Goal: Task Accomplishment & Management: Use online tool/utility

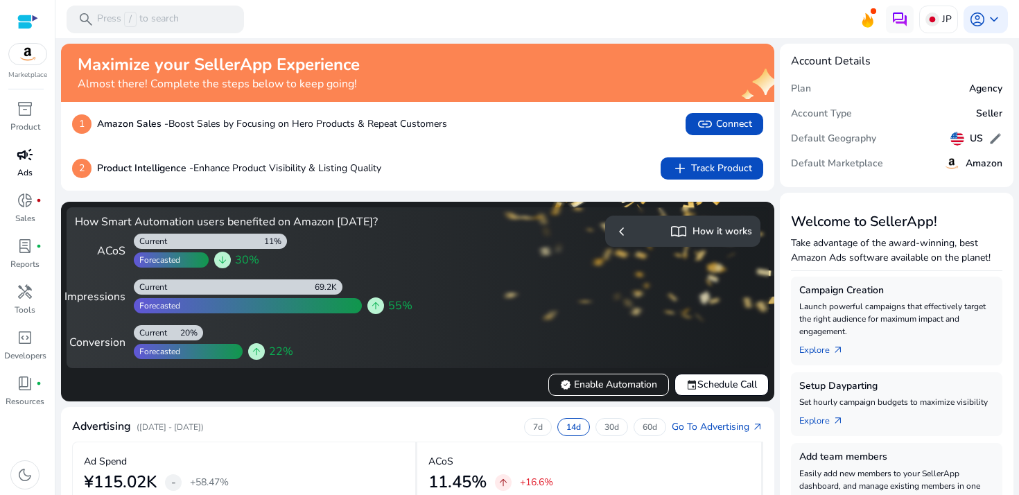
click at [38, 148] on div "campaign" at bounding box center [25, 155] width 39 height 22
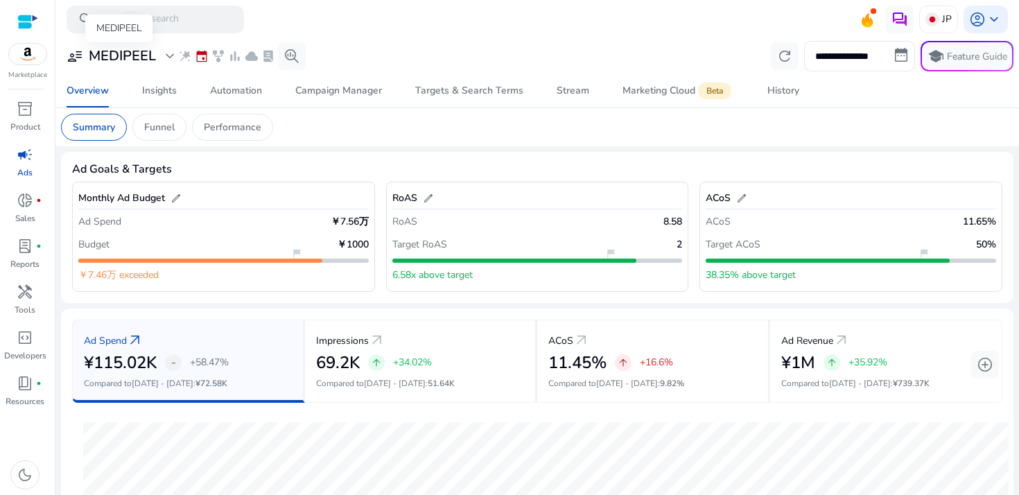
click at [115, 54] on h3 "MEDIPEEL" at bounding box center [122, 56] width 67 height 17
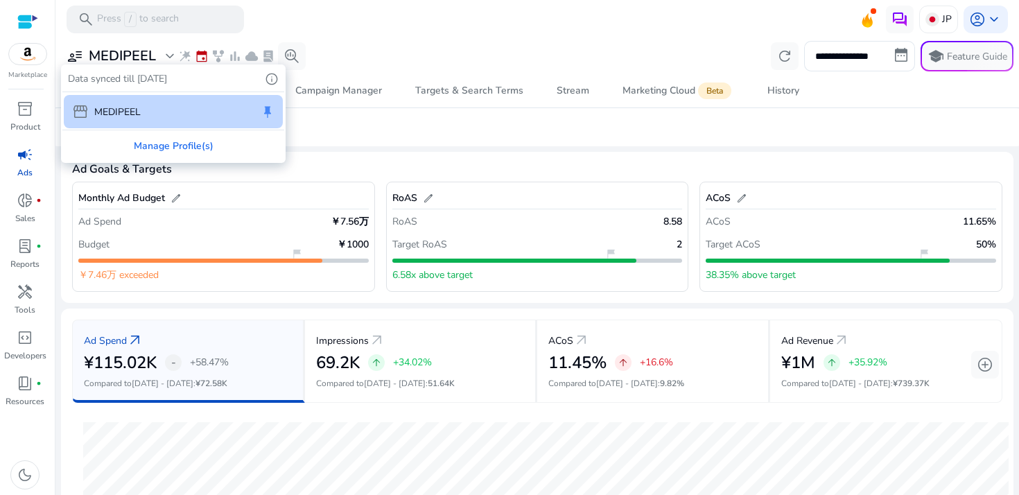
click at [941, 15] on div at bounding box center [509, 247] width 1019 height 495
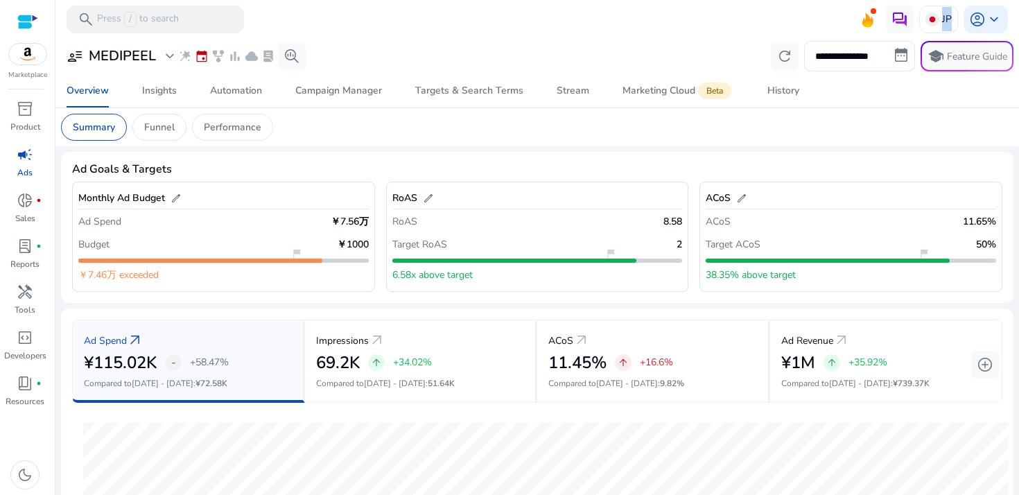
click at [942, 15] on p "JP" at bounding box center [947, 19] width 10 height 24
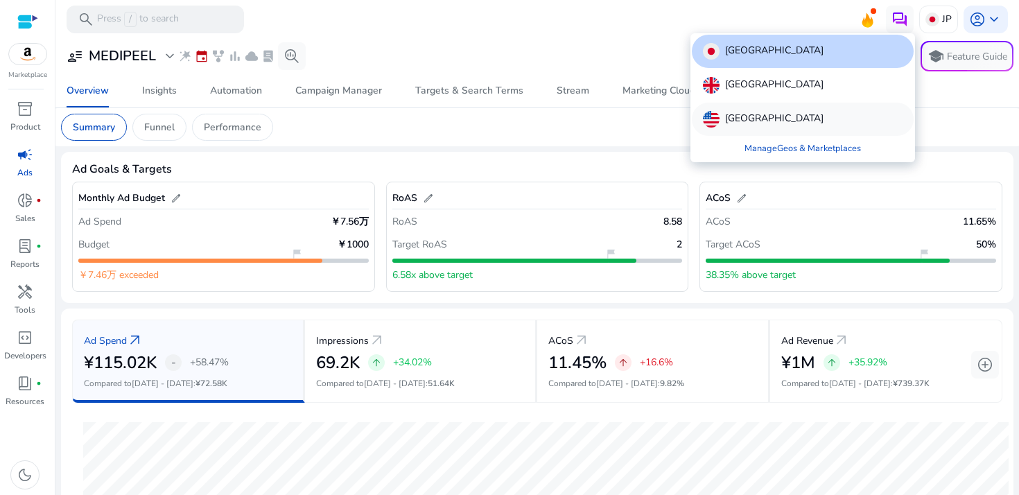
click at [797, 106] on div "[GEOGRAPHIC_DATA]" at bounding box center [803, 119] width 222 height 33
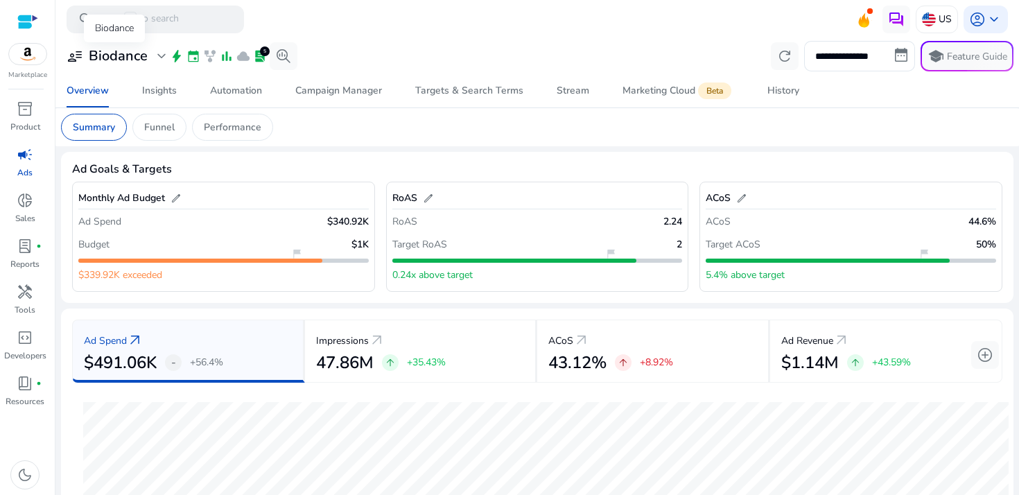
click at [132, 54] on h3 "Biodance" at bounding box center [118, 56] width 59 height 17
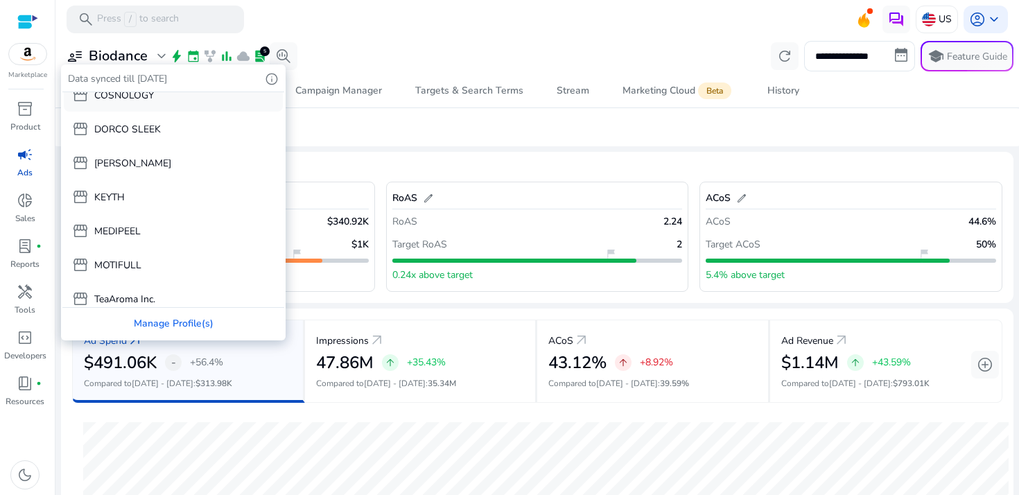
scroll to position [94, 0]
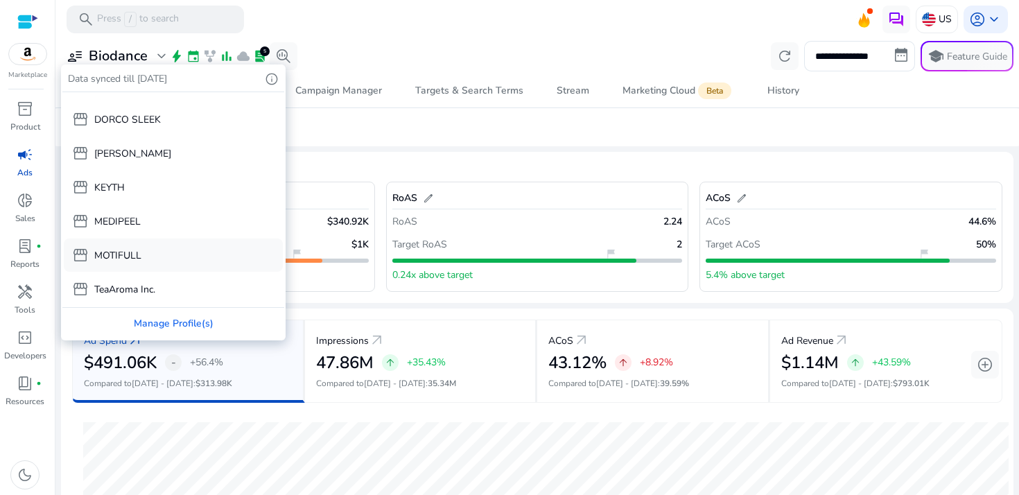
click at [156, 256] on div "storefront MOTIFULL" at bounding box center [173, 254] width 219 height 33
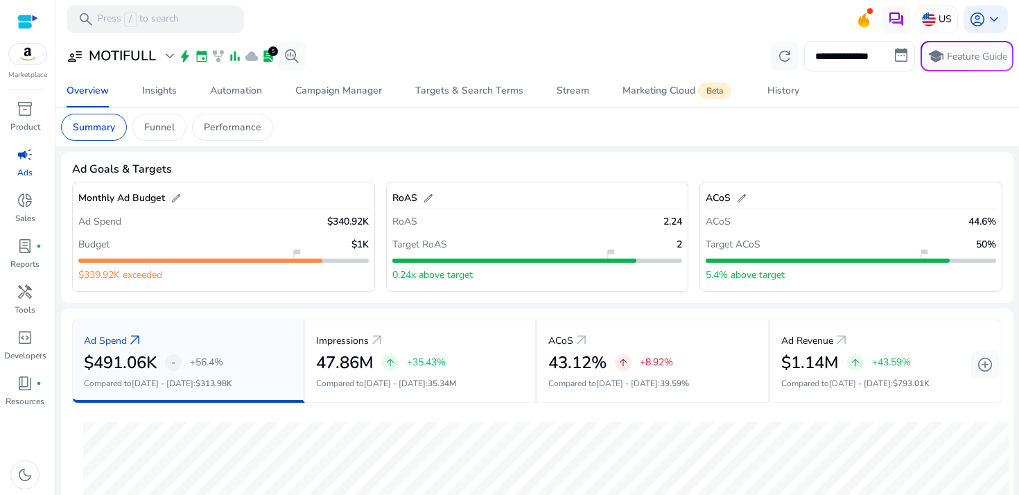
scroll to position [26, 0]
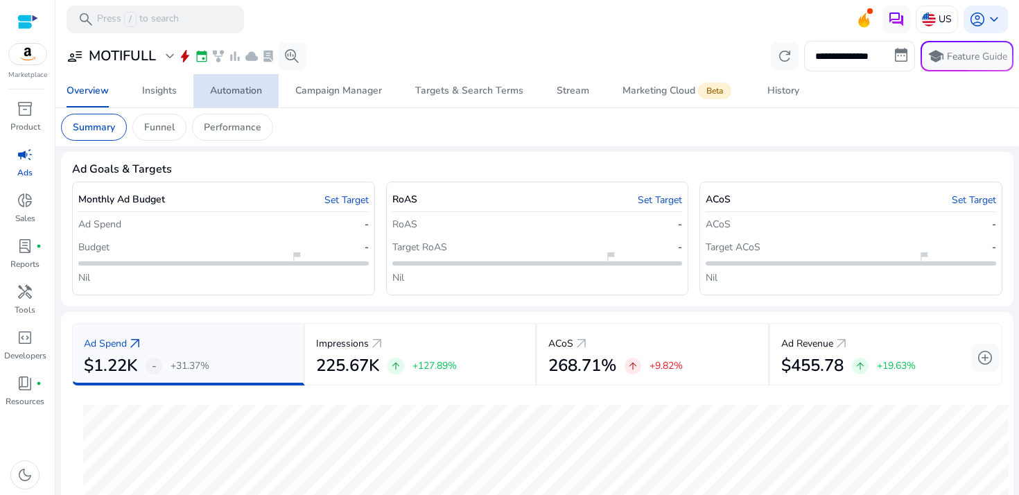
click at [272, 91] on link "Automation" at bounding box center [235, 90] width 85 height 33
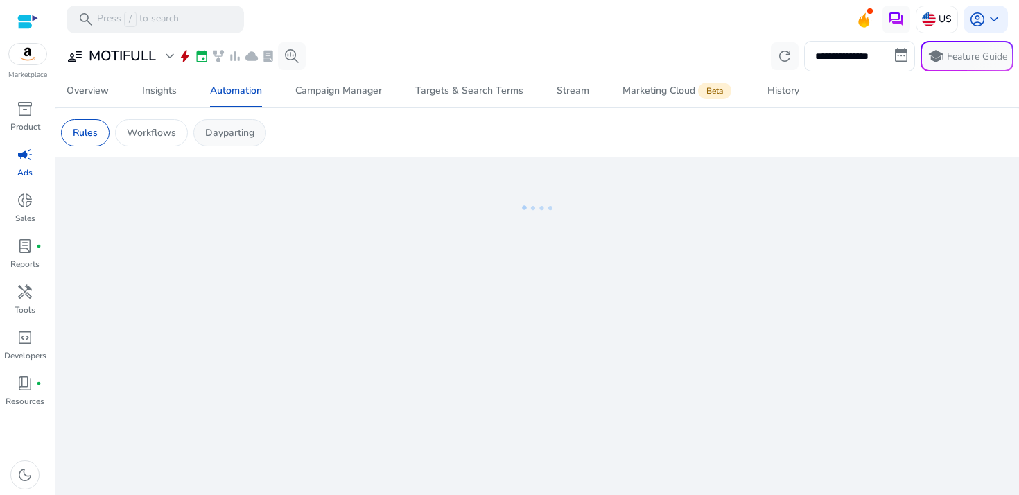
click at [251, 127] on p "Dayparting" at bounding box center [229, 132] width 49 height 15
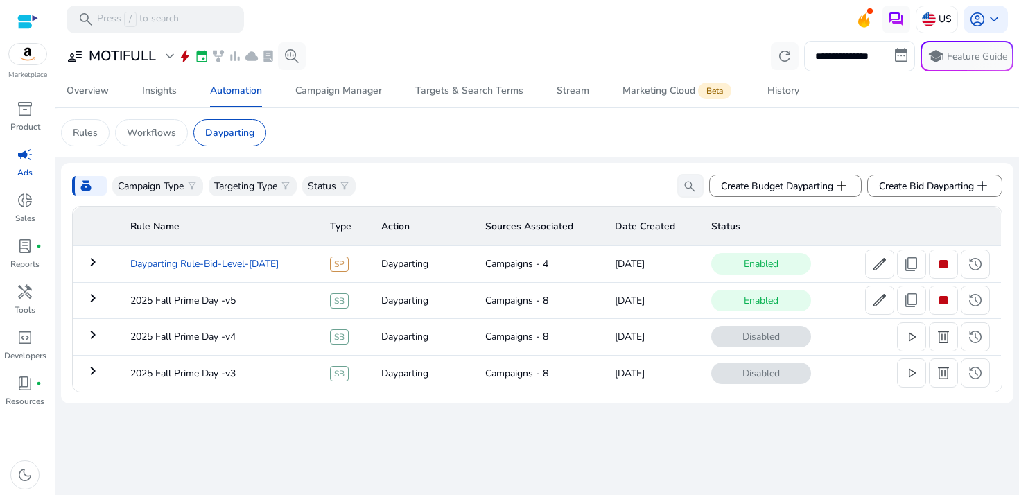
click at [240, 271] on td "Dayparting Rule-Bid-Level-[DATE]" at bounding box center [219, 264] width 200 height 36
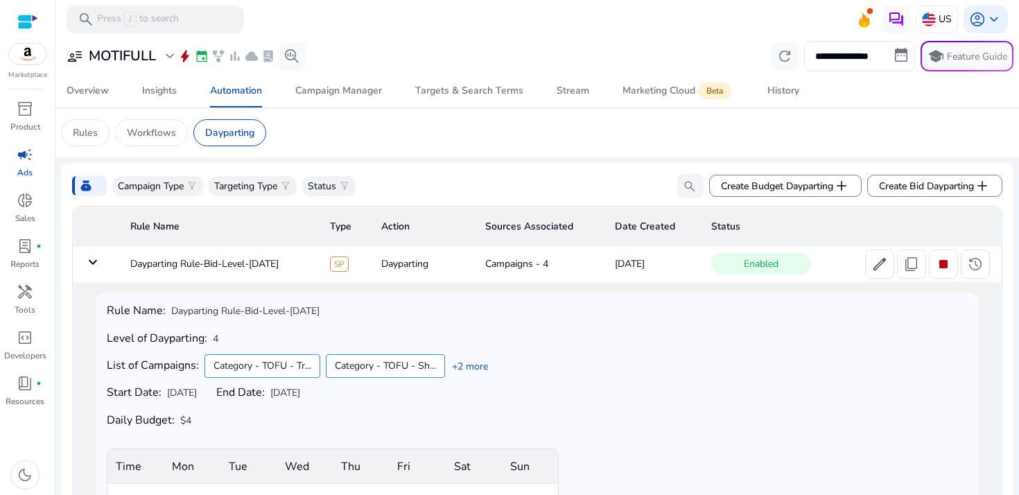
click at [164, 67] on div "user_attributes MOTIFULL expand_more bolt event family_history bar_chart cloud …" at bounding box center [183, 56] width 245 height 28
click at [132, 58] on h3 "MOTIFULL" at bounding box center [122, 56] width 67 height 17
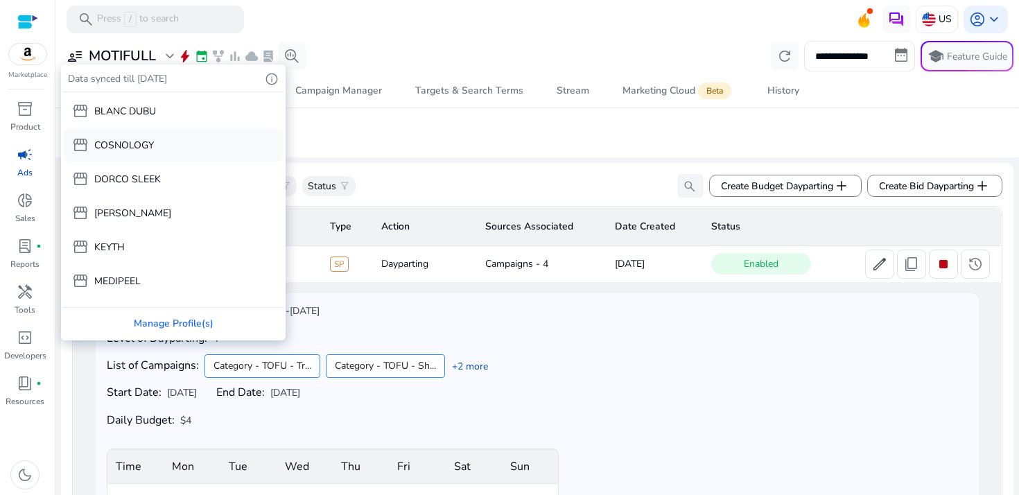
scroll to position [94, 0]
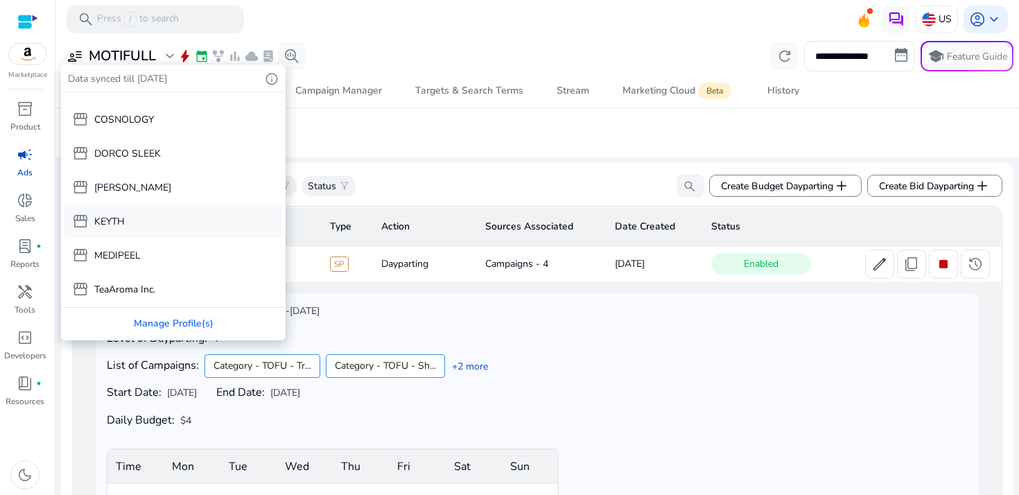
click at [155, 232] on div "storefront KEYTH" at bounding box center [173, 221] width 219 height 33
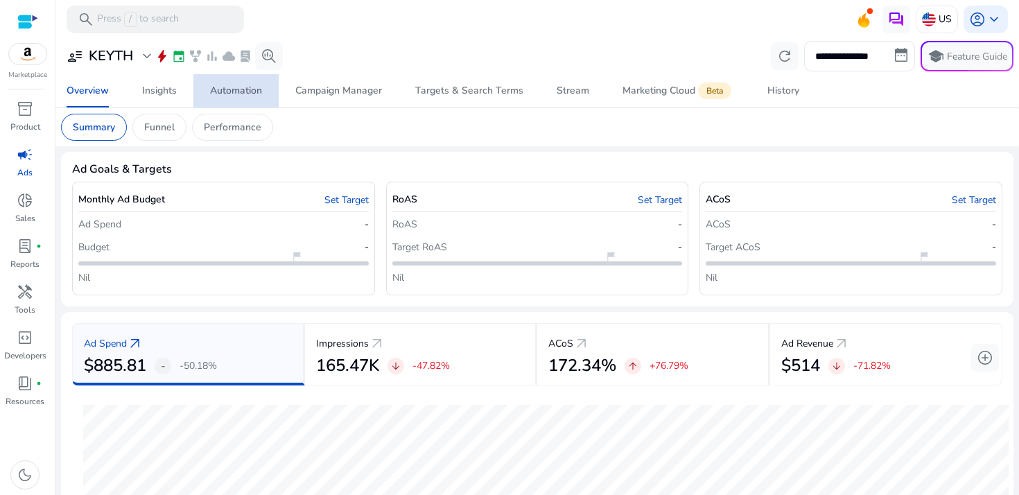
click at [242, 105] on span "Automation" at bounding box center [236, 90] width 52 height 33
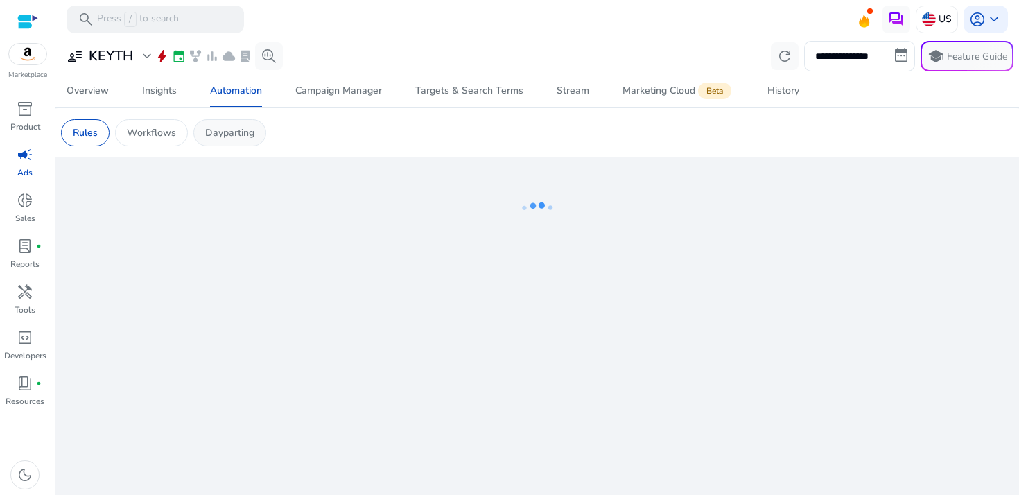
click at [241, 129] on p "Dayparting" at bounding box center [229, 132] width 49 height 15
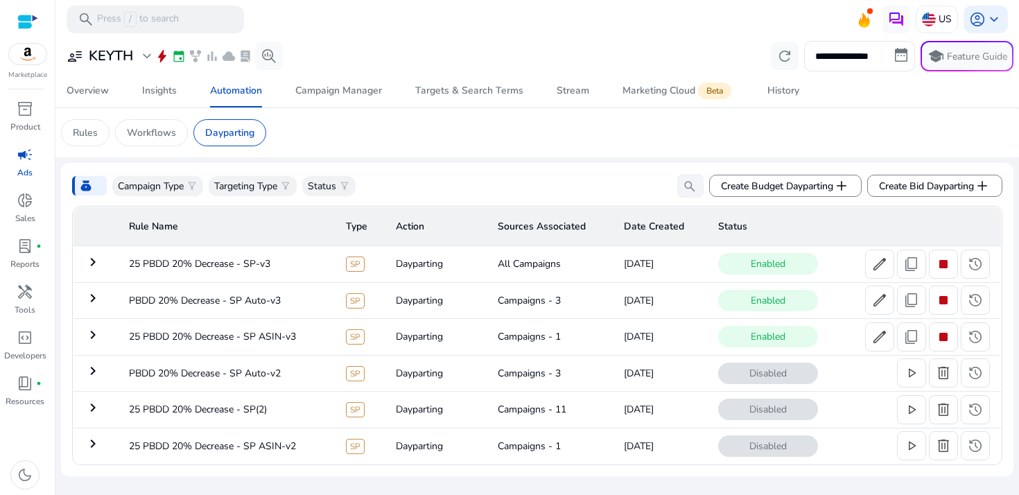
click at [105, 268] on td "keyboard_arrow_right" at bounding box center [95, 264] width 45 height 36
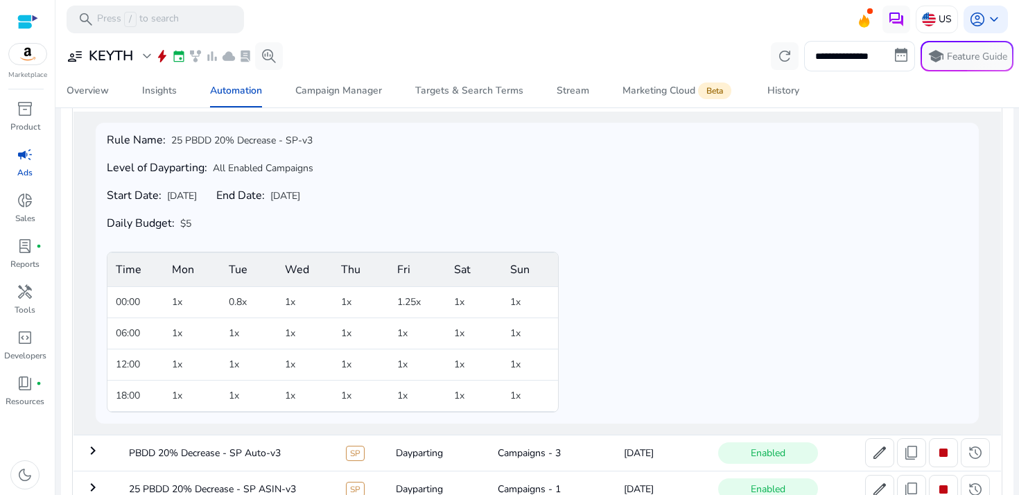
scroll to position [126, 0]
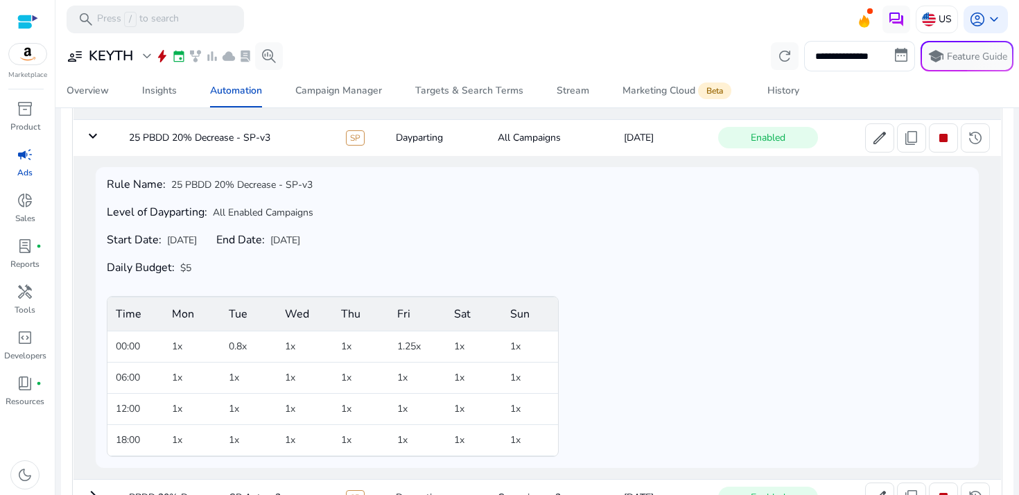
click at [98, 129] on mat-icon "keyboard_arrow_down" at bounding box center [93, 136] width 17 height 17
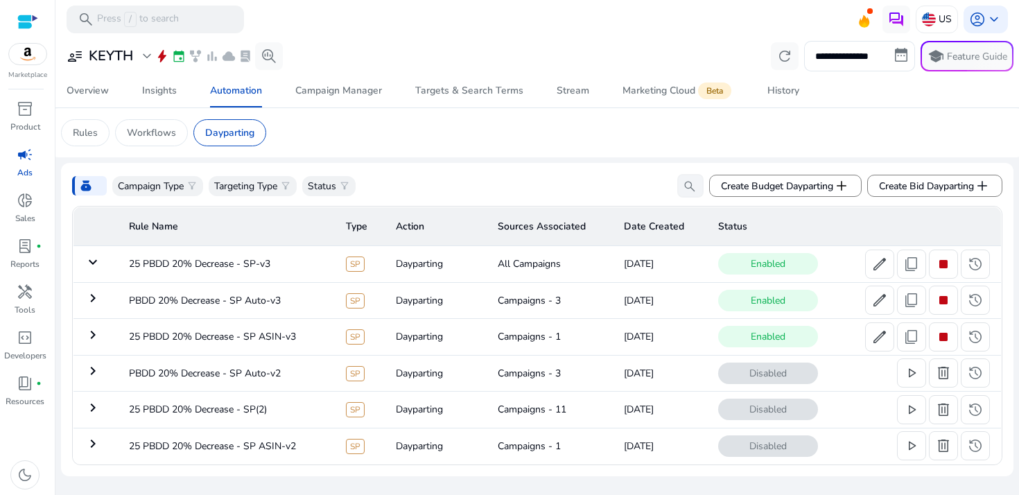
scroll to position [0, 0]
click at [96, 290] on td "keyboard_arrow_right" at bounding box center [95, 300] width 45 height 36
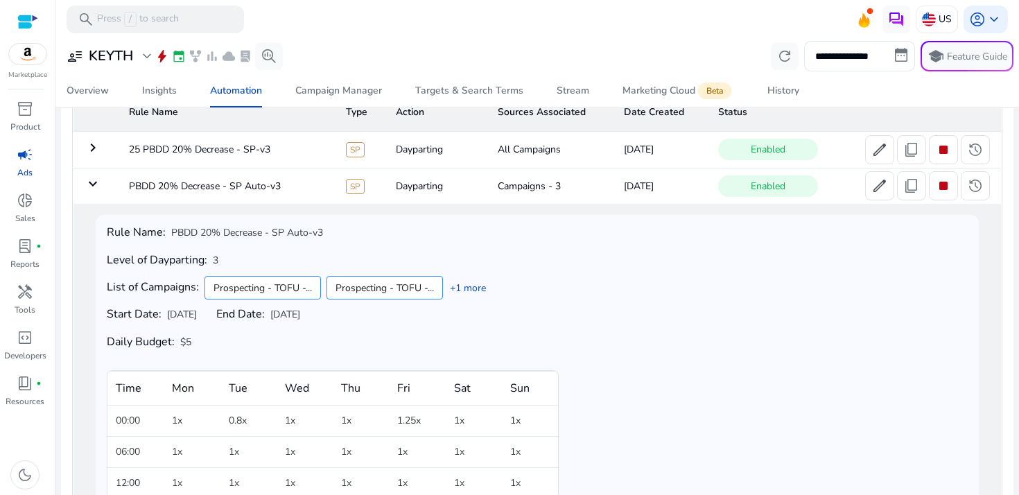
scroll to position [117, 0]
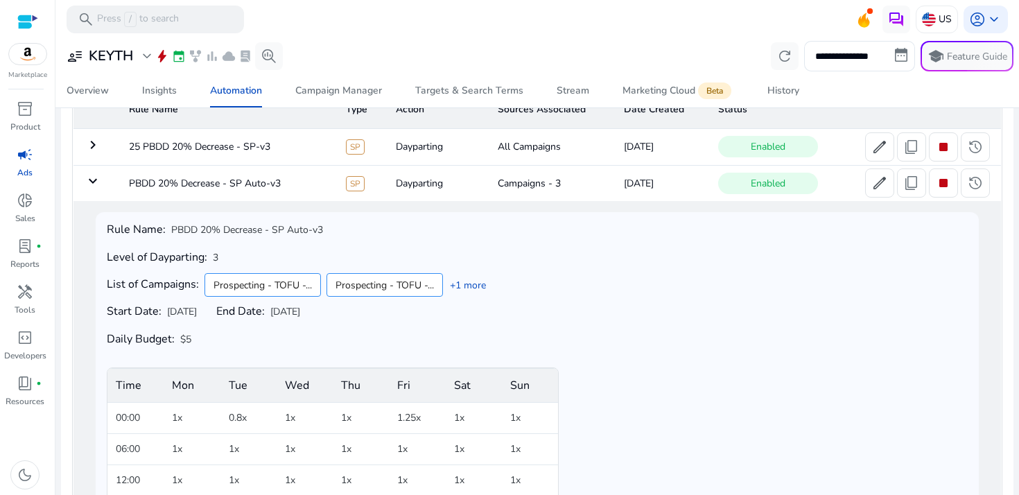
click at [94, 177] on mat-icon "keyboard_arrow_down" at bounding box center [93, 181] width 17 height 17
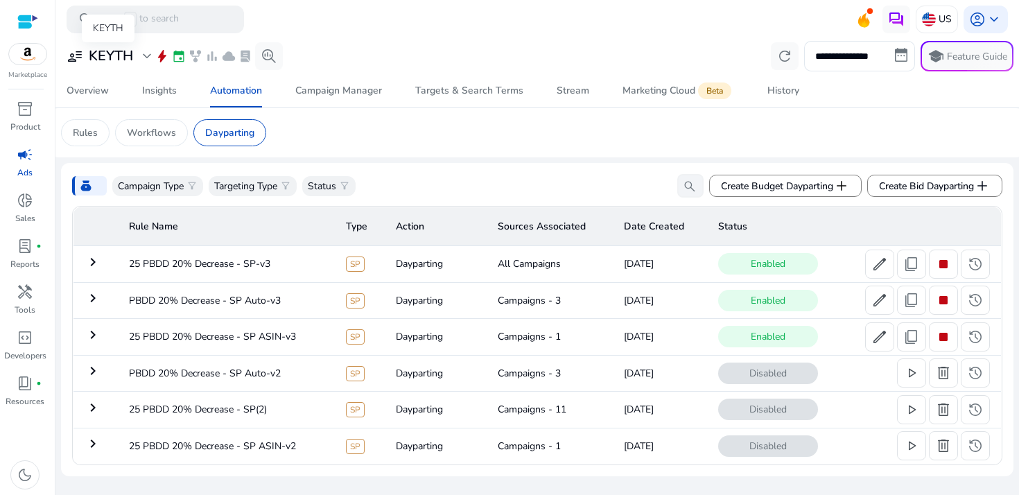
click at [132, 55] on h3 "KEYTH" at bounding box center [111, 56] width 44 height 17
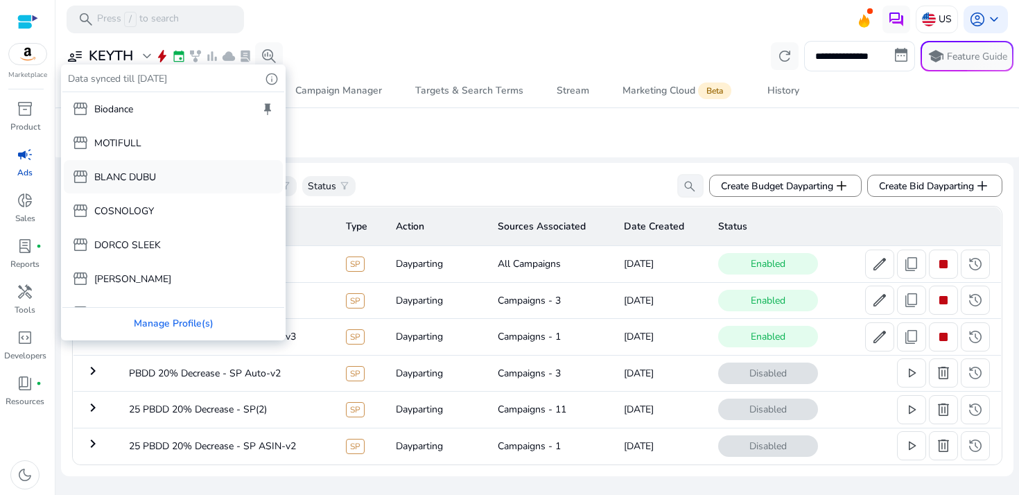
click at [165, 180] on div "storefront BLANC DUBU" at bounding box center [173, 176] width 219 height 33
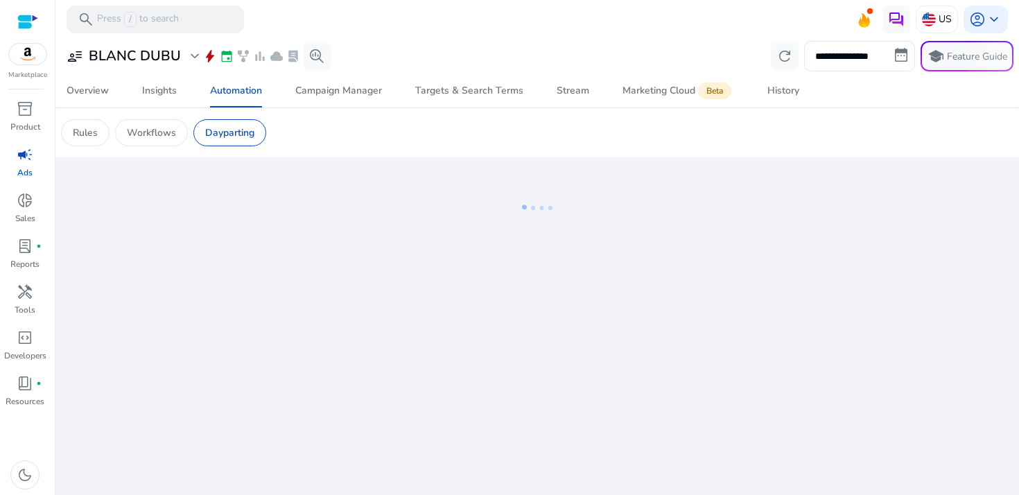
scroll to position [3, 0]
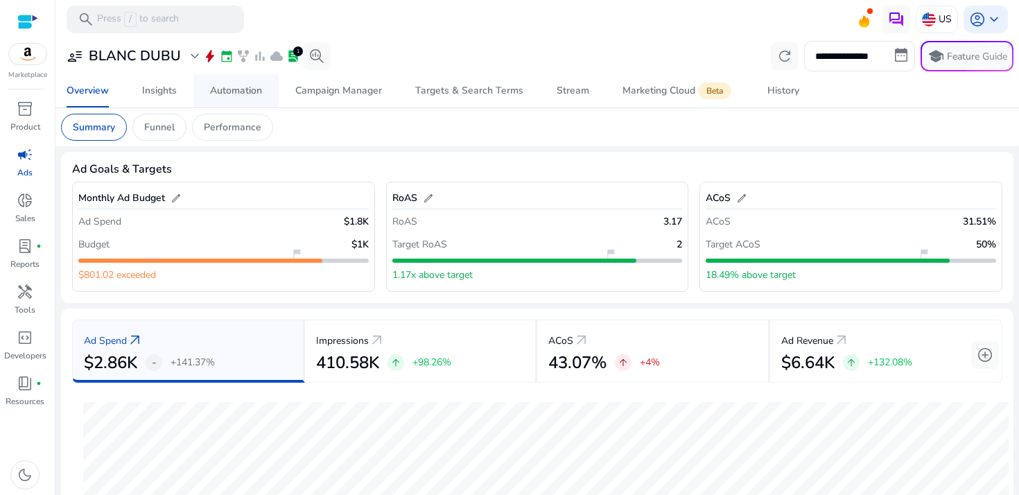
click at [249, 87] on div "Automation" at bounding box center [236, 91] width 52 height 10
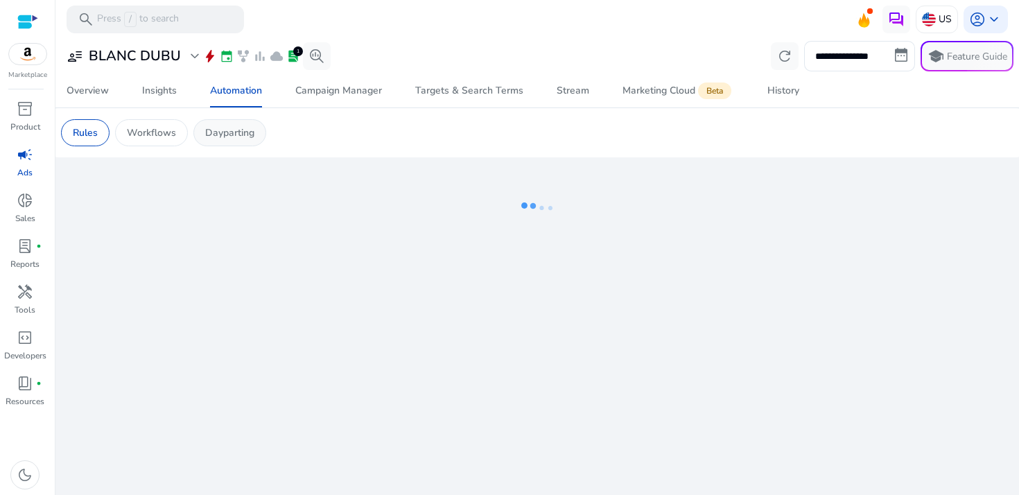
click at [245, 127] on p "Dayparting" at bounding box center [229, 132] width 49 height 15
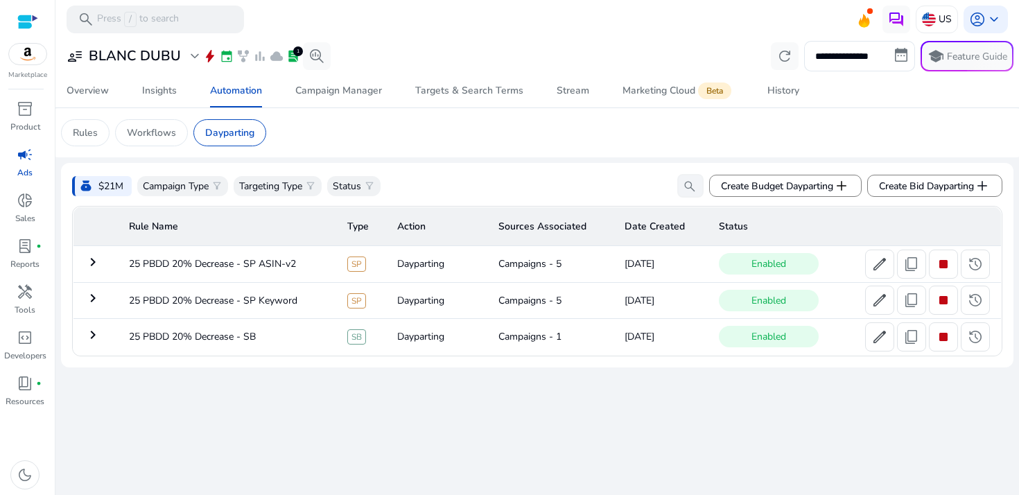
click at [180, 275] on td "25 PBDD 20% Decrease - SP ASIN-v2" at bounding box center [227, 264] width 218 height 36
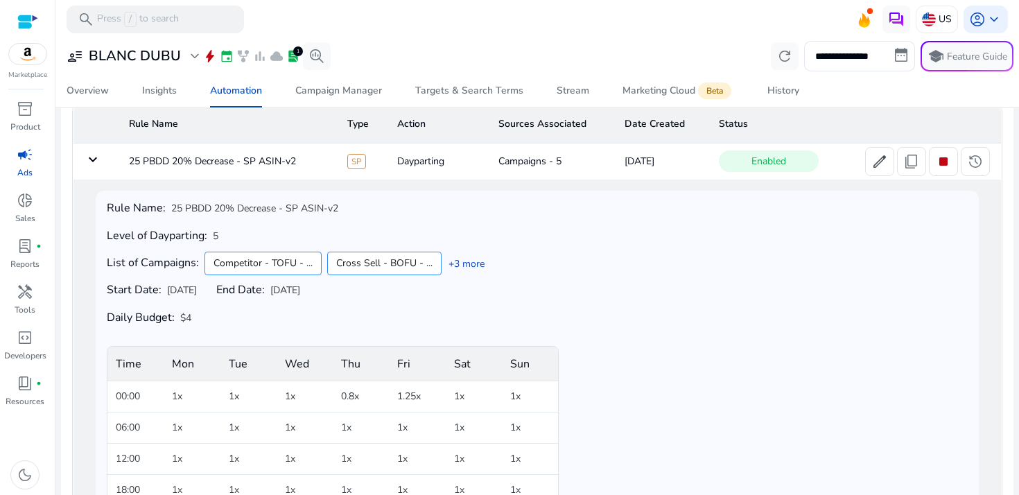
scroll to position [73, 0]
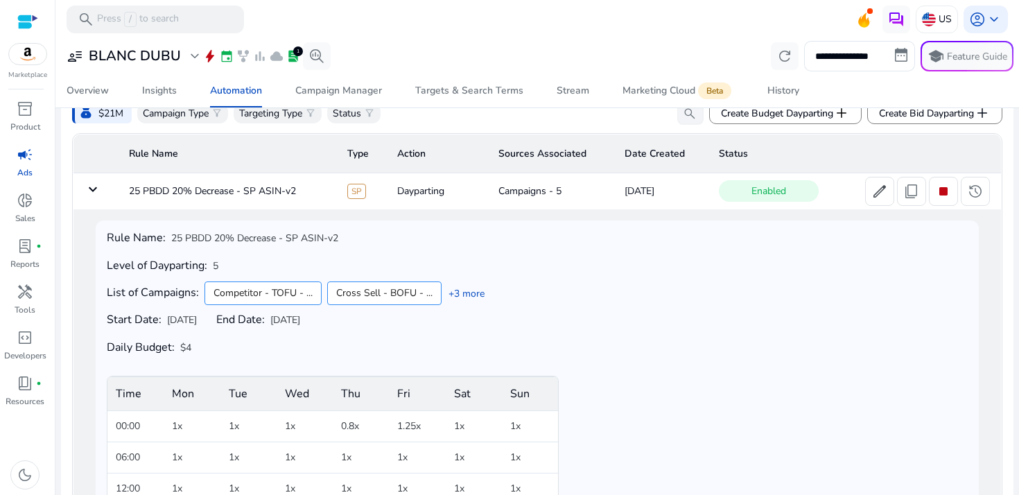
click at [98, 194] on mat-icon "keyboard_arrow_down" at bounding box center [93, 189] width 17 height 17
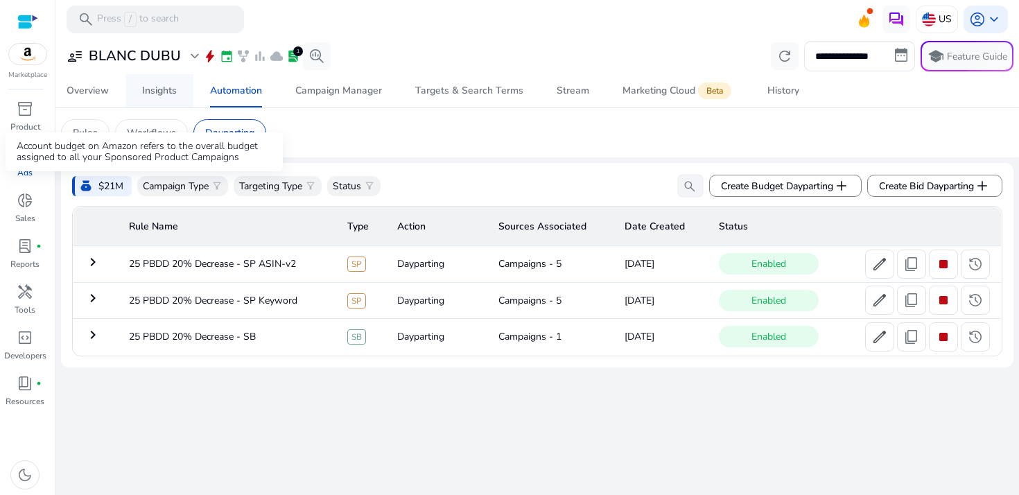
scroll to position [0, 0]
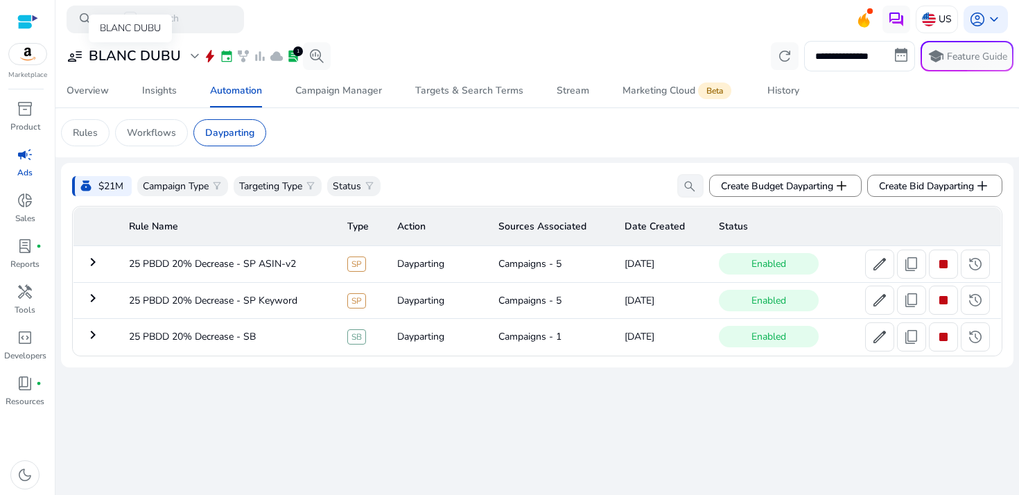
click at [159, 61] on h3 "BLANC DUBU" at bounding box center [135, 56] width 92 height 17
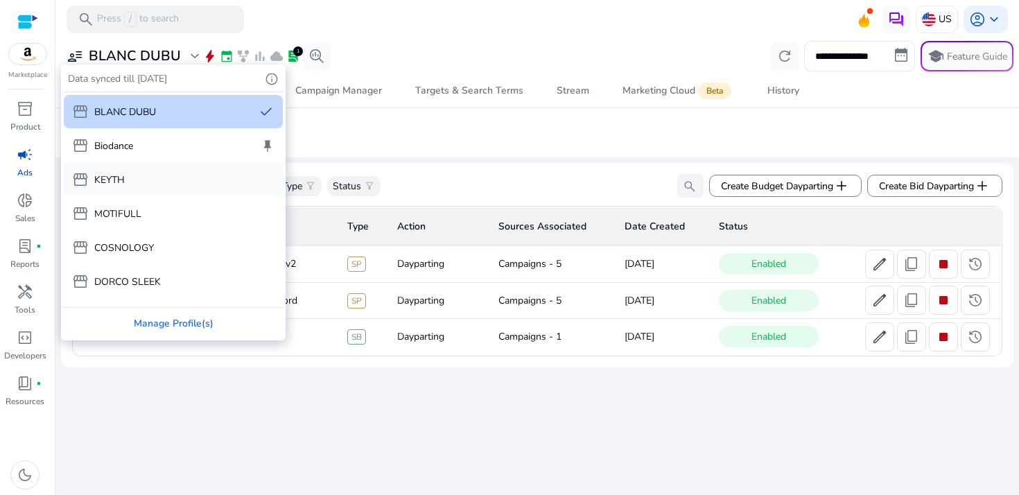
click at [139, 184] on div "storefront KEYTH" at bounding box center [173, 179] width 219 height 33
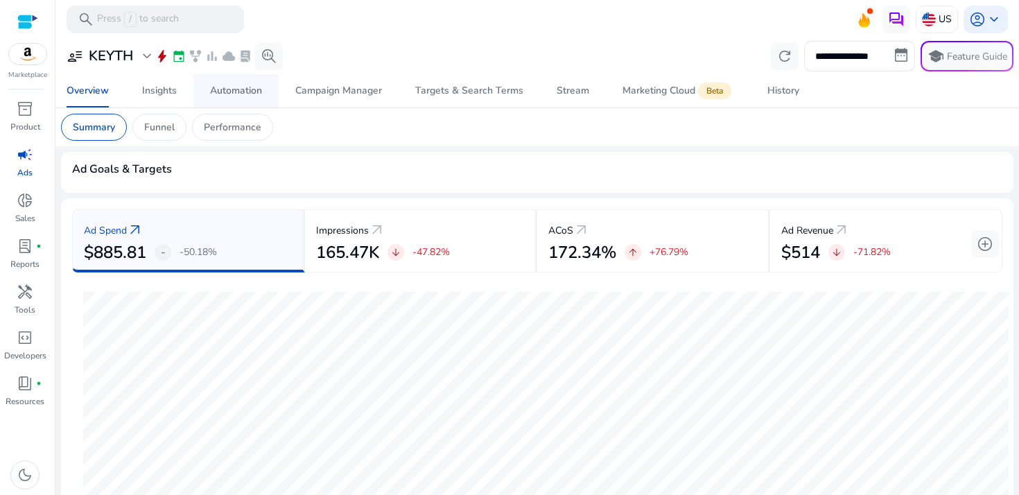
click at [210, 96] on div "Automation" at bounding box center [236, 91] width 52 height 10
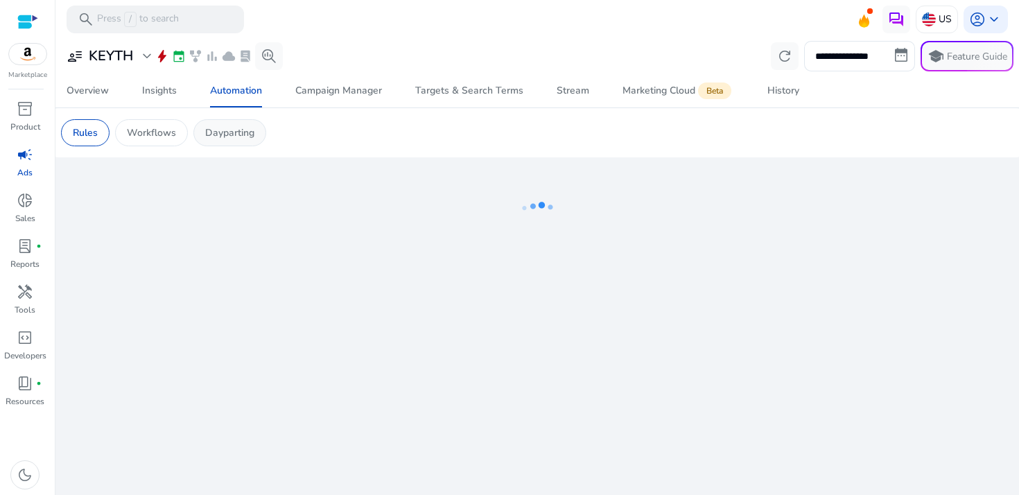
click at [218, 130] on p "Dayparting" at bounding box center [229, 132] width 49 height 15
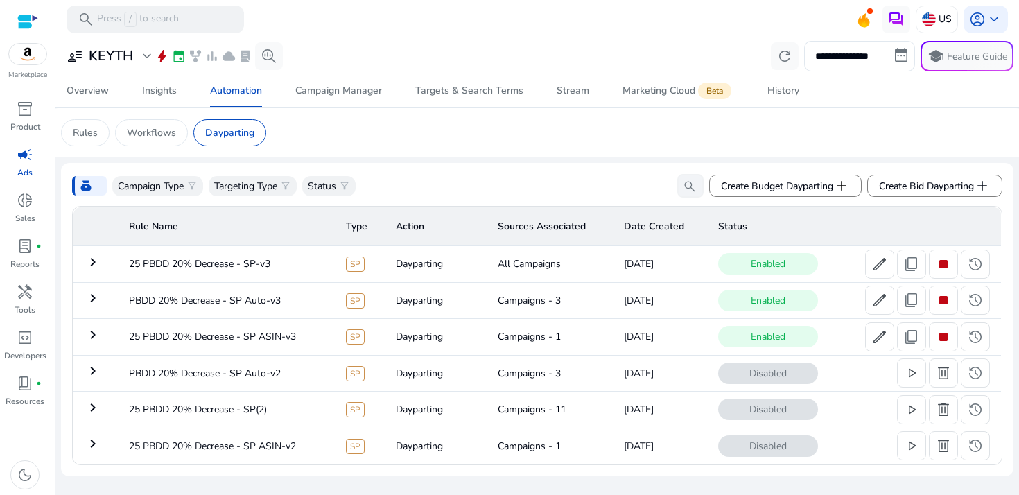
click at [83, 323] on td "keyboard_arrow_right" at bounding box center [95, 337] width 45 height 36
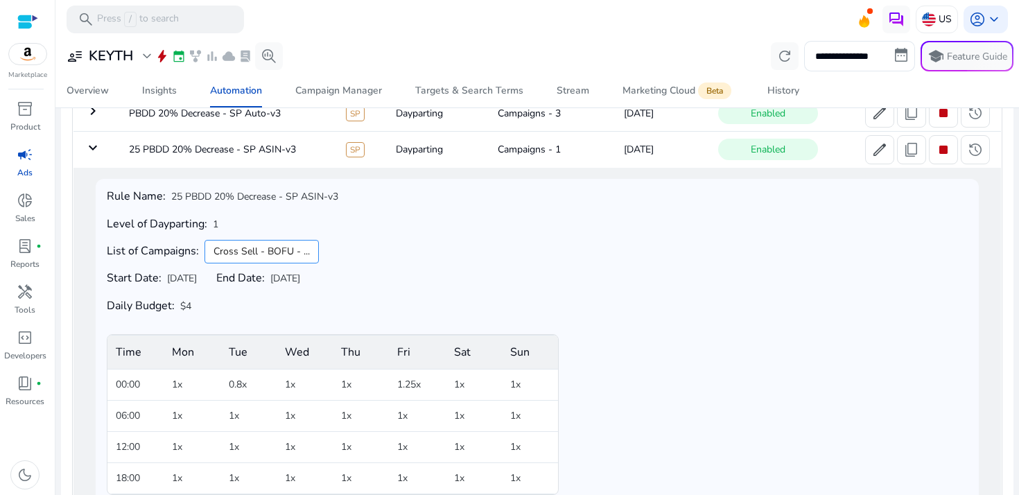
scroll to position [162, 0]
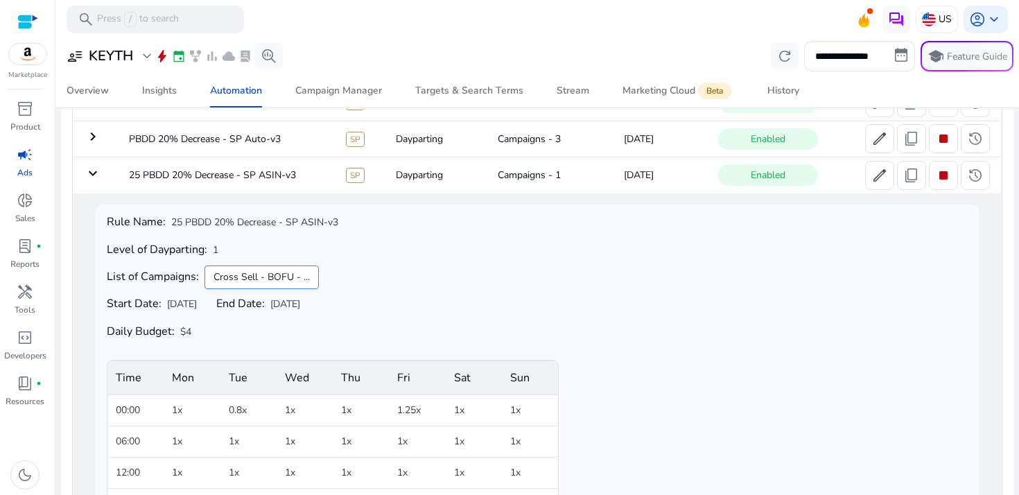
click at [100, 140] on mat-icon "keyboard_arrow_right" at bounding box center [93, 136] width 17 height 17
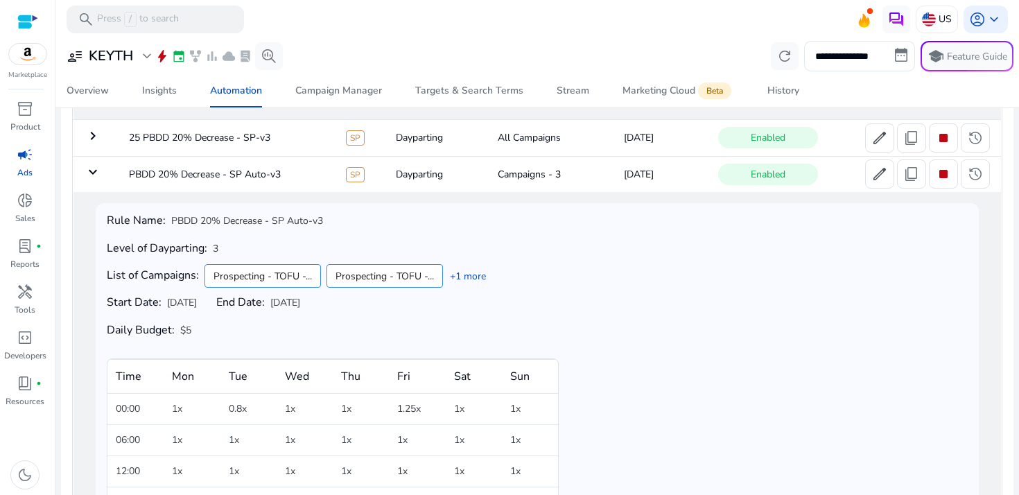
scroll to position [106, 0]
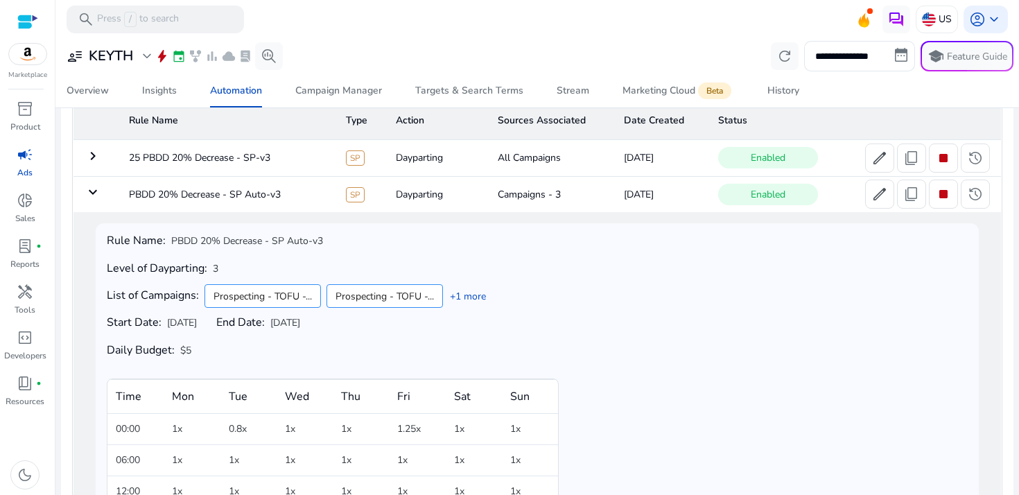
click at [101, 160] on td "keyboard_arrow_right" at bounding box center [95, 158] width 45 height 36
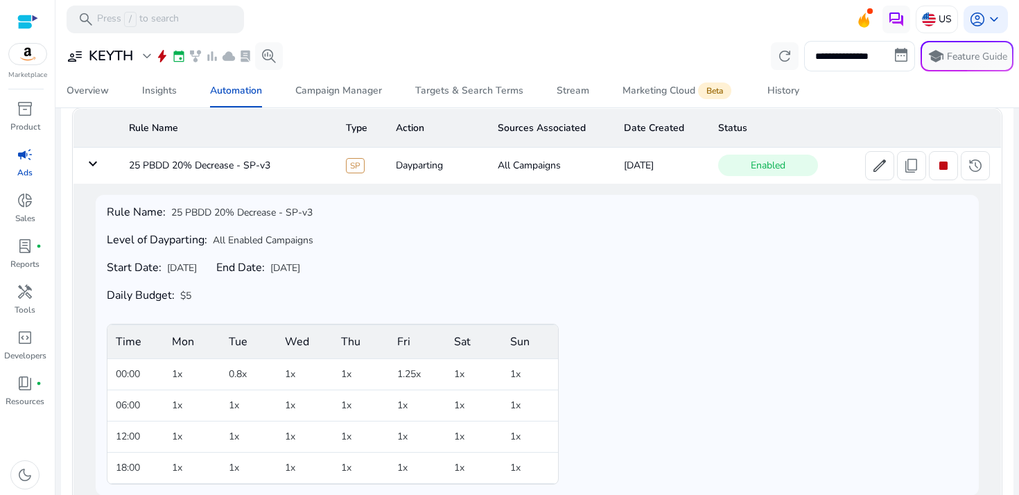
scroll to position [96, 0]
click at [92, 162] on mat-icon "keyboard_arrow_down" at bounding box center [93, 165] width 17 height 17
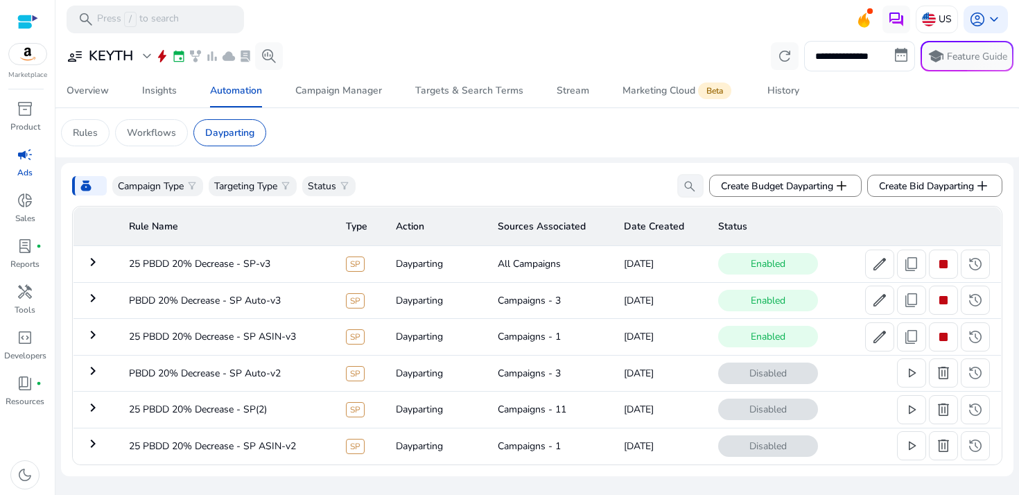
scroll to position [0, 0]
click at [140, 51] on span "expand_more" at bounding box center [147, 56] width 17 height 17
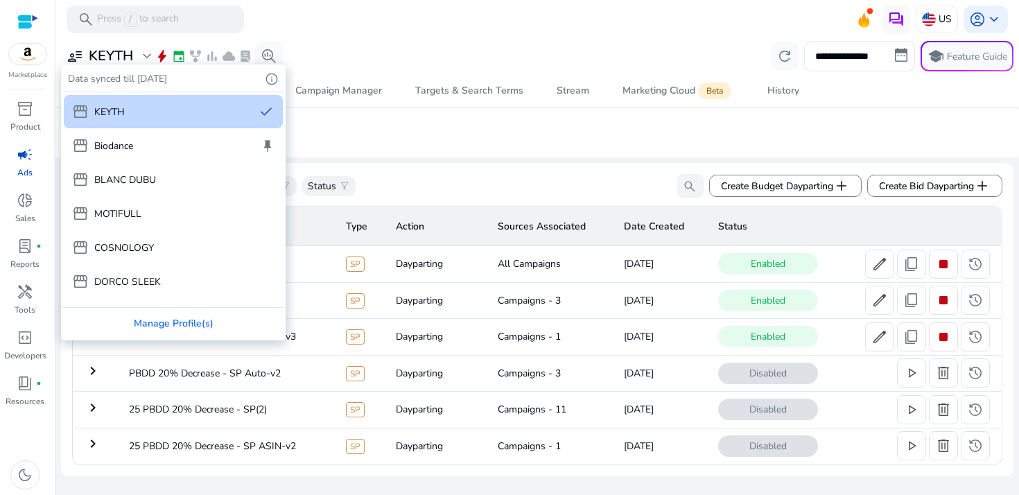
click at [927, 25] on div at bounding box center [509, 247] width 1019 height 495
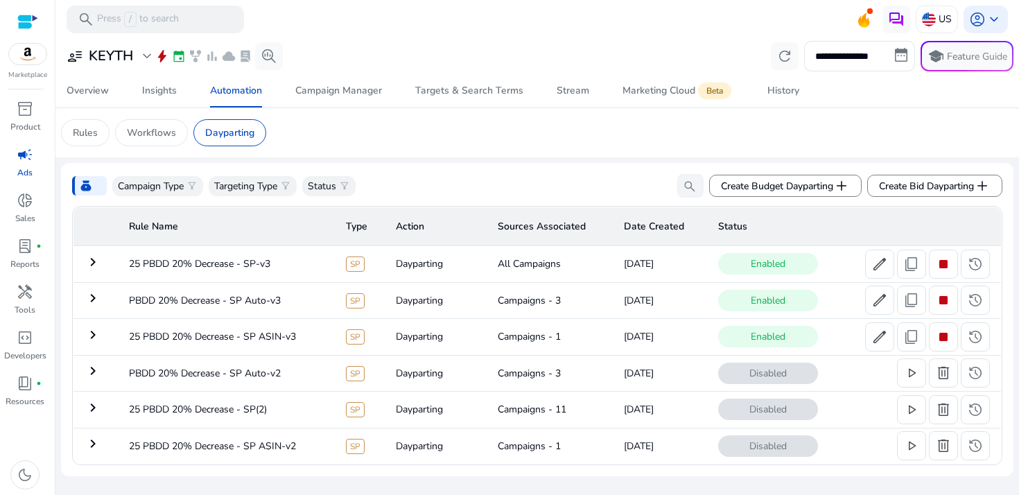
click at [927, 25] on img at bounding box center [929, 19] width 14 height 14
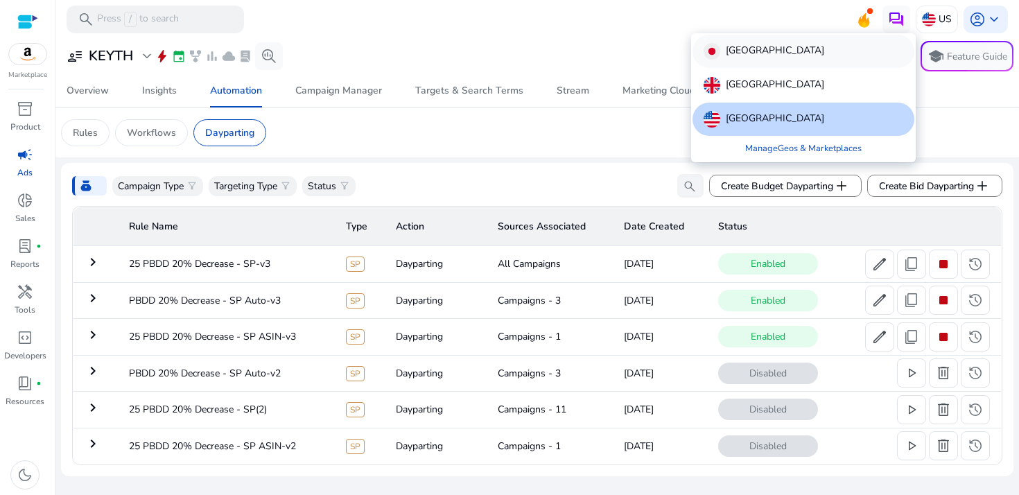
click at [816, 53] on div "[GEOGRAPHIC_DATA]" at bounding box center [804, 51] width 222 height 33
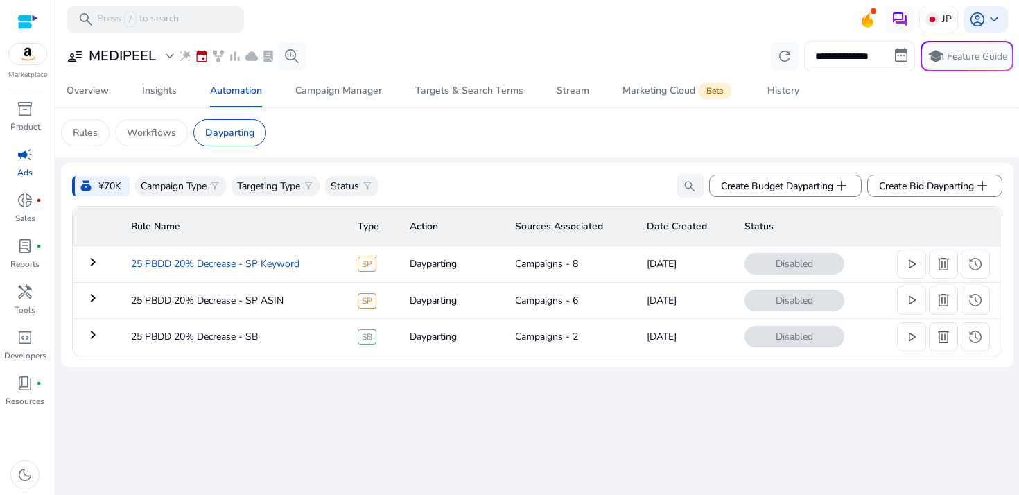
click at [120, 267] on td "25 PBDD 20% Decrease - SP Keyword" at bounding box center [233, 264] width 227 height 36
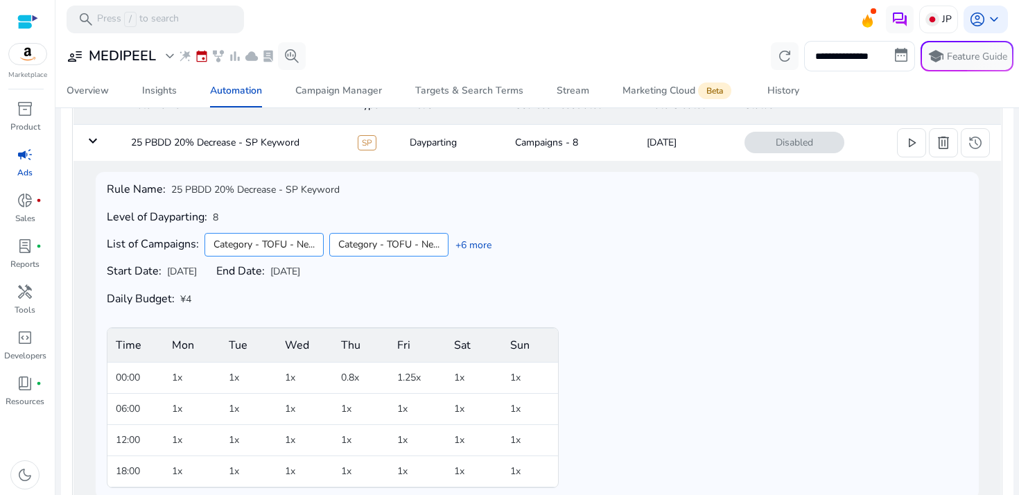
scroll to position [117, 0]
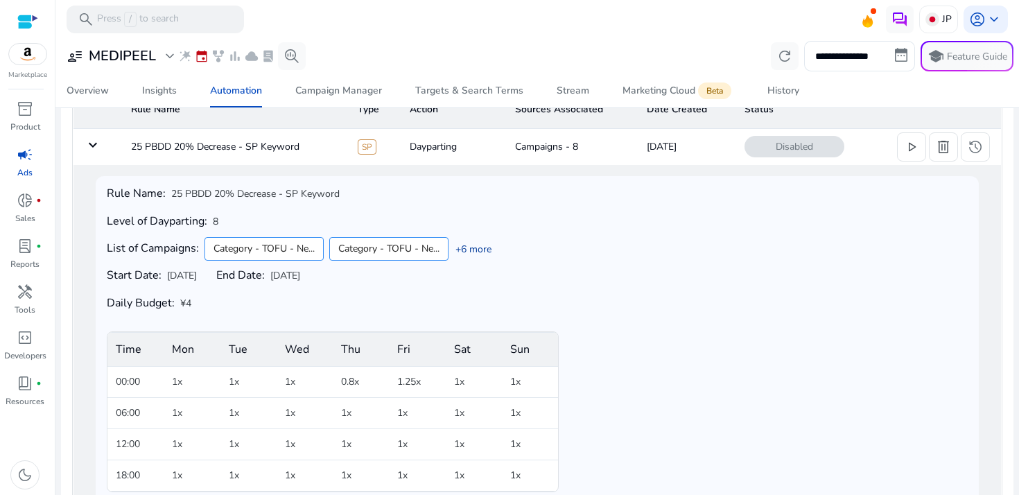
click at [478, 249] on link "+6 more" at bounding box center [470, 249] width 43 height 15
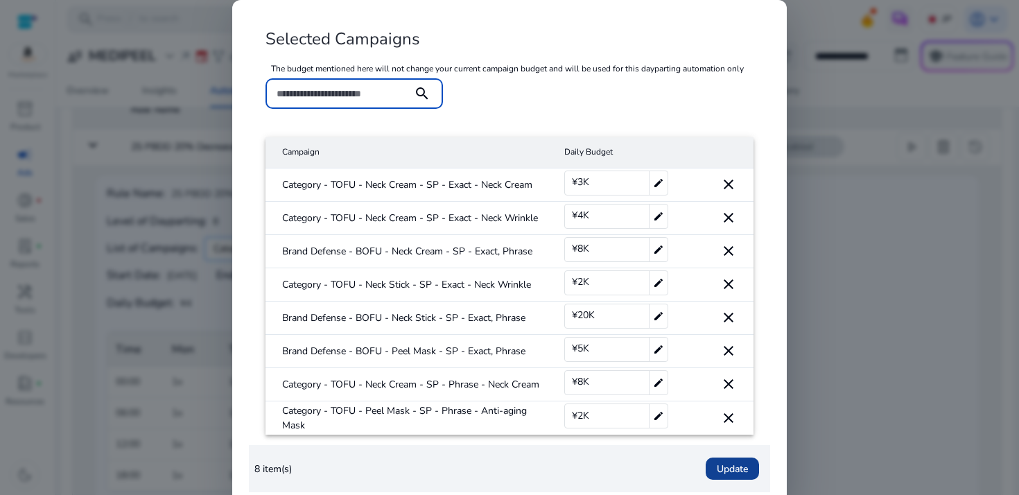
click at [747, 466] on span "Update" at bounding box center [732, 469] width 31 height 15
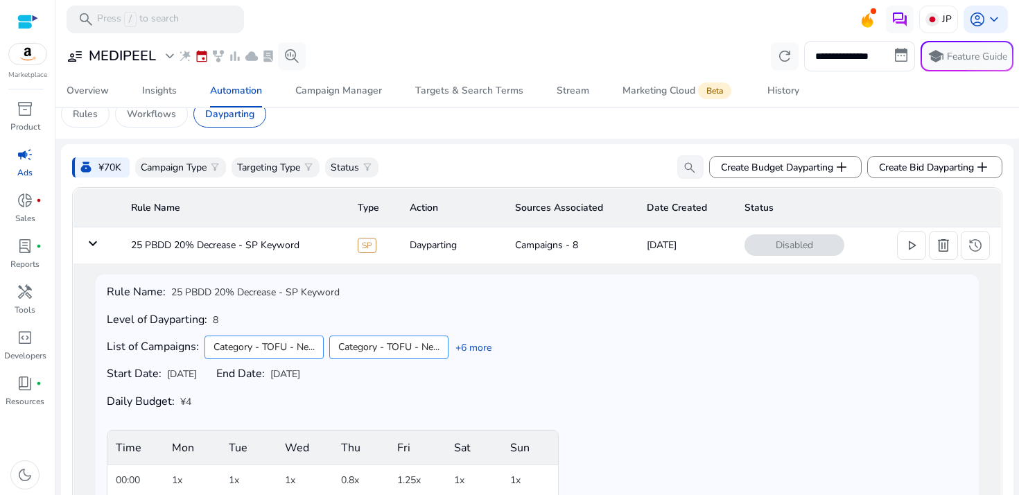
scroll to position [15, 0]
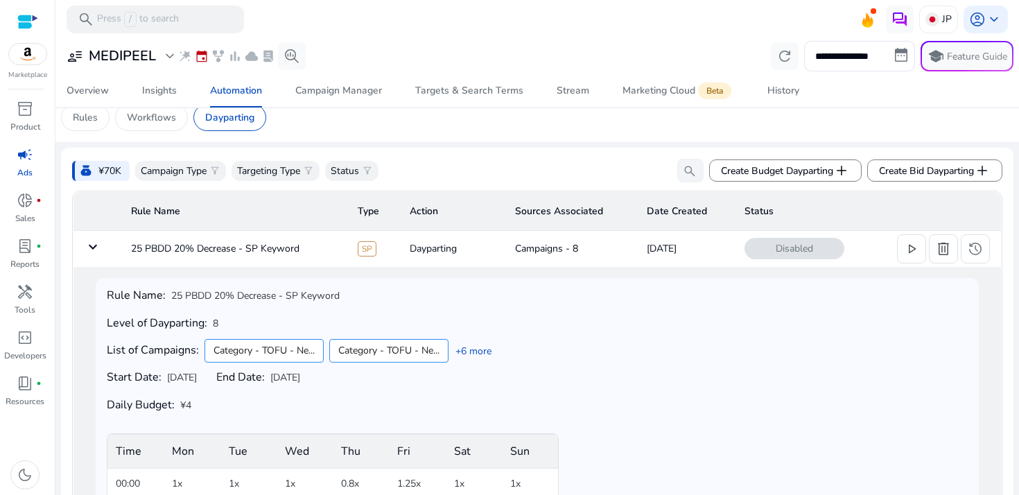
click at [507, 245] on td "Campaigns - 8" at bounding box center [569, 249] width 131 height 36
click at [186, 234] on td "25 PBDD 20% Decrease - SP Keyword" at bounding box center [233, 249] width 227 height 36
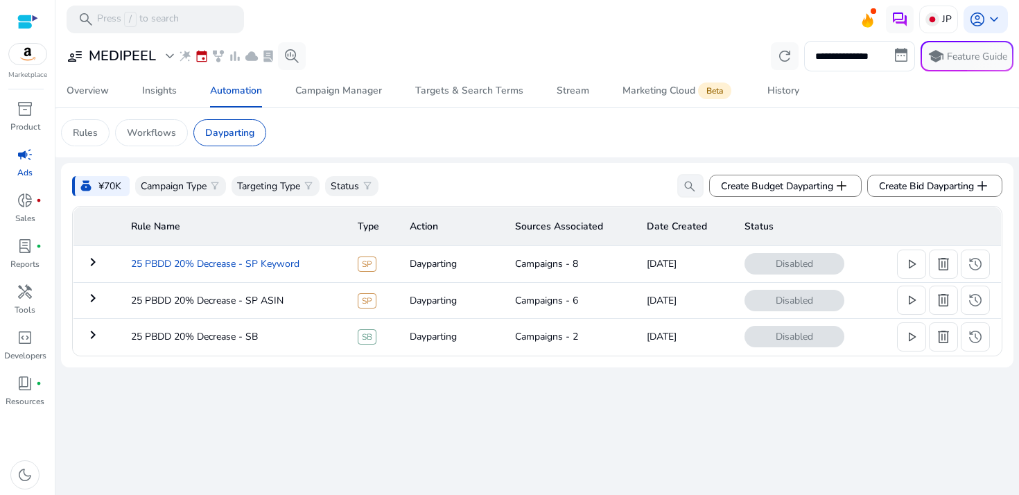
scroll to position [0, 0]
click at [171, 261] on td "25 PBDD 20% Decrease - SP Keyword" at bounding box center [233, 264] width 227 height 36
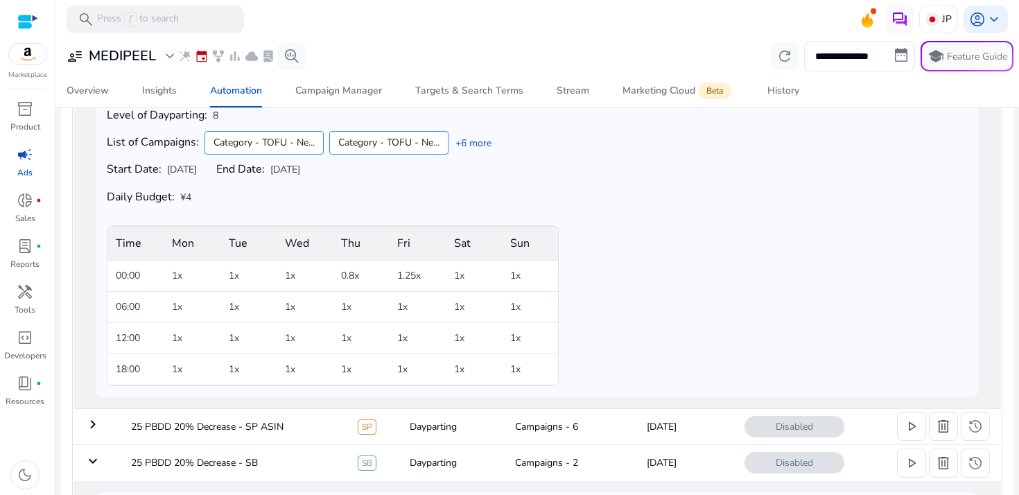
scroll to position [195, 0]
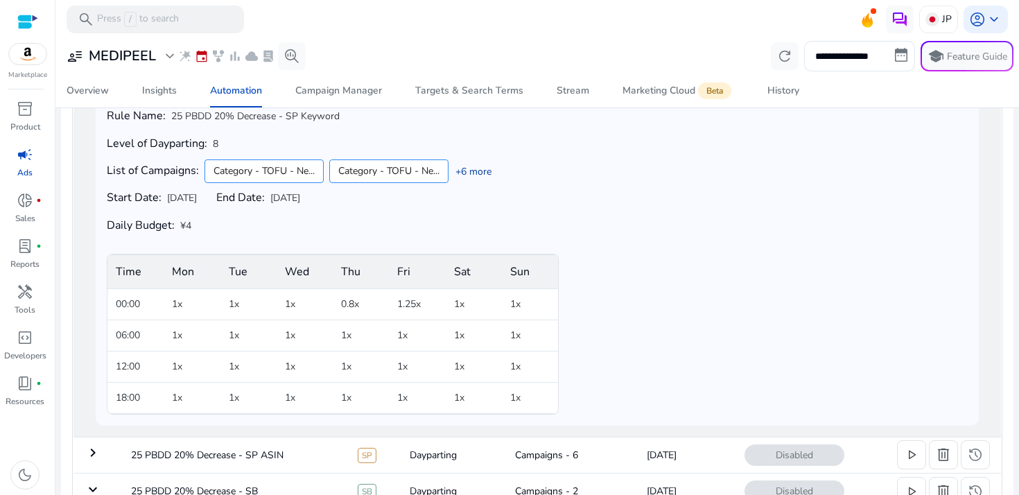
click at [471, 179] on link "+6 more" at bounding box center [470, 171] width 43 height 15
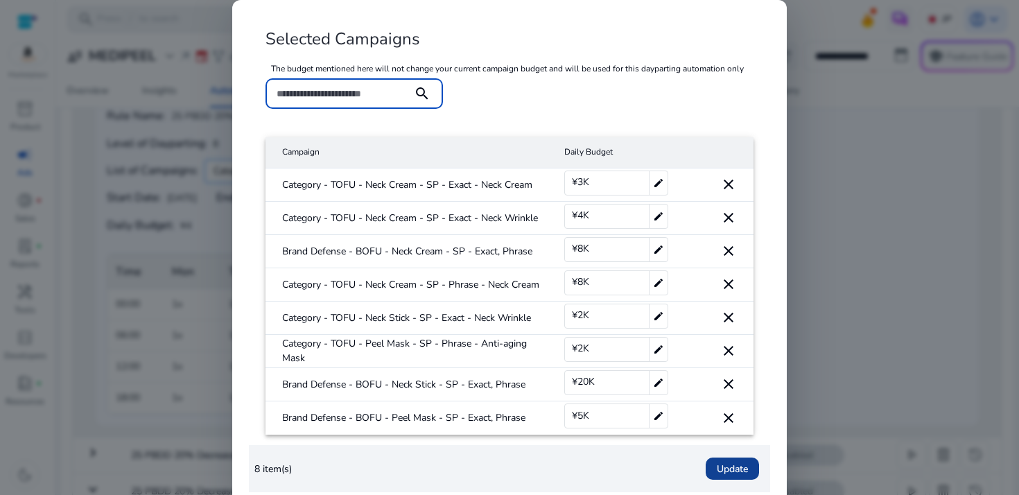
click at [730, 466] on span "Update" at bounding box center [732, 469] width 31 height 15
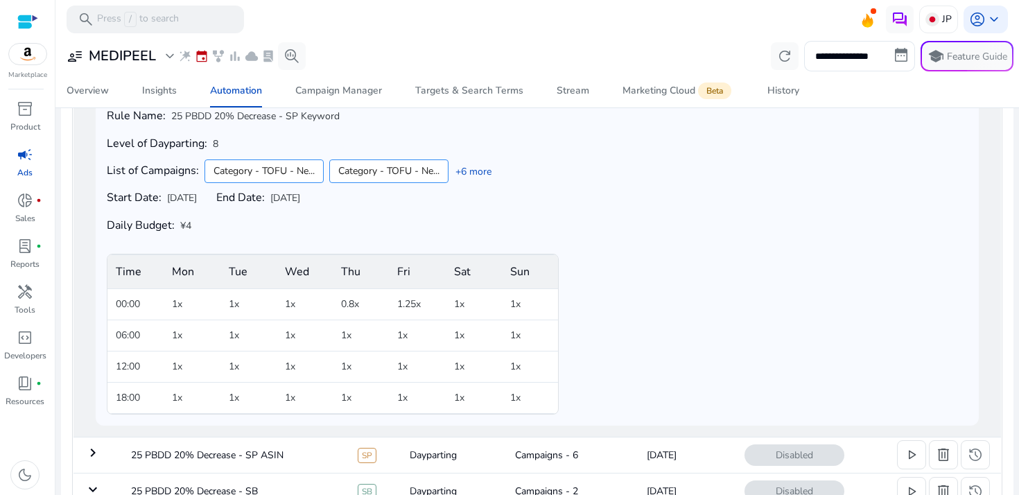
click at [288, 193] on span "End Date: Oct 9, 2025" at bounding box center [258, 198] width 84 height 14
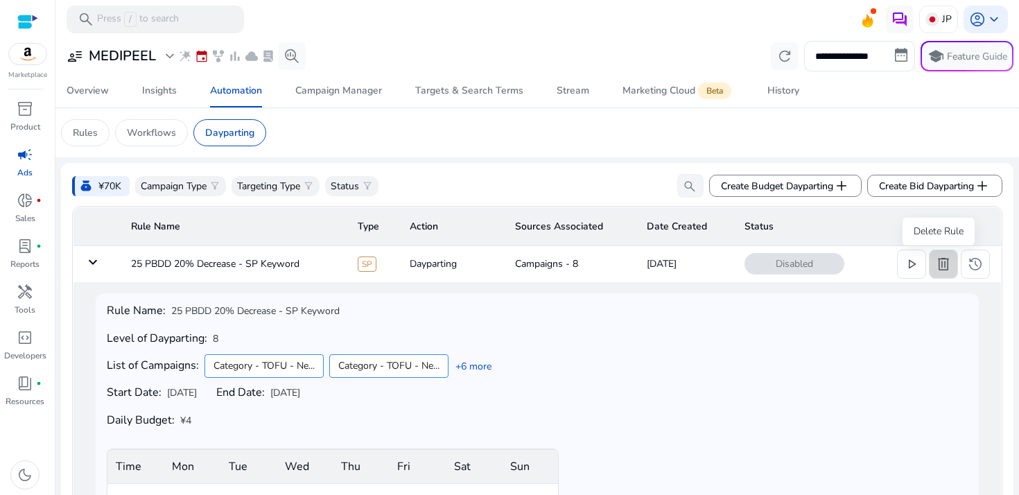
click at [938, 265] on span "delete" at bounding box center [943, 264] width 17 height 17
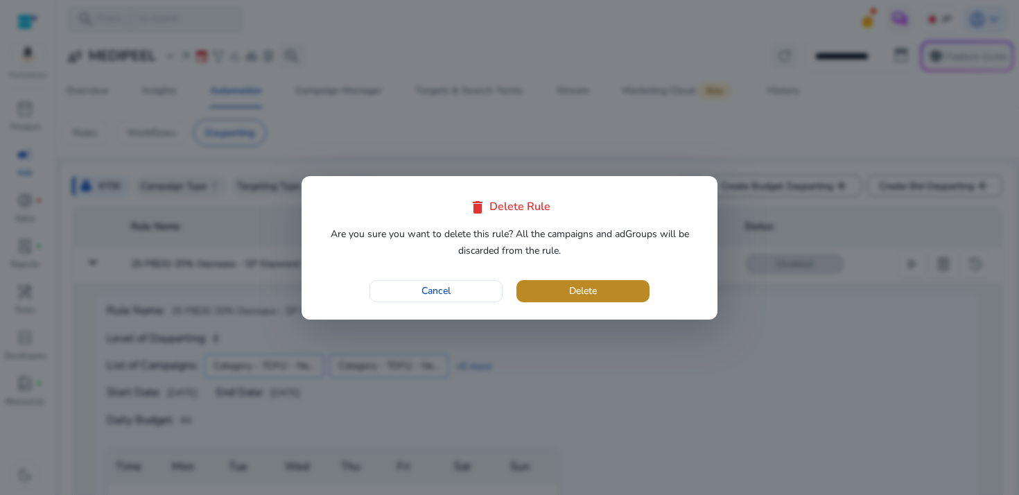
click at [638, 295] on span "button" at bounding box center [582, 291] width 133 height 33
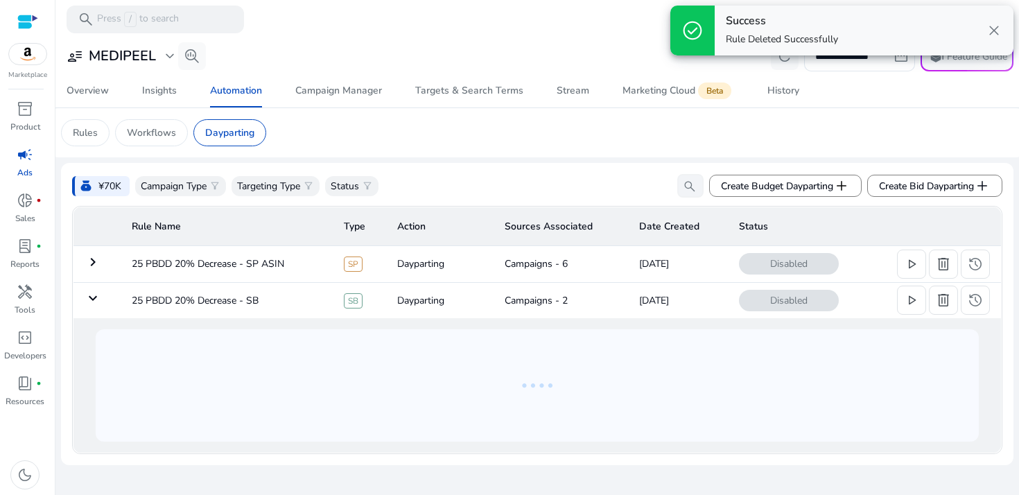
click at [943, 270] on span "delete" at bounding box center [943, 264] width 17 height 17
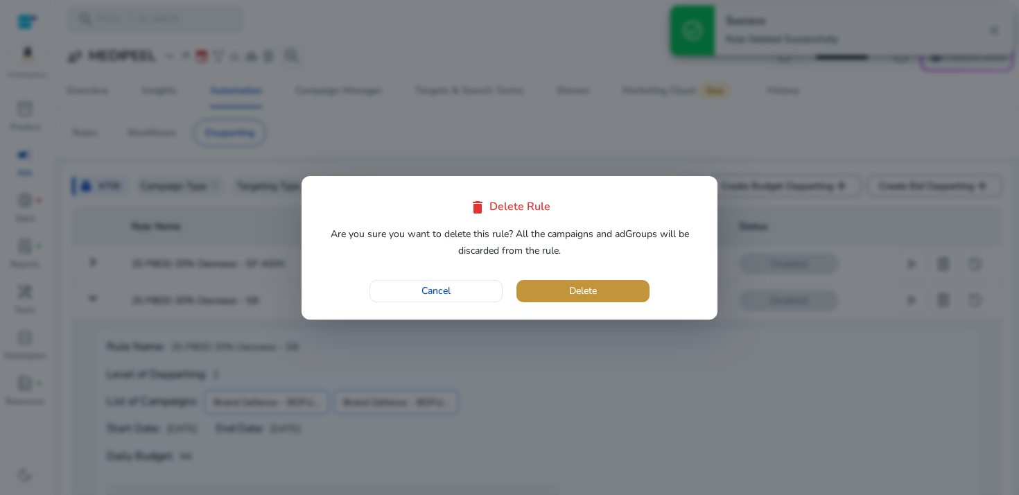
click at [562, 293] on span "button" at bounding box center [582, 291] width 133 height 33
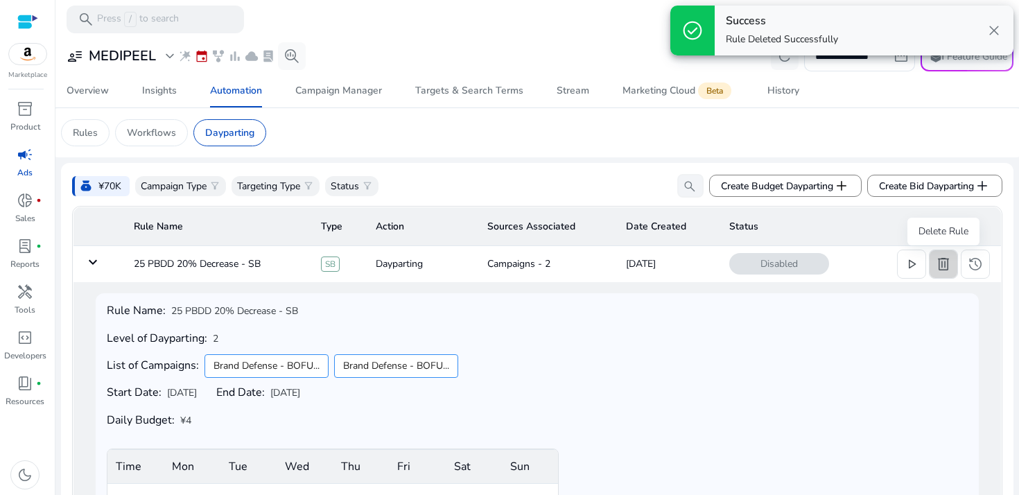
click at [937, 275] on span at bounding box center [944, 263] width 28 height 33
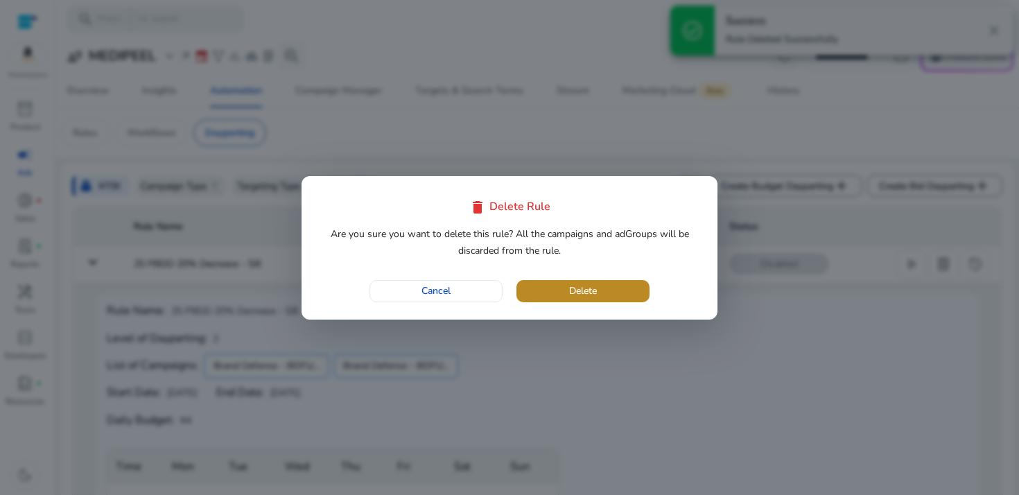
click at [641, 286] on span "button" at bounding box center [582, 291] width 133 height 33
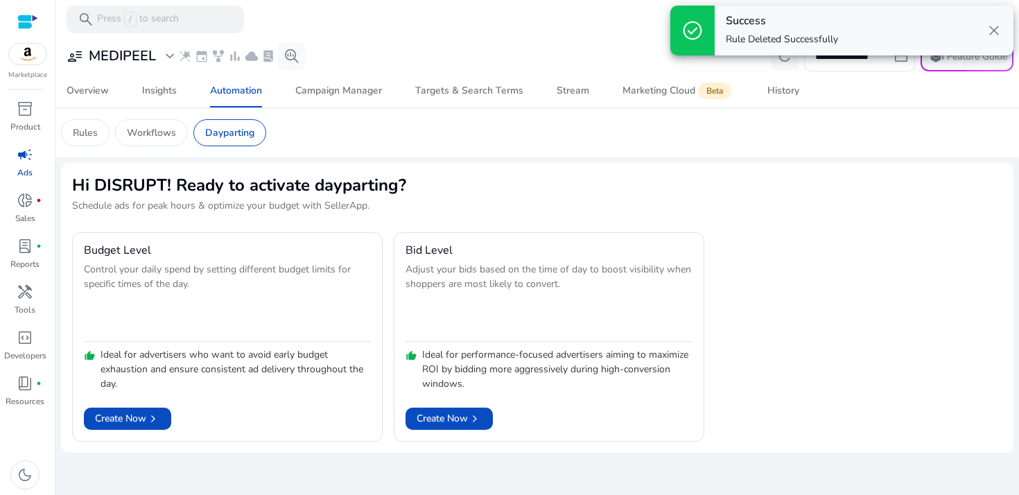
click at [985, 31] on div "Success Rule Deleted Successfully close" at bounding box center [864, 31] width 299 height 50
click at [993, 33] on span "close" at bounding box center [994, 30] width 17 height 17
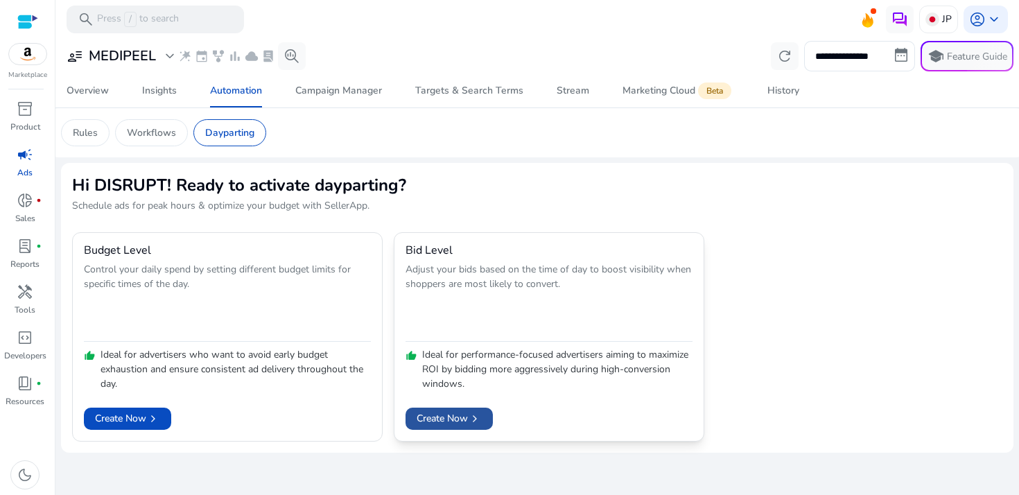
click at [468, 419] on span "Create Now chevron_right" at bounding box center [449, 418] width 65 height 15
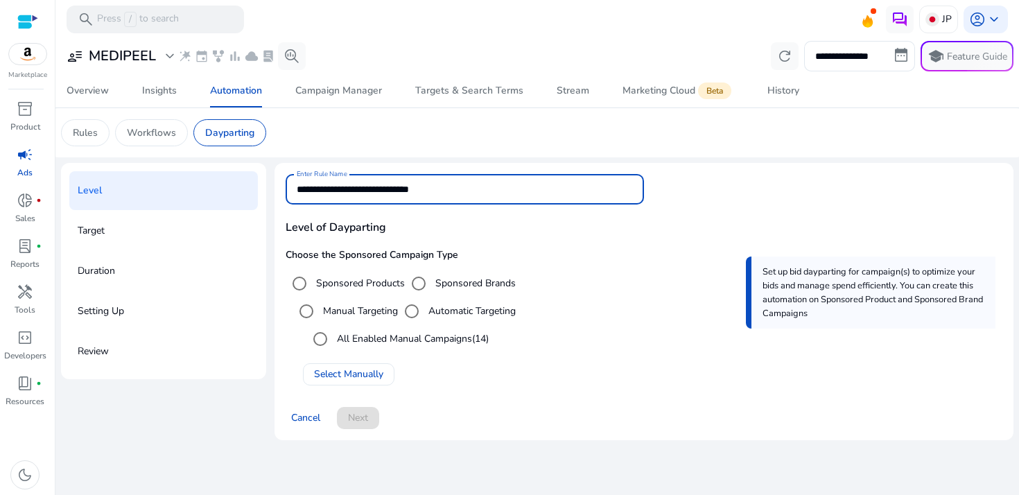
drag, startPoint x: 497, startPoint y: 190, endPoint x: 153, endPoint y: 168, distance: 345.2
click at [153, 168] on div "**********" at bounding box center [537, 307] width 953 height 288
type input "*"
type input "**********"
click at [369, 369] on span "Select Manually" at bounding box center [348, 374] width 69 height 15
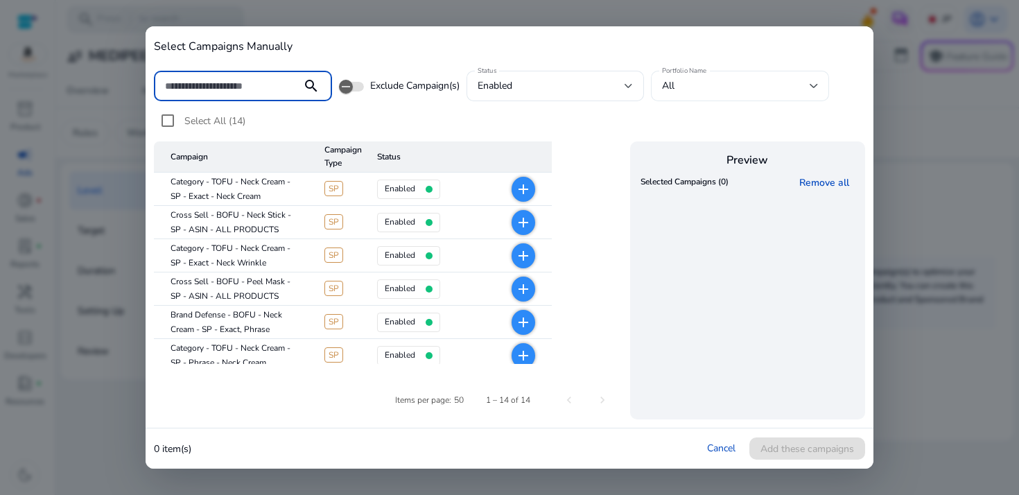
click at [711, 96] on div "All" at bounding box center [740, 86] width 156 height 31
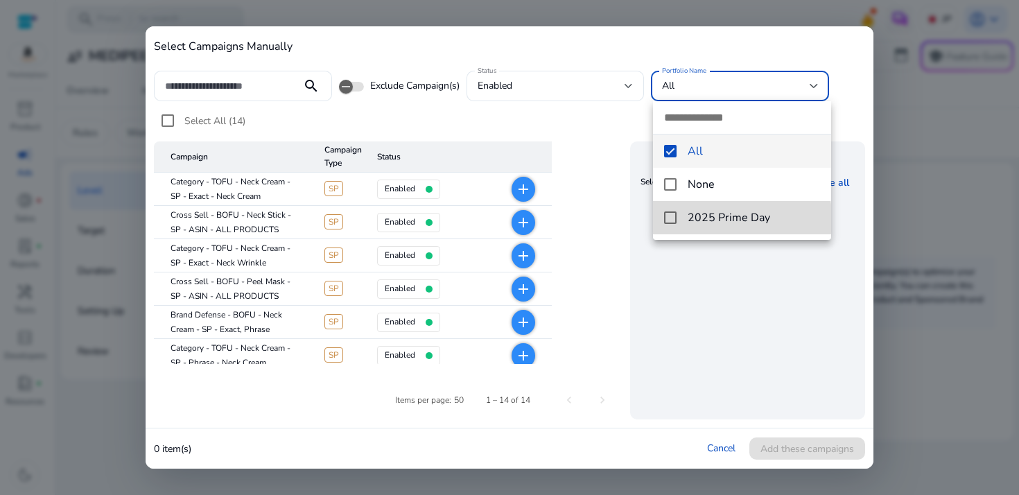
click at [693, 224] on span "2025 Prime Day" at bounding box center [754, 217] width 132 height 15
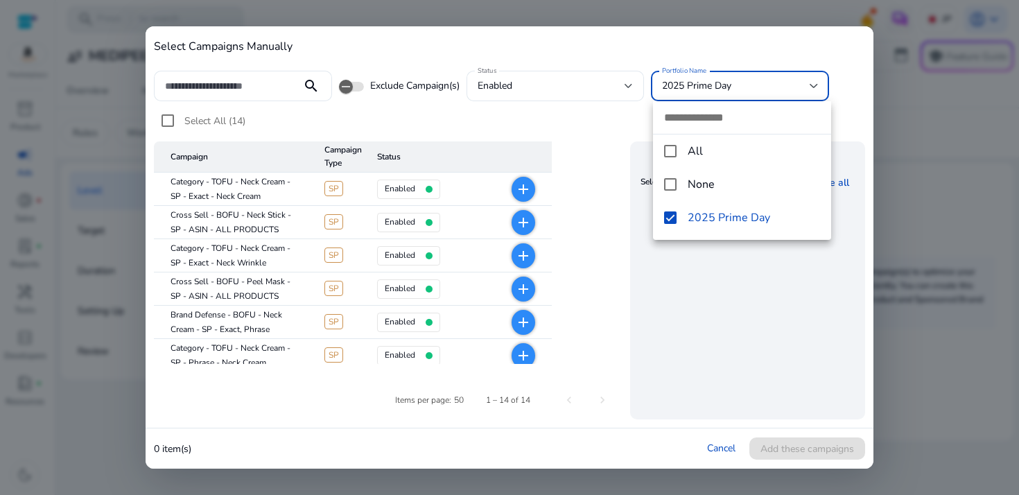
click at [229, 82] on div at bounding box center [509, 247] width 1019 height 495
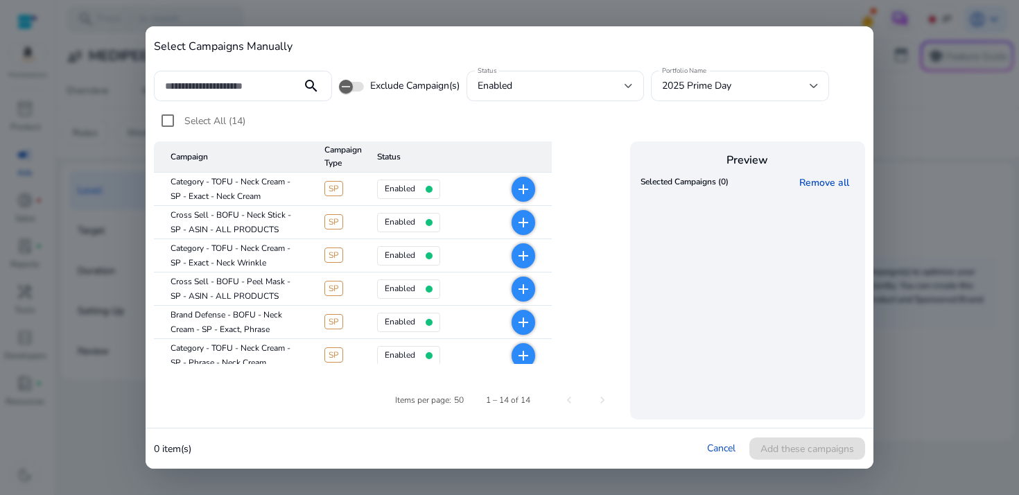
click at [229, 82] on input at bounding box center [227, 85] width 125 height 15
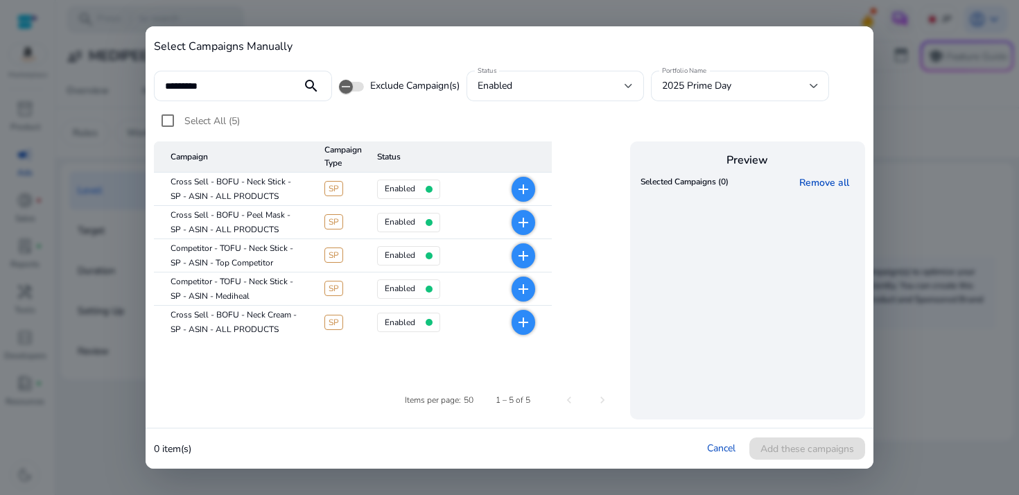
click at [528, 178] on span "add" at bounding box center [524, 189] width 24 height 25
click at [524, 220] on mat-icon "add" at bounding box center [523, 222] width 17 height 17
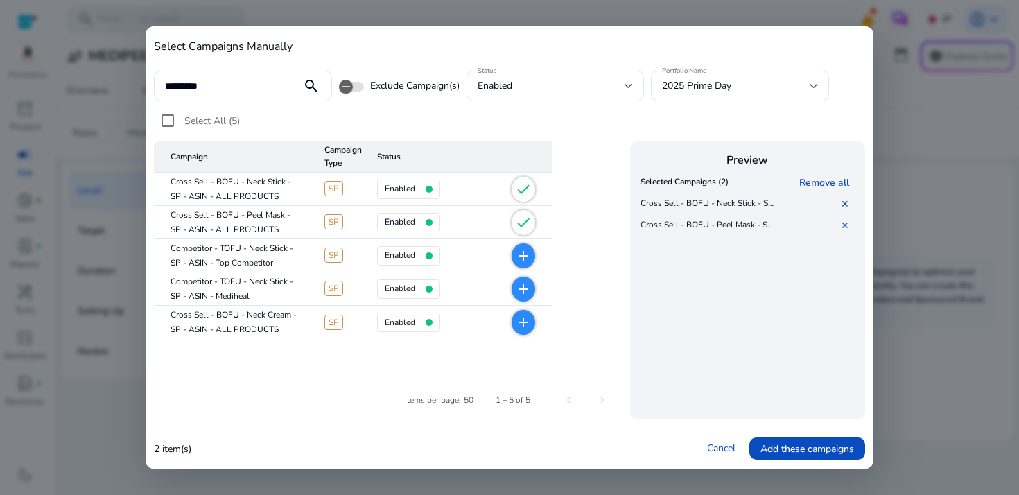
click at [524, 259] on mat-icon "add" at bounding box center [523, 255] width 17 height 17
click at [523, 290] on mat-icon "add" at bounding box center [523, 289] width 17 height 17
click at [520, 332] on span "add" at bounding box center [524, 322] width 24 height 25
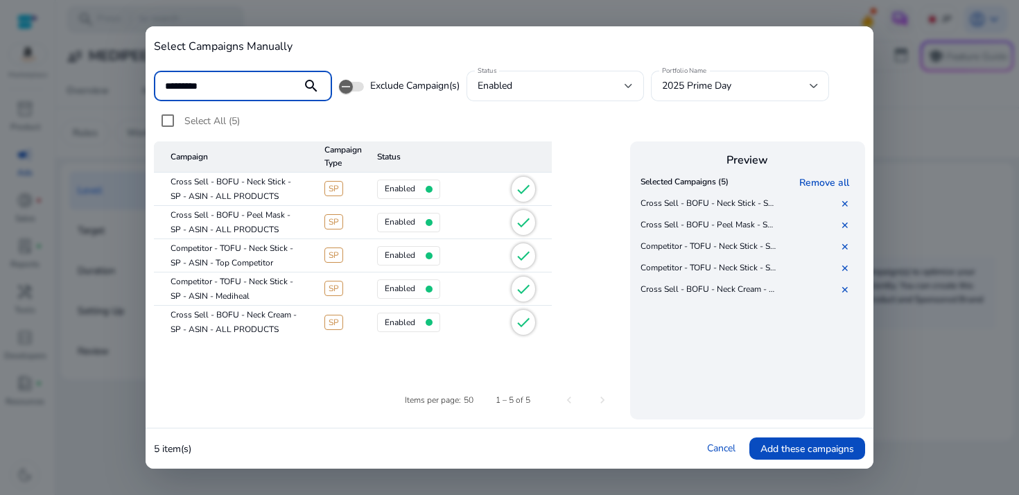
click at [259, 82] on input "*********" at bounding box center [227, 85] width 125 height 15
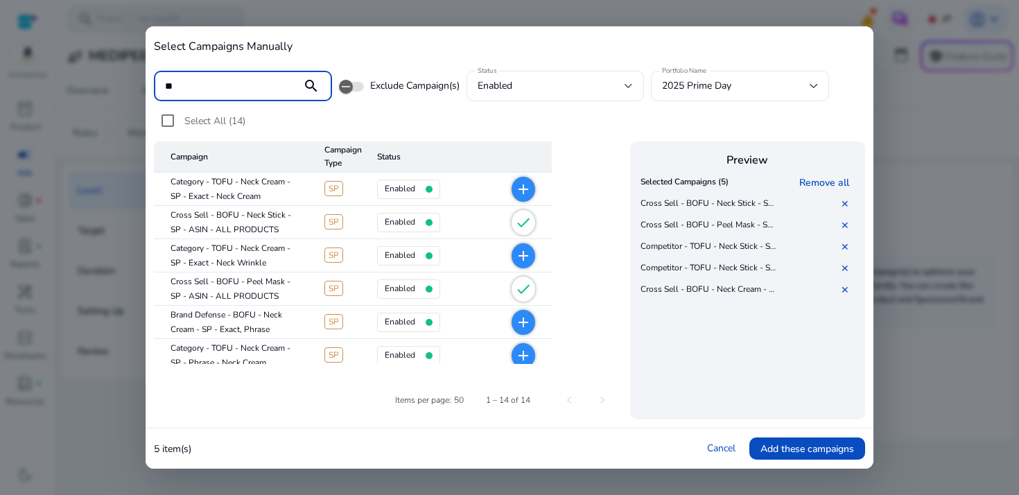
type input "*"
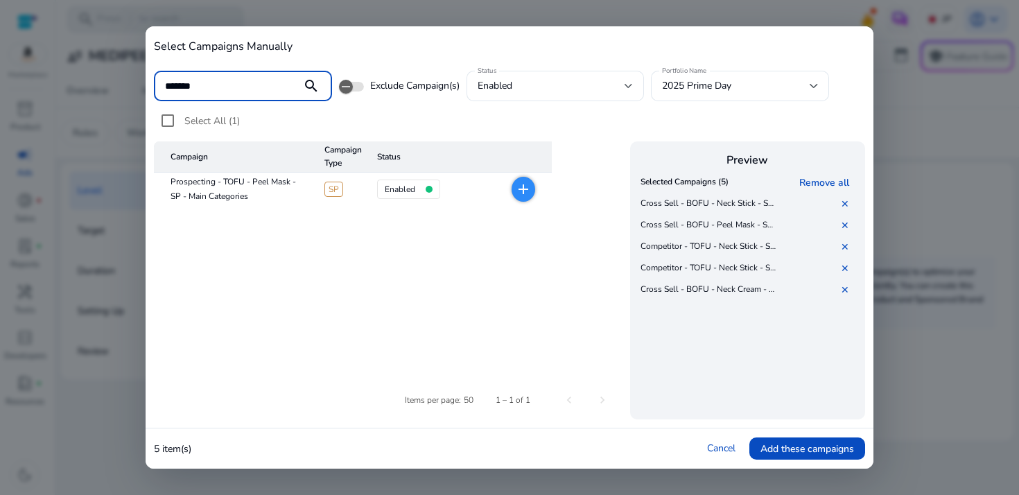
type input "*******"
click at [525, 195] on mat-icon "add" at bounding box center [523, 189] width 17 height 17
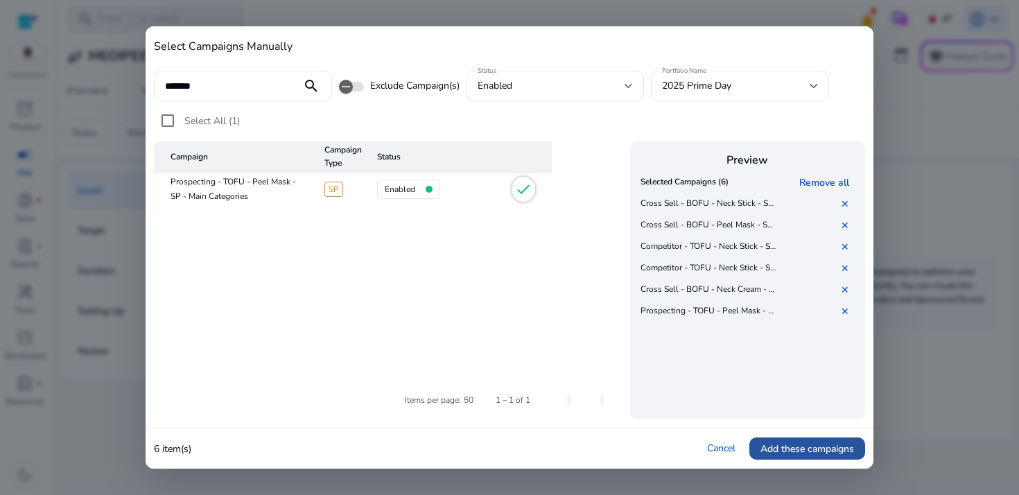
click at [798, 460] on span at bounding box center [807, 448] width 116 height 33
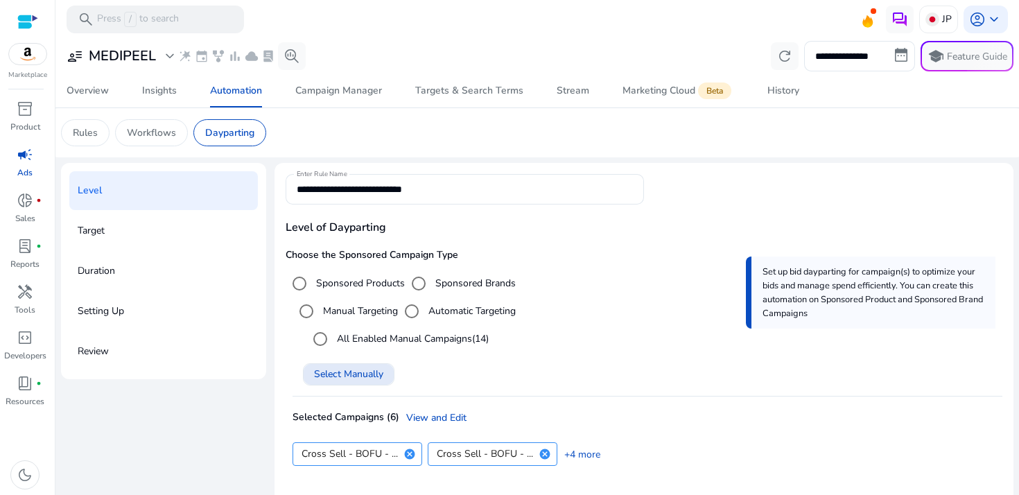
scroll to position [45, 0]
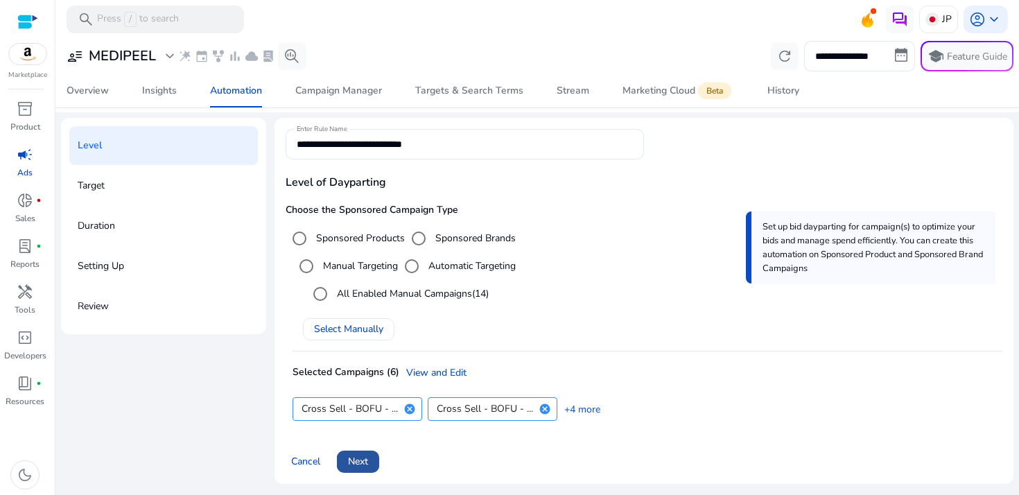
click at [356, 466] on span "Next" at bounding box center [358, 461] width 20 height 15
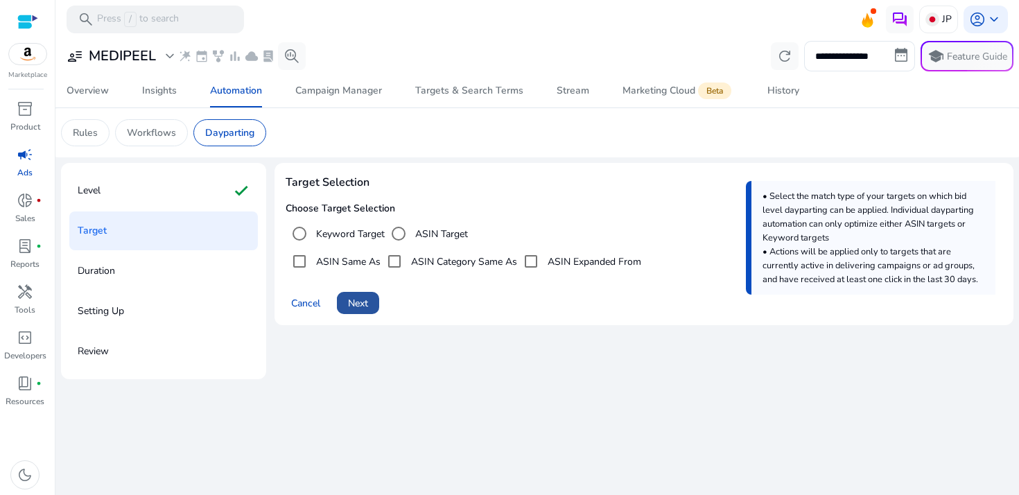
click at [372, 302] on span at bounding box center [358, 302] width 42 height 33
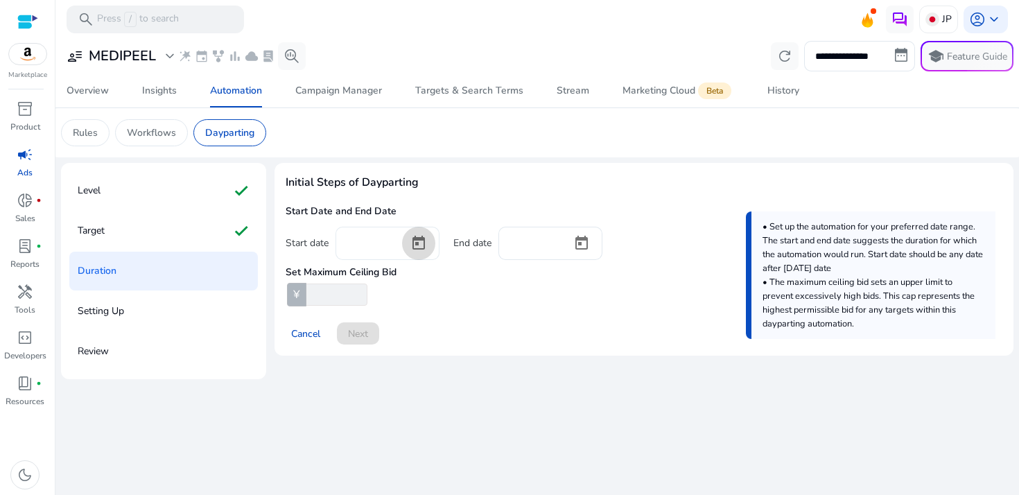
click at [420, 243] on span "Open calendar" at bounding box center [418, 243] width 33 height 33
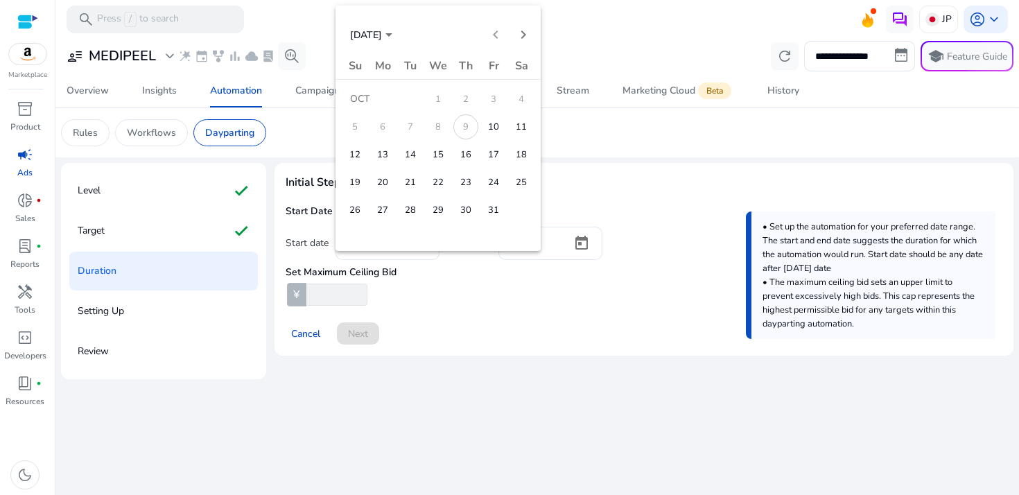
click at [519, 122] on span "11" at bounding box center [521, 126] width 25 height 25
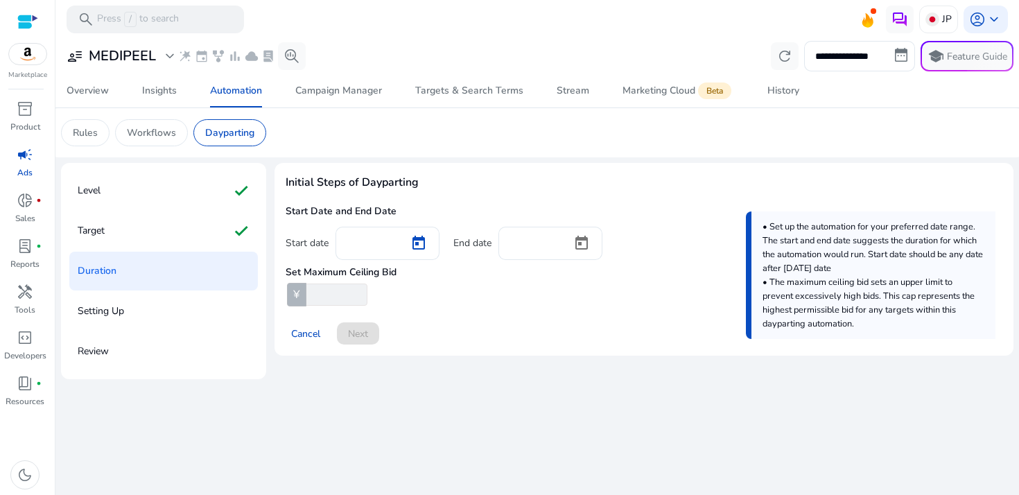
type input "**********"
click at [583, 241] on span "Open calendar" at bounding box center [581, 243] width 33 height 33
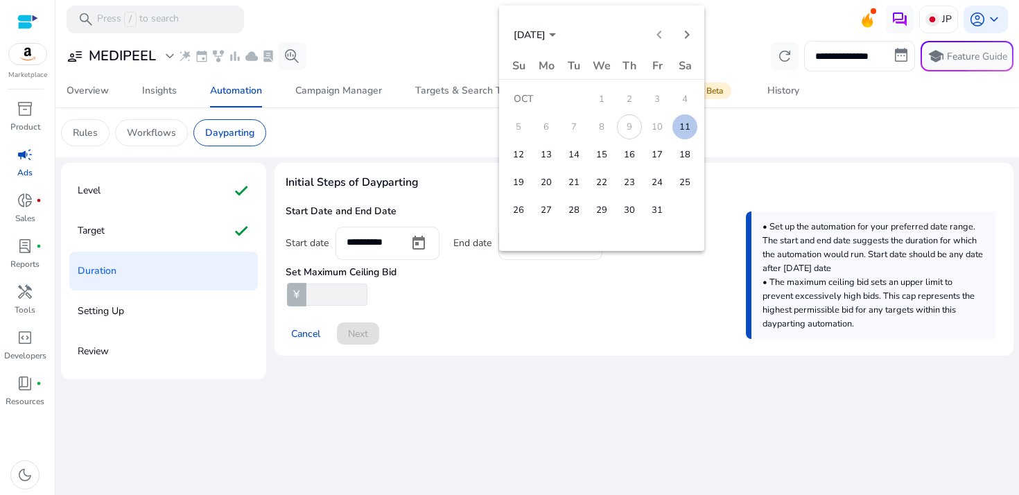
click at [683, 130] on span "11" at bounding box center [684, 126] width 25 height 25
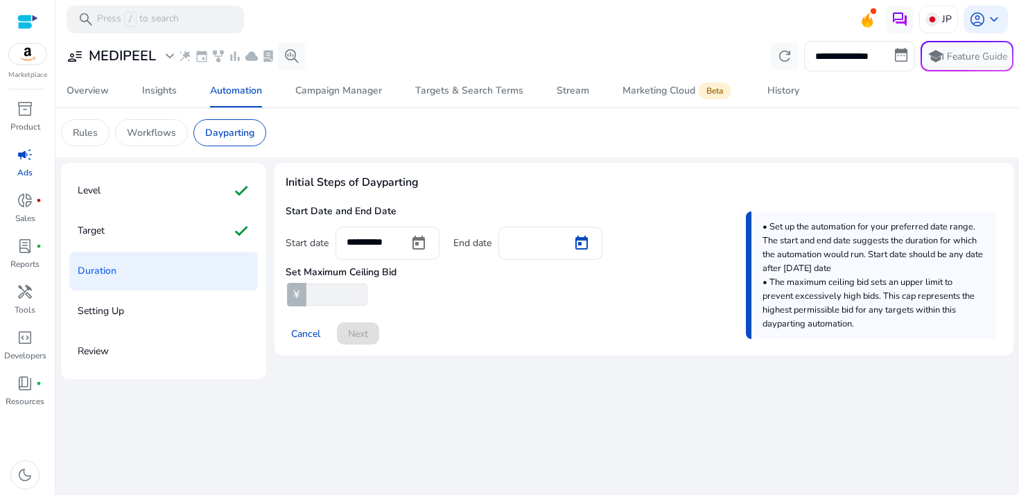
type input "**********"
click at [332, 294] on input "number" at bounding box center [336, 295] width 64 height 22
click at [345, 286] on input "number" at bounding box center [336, 295] width 64 height 22
type input "***"
click at [403, 363] on div "**********" at bounding box center [644, 265] width 739 height 204
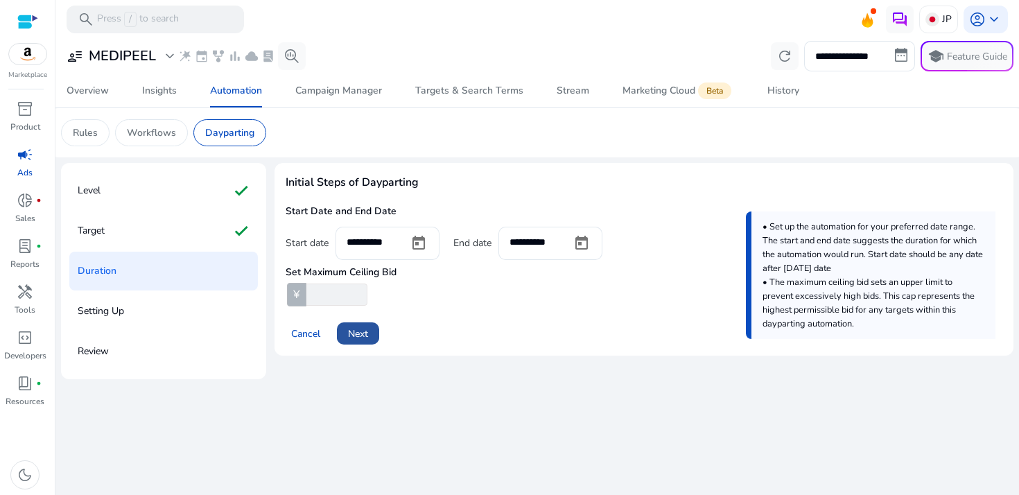
click at [353, 339] on span "Next" at bounding box center [358, 334] width 20 height 15
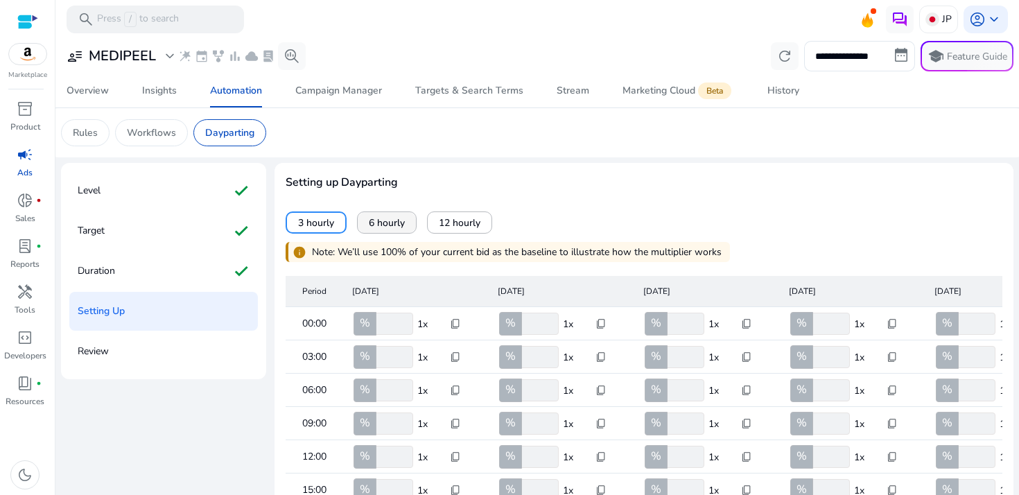
click at [371, 218] on span "6 hourly" at bounding box center [387, 223] width 36 height 15
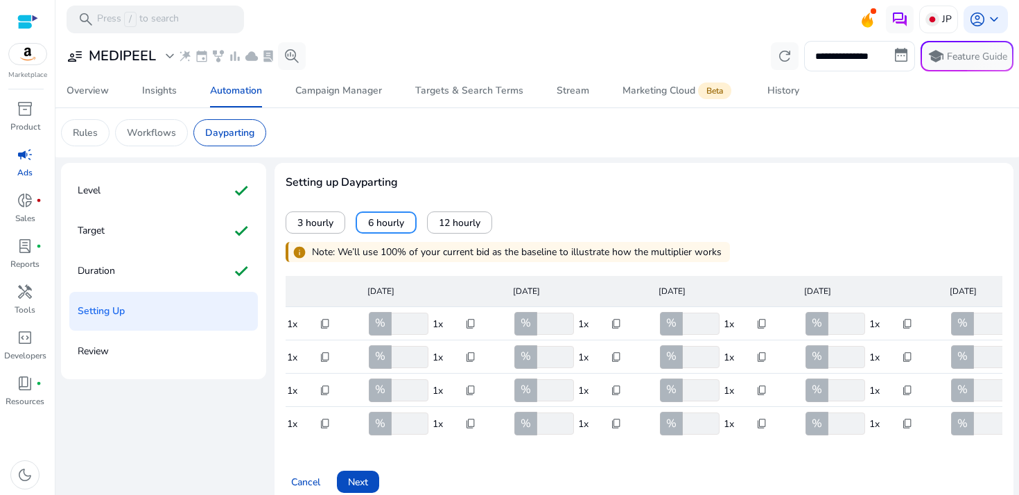
scroll to position [0, 362]
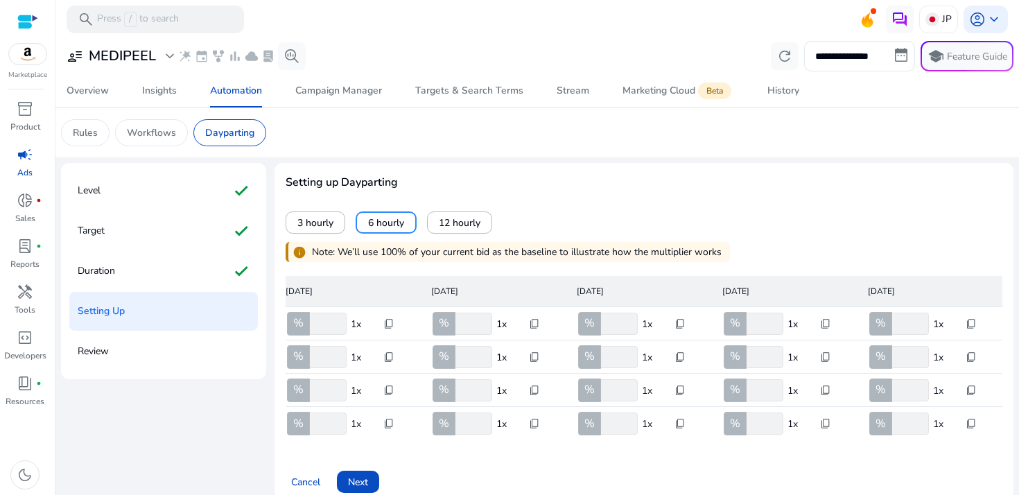
drag, startPoint x: 769, startPoint y: 317, endPoint x: 719, endPoint y: 318, distance: 50.6
click at [722, 318] on div "% ***" at bounding box center [753, 324] width 62 height 22
drag, startPoint x: 760, startPoint y: 327, endPoint x: 745, endPoint y: 327, distance: 15.3
click at [745, 327] on input "***" at bounding box center [764, 324] width 40 height 22
type input "**"
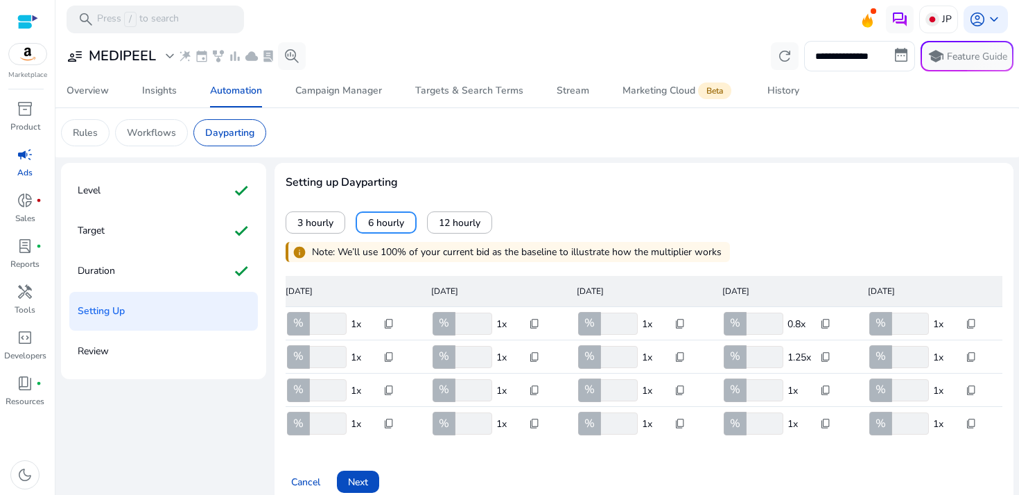
drag, startPoint x: 765, startPoint y: 354, endPoint x: 731, endPoint y: 357, distance: 34.8
click at [731, 357] on div "% ***" at bounding box center [753, 357] width 62 height 22
type input "**"
drag, startPoint x: 761, startPoint y: 390, endPoint x: 707, endPoint y: 390, distance: 54.1
click at [711, 390] on mat-cell "% *** 1.25x content_copy" at bounding box center [784, 390] width 146 height 33
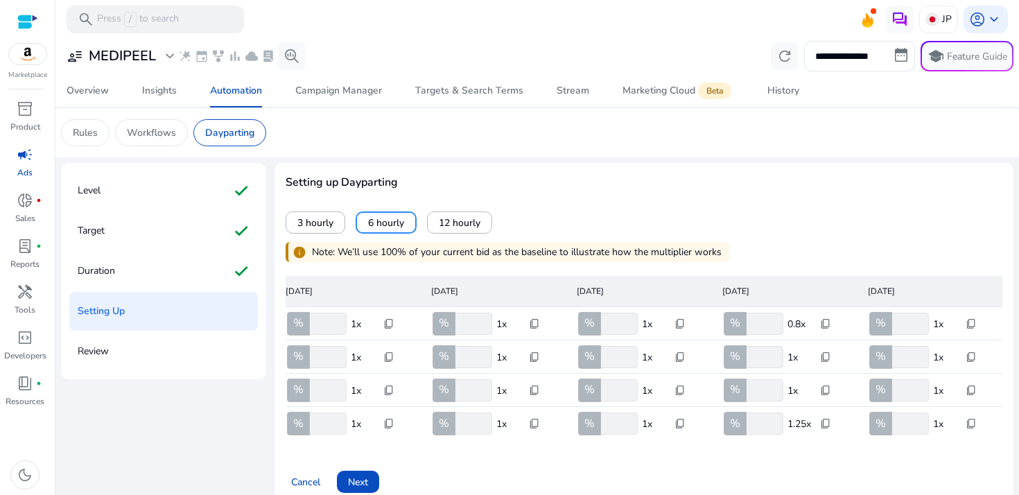
type input "**"
drag, startPoint x: 760, startPoint y: 426, endPoint x: 731, endPoint y: 426, distance: 29.8
click at [731, 426] on div "% ***" at bounding box center [753, 423] width 62 height 22
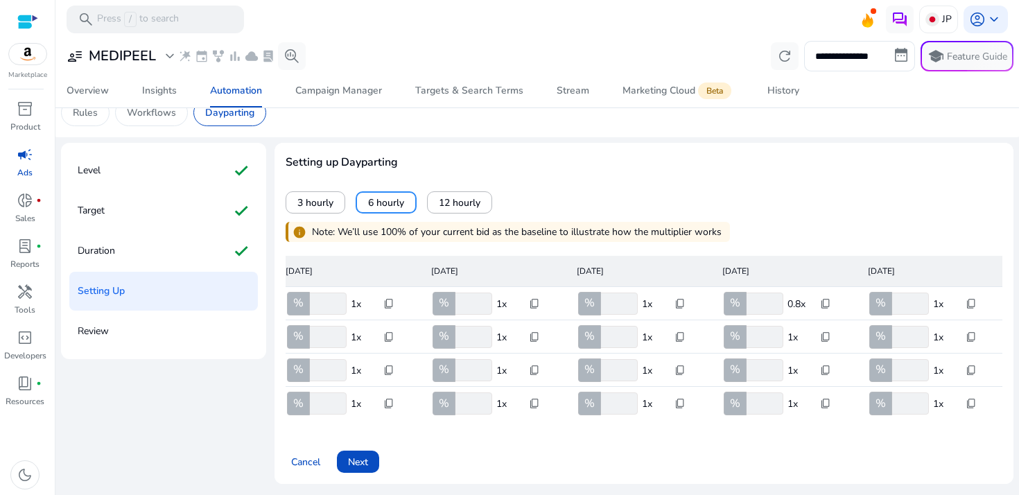
type input "**"
click at [528, 465] on div "Cancel Next" at bounding box center [644, 456] width 717 height 33
click at [379, 462] on span at bounding box center [358, 461] width 42 height 33
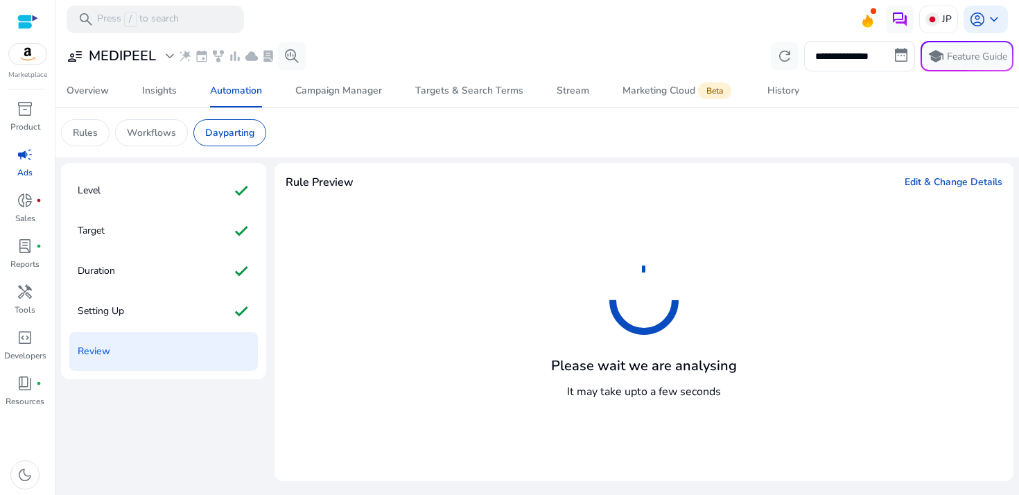
scroll to position [0, 0]
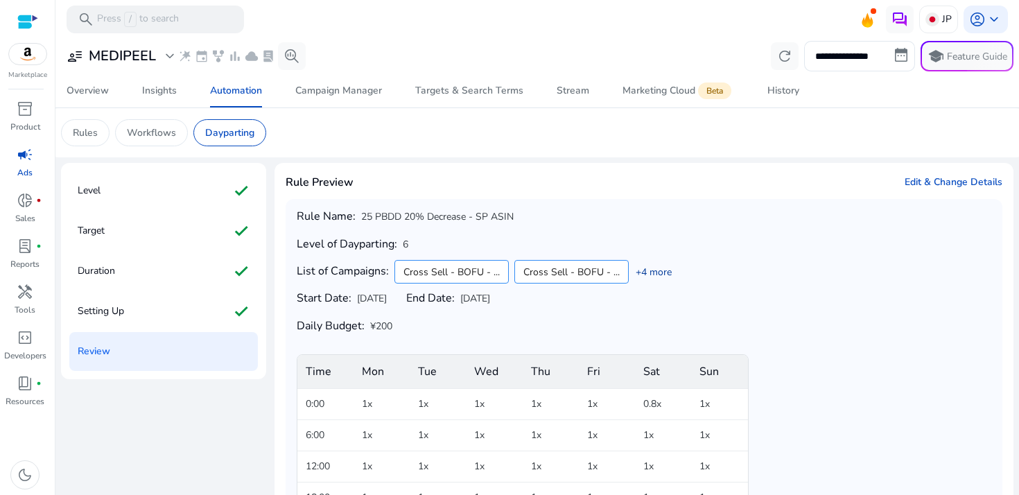
click at [658, 276] on link "+4 more" at bounding box center [650, 272] width 43 height 15
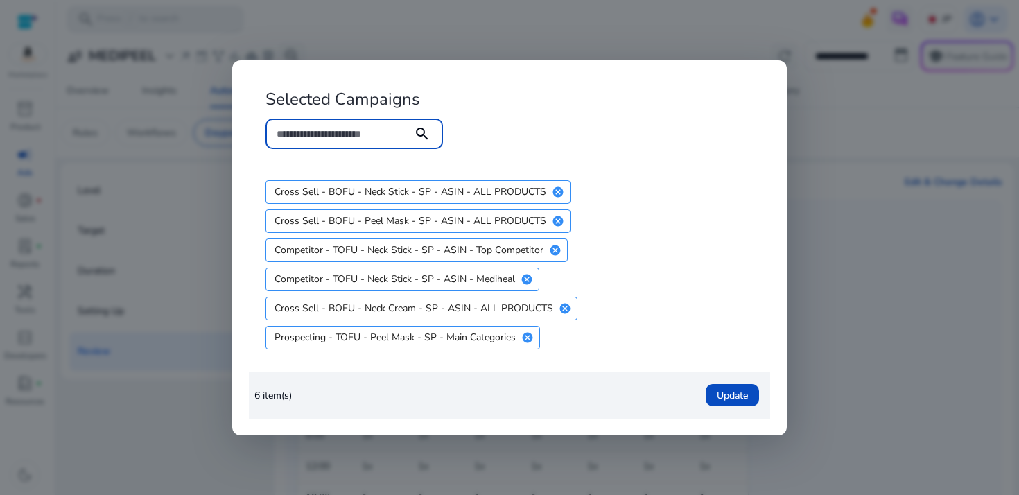
click at [838, 341] on div at bounding box center [509, 247] width 1019 height 495
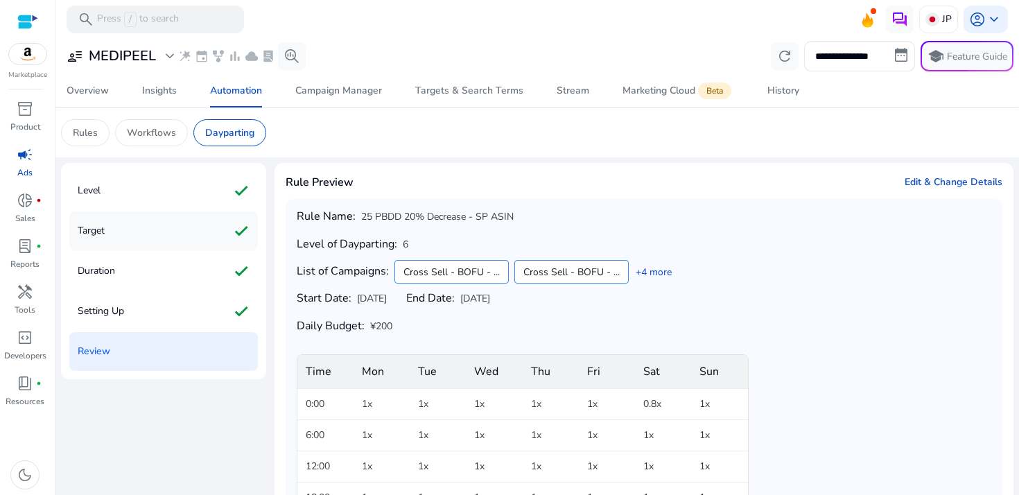
click at [188, 224] on div "Target check" at bounding box center [163, 230] width 189 height 39
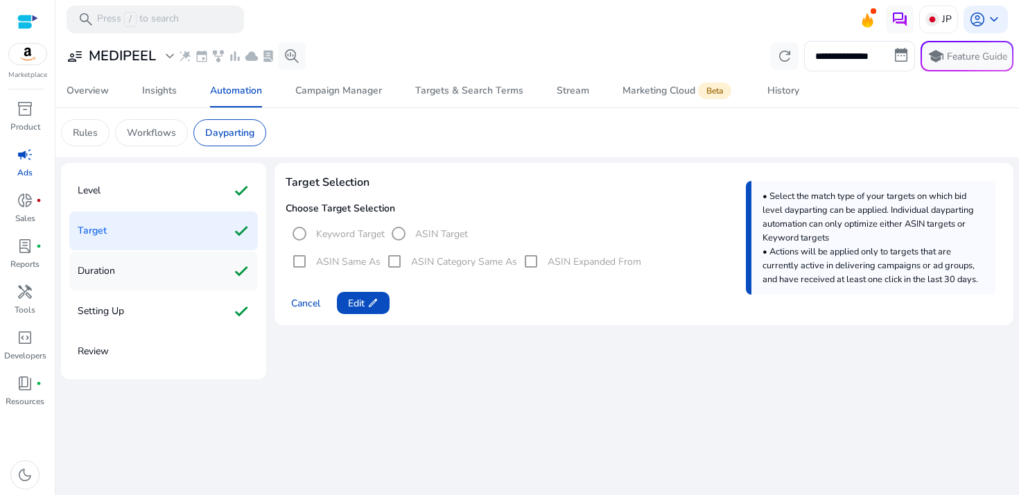
click at [178, 274] on div "Duration check" at bounding box center [163, 271] width 189 height 39
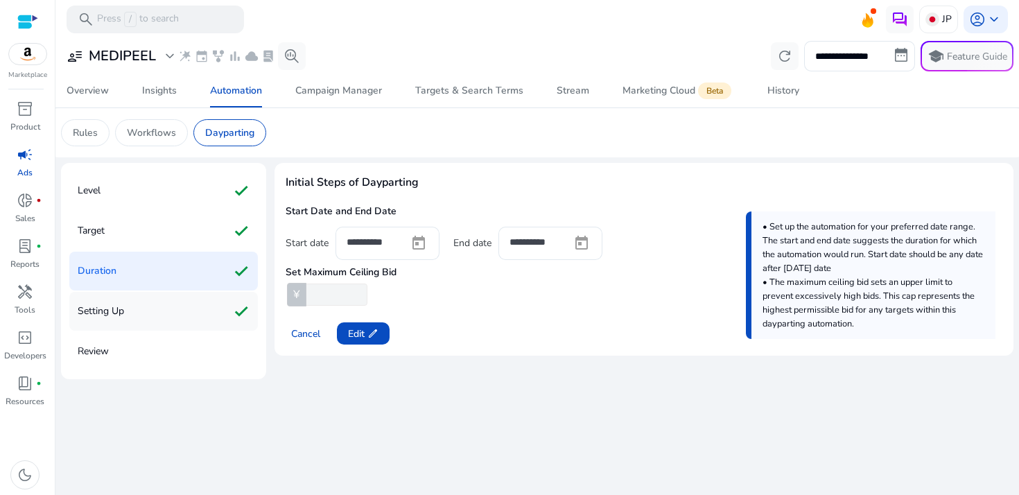
click at [180, 315] on div "Setting Up check" at bounding box center [163, 311] width 189 height 39
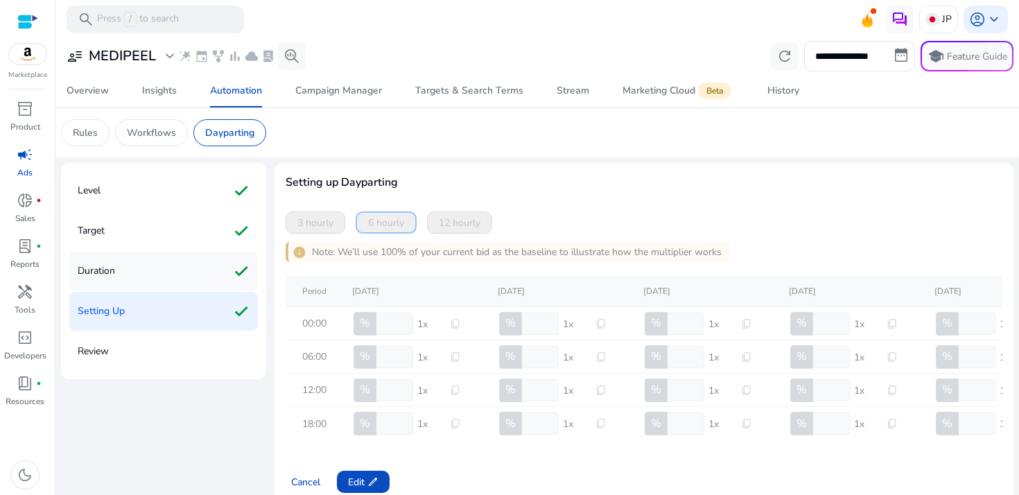
click at [186, 273] on div "Duration check" at bounding box center [163, 271] width 189 height 39
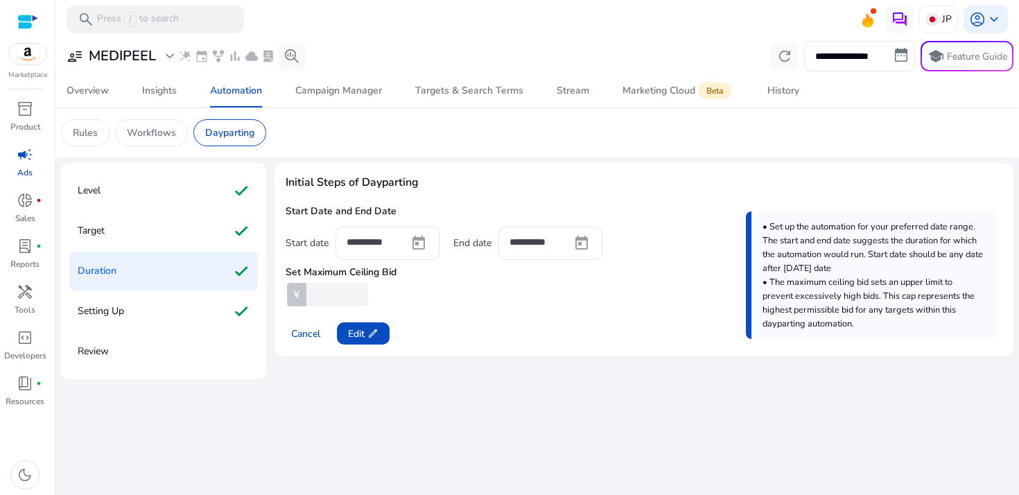
click at [383, 277] on h4 "Set Maximum Ceiling Bid" at bounding box center [341, 273] width 111 height 14
click at [122, 221] on div "Target check" at bounding box center [163, 230] width 189 height 39
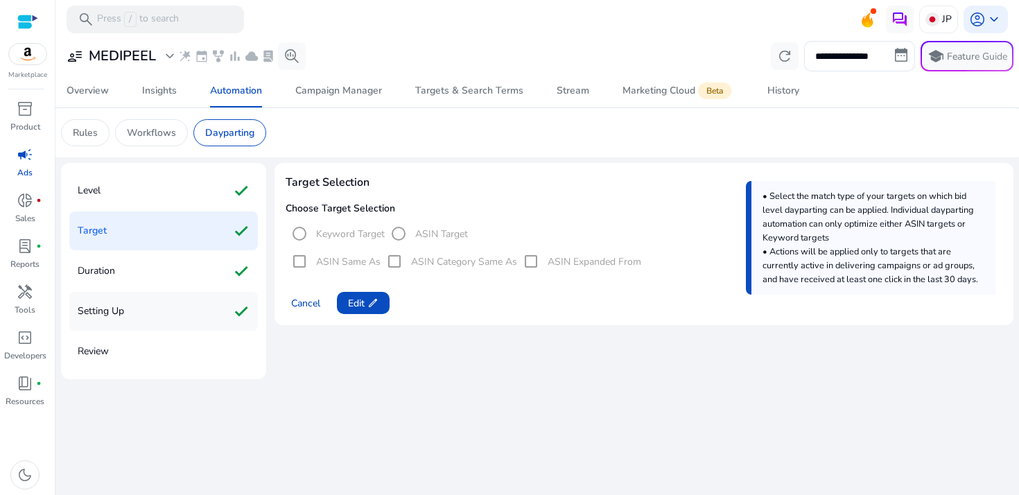
click at [129, 322] on div "Setting Up check" at bounding box center [163, 311] width 189 height 39
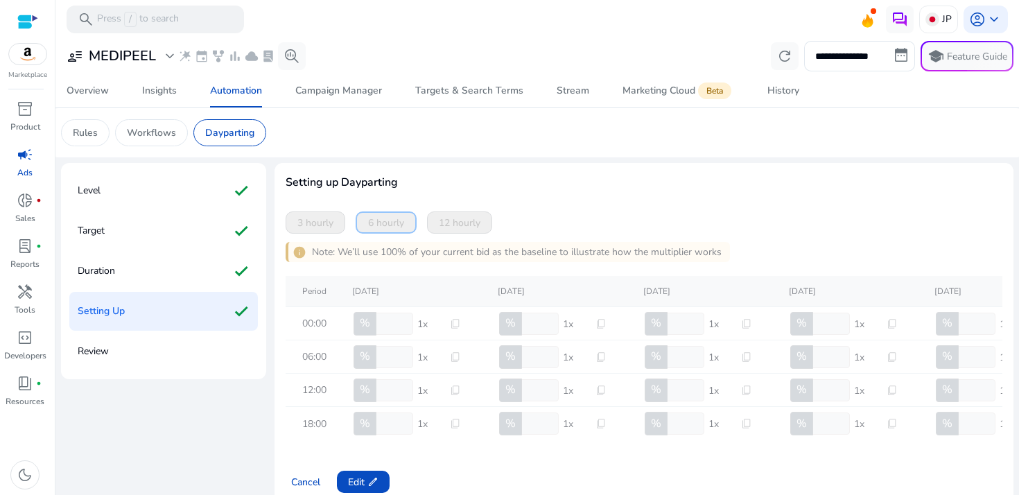
click at [130, 359] on div "Review" at bounding box center [163, 351] width 189 height 39
click at [181, 166] on div "Level check Target check Duration check Setting Up check Review" at bounding box center [163, 271] width 205 height 216
click at [175, 201] on div "Level check" at bounding box center [163, 190] width 189 height 39
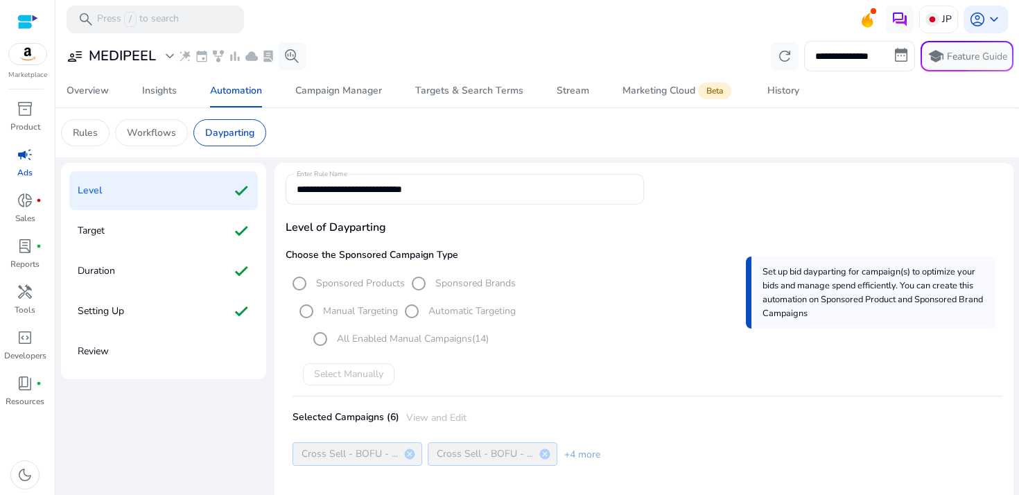
click at [207, 341] on div "Review" at bounding box center [163, 351] width 189 height 39
click at [208, 318] on div "Setting Up check" at bounding box center [163, 311] width 189 height 39
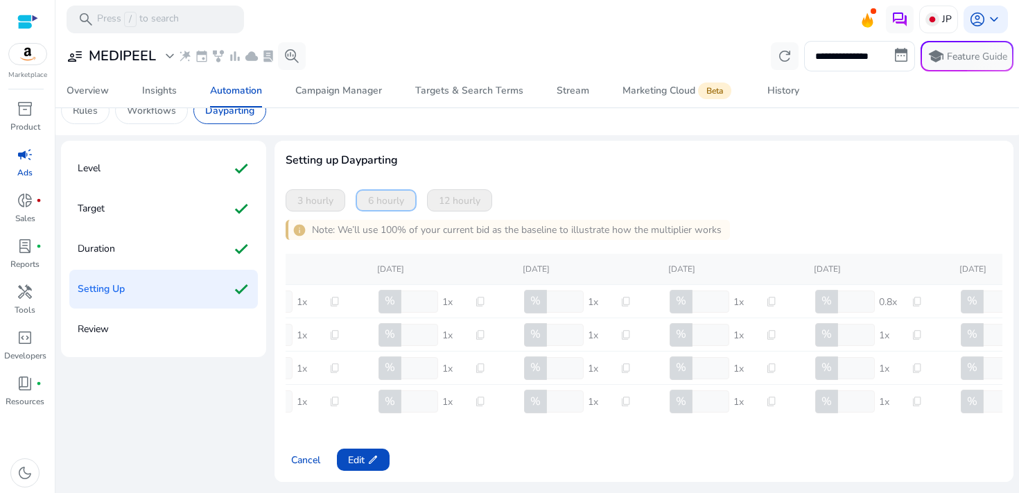
scroll to position [0, 362]
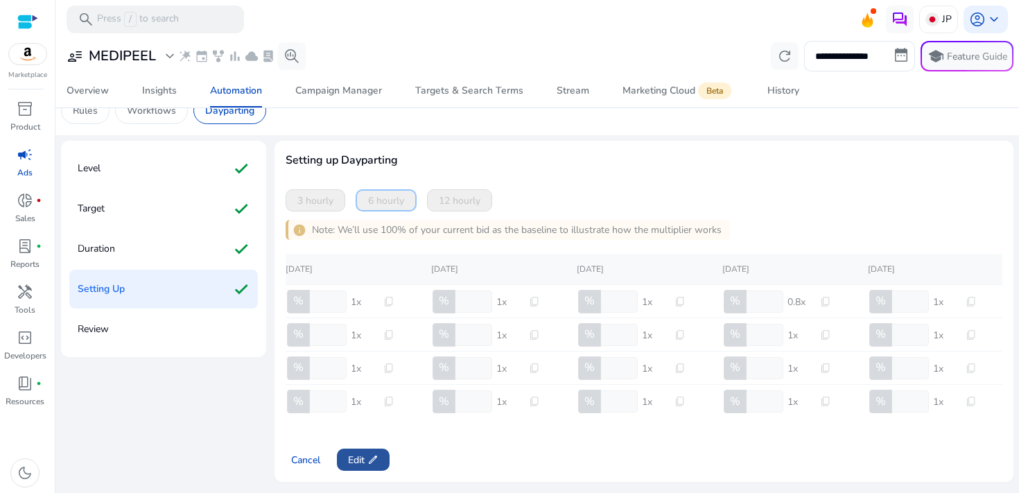
click at [377, 464] on span "edit" at bounding box center [372, 459] width 11 height 11
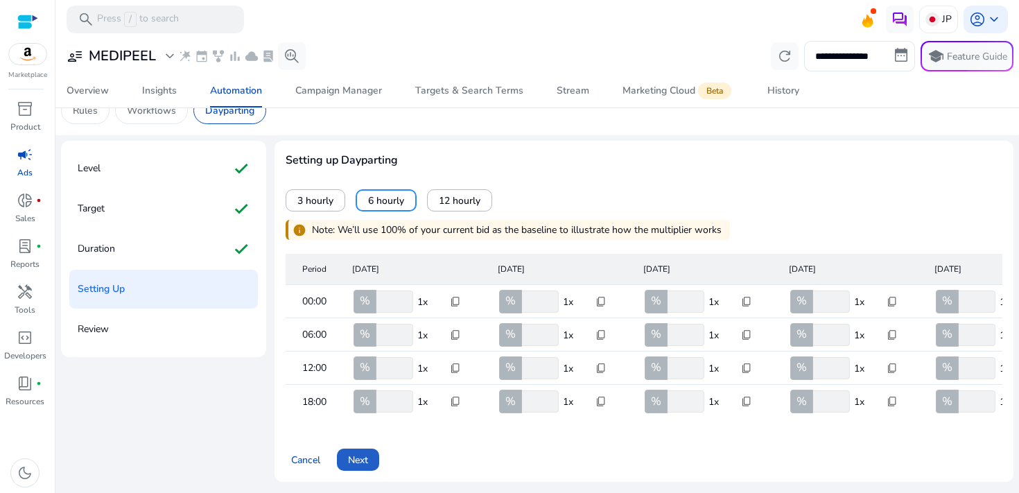
click at [377, 464] on span at bounding box center [358, 459] width 42 height 33
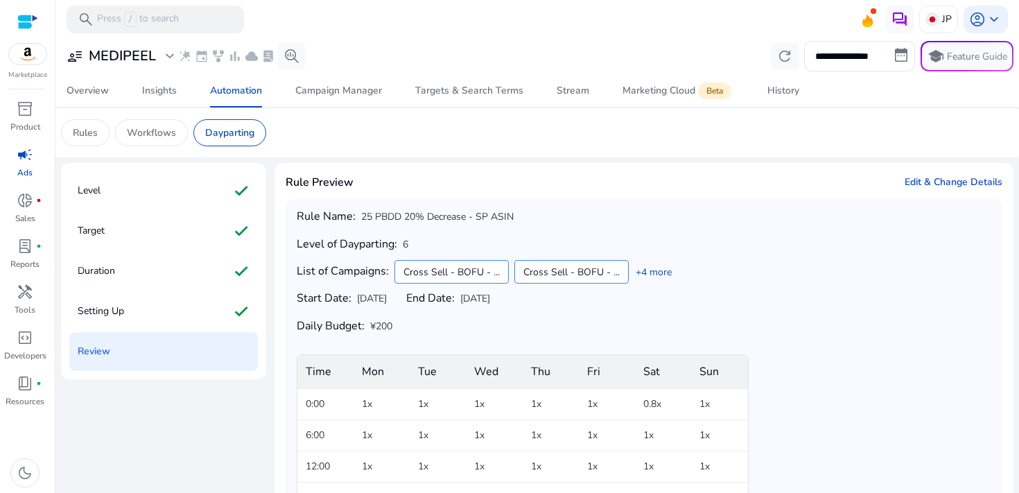
scroll to position [93, 0]
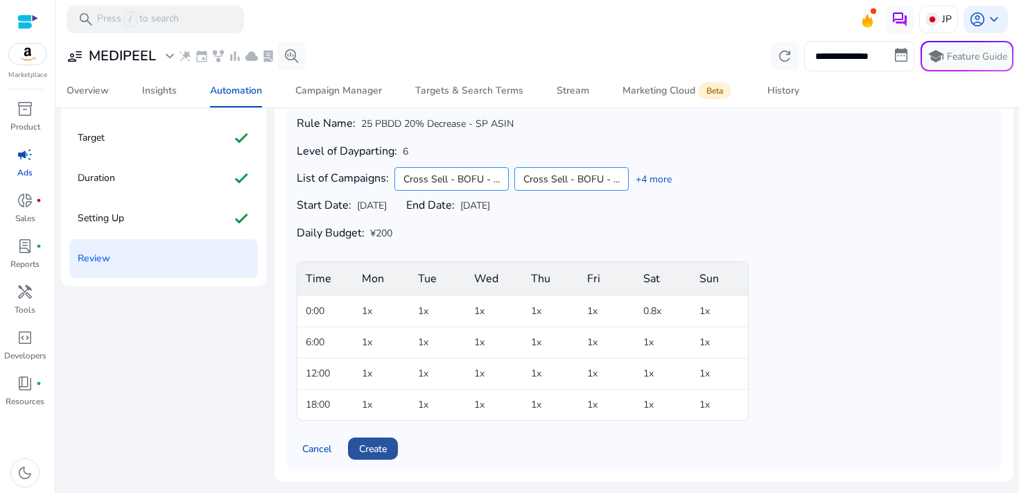
click at [372, 455] on span "Create" at bounding box center [373, 449] width 28 height 15
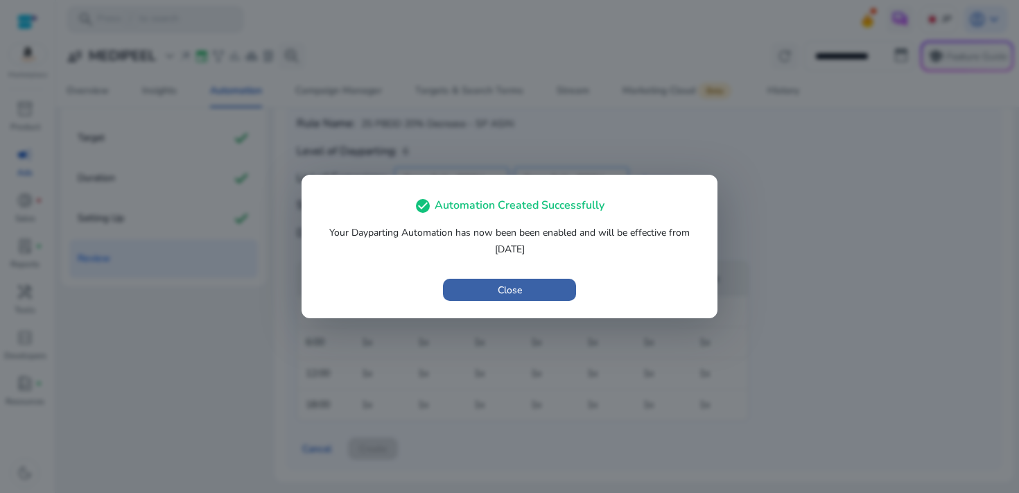
click at [525, 301] on span "button" at bounding box center [509, 289] width 133 height 33
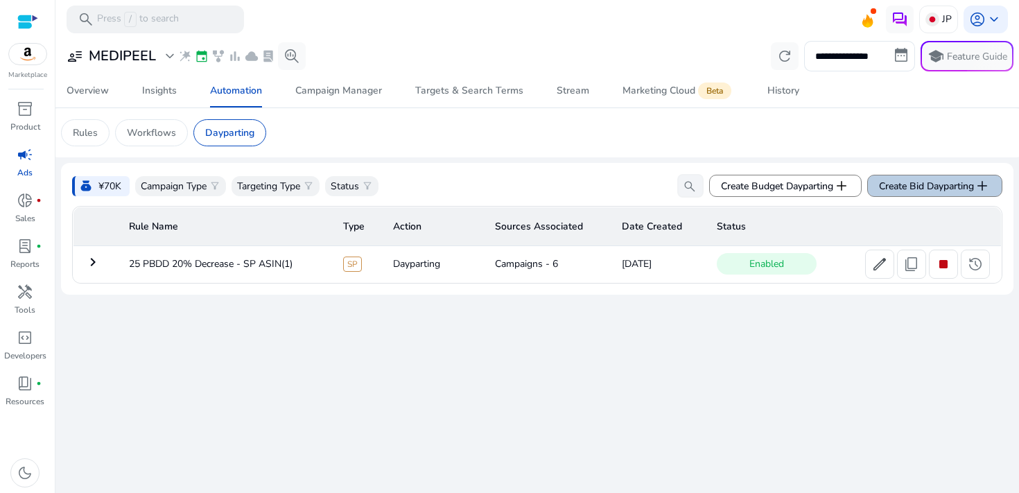
click at [925, 177] on span at bounding box center [935, 185] width 134 height 33
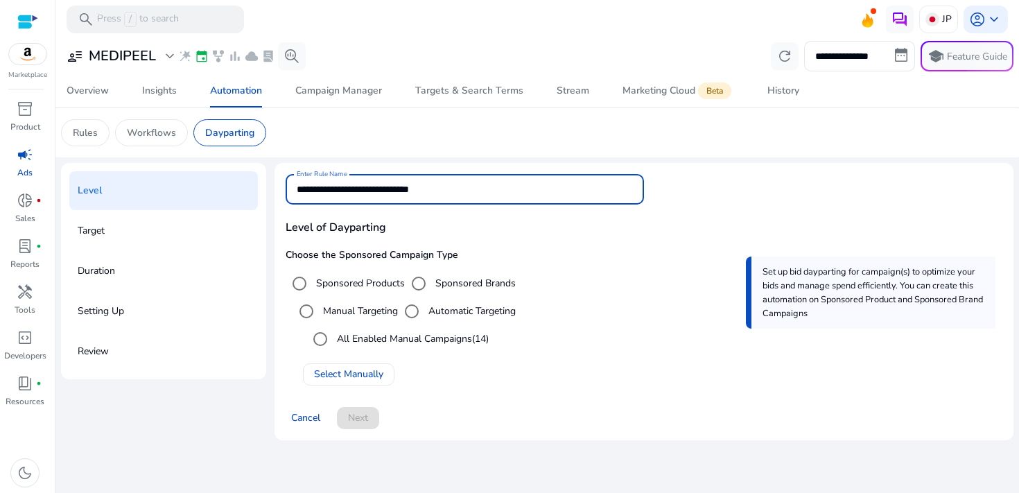
drag, startPoint x: 479, startPoint y: 187, endPoint x: 182, endPoint y: 189, distance: 296.7
click at [182, 189] on div "**********" at bounding box center [537, 307] width 953 height 288
drag, startPoint x: 480, startPoint y: 187, endPoint x: 419, endPoint y: 190, distance: 61.1
click at [419, 190] on input "**********" at bounding box center [465, 189] width 336 height 15
type input "**********"
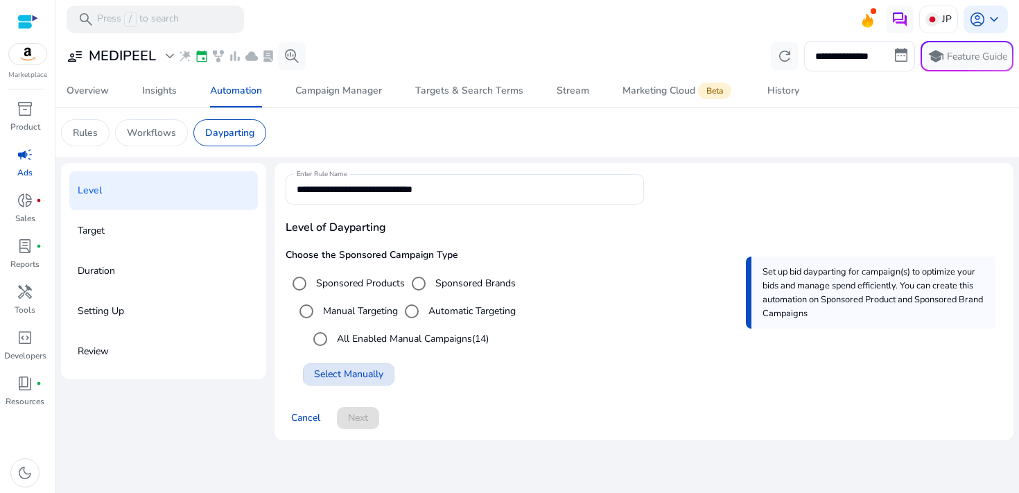
click at [369, 380] on span "Select Manually" at bounding box center [348, 374] width 69 height 15
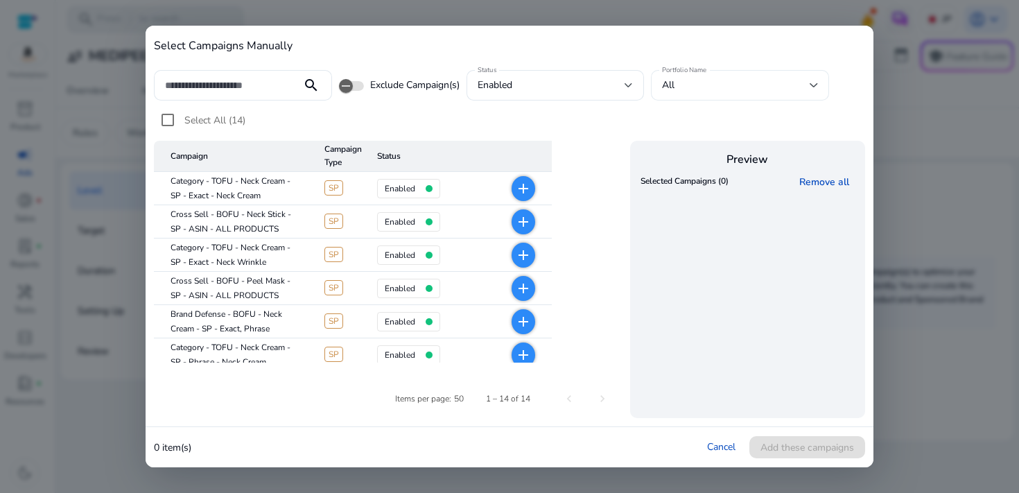
click at [742, 73] on div "All" at bounding box center [740, 85] width 156 height 31
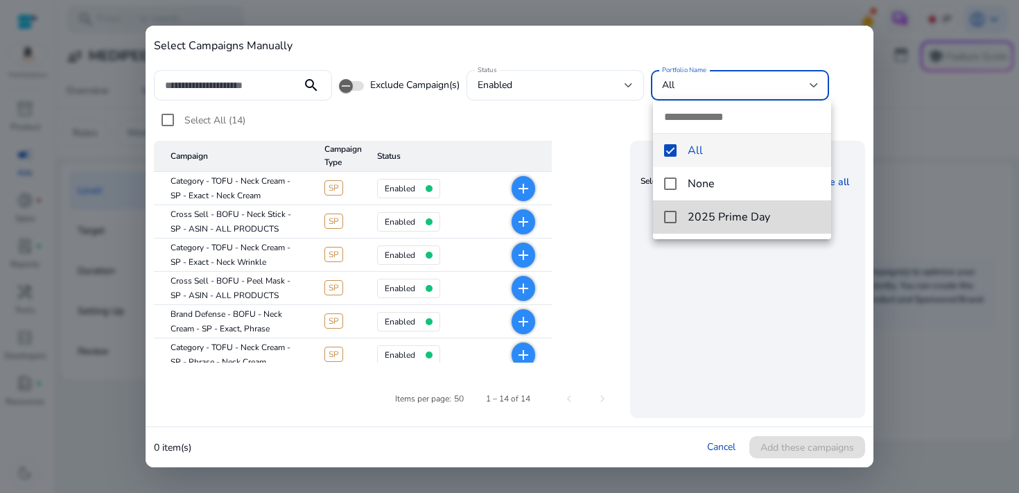
click at [702, 214] on span "2025 Prime Day" at bounding box center [754, 216] width 132 height 15
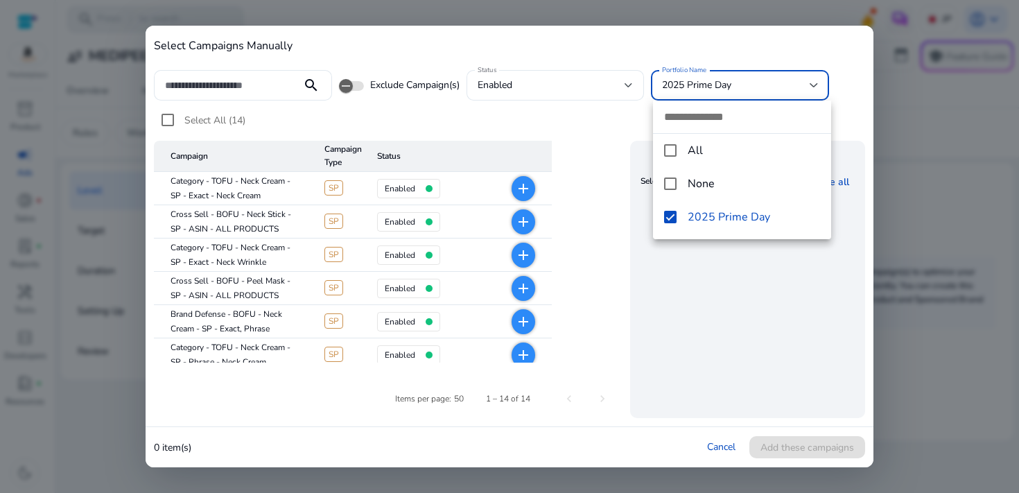
click at [451, 153] on div at bounding box center [509, 246] width 1019 height 493
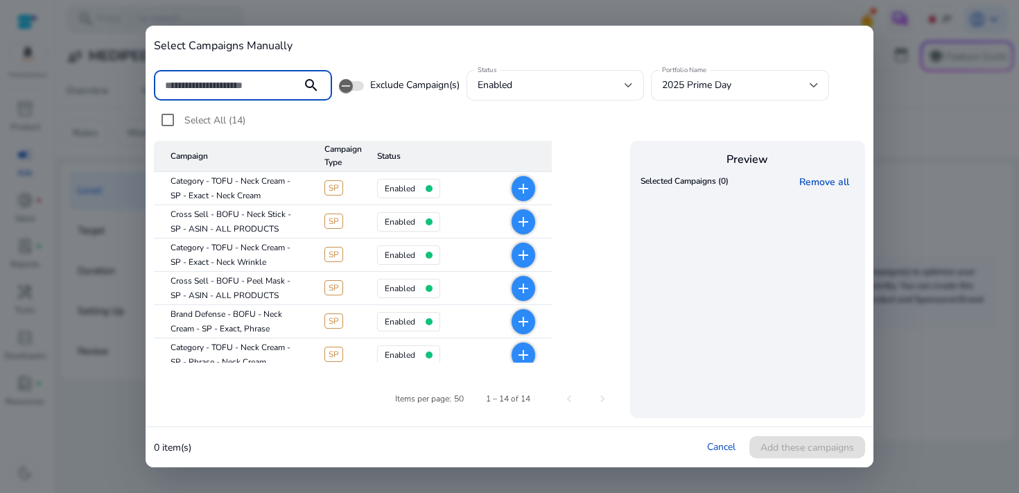
click at [223, 87] on input at bounding box center [227, 85] width 125 height 15
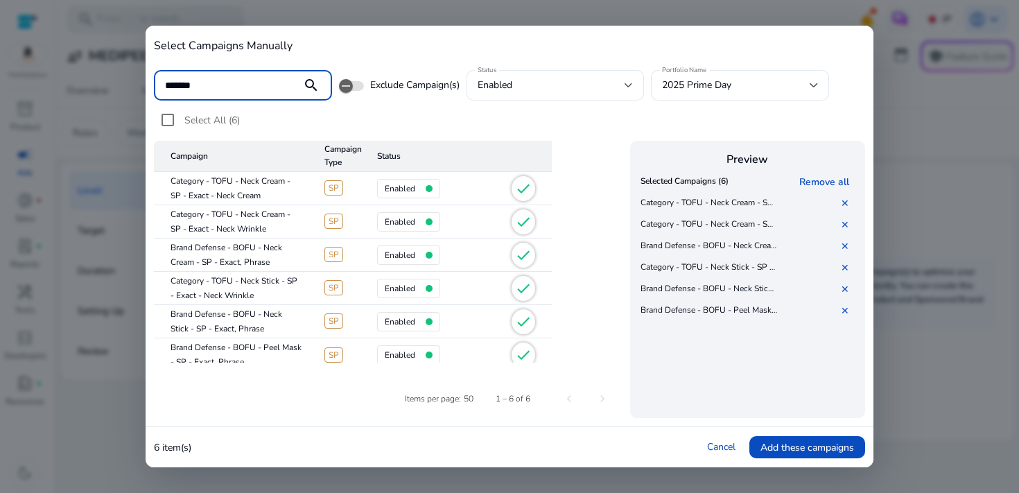
click at [232, 82] on input "*******" at bounding box center [227, 85] width 125 height 15
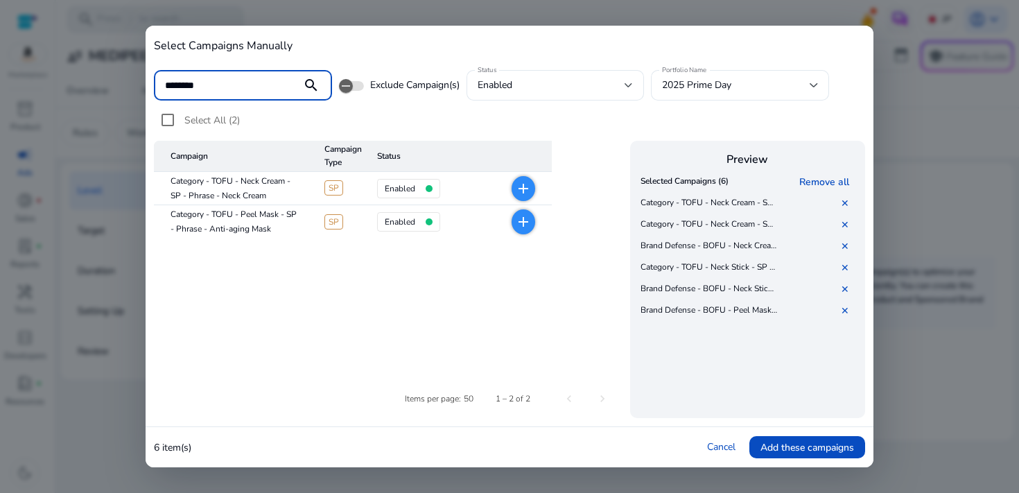
type input "********"
click at [190, 119] on span "Select All (2)" at bounding box center [211, 120] width 55 height 13
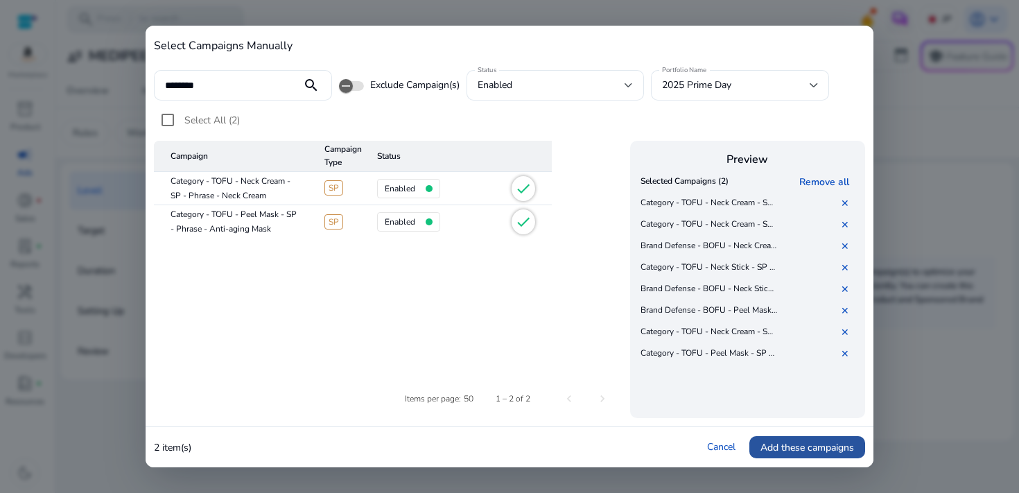
click at [774, 442] on span "Add these campaigns" at bounding box center [807, 447] width 94 height 15
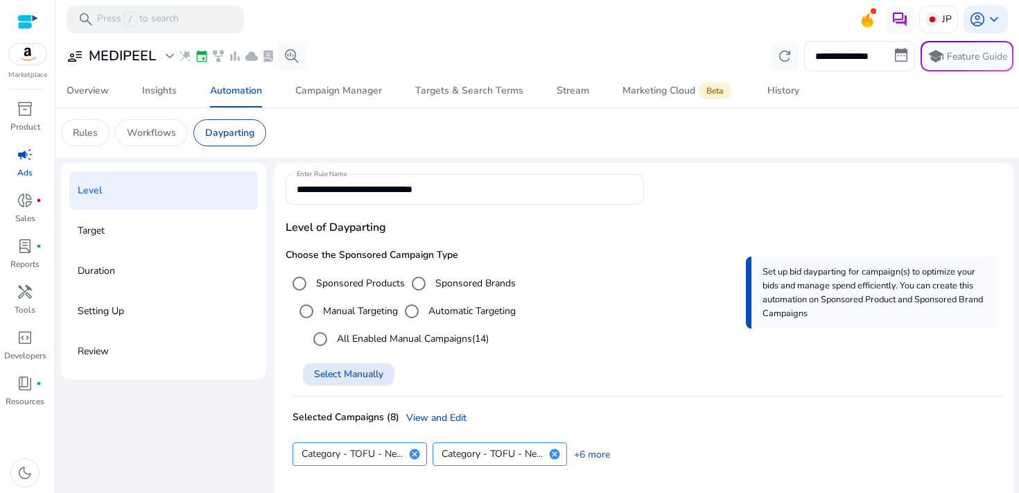
scroll to position [47, 0]
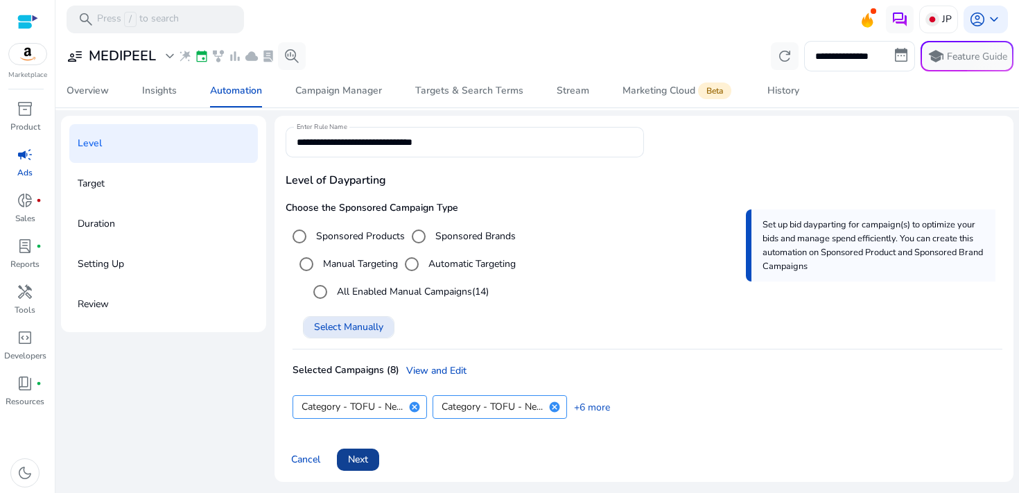
click at [368, 457] on span "Next" at bounding box center [358, 459] width 20 height 15
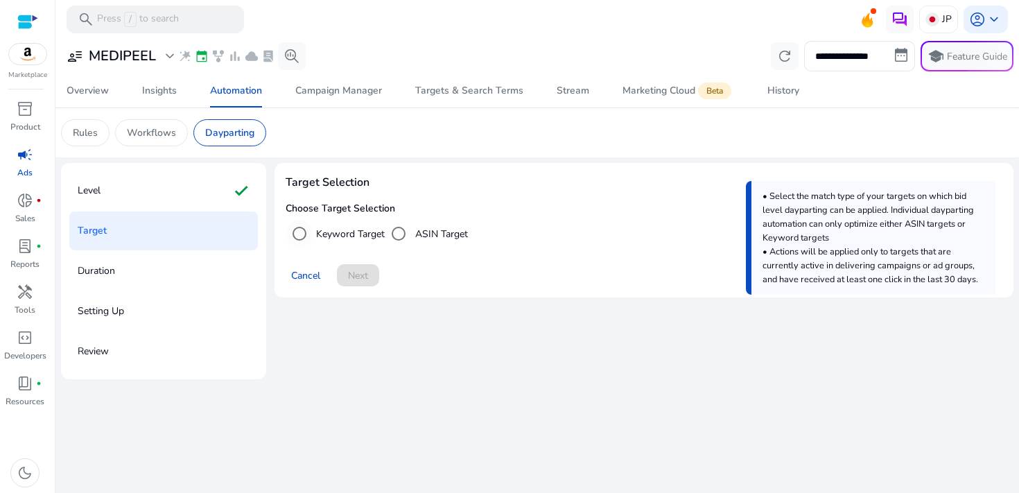
click at [367, 225] on div "Keyword Target" at bounding box center [335, 234] width 99 height 28
click at [366, 244] on div "Keyword Target" at bounding box center [335, 234] width 99 height 28
click at [363, 234] on label "Keyword Target" at bounding box center [348, 234] width 71 height 15
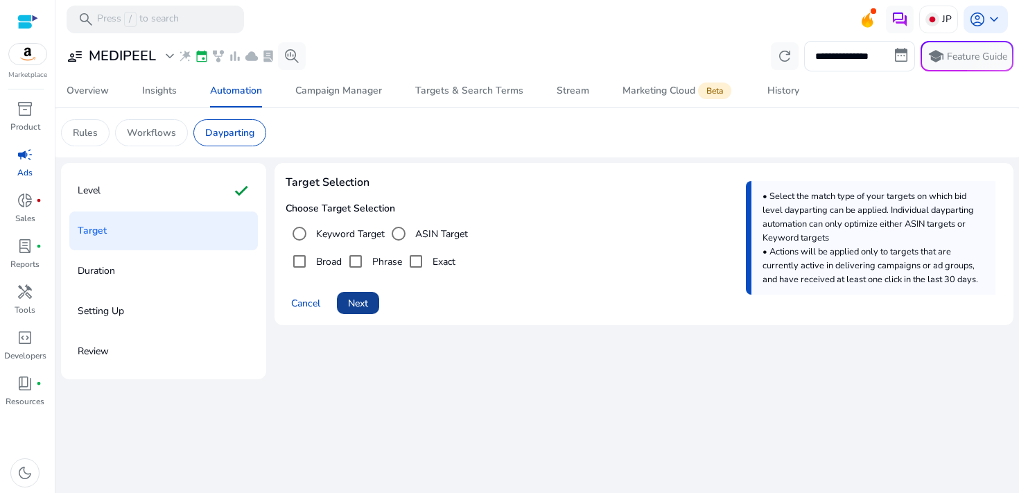
click at [365, 288] on span at bounding box center [358, 302] width 42 height 33
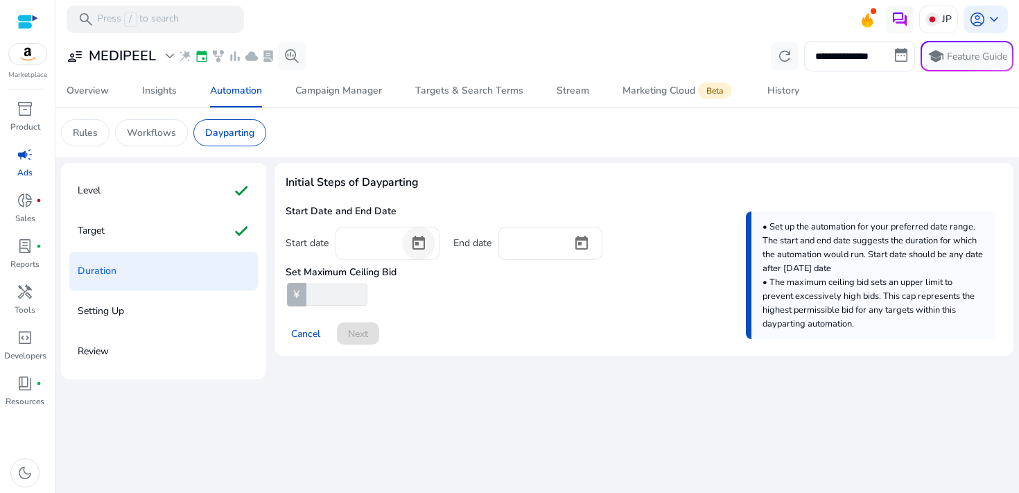
click at [416, 243] on span "Open calendar" at bounding box center [418, 243] width 33 height 33
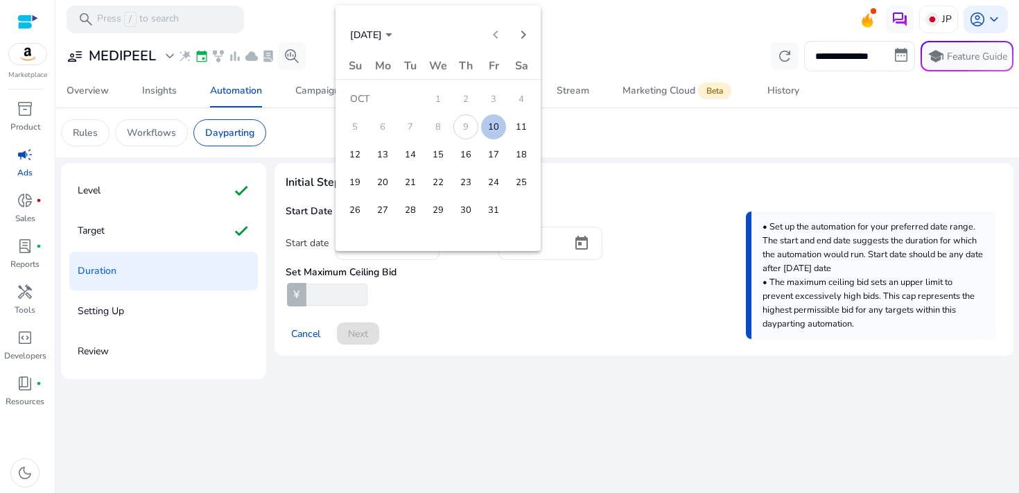
click at [515, 122] on span "11" at bounding box center [521, 126] width 25 height 25
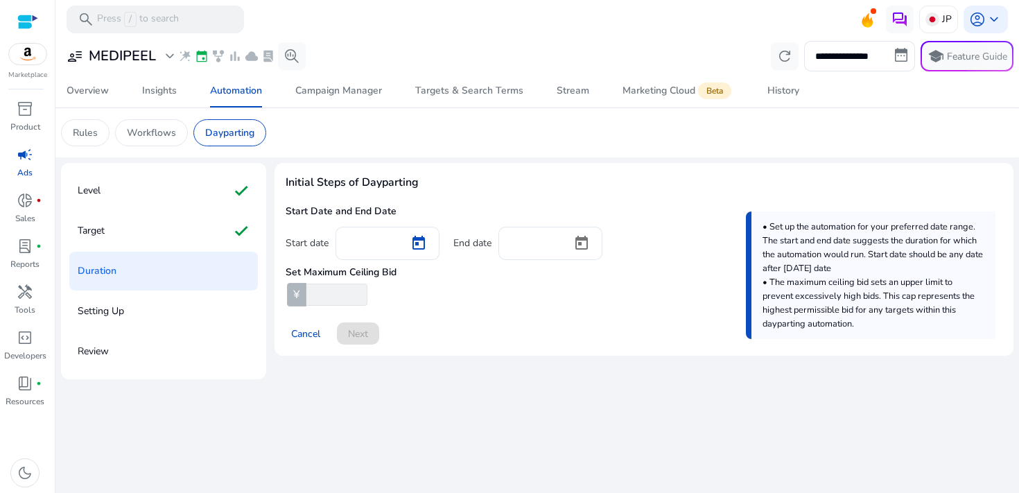
type input "**********"
click at [590, 238] on span "Open calendar" at bounding box center [581, 243] width 33 height 33
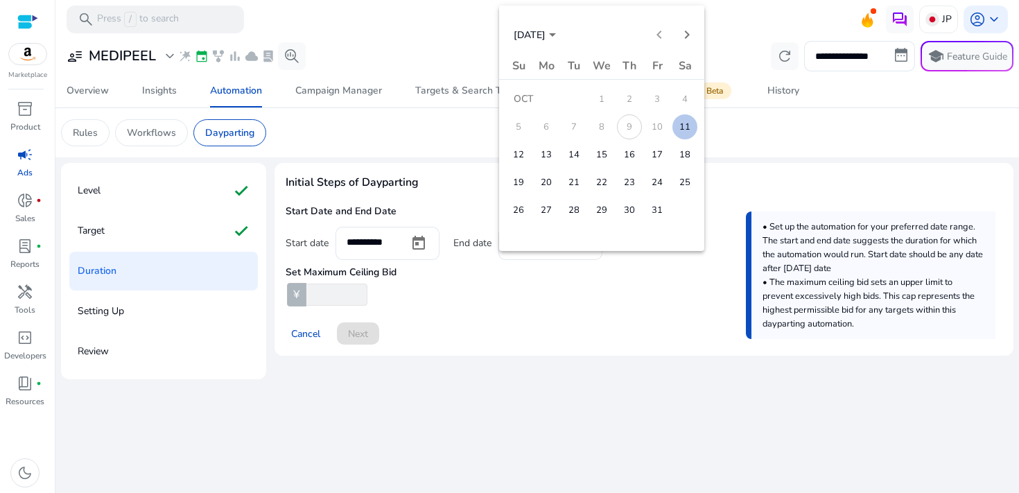
click at [693, 123] on span "11" at bounding box center [684, 126] width 25 height 25
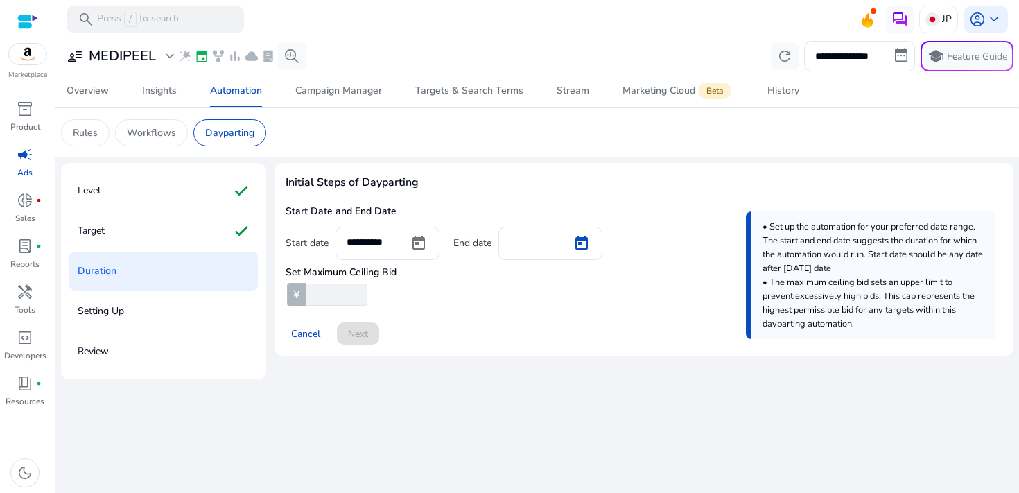
type input "**********"
click at [354, 288] on input "number" at bounding box center [336, 295] width 64 height 22
type input "***"
click at [363, 334] on span "Next" at bounding box center [358, 334] width 20 height 15
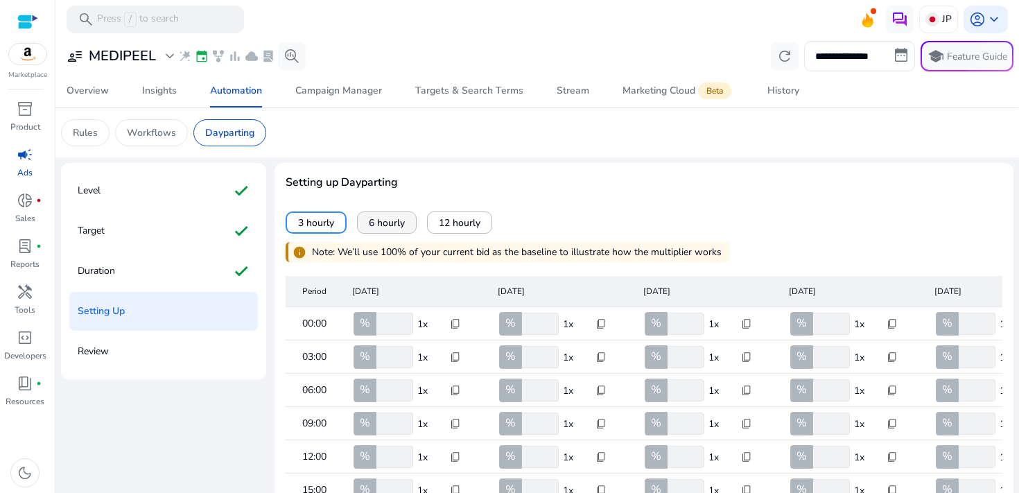
click at [381, 209] on span at bounding box center [387, 222] width 58 height 33
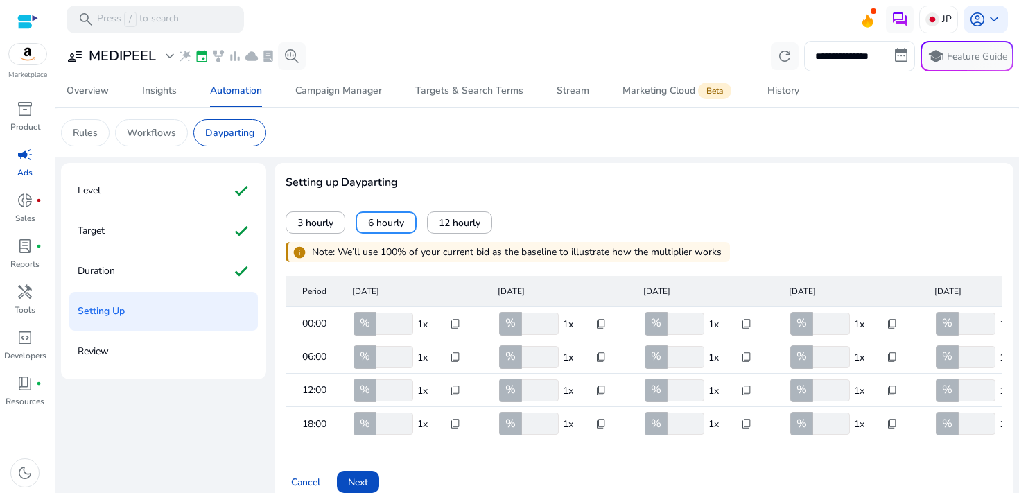
scroll to position [0, 362]
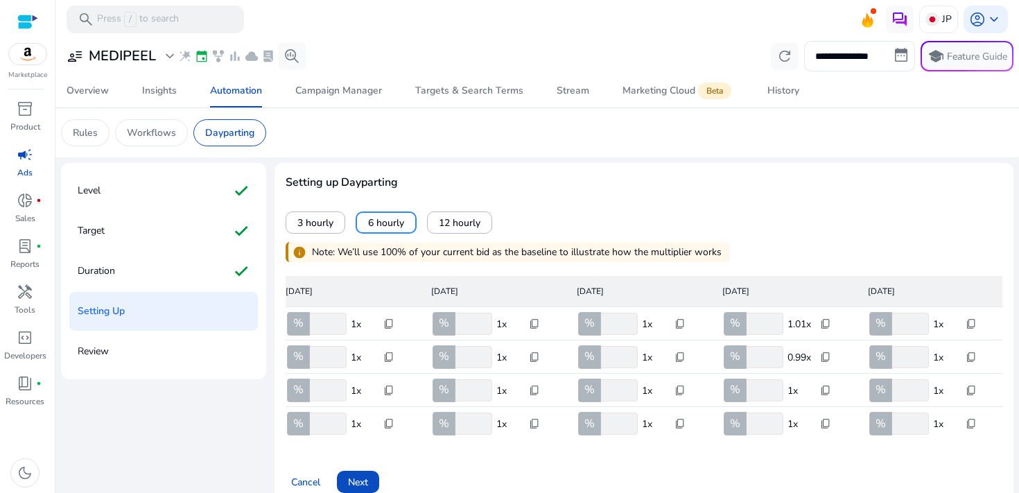
drag, startPoint x: 771, startPoint y: 321, endPoint x: 724, endPoint y: 327, distance: 47.5
click at [744, 327] on input "***" at bounding box center [764, 324] width 40 height 22
type input "*"
type input "**"
drag, startPoint x: 760, startPoint y: 359, endPoint x: 693, endPoint y: 355, distance: 66.7
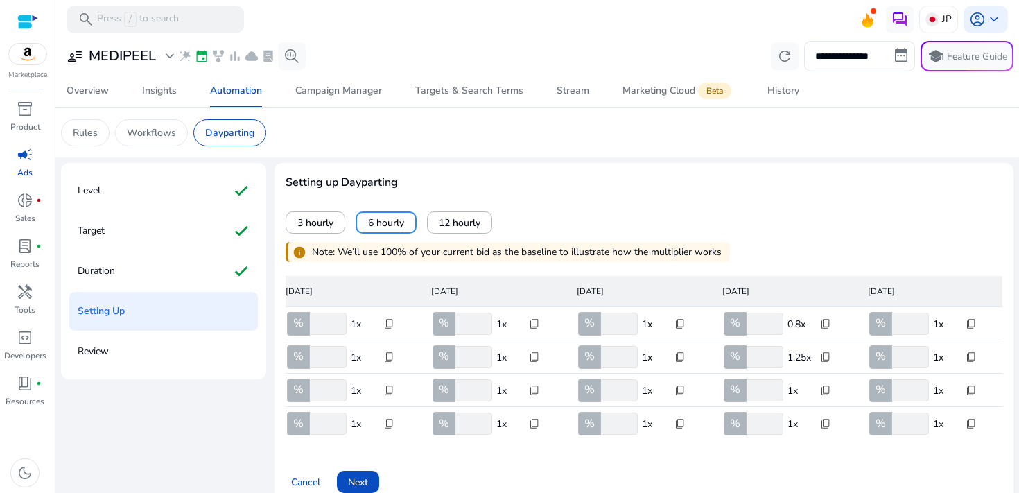
click at [645, 355] on mat-row "06:00 % *** 1x content_copy % *** 1x content_copy % *** 1x content_copy % *** 1…" at bounding box center [286, 356] width 717 height 33
type input "**"
drag, startPoint x: 765, startPoint y: 397, endPoint x: 736, endPoint y: 394, distance: 29.2
click at [736, 394] on div "% ***" at bounding box center [753, 390] width 62 height 22
type input "**"
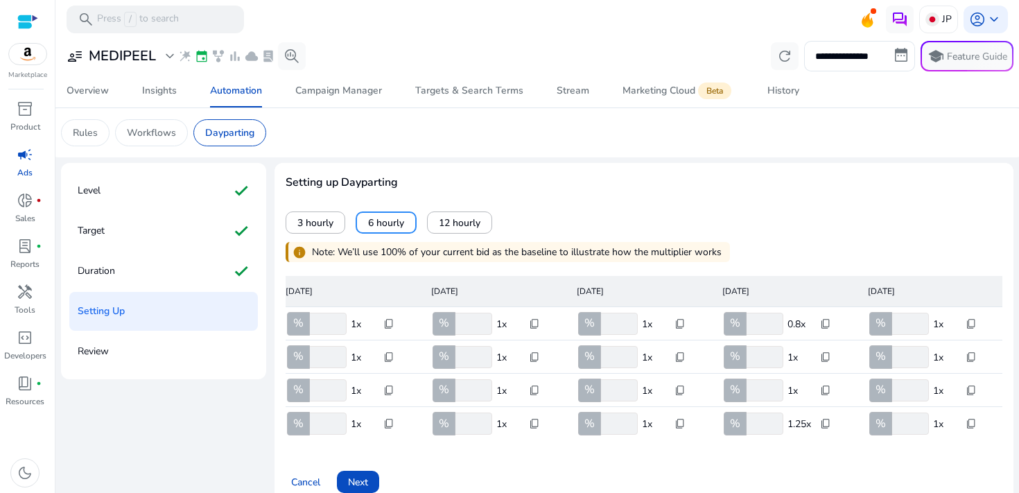
drag, startPoint x: 765, startPoint y: 430, endPoint x: 709, endPoint y: 421, distance: 56.2
click at [711, 421] on mat-cell "% *** 1.25x content_copy" at bounding box center [784, 423] width 146 height 33
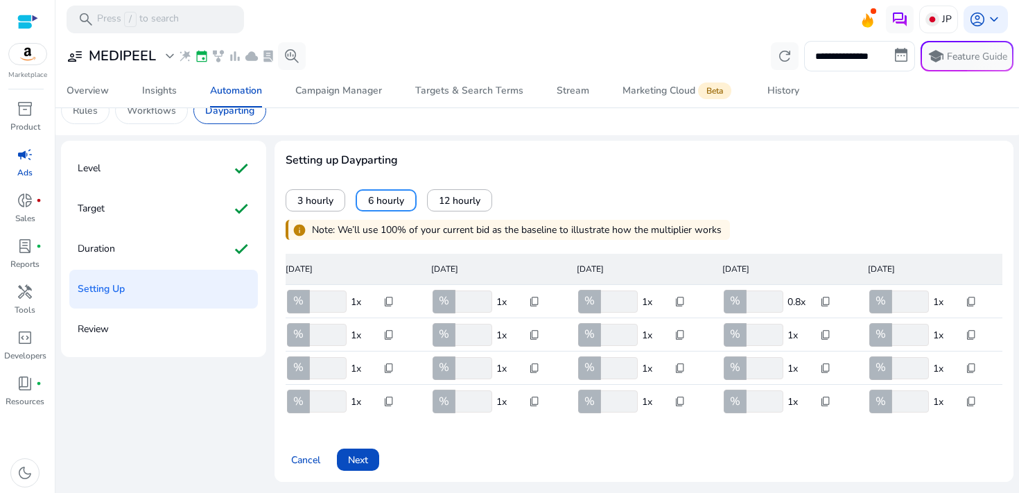
scroll to position [33, 0]
type input "**"
click at [367, 451] on span at bounding box center [358, 459] width 42 height 33
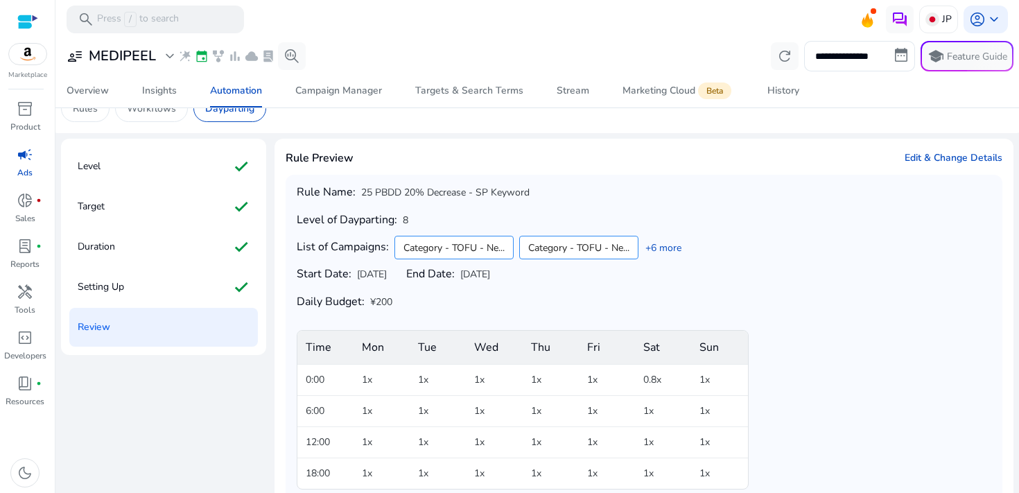
scroll to position [93, 0]
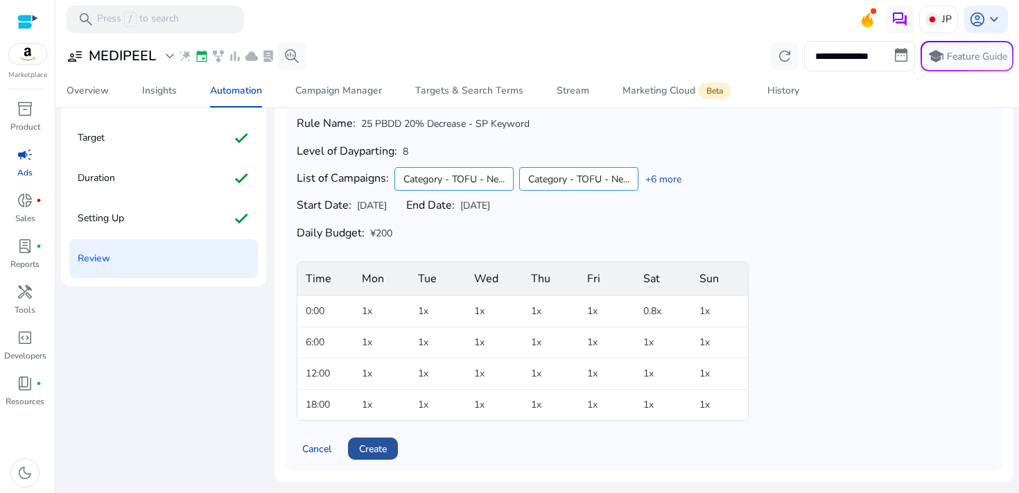
click at [382, 442] on span "Create" at bounding box center [373, 449] width 28 height 15
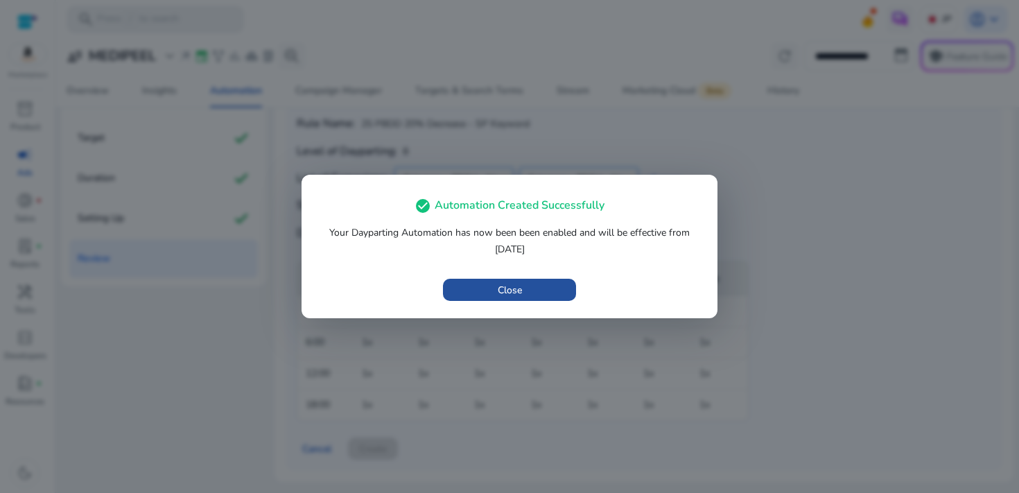
click at [534, 284] on span "button" at bounding box center [509, 289] width 133 height 33
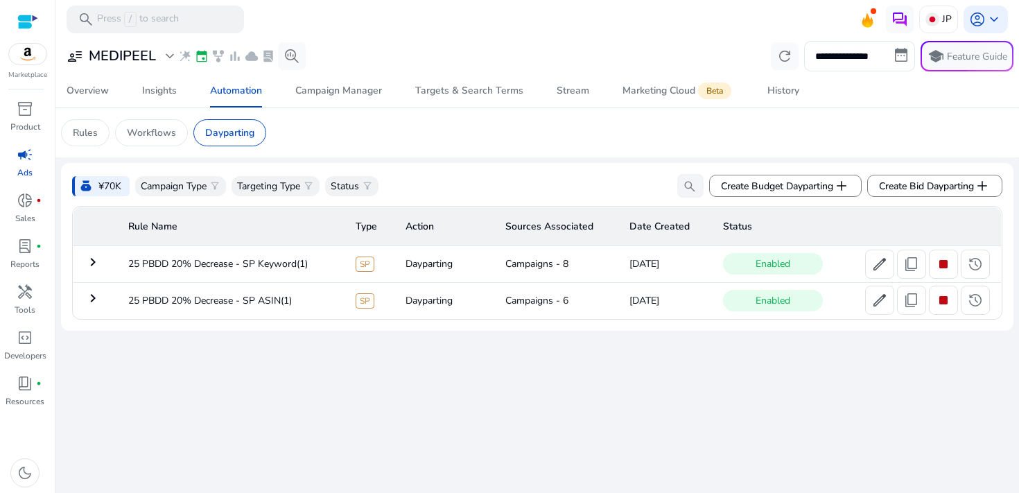
click at [93, 306] on mat-icon "keyboard_arrow_right" at bounding box center [93, 298] width 17 height 17
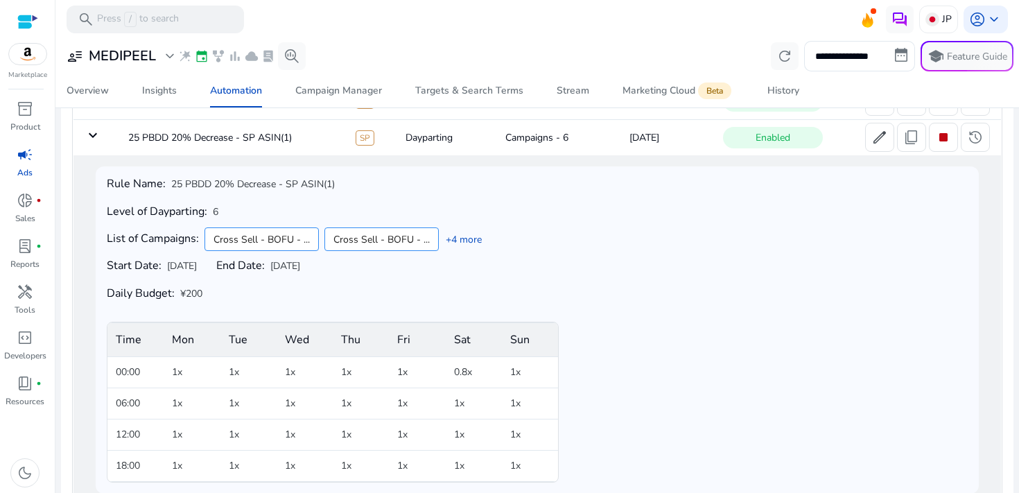
scroll to position [94, 0]
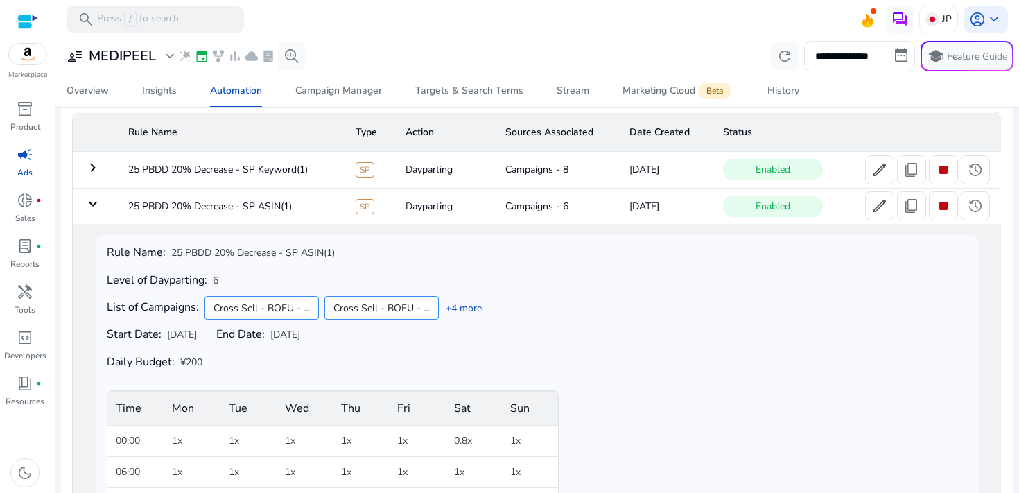
click at [96, 212] on mat-icon "keyboard_arrow_down" at bounding box center [93, 203] width 17 height 17
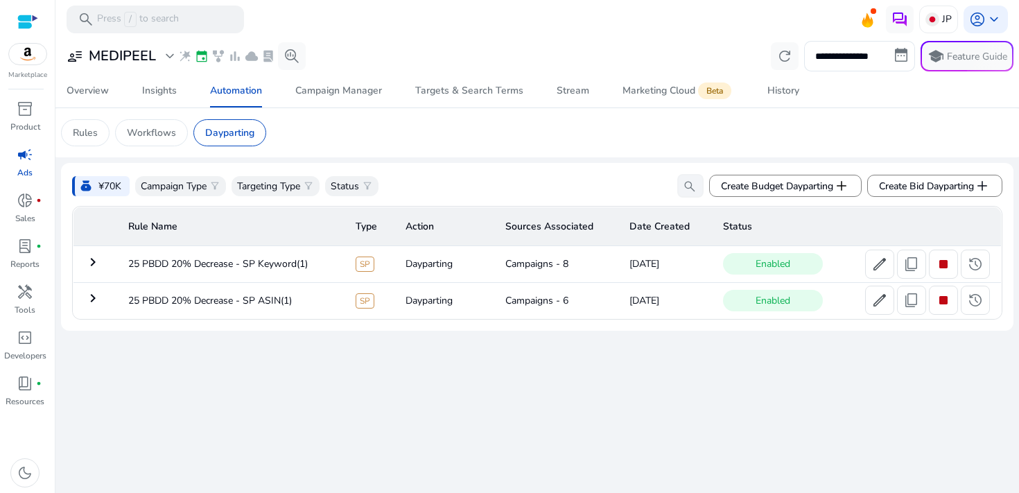
scroll to position [0, 0]
click at [932, 177] on span at bounding box center [935, 185] width 134 height 33
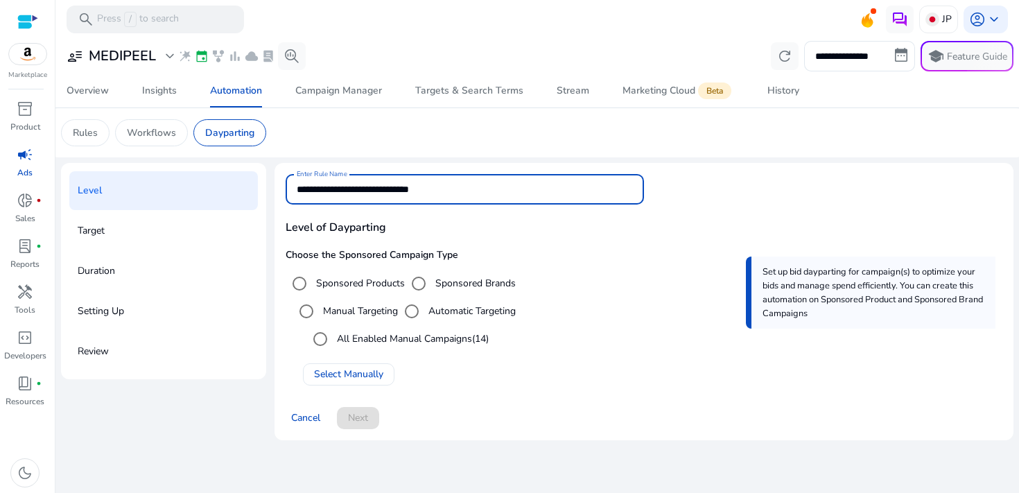
drag, startPoint x: 481, startPoint y: 196, endPoint x: 244, endPoint y: 185, distance: 237.3
click at [244, 185] on div "**********" at bounding box center [537, 307] width 953 height 288
click at [319, 183] on input "Enter Rule Name" at bounding box center [465, 189] width 336 height 15
type input "**********"
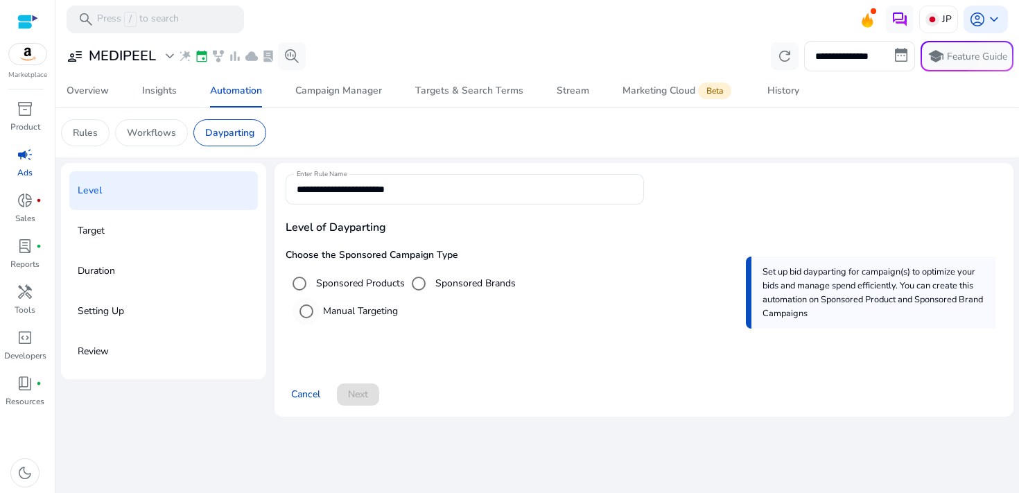
click at [383, 314] on label "Manual Targeting" at bounding box center [359, 311] width 78 height 15
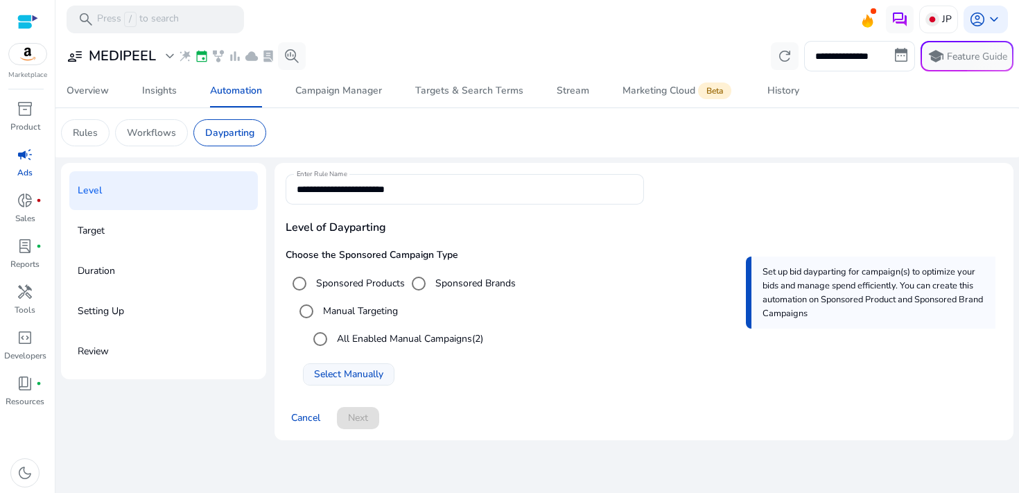
click at [376, 375] on span "Select Manually" at bounding box center [348, 374] width 69 height 15
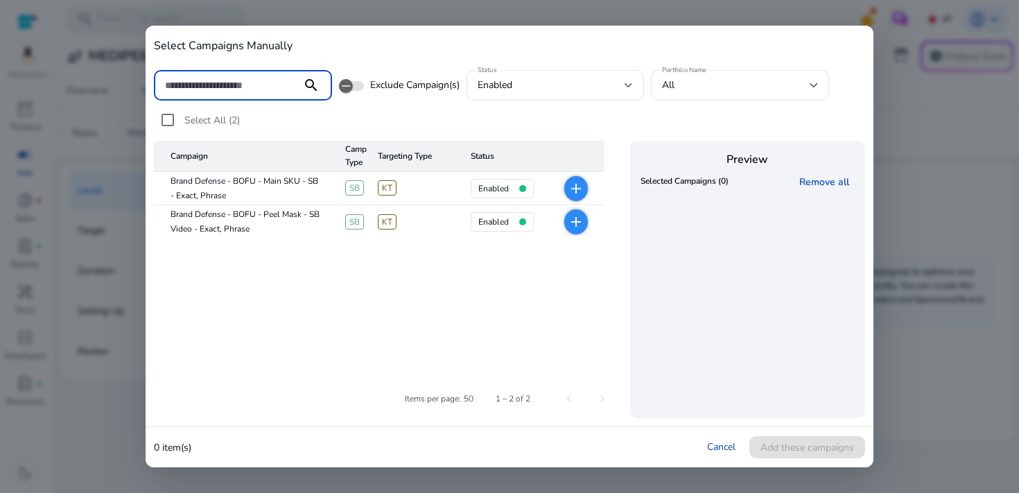
click at [573, 186] on mat-icon "add" at bounding box center [576, 188] width 17 height 17
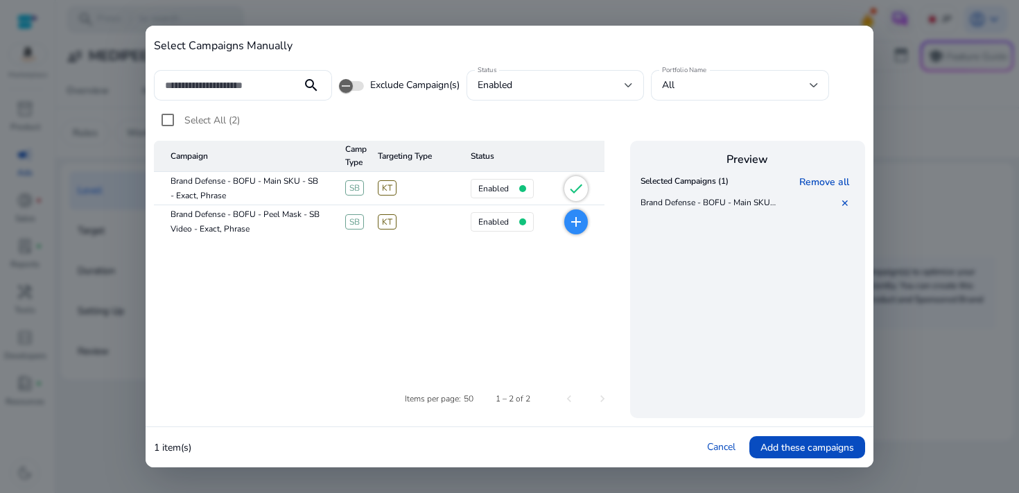
click at [580, 228] on mat-icon "add" at bounding box center [576, 222] width 17 height 17
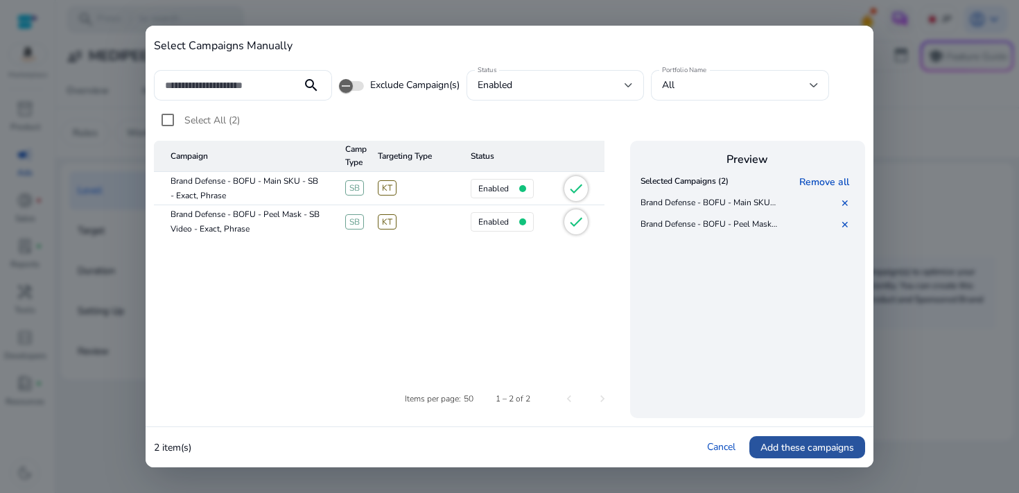
click at [790, 453] on span "Add these campaigns" at bounding box center [807, 447] width 94 height 15
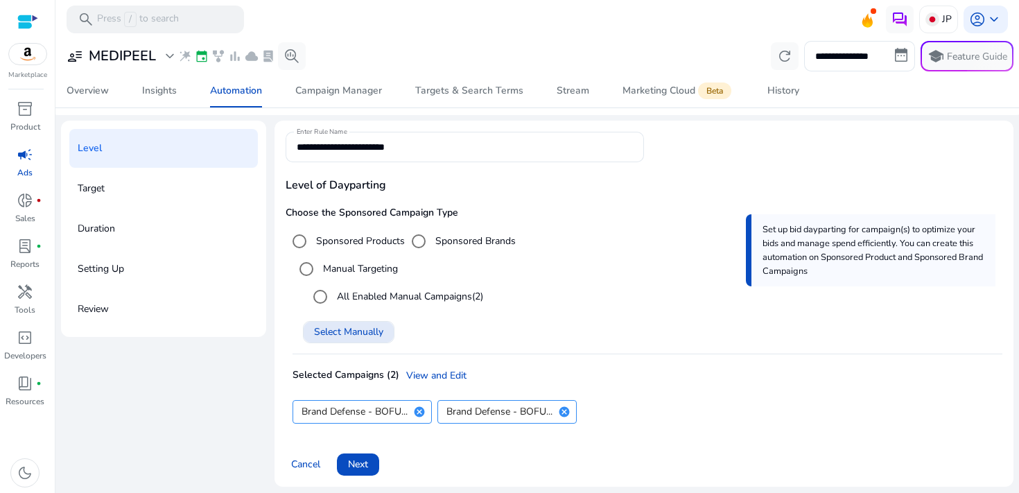
scroll to position [47, 0]
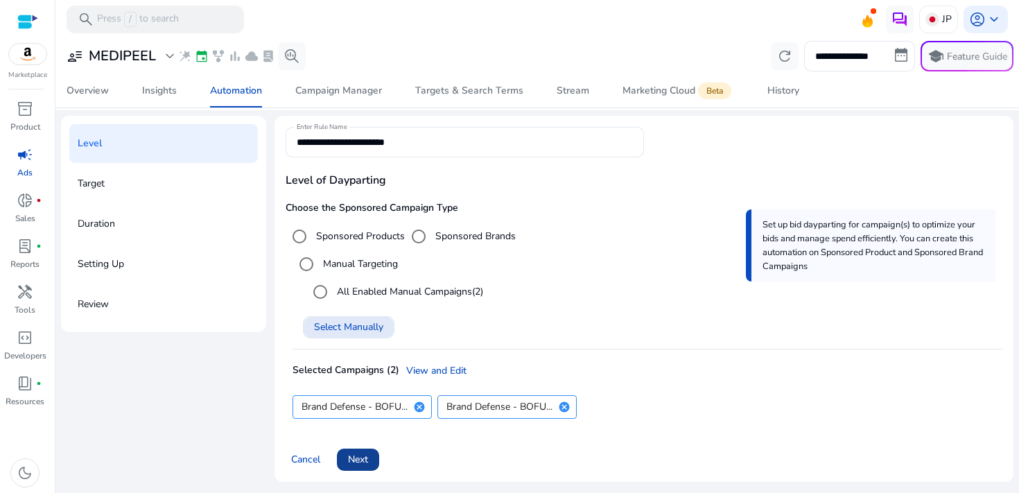
click at [366, 461] on span "Next" at bounding box center [358, 459] width 20 height 15
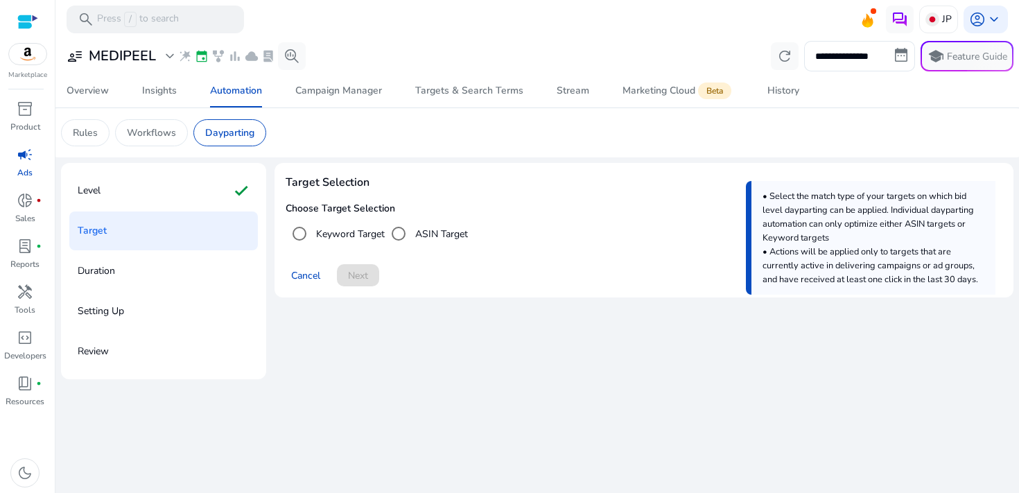
scroll to position [0, 0]
click at [348, 234] on label "Keyword Target" at bounding box center [348, 234] width 71 height 15
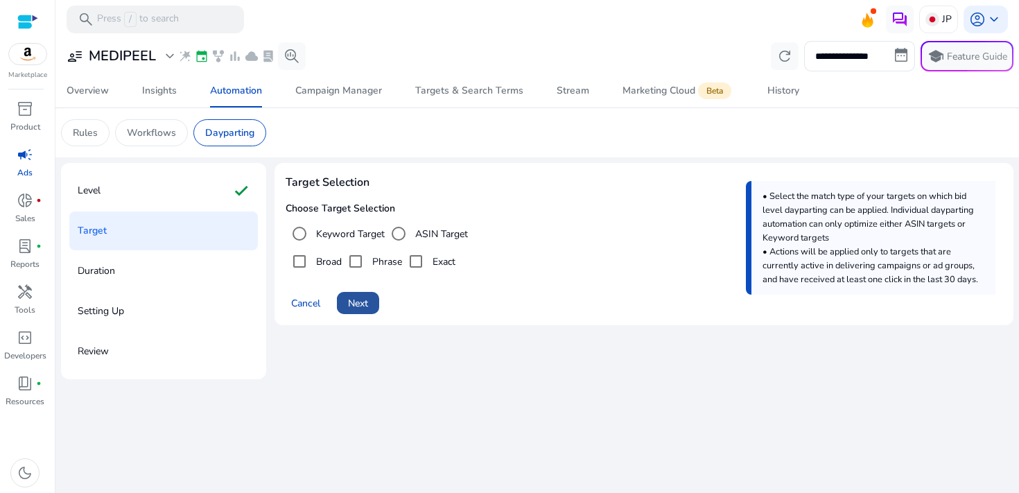
click at [355, 311] on span "Next" at bounding box center [358, 303] width 20 height 15
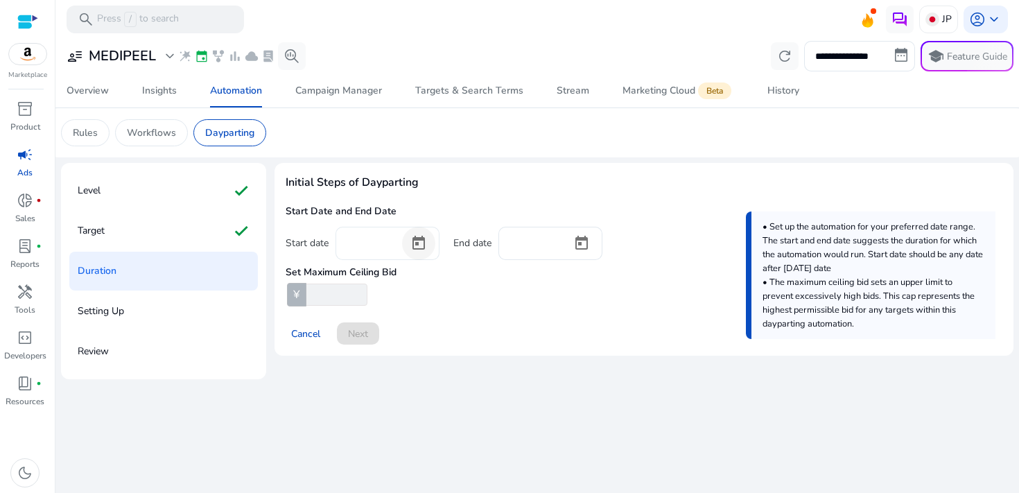
click at [409, 250] on span "Open calendar" at bounding box center [418, 243] width 33 height 33
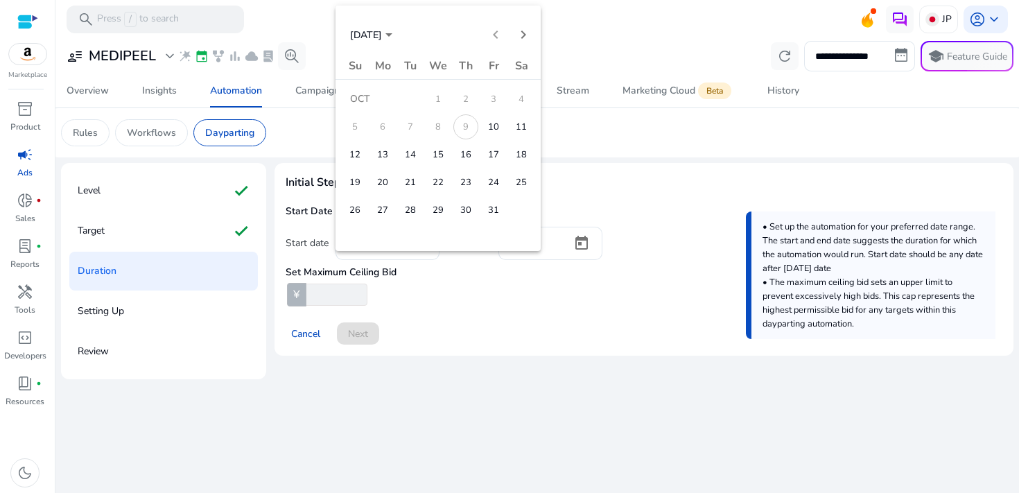
click at [522, 123] on span "11" at bounding box center [521, 126] width 25 height 25
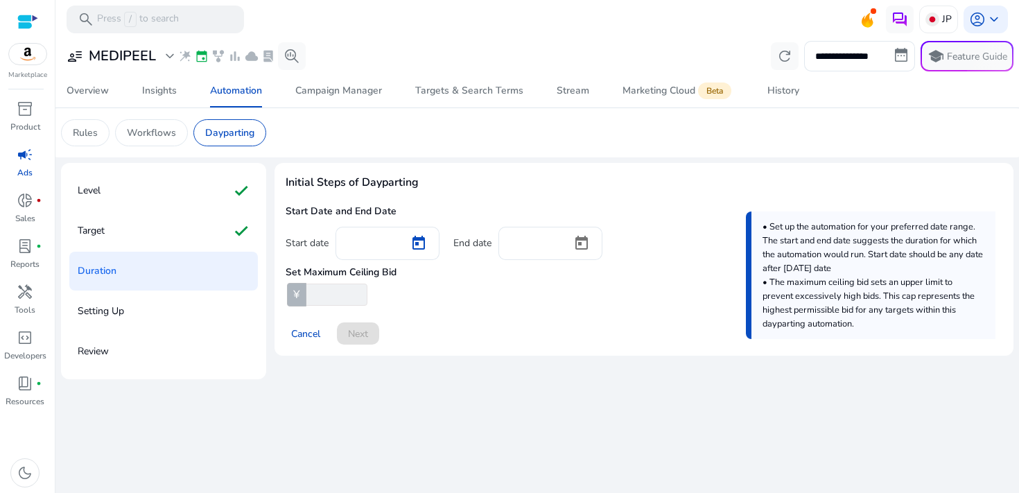
type input "**********"
click at [577, 242] on span "Open calendar" at bounding box center [581, 243] width 33 height 33
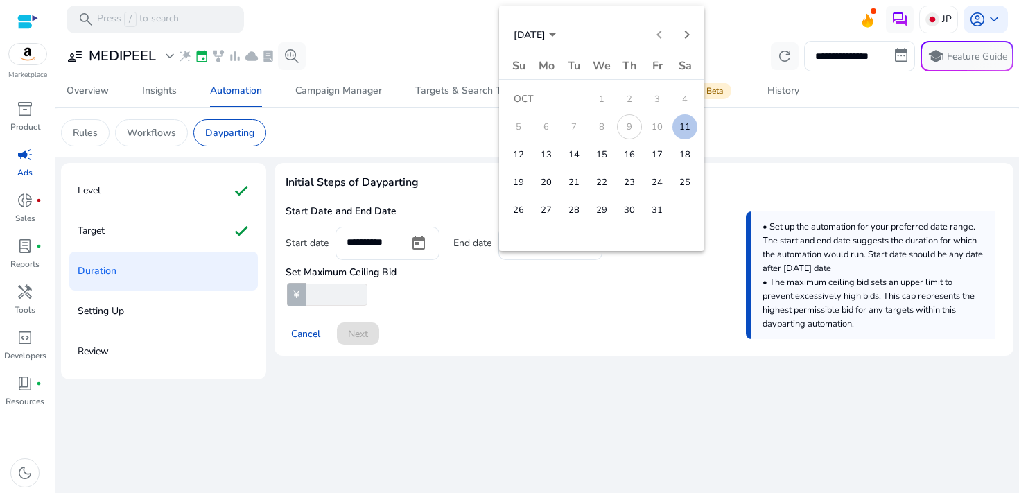
click at [684, 124] on span "11" at bounding box center [684, 126] width 25 height 25
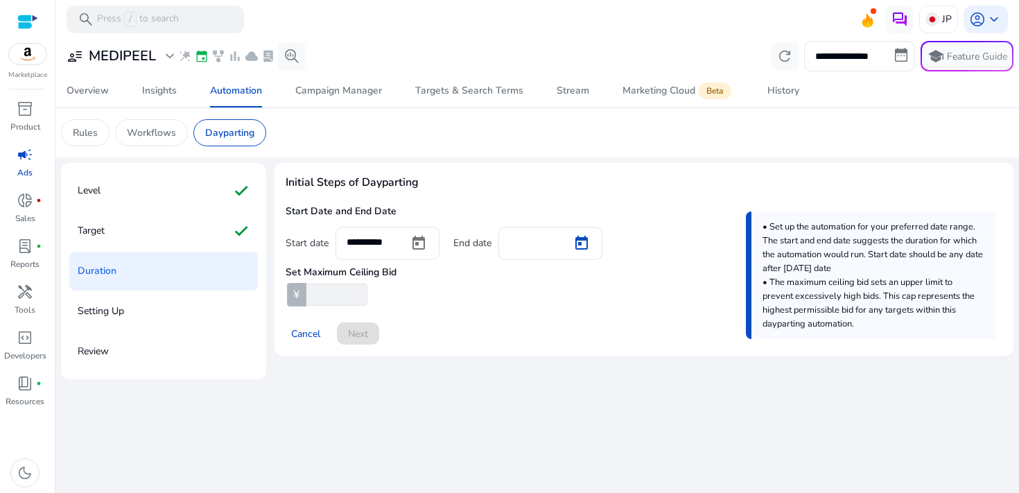
type input "**********"
click at [327, 297] on input "number" at bounding box center [336, 295] width 64 height 22
type input "***"
click at [347, 333] on span at bounding box center [358, 333] width 42 height 33
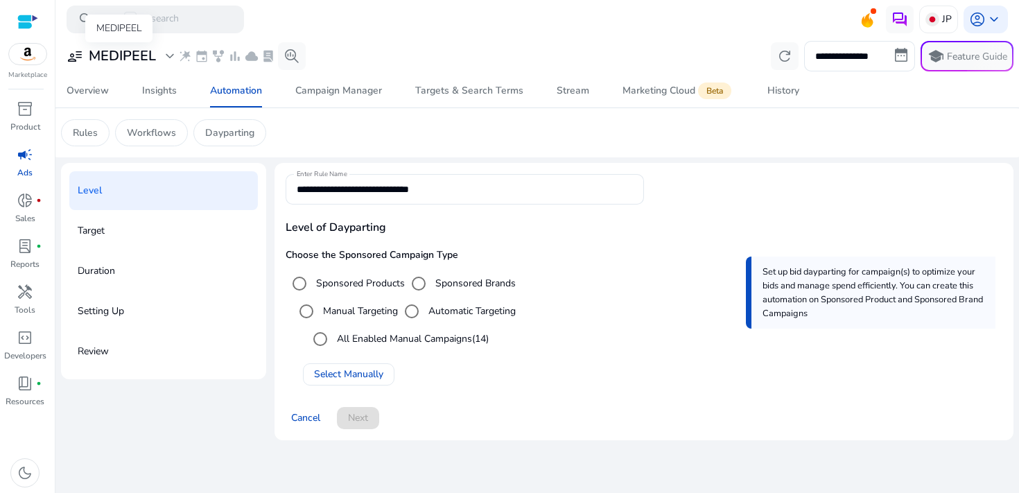
click at [136, 59] on h3 "MEDIPEEL" at bounding box center [122, 56] width 67 height 17
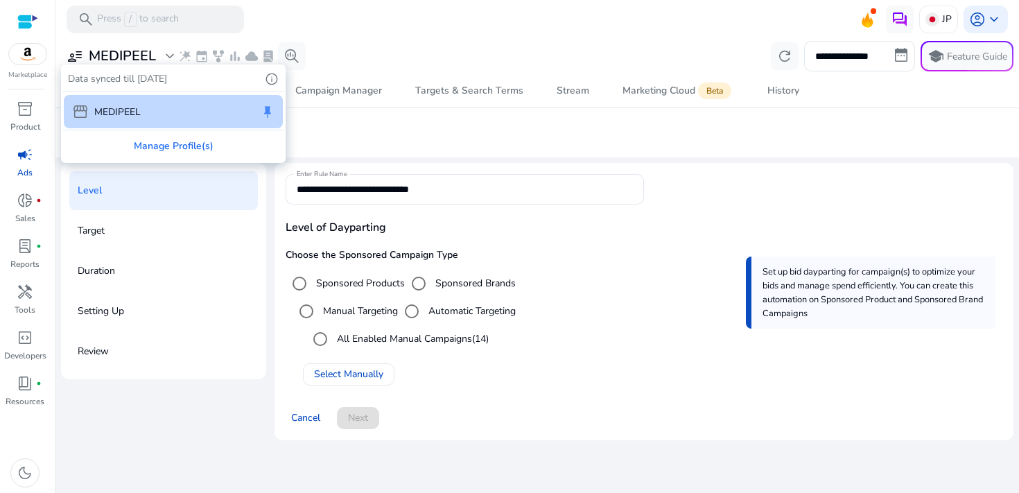
click at [937, 31] on div at bounding box center [509, 246] width 1019 height 493
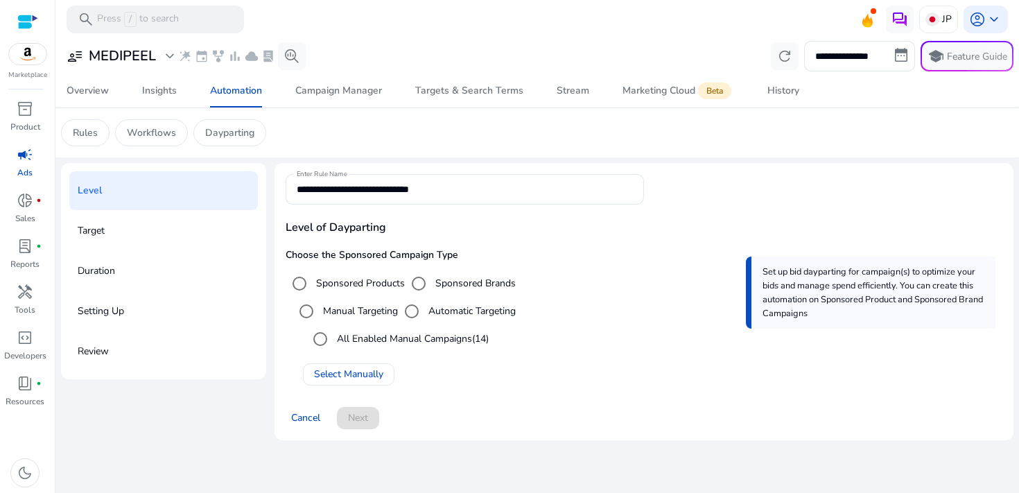
click at [937, 31] on div "JP" at bounding box center [938, 20] width 39 height 28
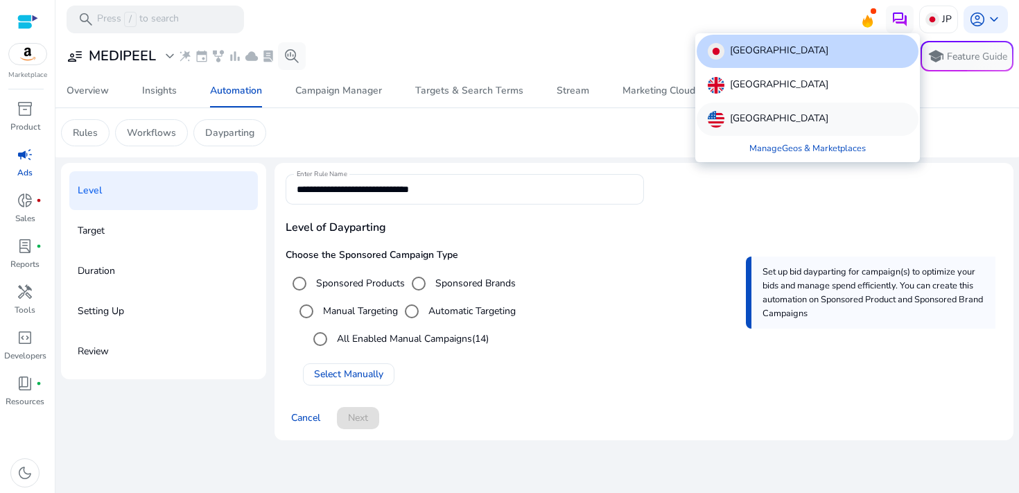
click at [808, 113] on div "[GEOGRAPHIC_DATA]" at bounding box center [808, 119] width 222 height 33
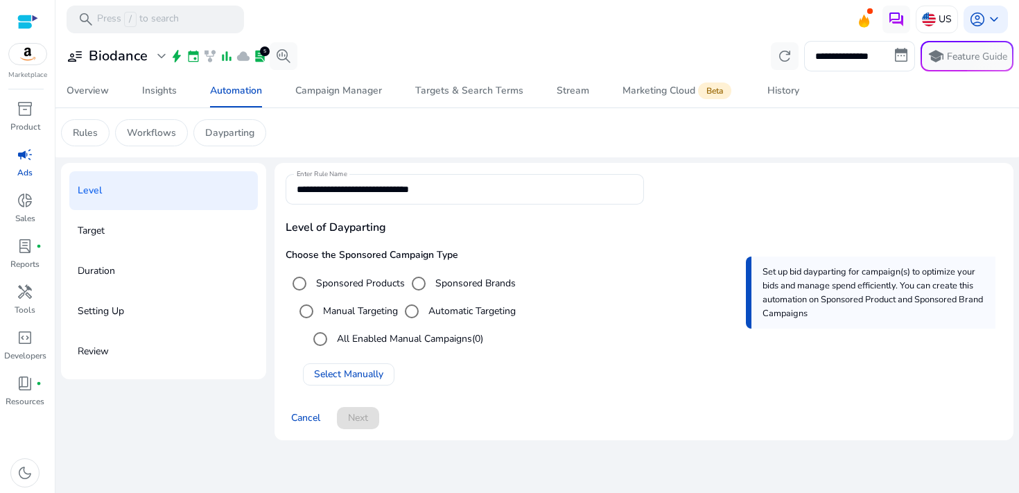
drag, startPoint x: 156, startPoint y: 40, endPoint x: 155, endPoint y: 49, distance: 9.0
click at [156, 44] on mat-sidenav-content "**********" at bounding box center [537, 246] width 964 height 493
click at [155, 50] on span "expand_more" at bounding box center [161, 56] width 17 height 17
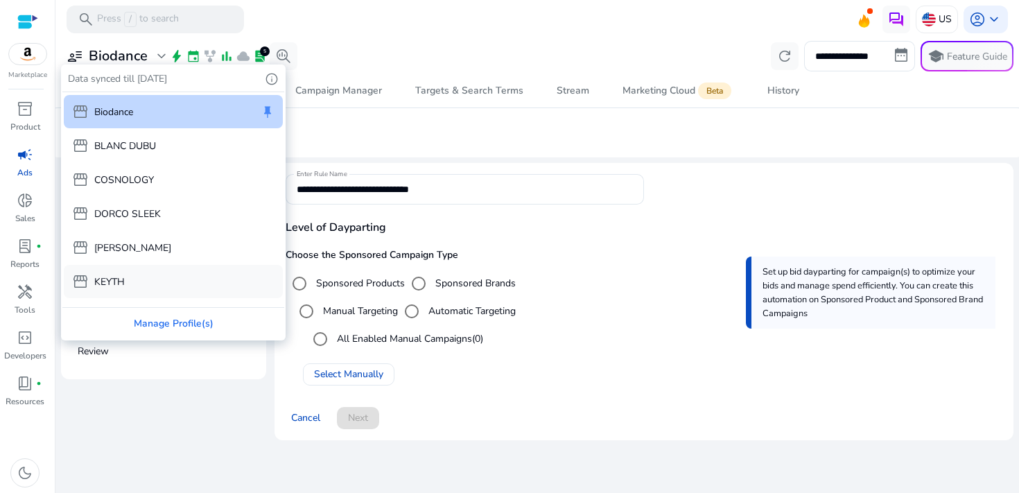
click at [137, 279] on div "storefront KEYTH" at bounding box center [173, 281] width 219 height 33
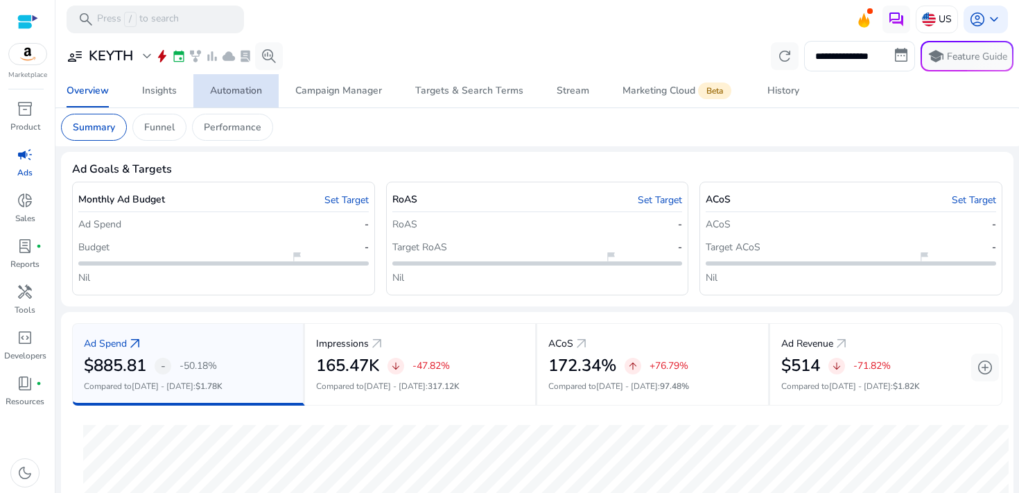
click at [255, 92] on div "Automation" at bounding box center [236, 91] width 52 height 10
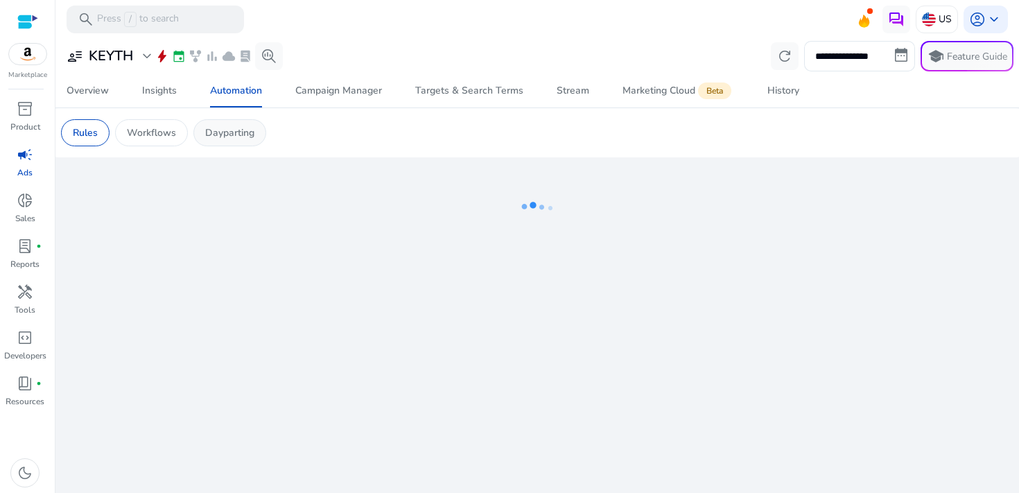
click at [261, 140] on div "Dayparting" at bounding box center [229, 132] width 73 height 27
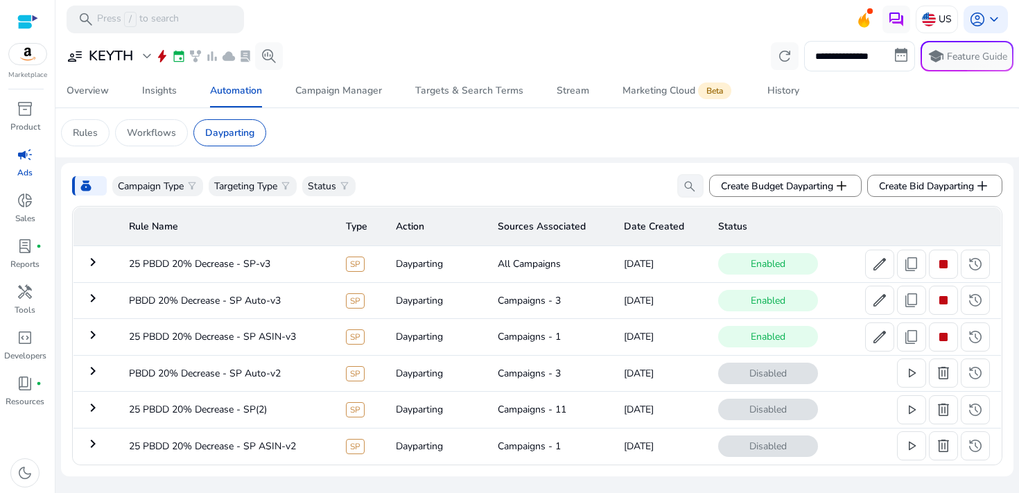
click at [253, 270] on td "25 PBDD 20% Decrease - SP-v3" at bounding box center [226, 264] width 217 height 36
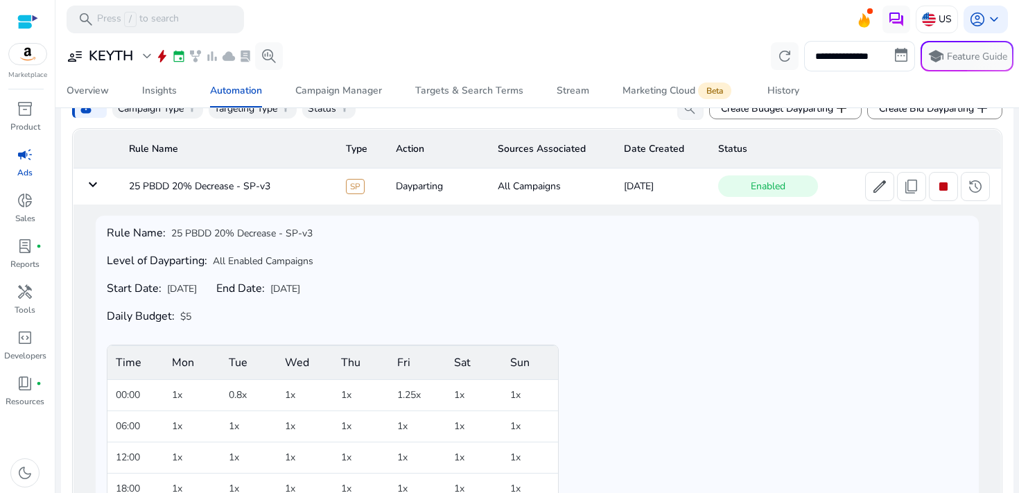
scroll to position [67, 0]
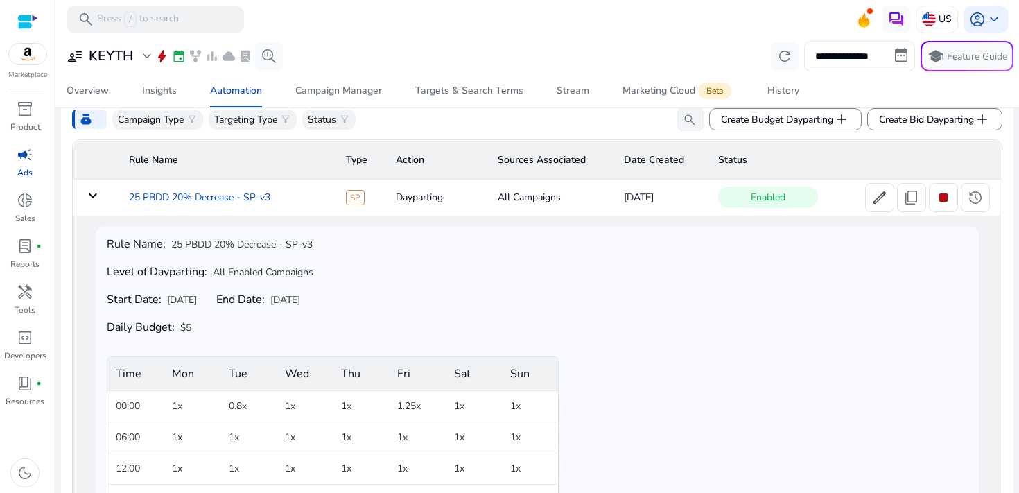
click at [241, 196] on td "25 PBDD 20% Decrease - SP-v3" at bounding box center [226, 198] width 217 height 36
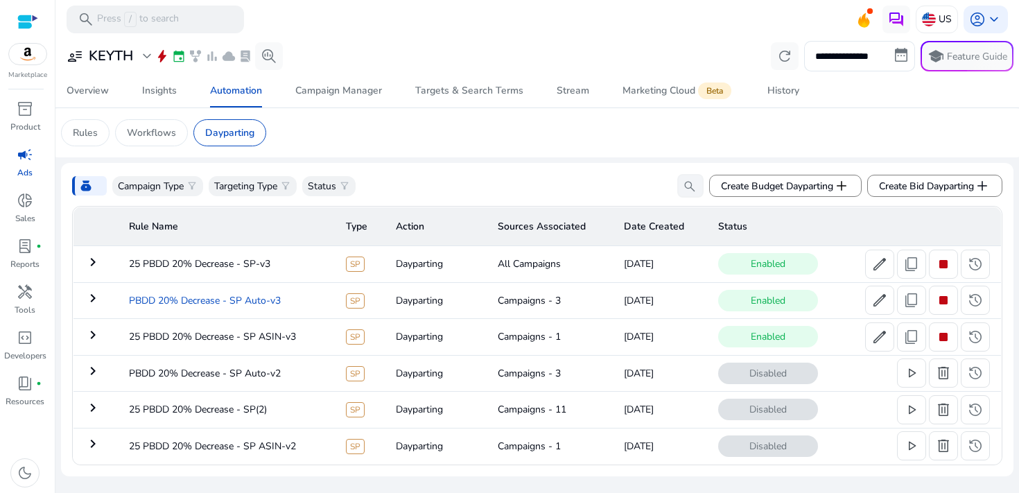
click at [241, 295] on td "PBDD 20% Decrease - SP Auto-v3" at bounding box center [226, 300] width 217 height 36
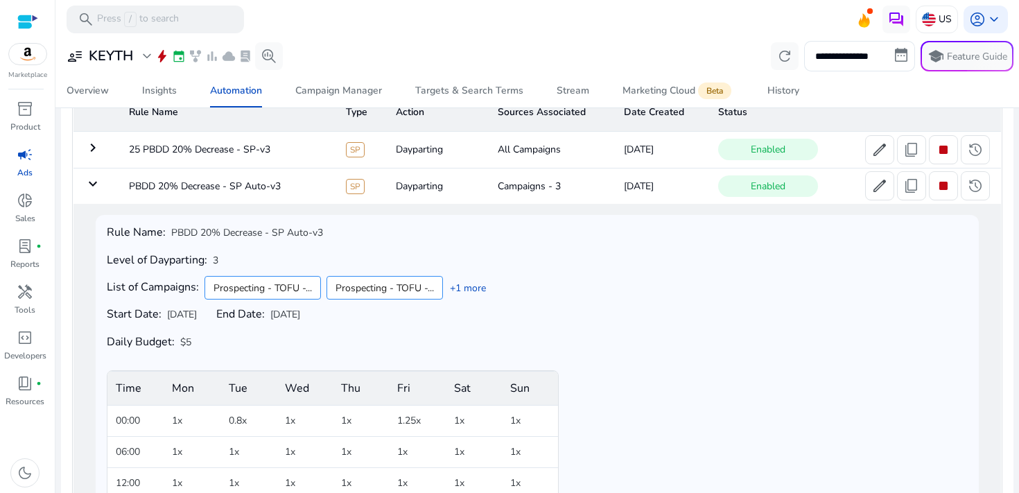
scroll to position [119, 0]
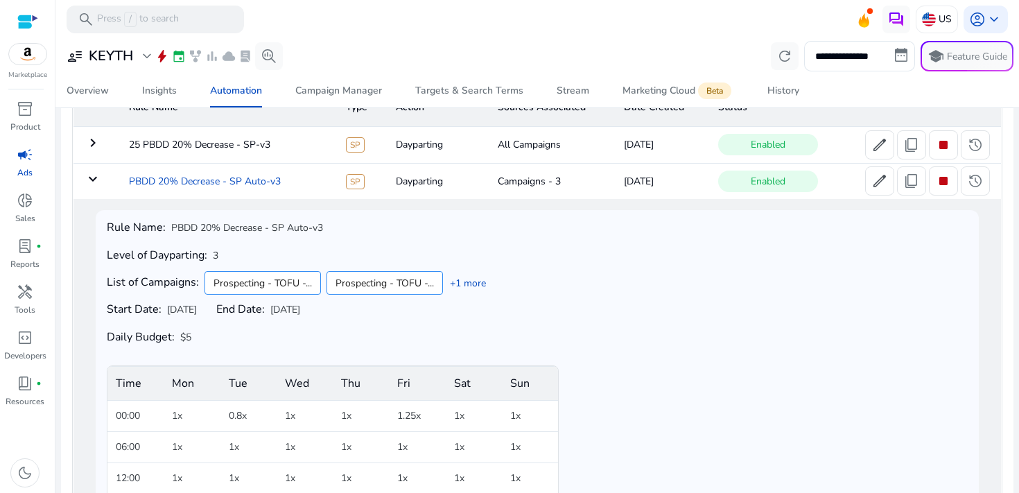
click at [283, 176] on td "PBDD 20% Decrease - SP Auto-v3" at bounding box center [226, 181] width 217 height 36
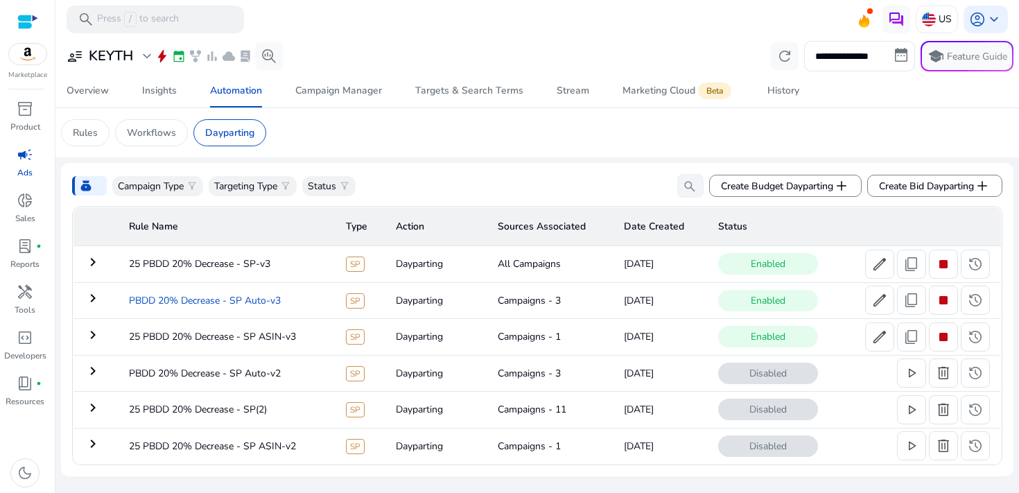
scroll to position [0, 0]
click at [263, 333] on td "25 PBDD 20% Decrease - SP ASIN-v3" at bounding box center [226, 337] width 217 height 36
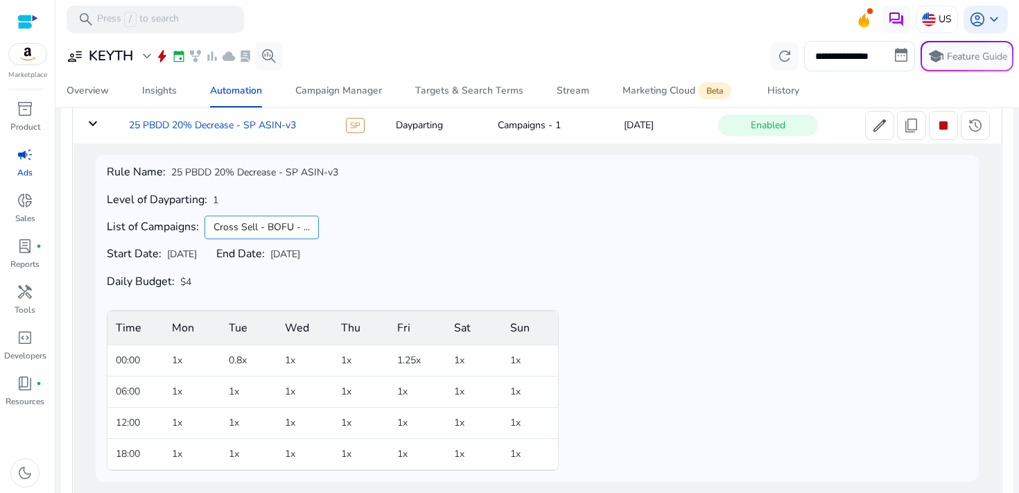
scroll to position [189, 0]
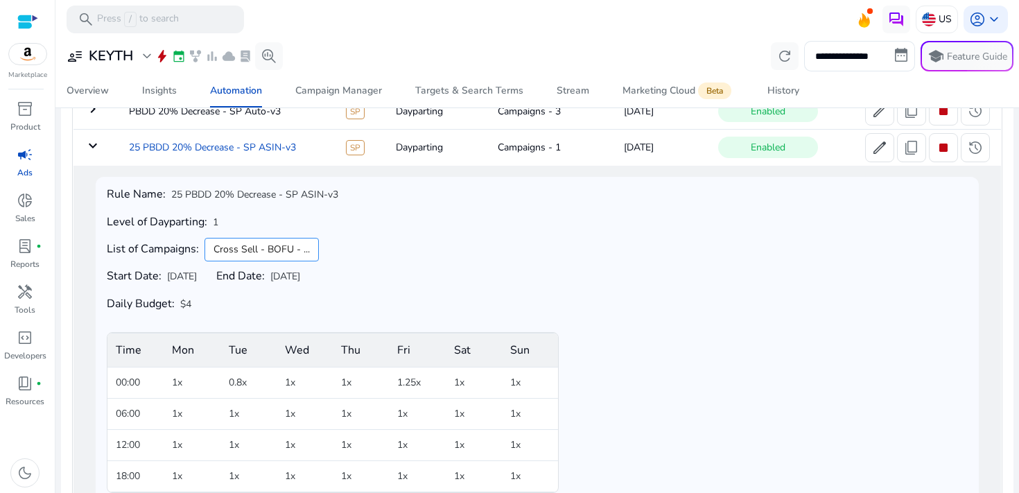
click at [293, 159] on td "25 PBDD 20% Decrease - SP ASIN-v3" at bounding box center [226, 148] width 217 height 36
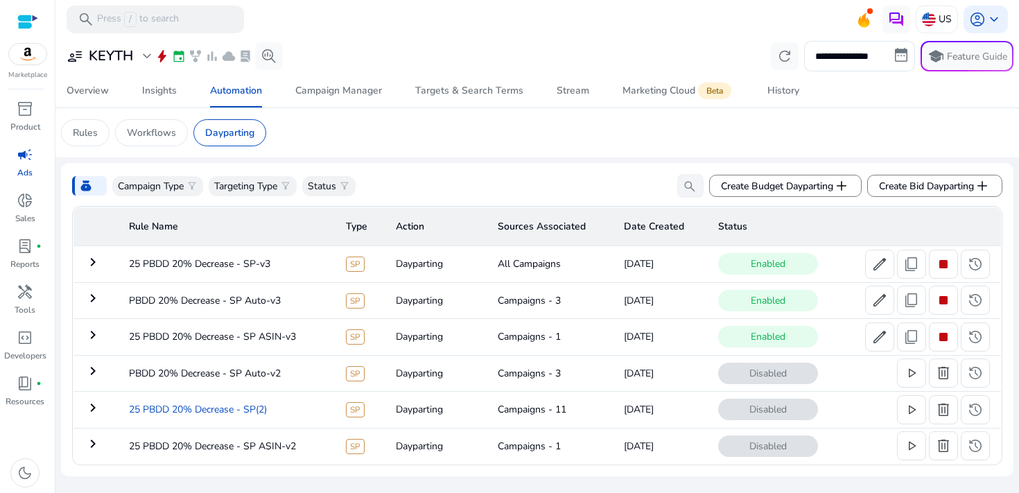
click at [268, 412] on td "25 PBDD 20% Decrease - SP(2)" at bounding box center [226, 410] width 217 height 36
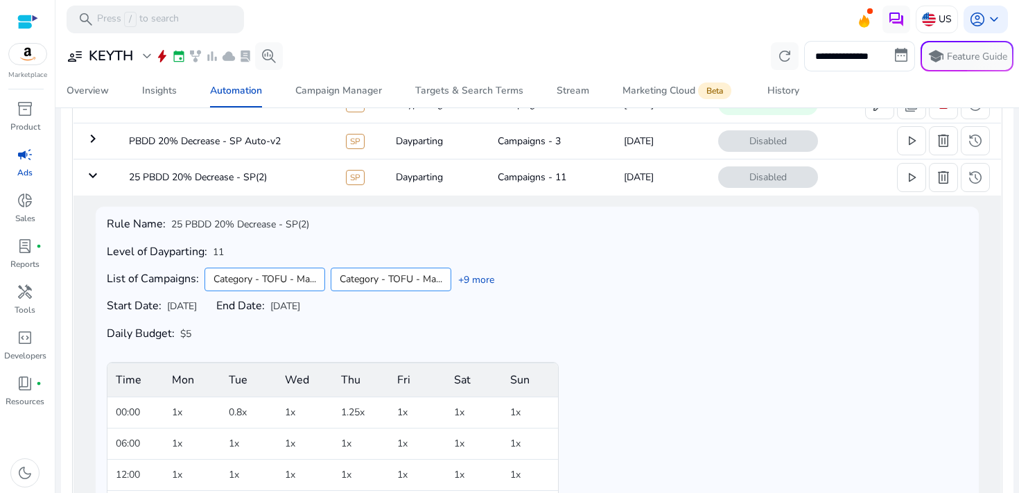
scroll to position [225, 0]
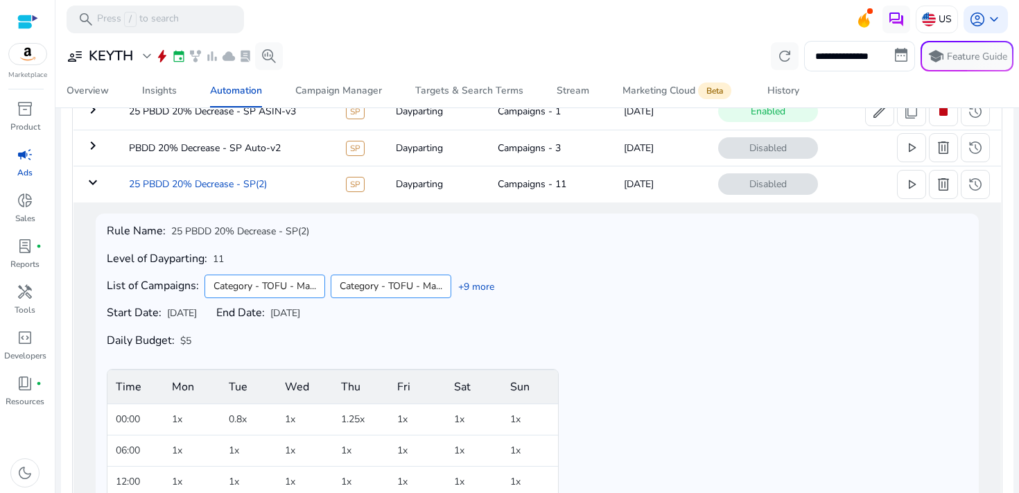
click at [254, 182] on td "25 PBDD 20% Decrease - SP(2)" at bounding box center [226, 184] width 217 height 36
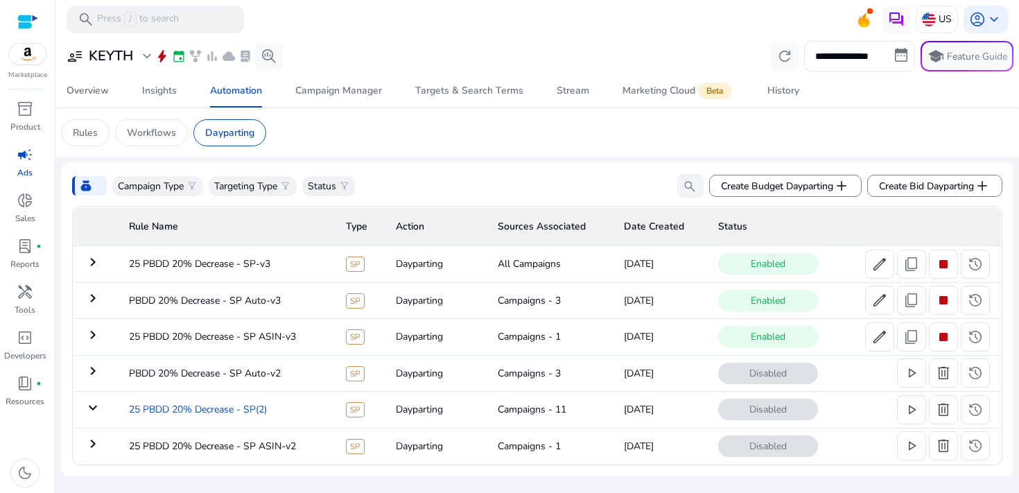
scroll to position [0, 0]
click at [250, 304] on td "PBDD 20% Decrease - SP Auto-v3" at bounding box center [226, 300] width 217 height 36
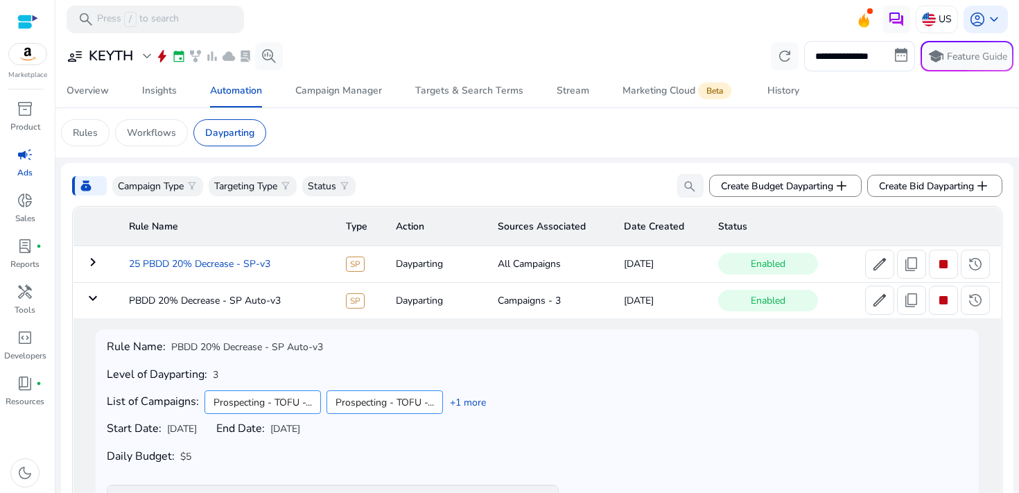
click at [256, 258] on td "25 PBDD 20% Decrease - SP-v3" at bounding box center [226, 264] width 217 height 36
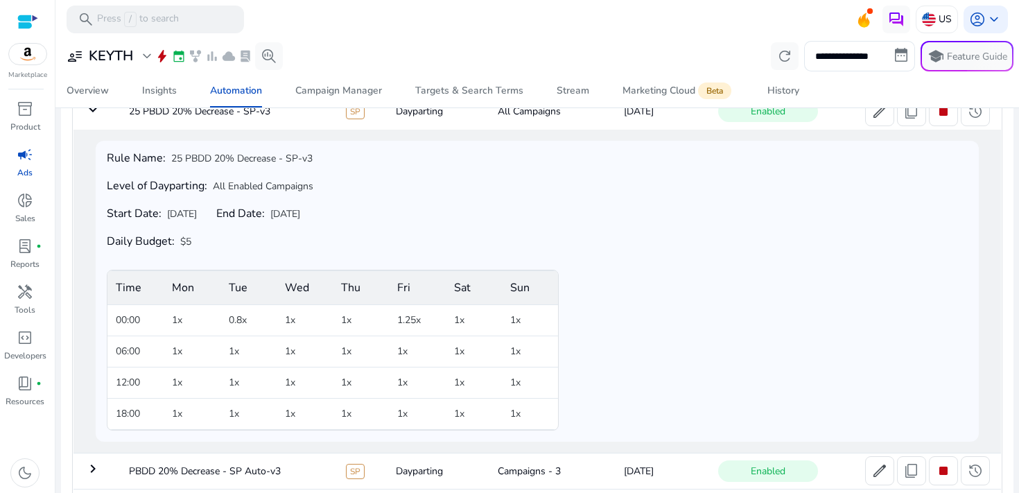
scroll to position [115, 0]
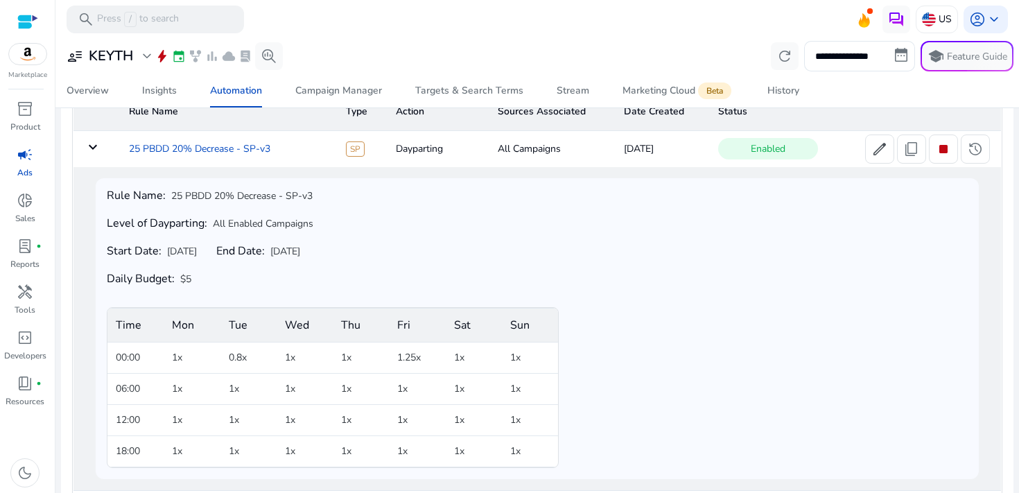
click at [262, 153] on td "25 PBDD 20% Decrease - SP-v3" at bounding box center [226, 149] width 217 height 36
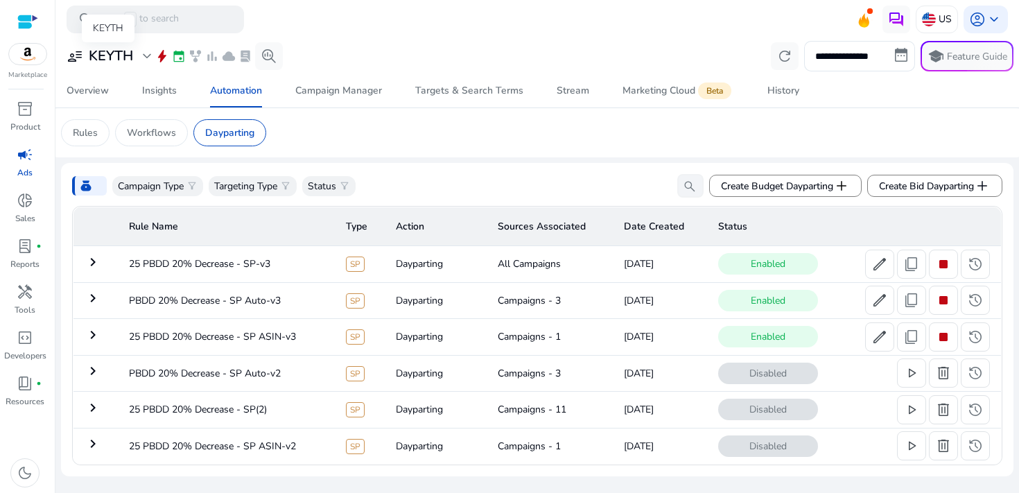
click at [147, 56] on span "expand_more" at bounding box center [147, 56] width 17 height 17
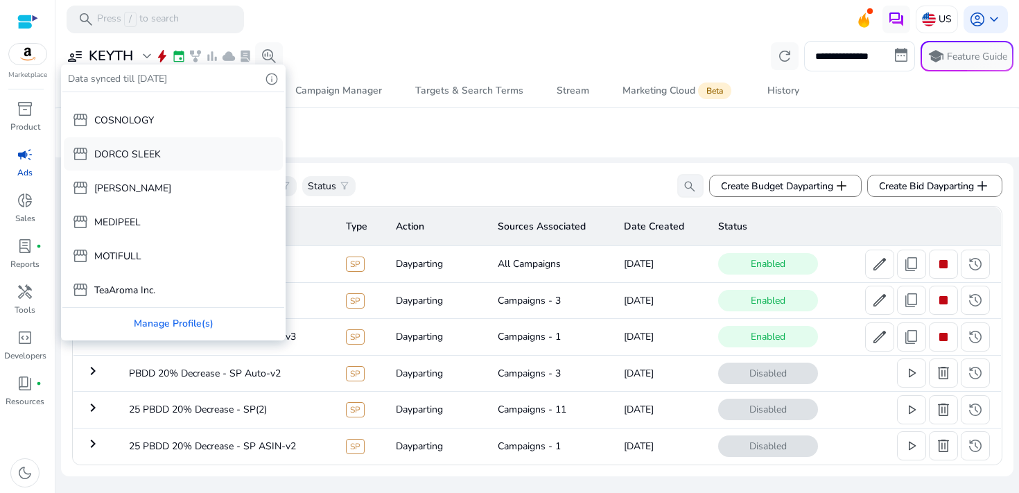
scroll to position [94, 0]
click at [170, 224] on div "storefront MEDIPEEL" at bounding box center [173, 221] width 219 height 33
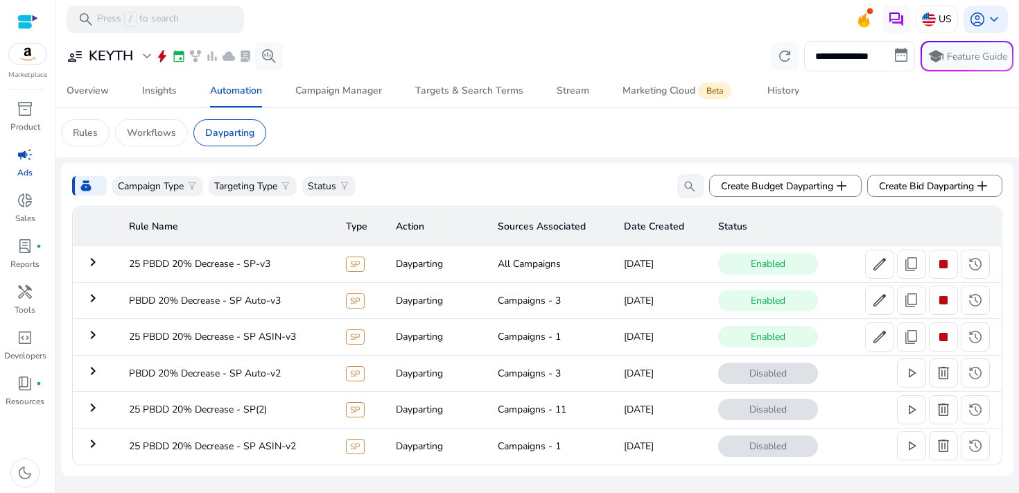
scroll to position [60, 0]
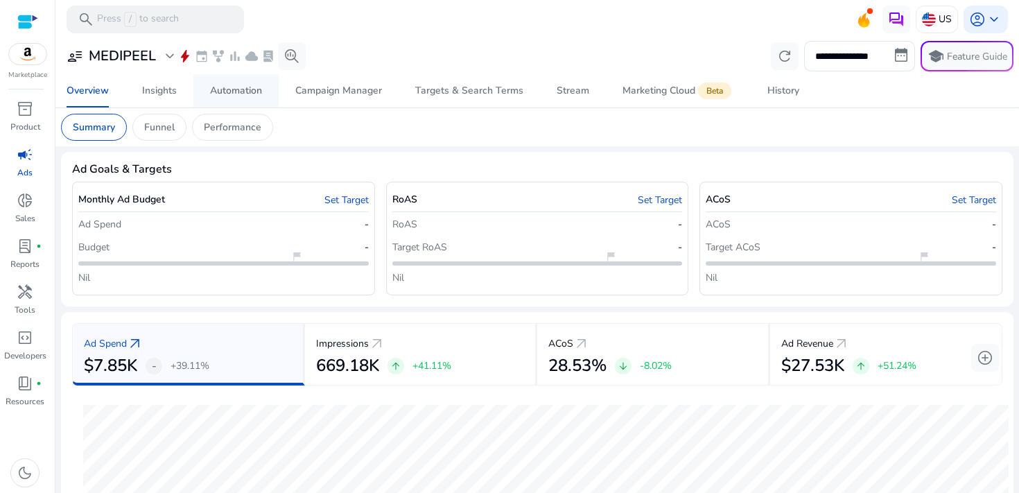
click at [250, 89] on div "Automation" at bounding box center [236, 91] width 52 height 10
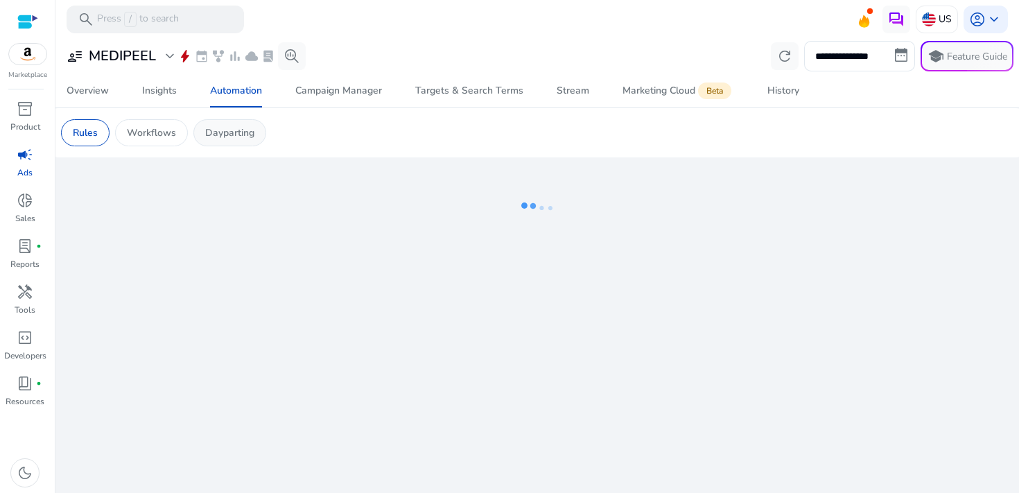
click at [254, 139] on p "Dayparting" at bounding box center [229, 132] width 49 height 15
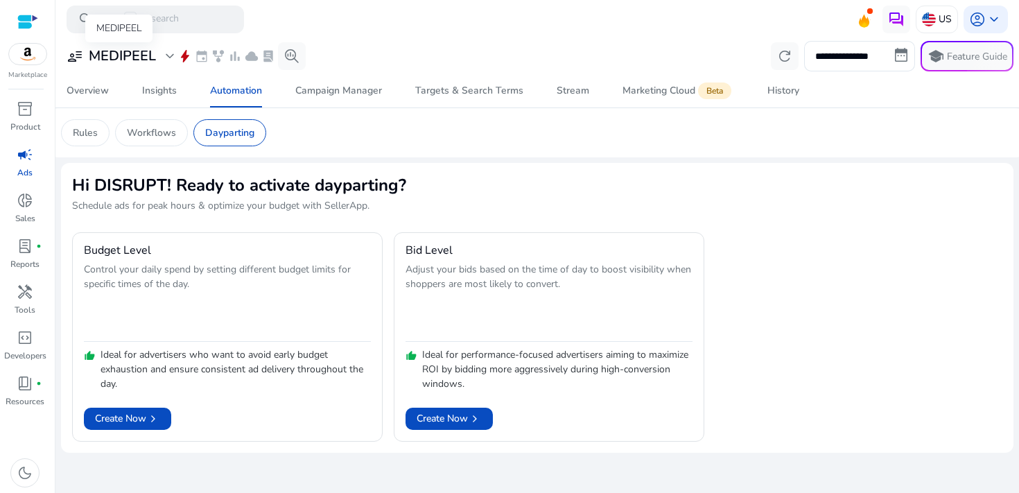
click at [157, 55] on div "user_attributes MEDIPEEL expand_more" at bounding box center [123, 56] width 112 height 17
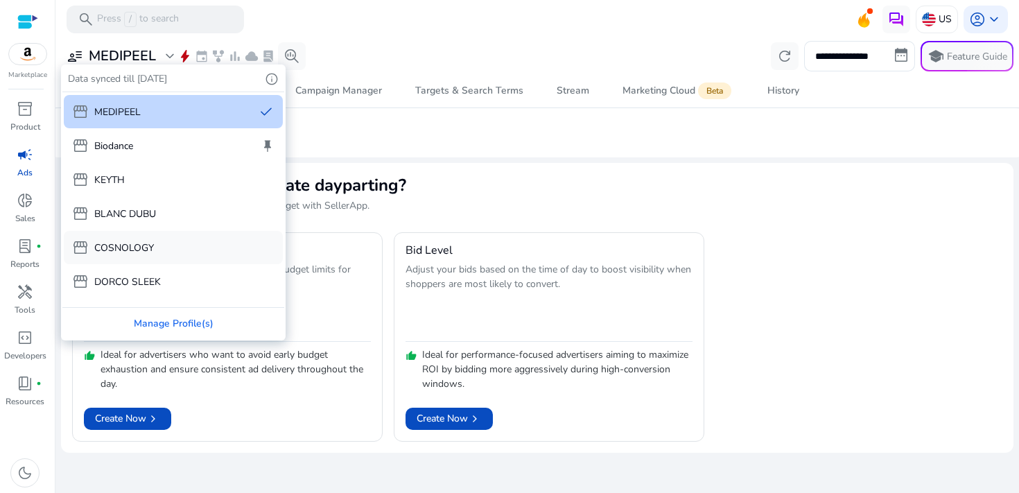
click at [175, 240] on div "storefront COSNOLOGY" at bounding box center [173, 247] width 219 height 33
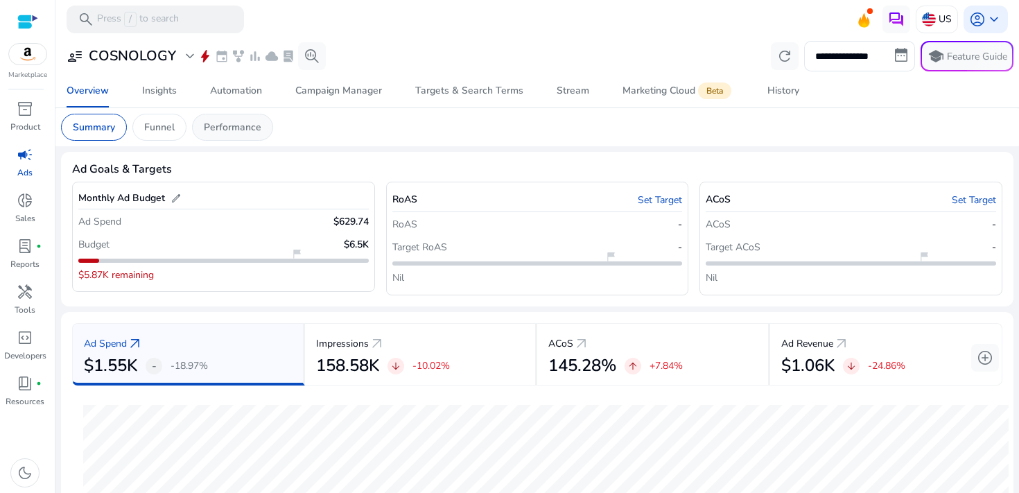
click at [254, 125] on p "Performance" at bounding box center [233, 127] width 58 height 15
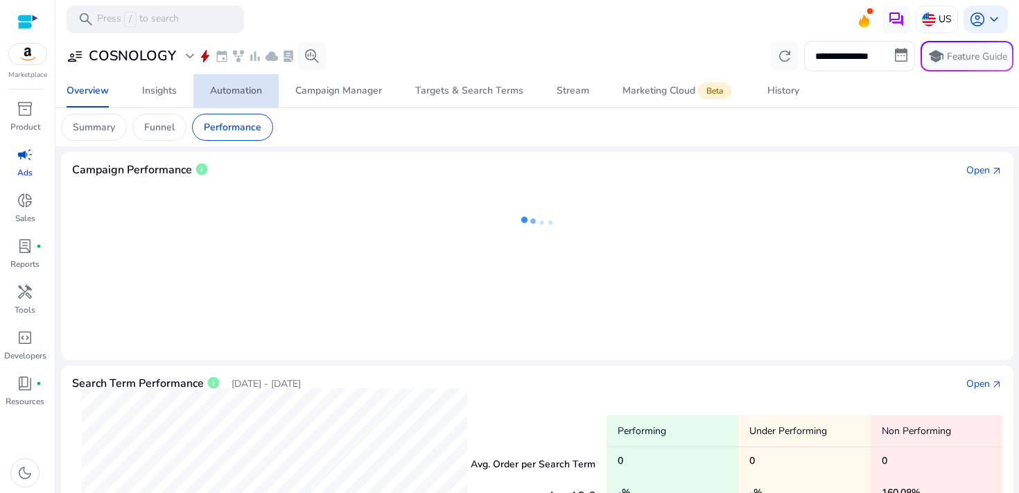
click at [243, 93] on div "Automation" at bounding box center [236, 91] width 52 height 10
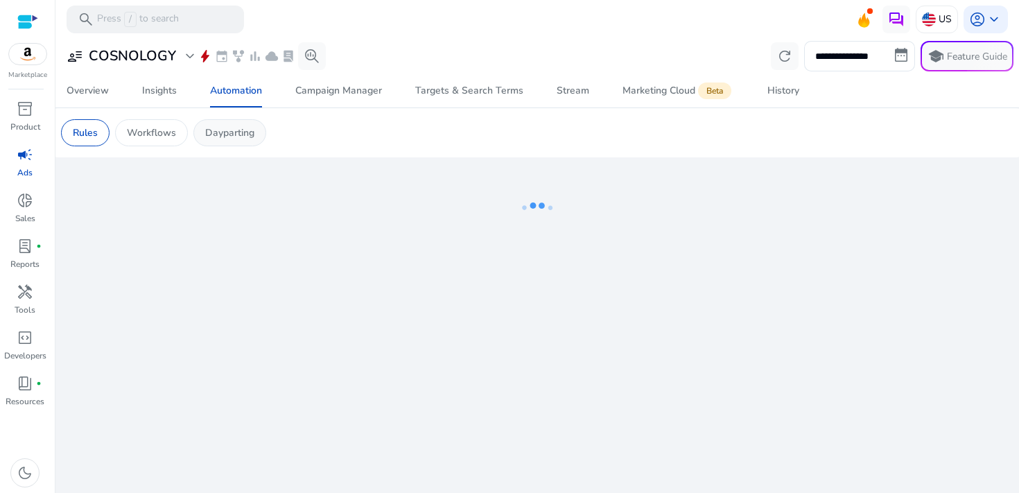
click at [241, 134] on p "Dayparting" at bounding box center [229, 132] width 49 height 15
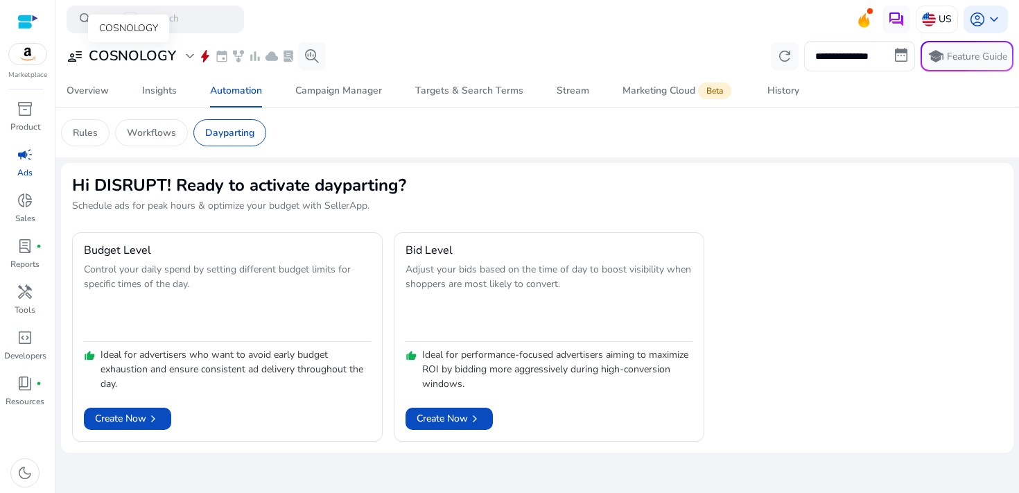
click at [159, 42] on div "COSNOLOGY" at bounding box center [128, 29] width 81 height 28
click at [157, 53] on h3 "COSNOLOGY" at bounding box center [132, 56] width 87 height 17
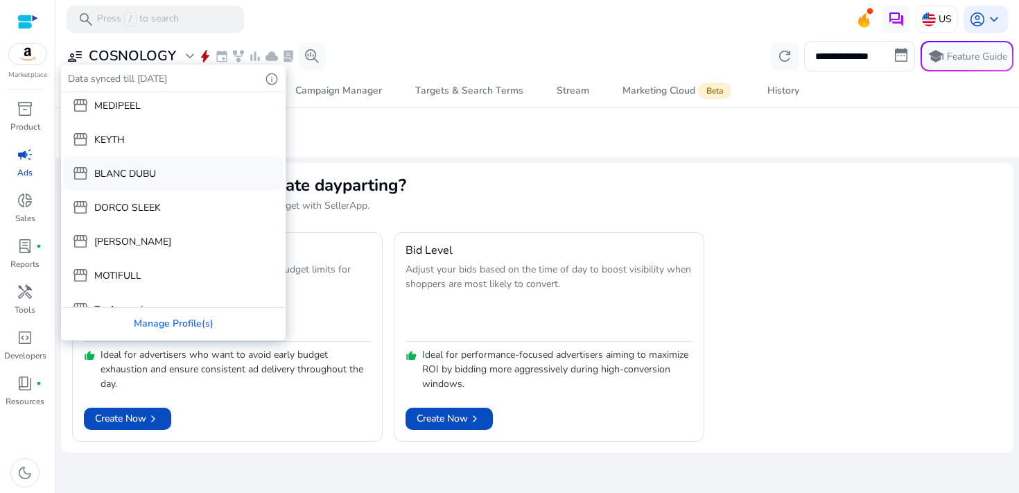
scroll to position [94, 0]
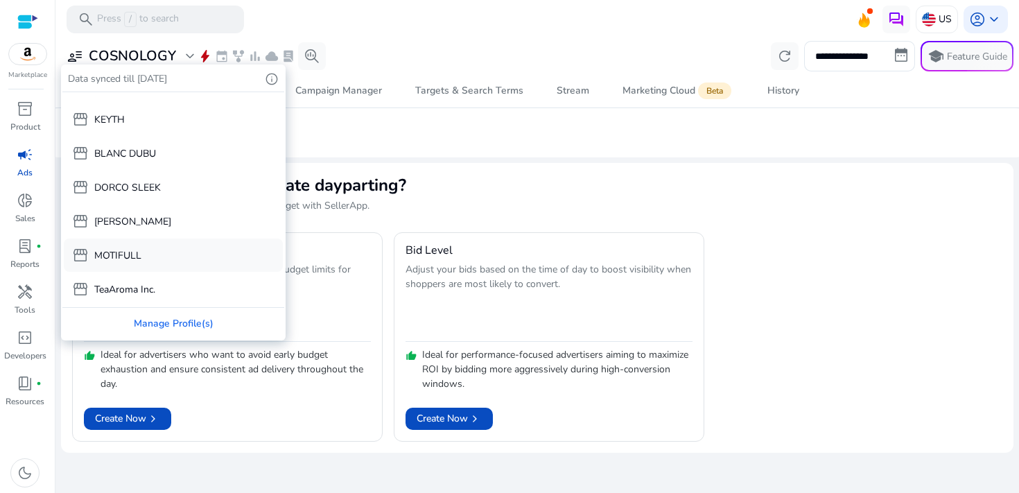
click at [164, 251] on div "storefront MOTIFULL" at bounding box center [173, 254] width 219 height 33
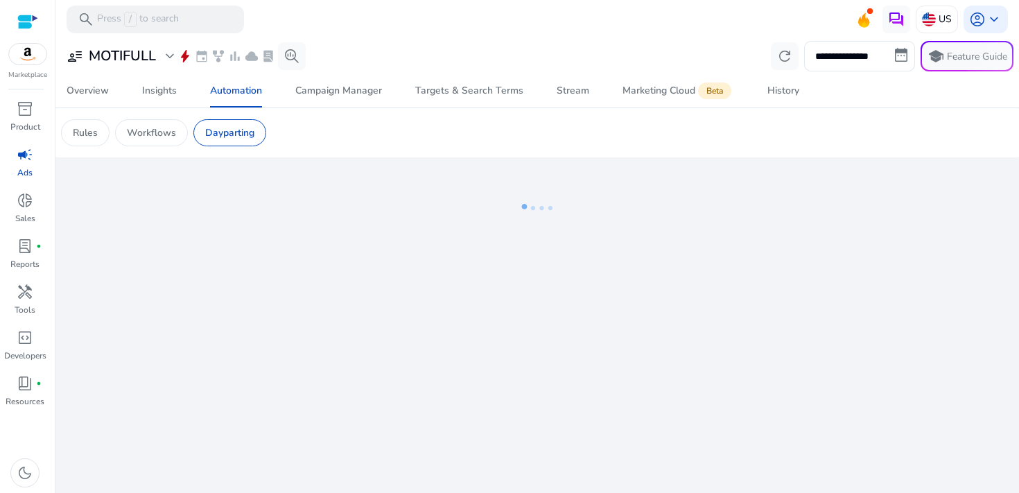
scroll to position [60, 0]
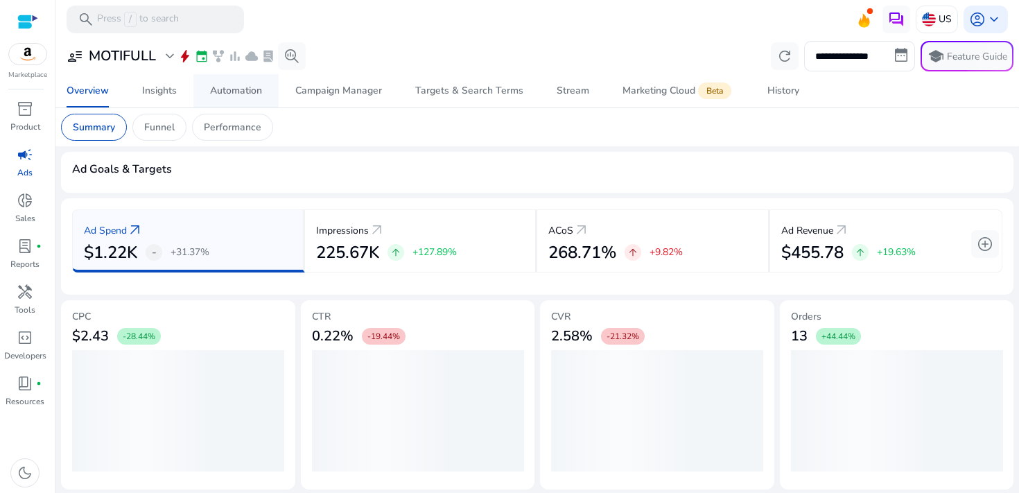
click at [227, 81] on span "Automation" at bounding box center [236, 90] width 52 height 33
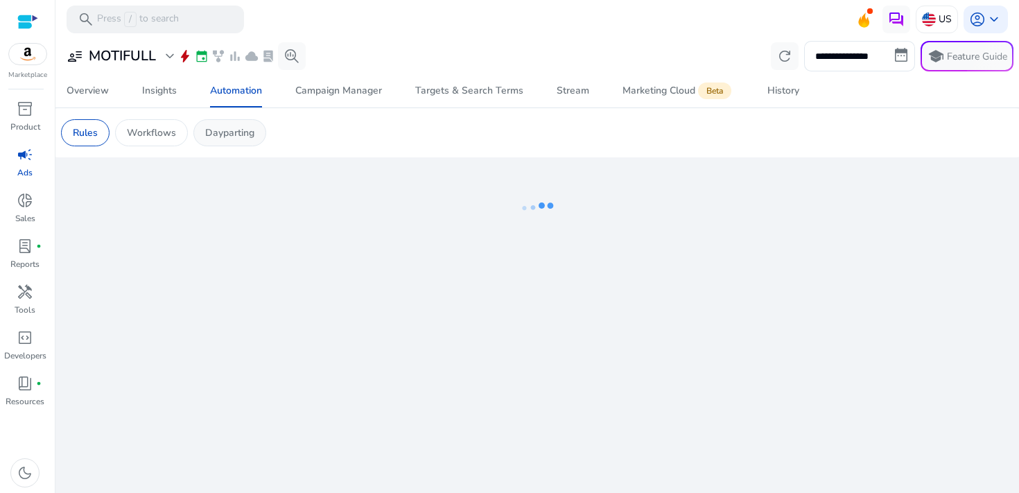
click at [235, 122] on div "Dayparting" at bounding box center [229, 132] width 73 height 27
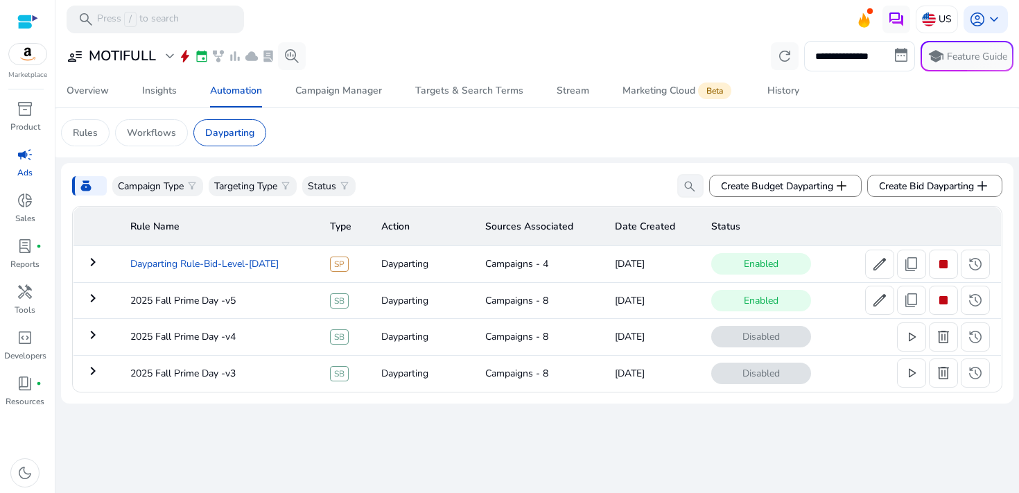
click at [259, 264] on td "Dayparting Rule-Bid-Level-[DATE]" at bounding box center [219, 264] width 200 height 36
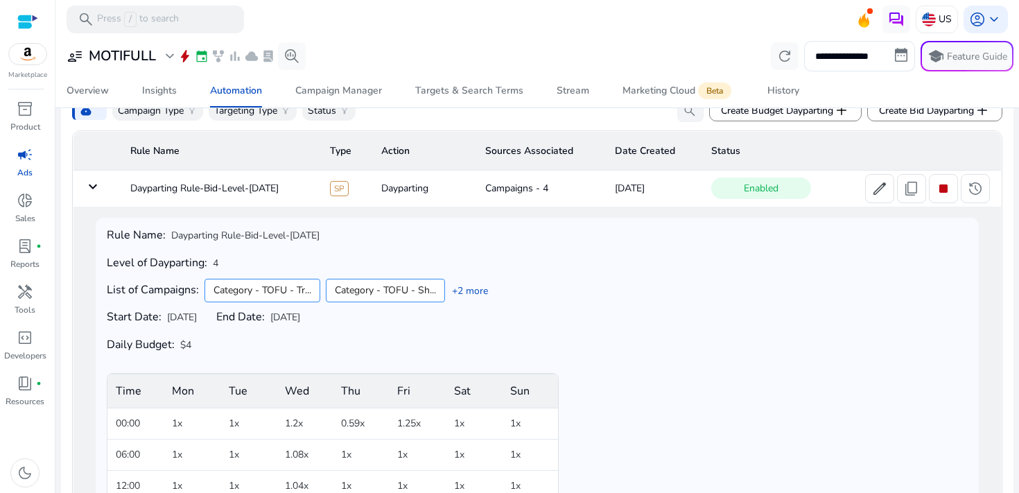
scroll to position [26, 0]
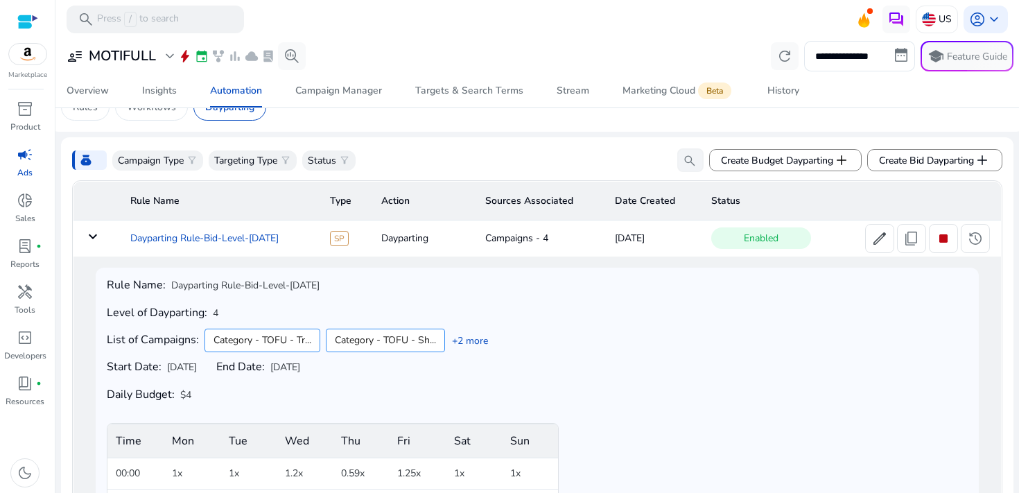
click at [215, 243] on td "Dayparting Rule-Bid-Level-[DATE]" at bounding box center [219, 238] width 200 height 36
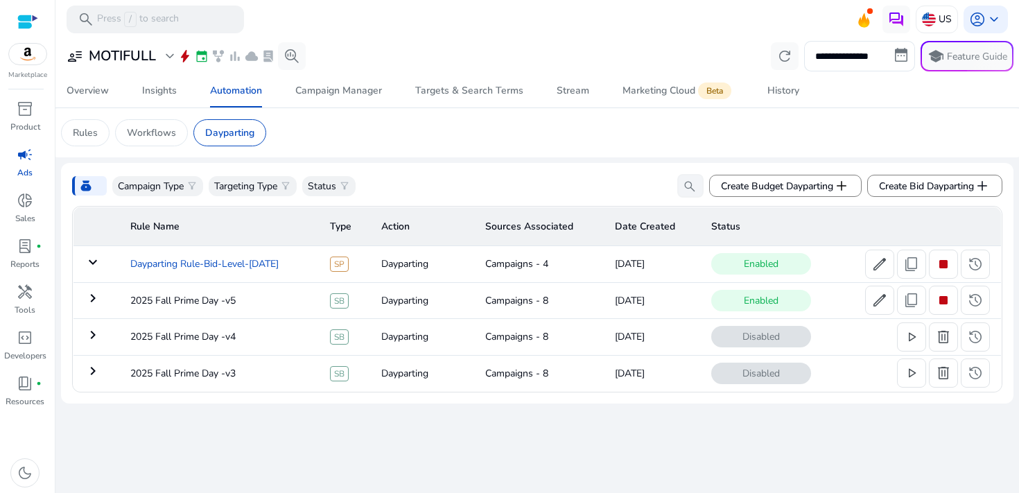
scroll to position [0, 0]
click at [209, 310] on td "2025 Fall Prime Day -v5" at bounding box center [219, 300] width 200 height 36
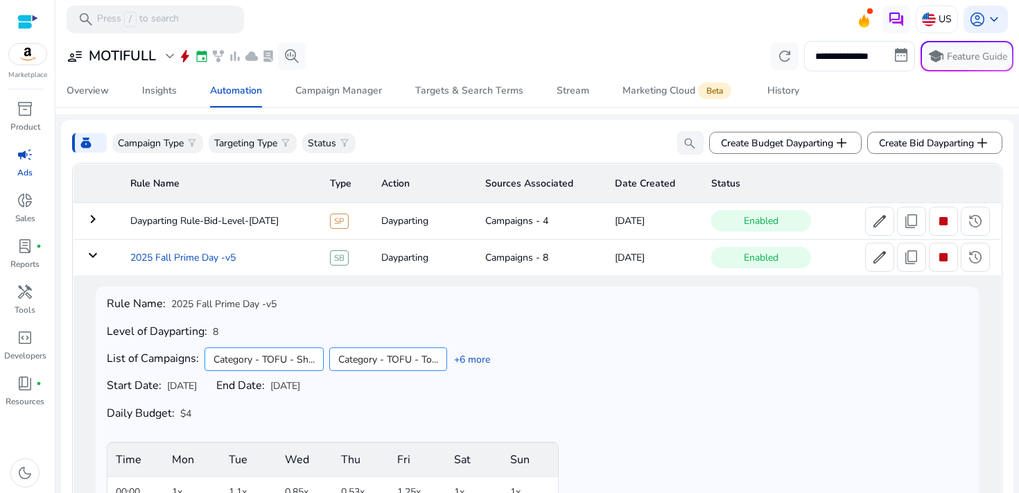
scroll to position [46, 0]
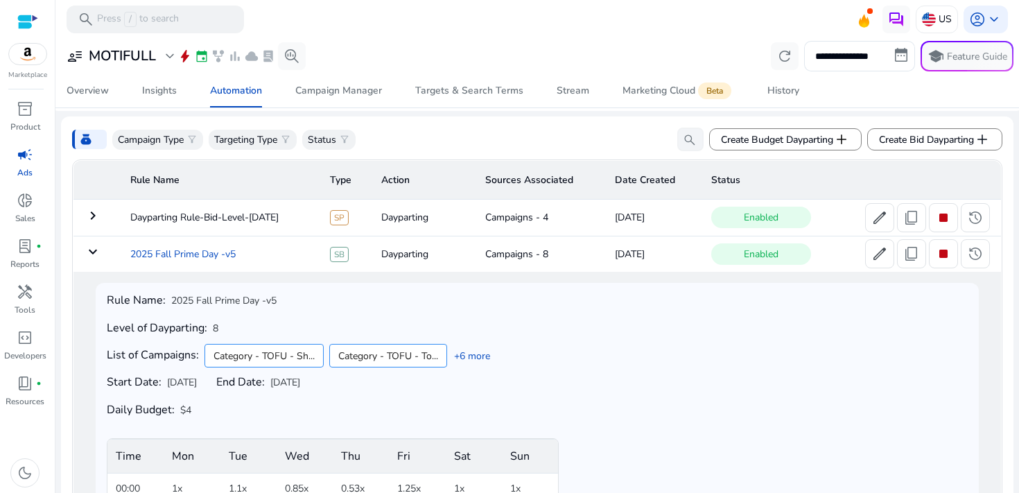
click at [209, 310] on div "Rule Name: 2025 Fall Prime Day -v5 Level of Dayparting: 8 List of Campaigns: Ca…" at bounding box center [537, 446] width 861 height 305
click at [214, 251] on td "2025 Fall Prime Day -v5" at bounding box center [219, 254] width 200 height 36
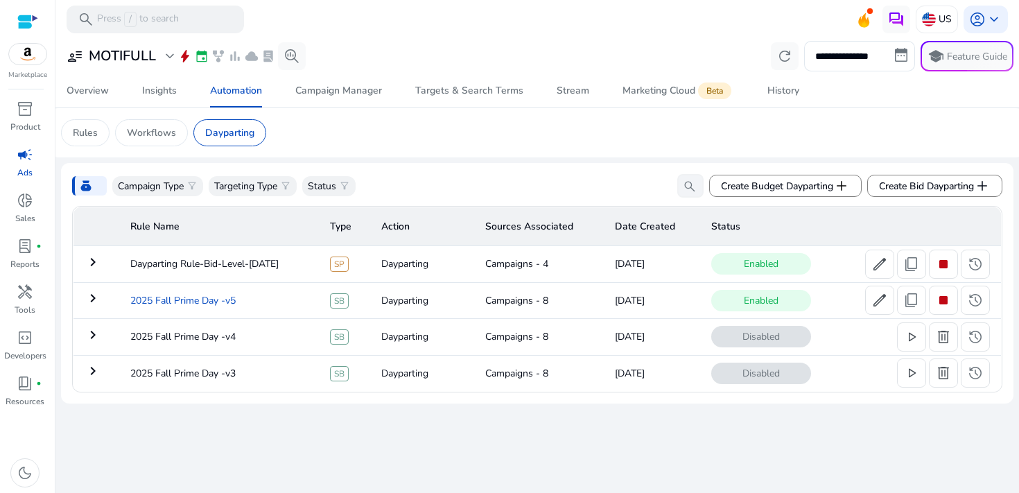
scroll to position [0, 0]
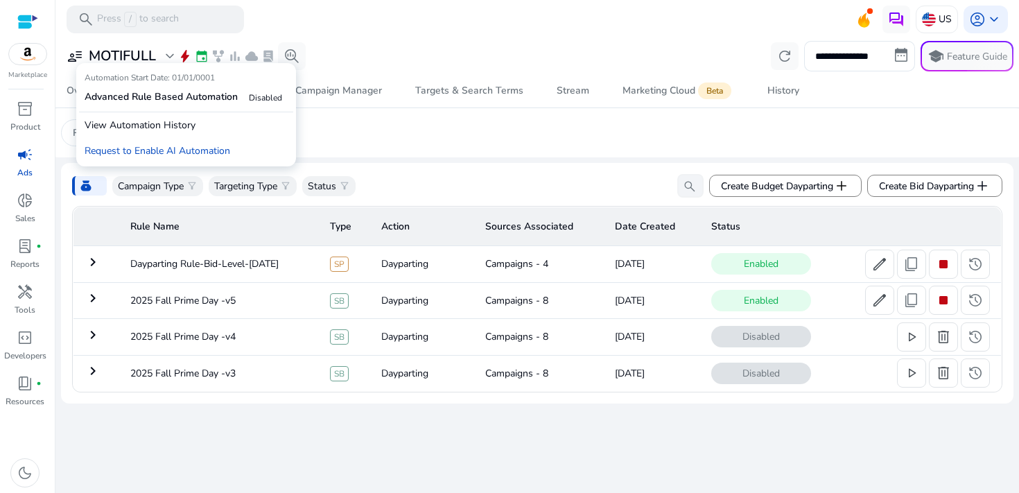
click at [150, 66] on div "Automation Start Date: 01/01/0001 Advanced Rule Based Automation Disabled" at bounding box center [186, 89] width 214 height 46
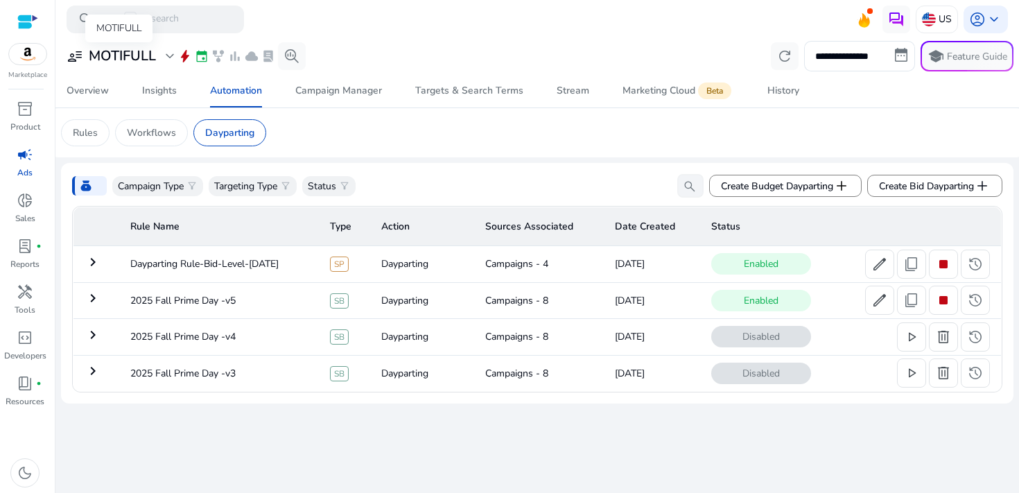
click at [144, 54] on h3 "MOTIFULL" at bounding box center [122, 56] width 67 height 17
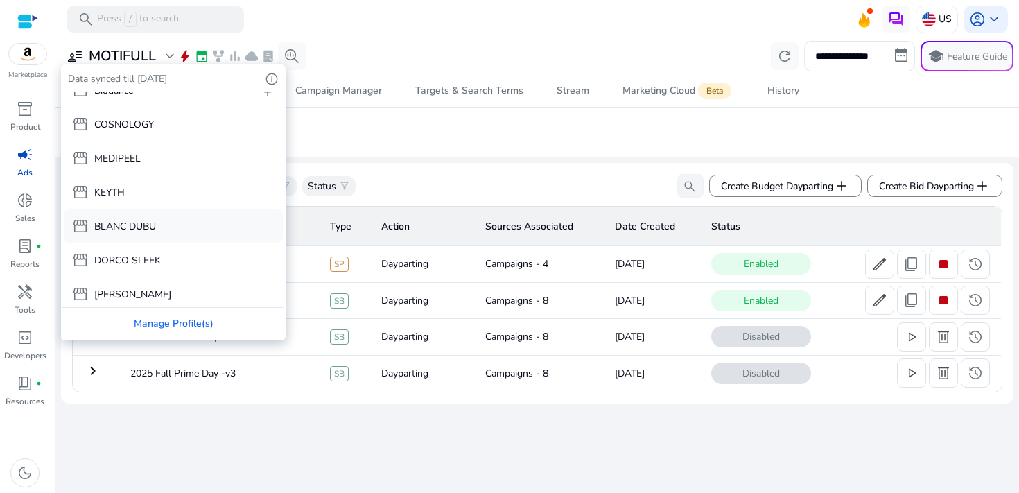
scroll to position [94, 0]
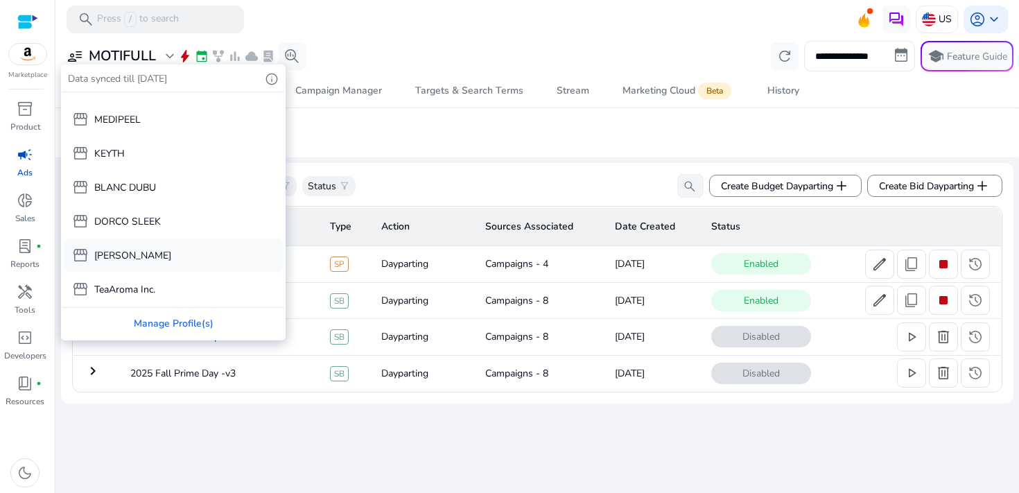
click at [171, 259] on div "storefront InBody" at bounding box center [173, 254] width 219 height 33
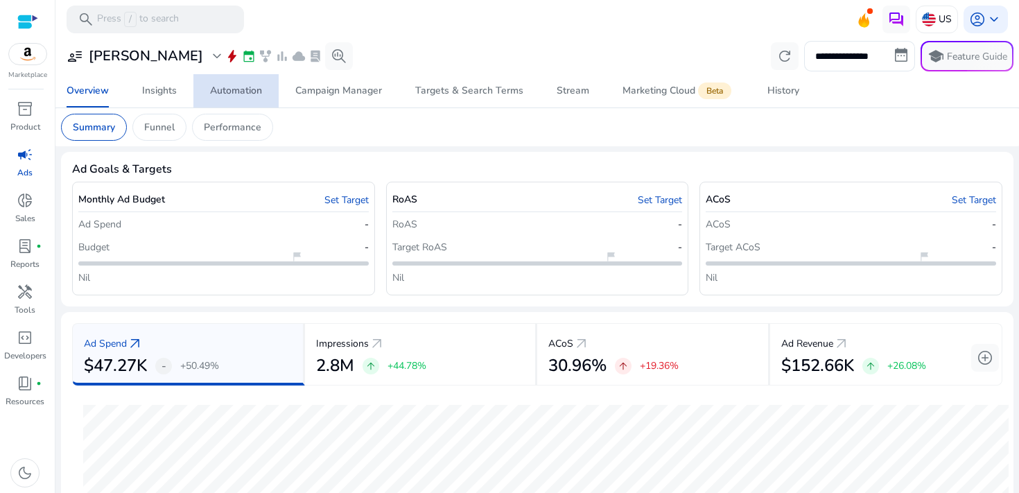
click at [241, 101] on span "Automation" at bounding box center [236, 90] width 52 height 33
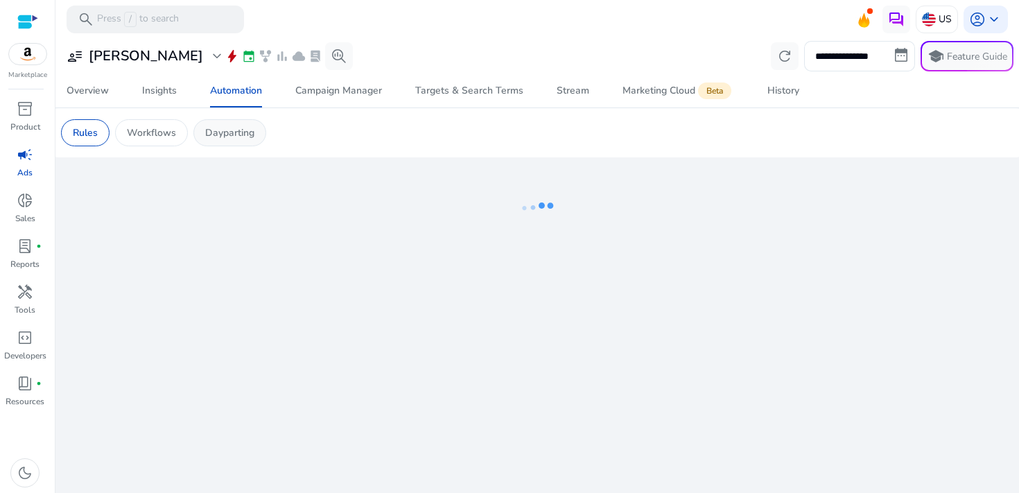
click at [241, 128] on p "Dayparting" at bounding box center [229, 132] width 49 height 15
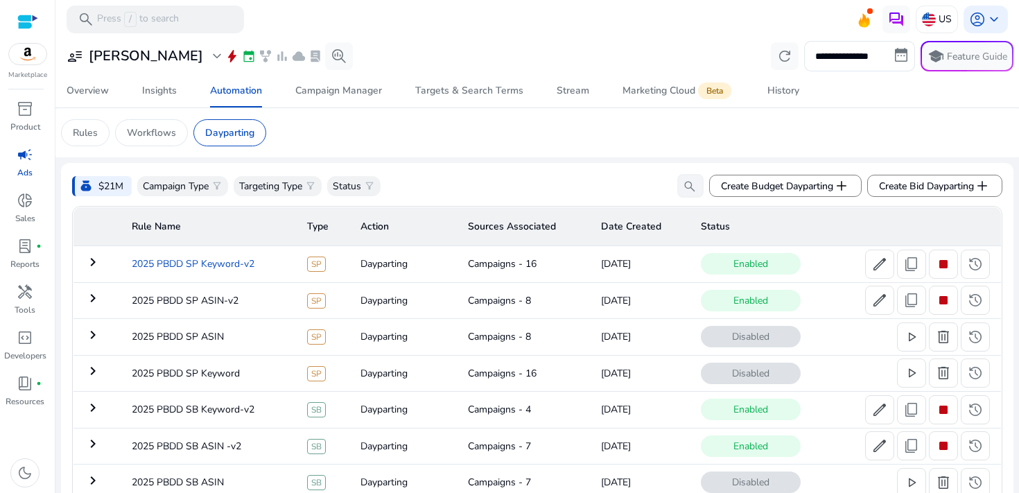
click at [274, 272] on td "2025 PBDD SP Keyword-v2" at bounding box center [208, 264] width 175 height 36
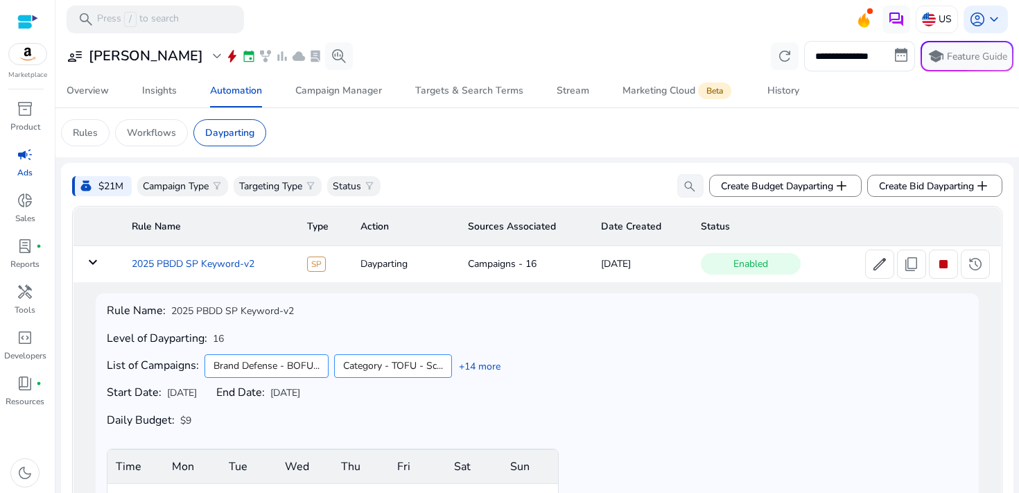
click at [182, 258] on td "2025 PBDD SP Keyword-v2" at bounding box center [208, 264] width 175 height 36
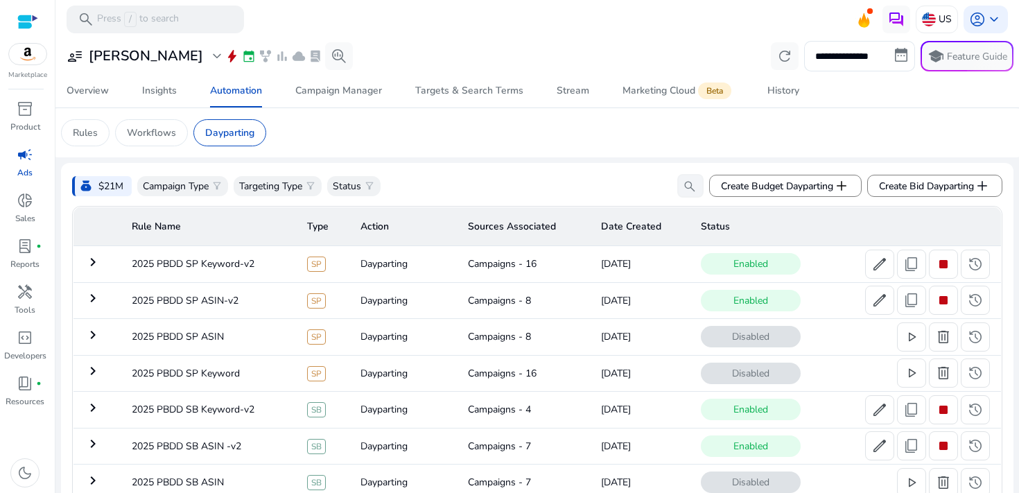
click at [444, 274] on td "Dayparting" at bounding box center [402, 264] width 107 height 36
click at [98, 260] on mat-icon "keyboard_arrow_right" at bounding box center [93, 262] width 17 height 17
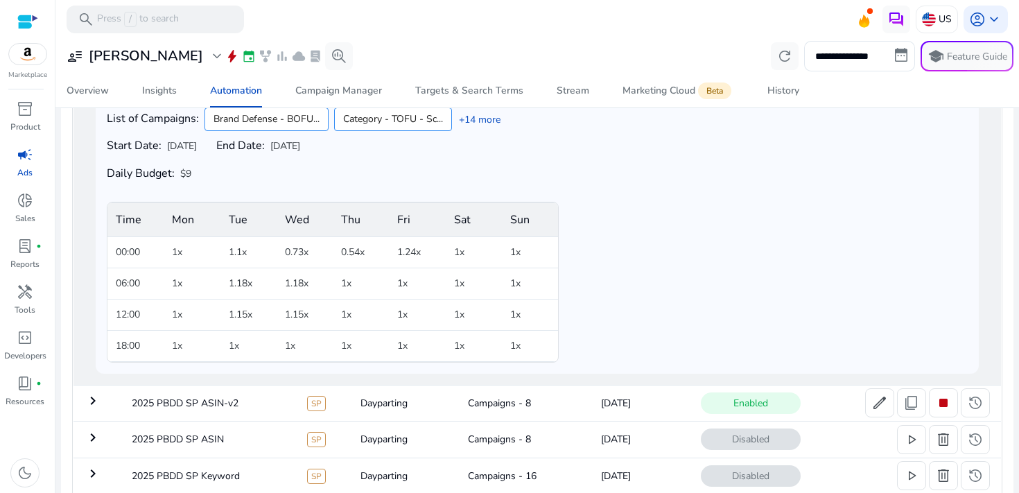
scroll to position [146, 0]
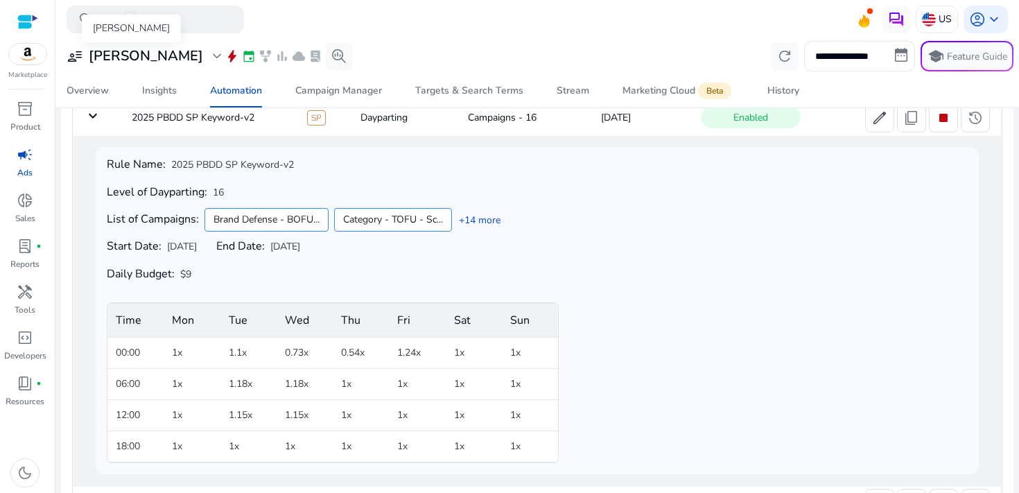
click at [119, 54] on h3 "[PERSON_NAME]" at bounding box center [146, 56] width 114 height 17
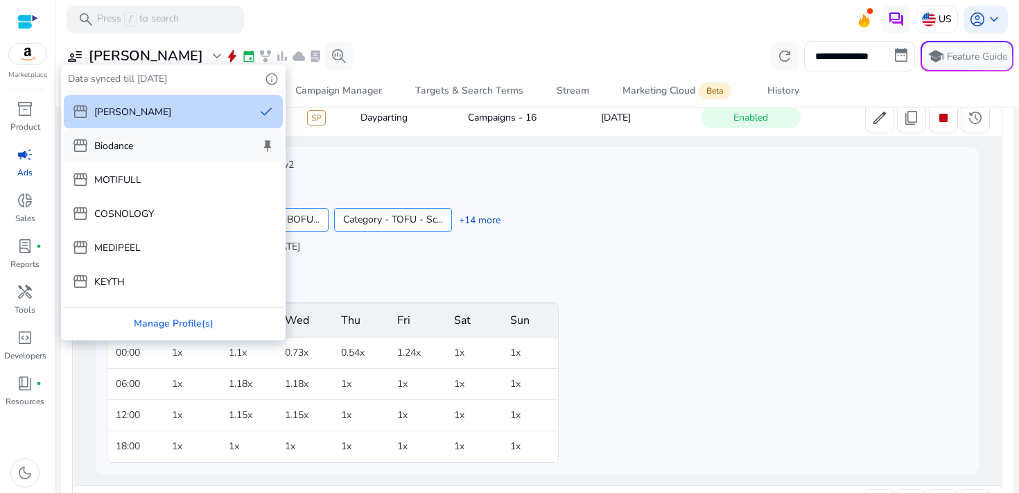
click at [135, 150] on div "storefront Biodance keep" at bounding box center [173, 145] width 219 height 33
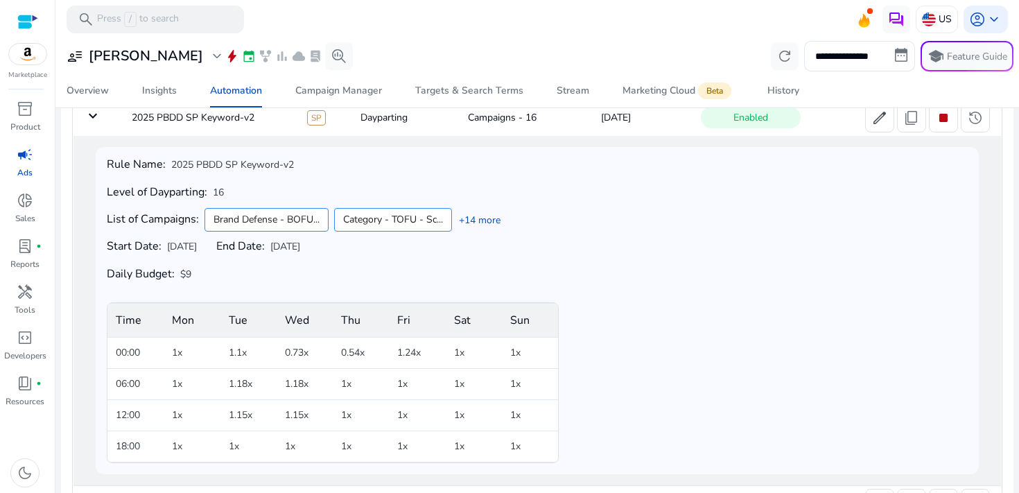
scroll to position [0, 0]
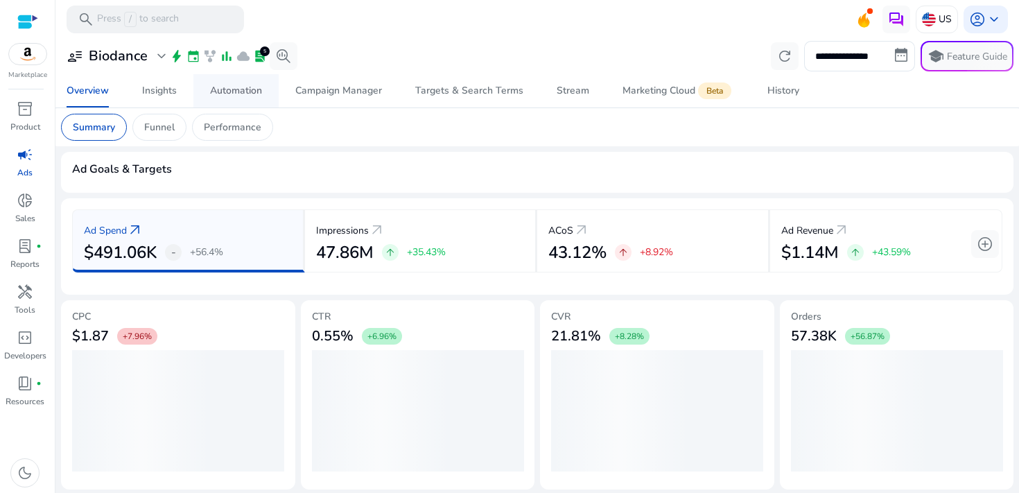
click at [259, 86] on div "Automation" at bounding box center [236, 91] width 52 height 10
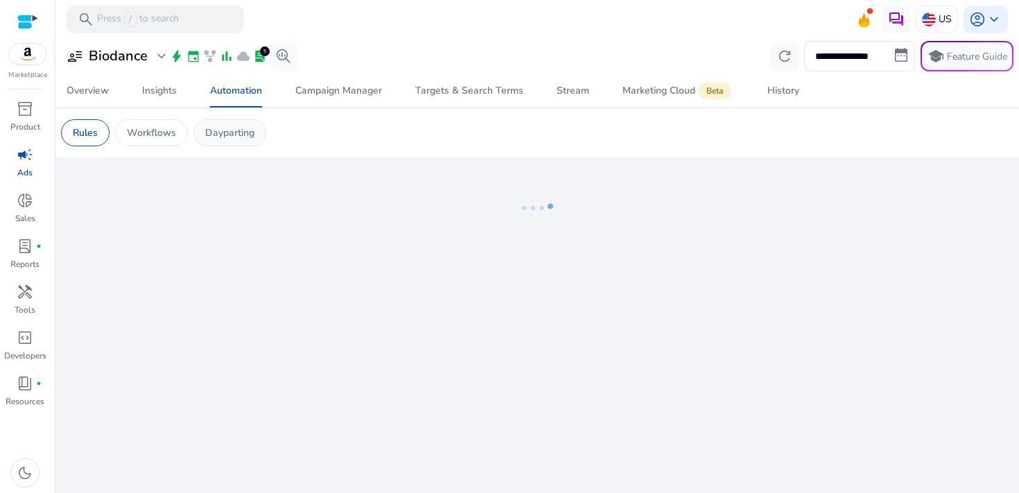
click at [242, 136] on p "Dayparting" at bounding box center [229, 132] width 49 height 15
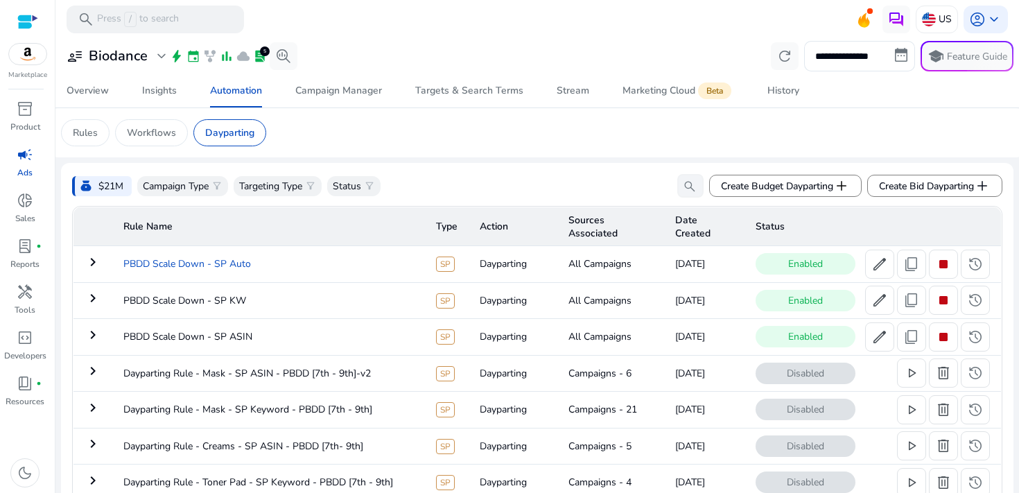
click at [322, 262] on td "PBDD Scale Down - SP Auto" at bounding box center [268, 264] width 313 height 36
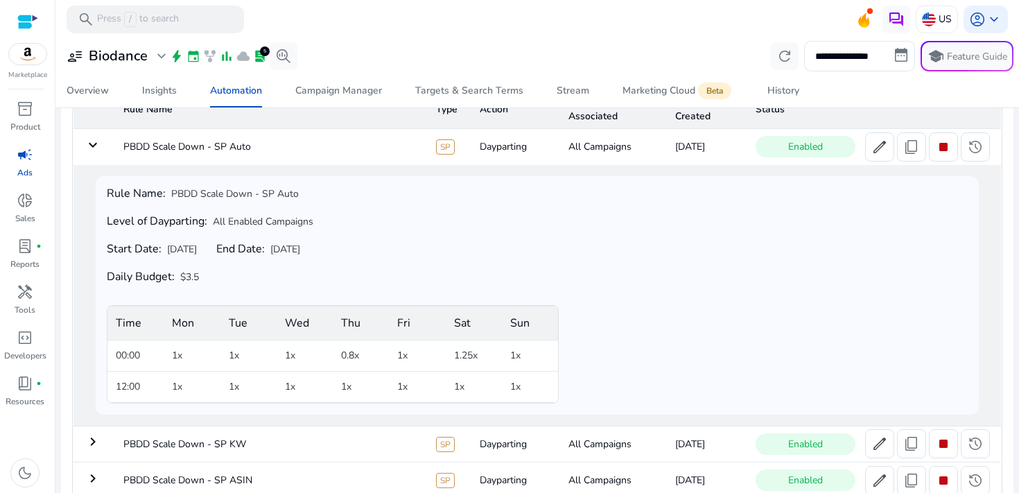
scroll to position [82, 0]
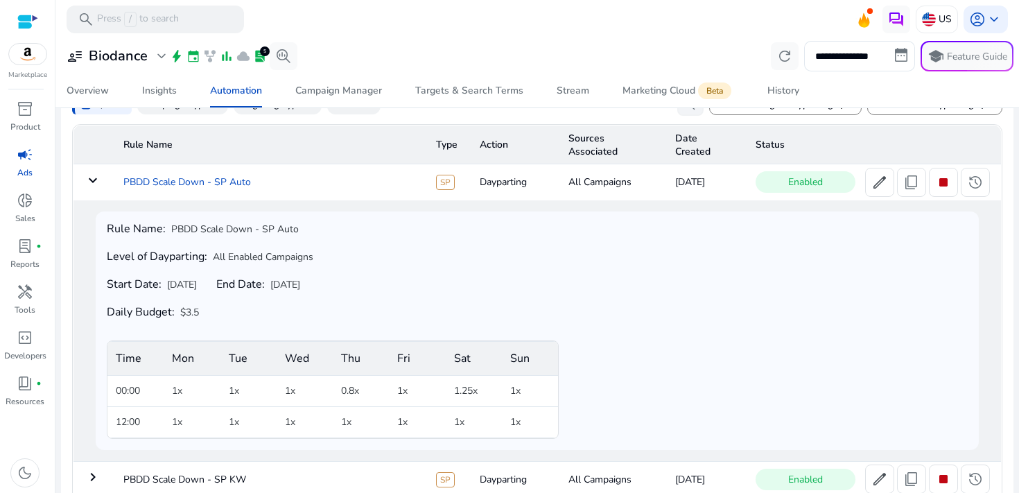
click at [318, 183] on td "PBDD Scale Down - SP Auto" at bounding box center [268, 182] width 313 height 36
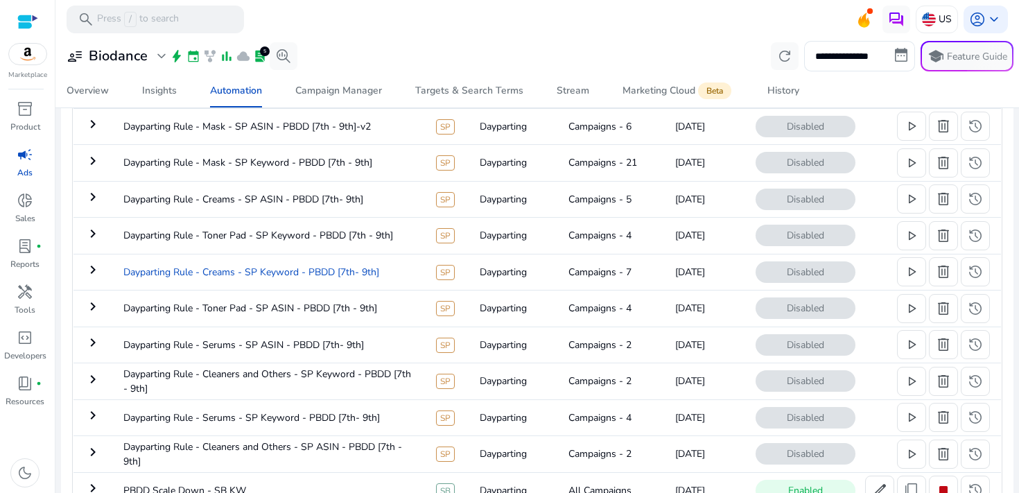
scroll to position [190, 0]
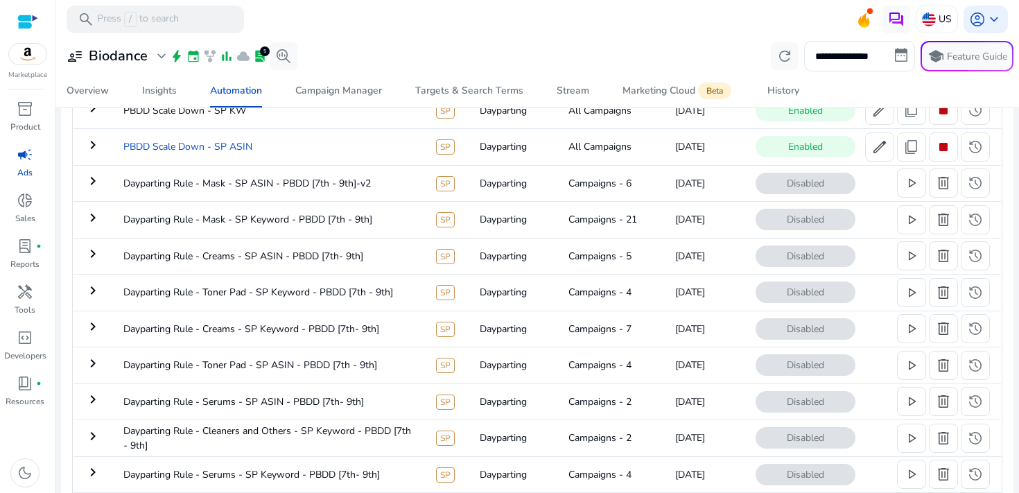
click at [325, 153] on td "PBDD Scale Down - SP ASIN" at bounding box center [268, 147] width 313 height 36
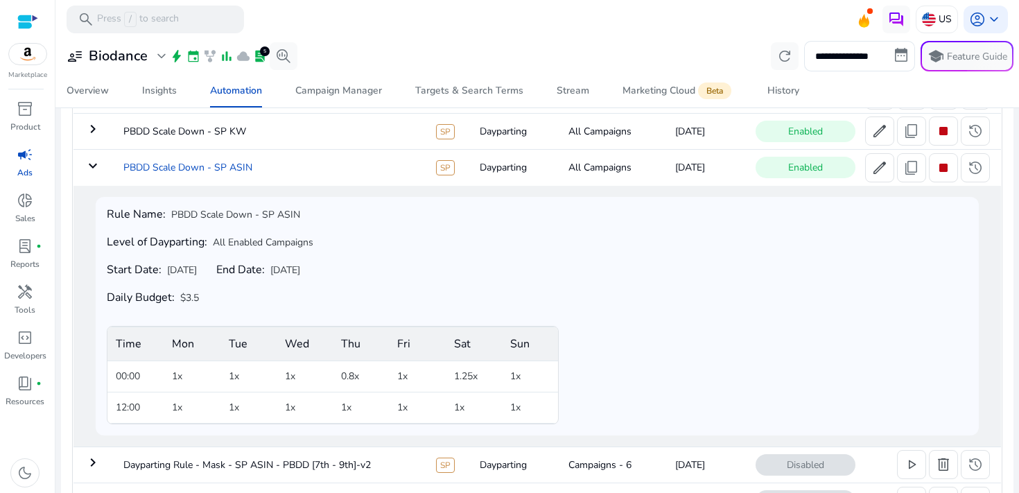
scroll to position [150, 0]
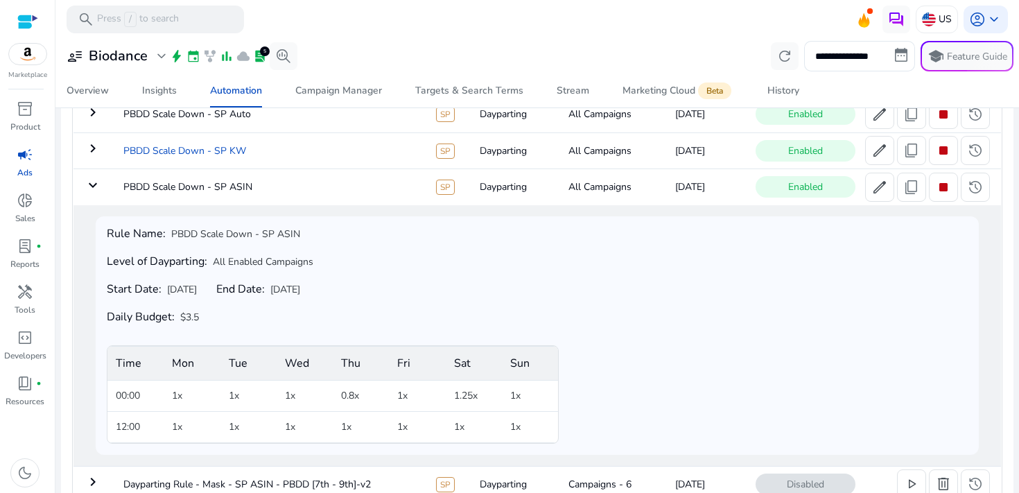
click at [311, 156] on td "PBDD Scale Down - SP KW" at bounding box center [268, 150] width 313 height 36
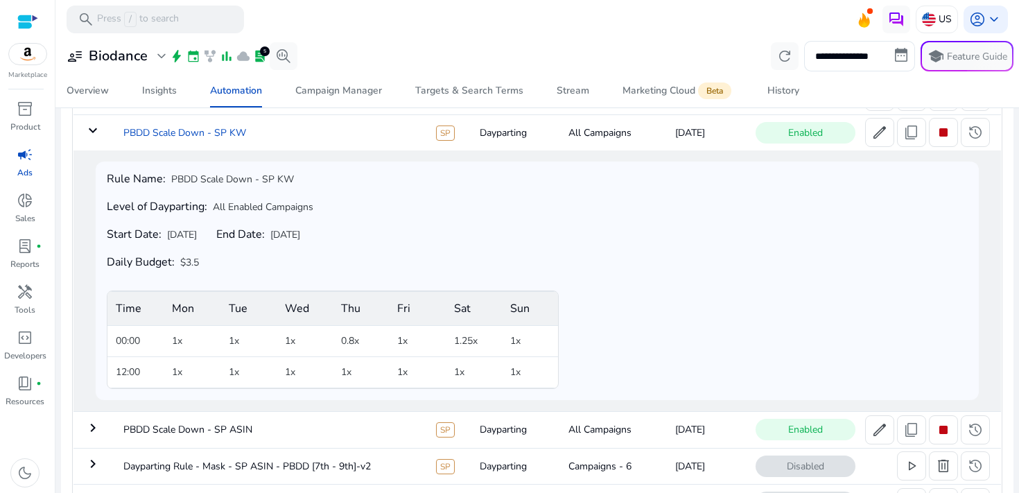
scroll to position [166, 0]
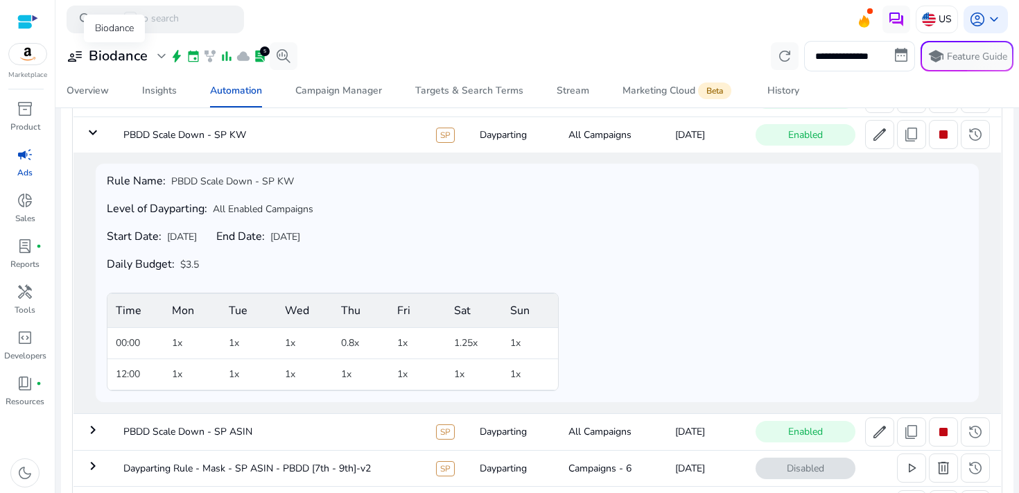
click at [150, 58] on div "user_attributes Biodance expand_more" at bounding box center [118, 56] width 103 height 17
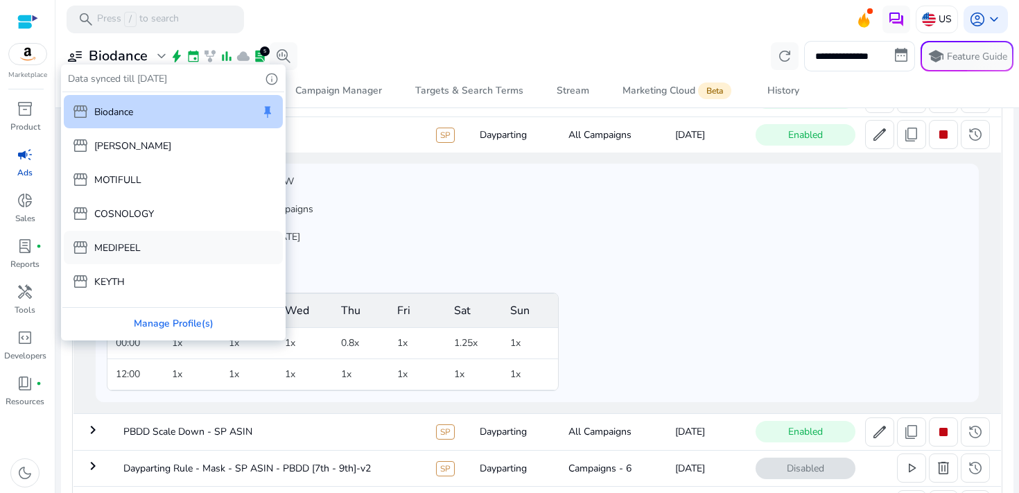
click at [171, 245] on div "storefront MEDIPEEL" at bounding box center [173, 247] width 219 height 33
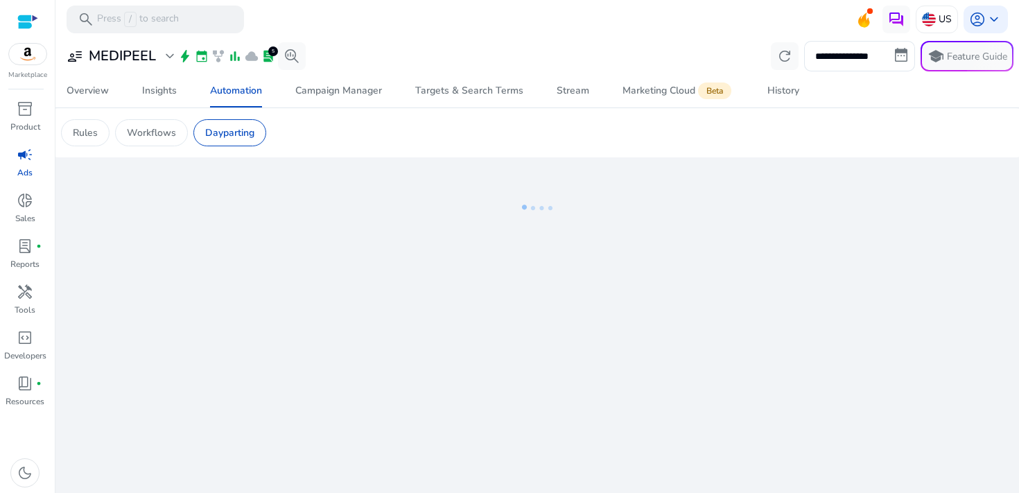
scroll to position [0, 0]
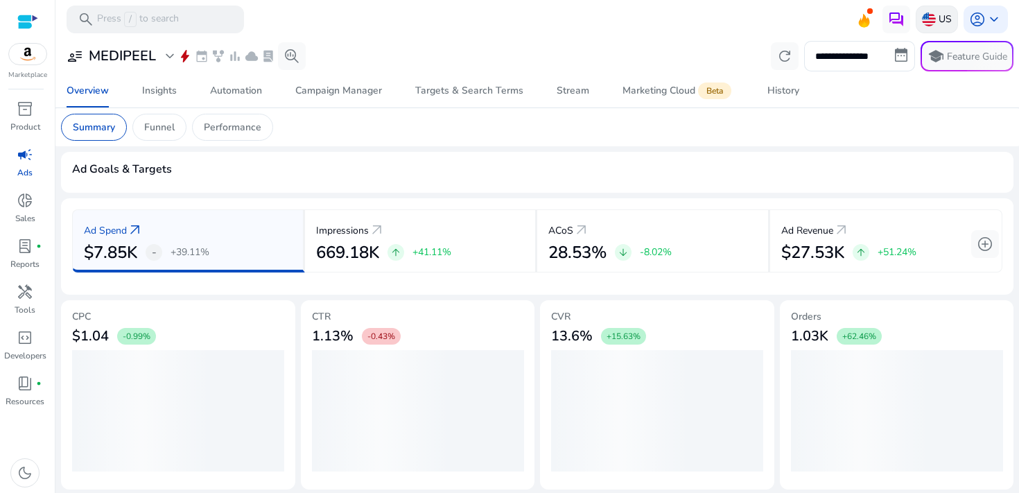
click at [950, 21] on div "US" at bounding box center [937, 20] width 42 height 28
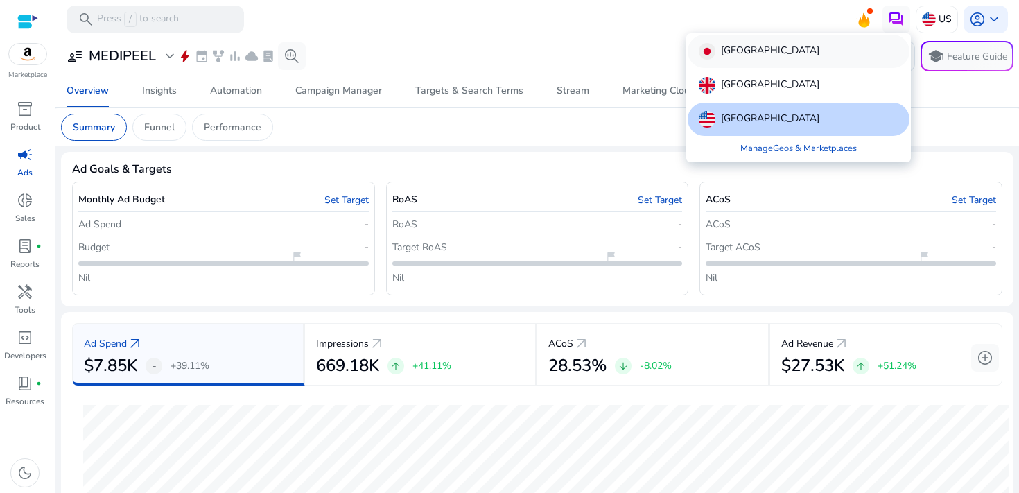
click at [820, 50] on div "[GEOGRAPHIC_DATA]" at bounding box center [799, 51] width 222 height 33
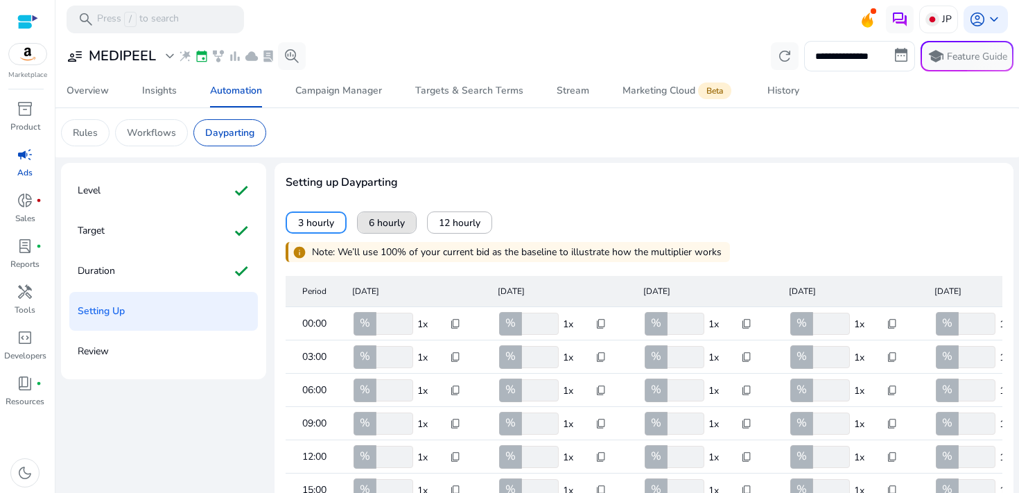
click at [382, 215] on span at bounding box center [387, 222] width 58 height 33
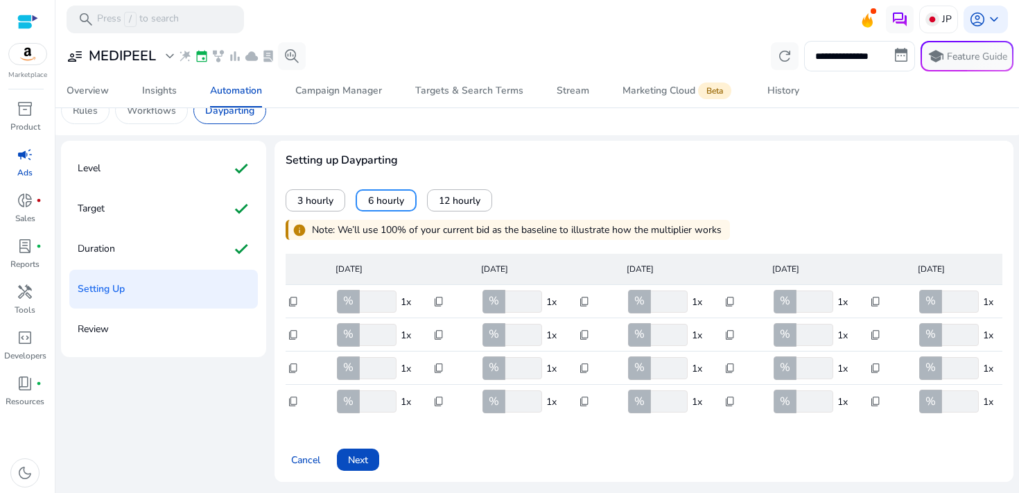
scroll to position [0, 362]
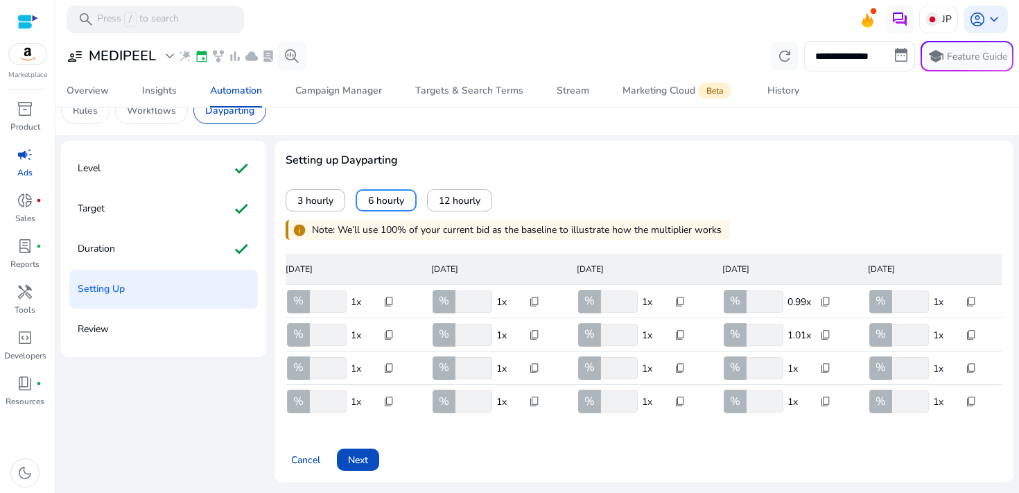
drag, startPoint x: 774, startPoint y: 294, endPoint x: 740, endPoint y: 292, distance: 34.0
click at [744, 292] on input "**" at bounding box center [764, 301] width 40 height 22
drag, startPoint x: 763, startPoint y: 293, endPoint x: 713, endPoint y: 282, distance: 51.1
click at [713, 285] on mat-cell "% ** 0.99x content_copy" at bounding box center [784, 301] width 146 height 33
type input "**"
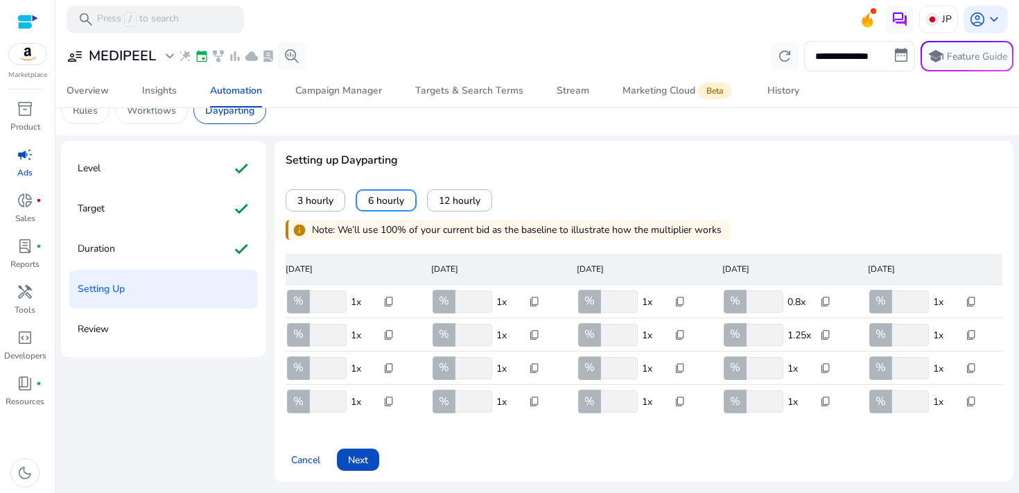
drag, startPoint x: 762, startPoint y: 324, endPoint x: 710, endPoint y: 322, distance: 52.0
click at [711, 322] on mat-cell "% *** 1.25x content_copy" at bounding box center [784, 334] width 146 height 33
type input "**"
drag, startPoint x: 764, startPoint y: 360, endPoint x: 692, endPoint y: 358, distance: 72.1
click at [645, 358] on mat-row "12:00 % *** 1x content_copy % *** 1x content_copy % *** 1x content_copy % *** 1…" at bounding box center [286, 367] width 717 height 33
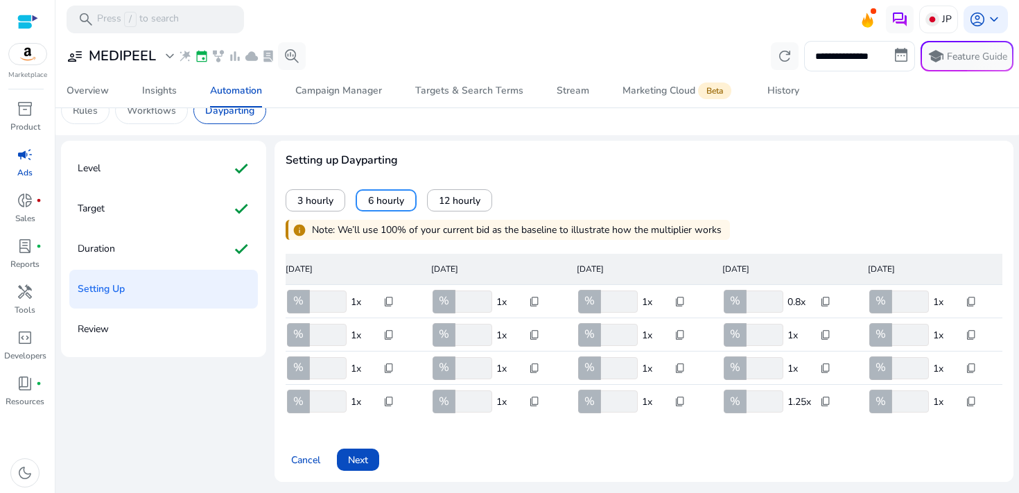
type input "**"
drag, startPoint x: 762, startPoint y: 391, endPoint x: 742, endPoint y: 391, distance: 19.4
click at [744, 391] on input "***" at bounding box center [764, 401] width 40 height 22
type input "**"
click at [363, 455] on span "Next" at bounding box center [358, 460] width 20 height 15
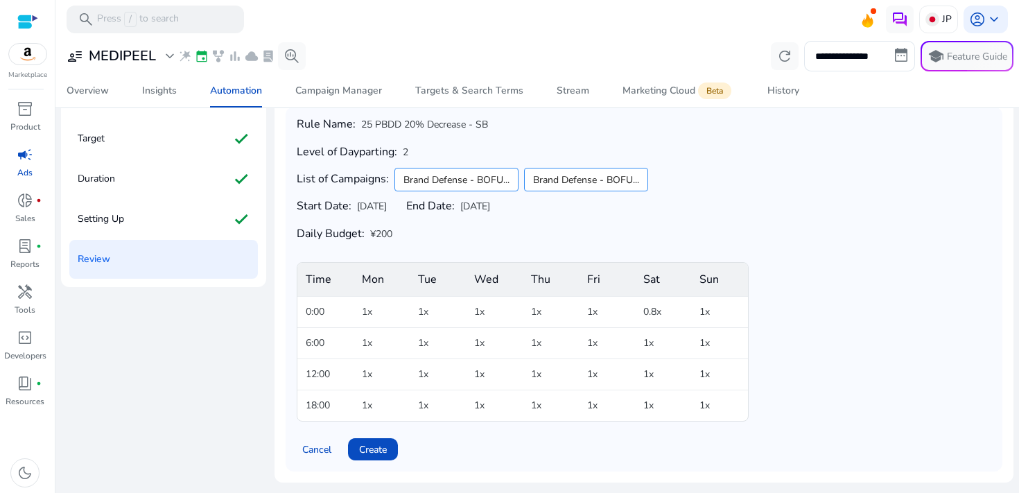
scroll to position [93, 0]
click at [385, 449] on span "Create" at bounding box center [373, 449] width 28 height 15
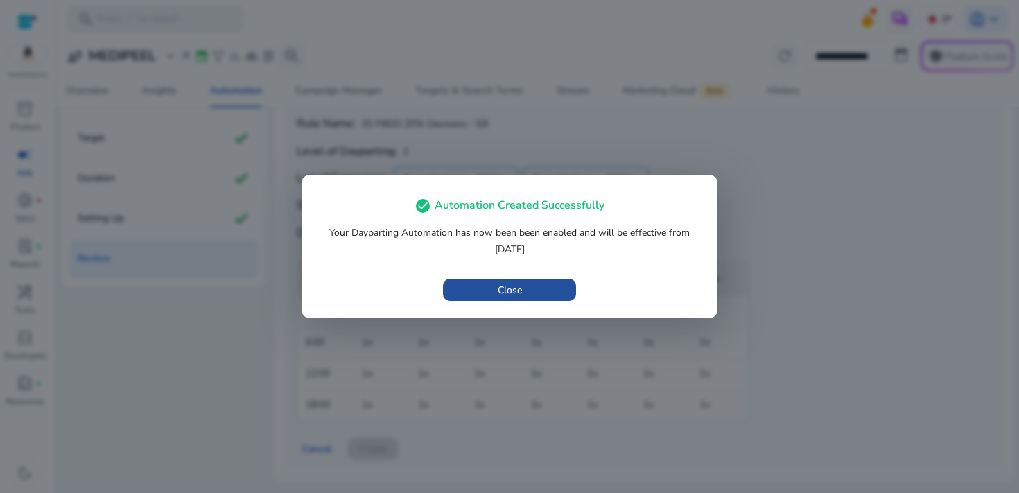
click at [537, 293] on span "button" at bounding box center [509, 289] width 133 height 33
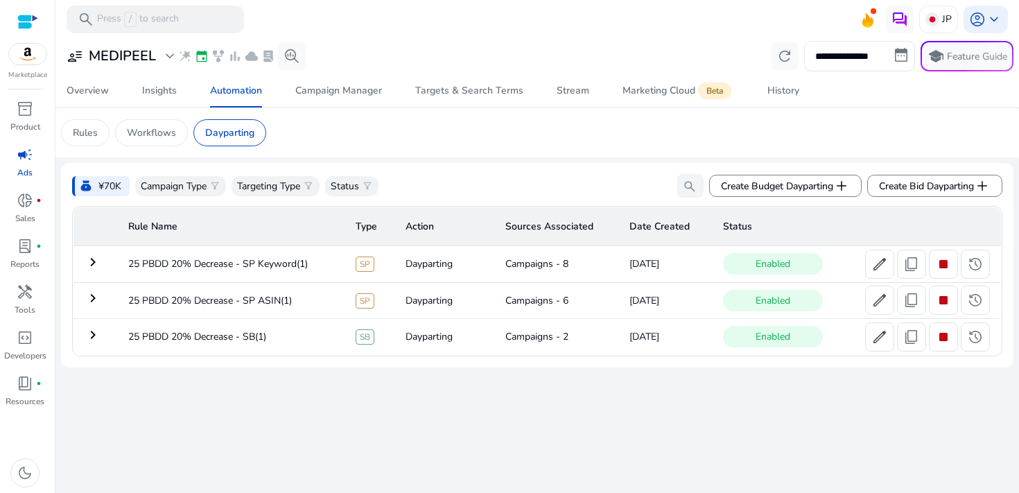
click at [559, 162] on div "**********" at bounding box center [537, 202] width 953 height 329
click at [882, 183] on span "Create Bid Dayparting add" at bounding box center [935, 185] width 112 height 17
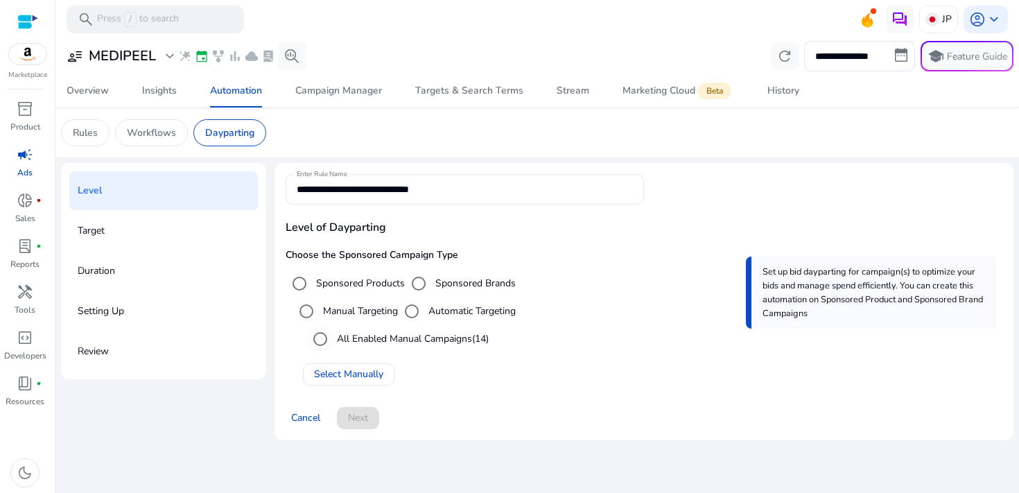
click at [383, 341] on label "All Enabled Manual Campaigns (14)" at bounding box center [411, 338] width 155 height 15
click at [360, 379] on span "Select Manually" at bounding box center [348, 374] width 69 height 15
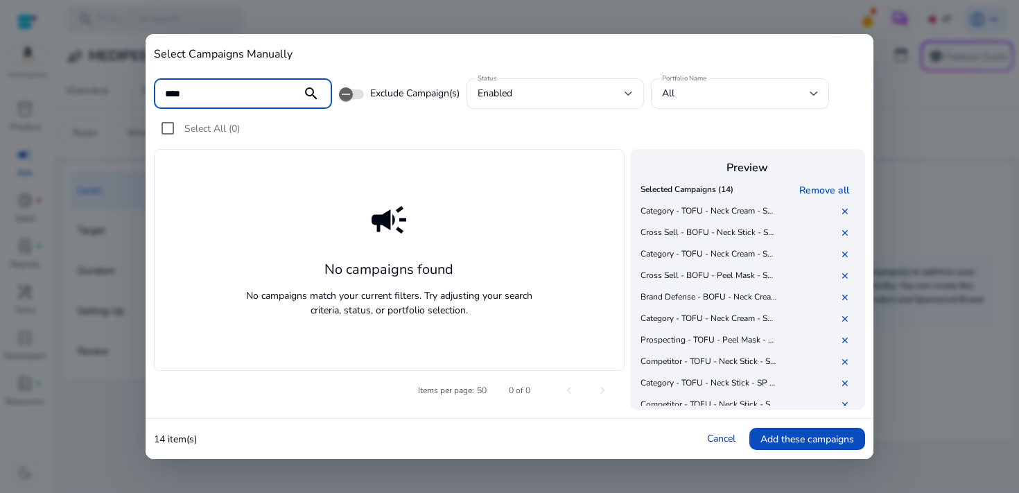
type input "****"
click at [727, 432] on link "Cancel" at bounding box center [721, 438] width 28 height 13
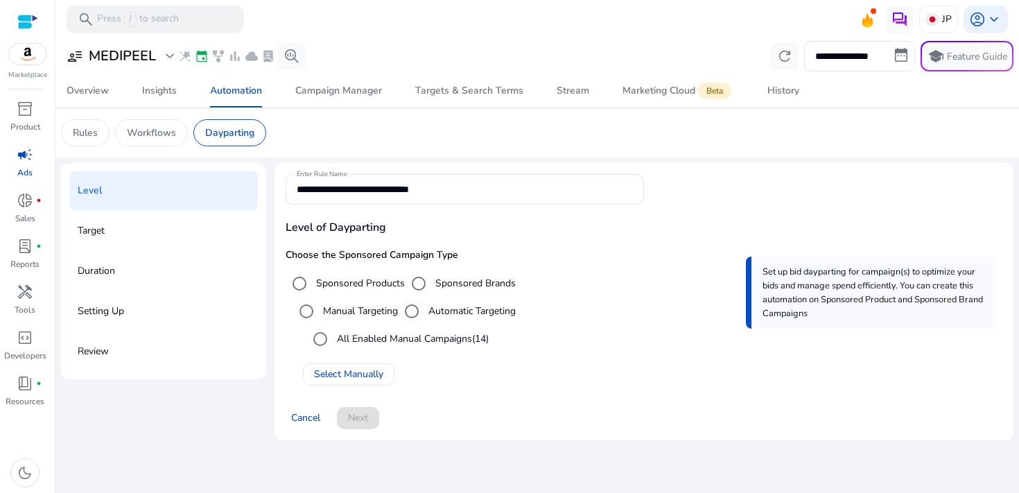
click at [445, 318] on label "Automatic Targeting" at bounding box center [471, 311] width 90 height 15
click at [378, 368] on span "Select Manually" at bounding box center [348, 374] width 69 height 15
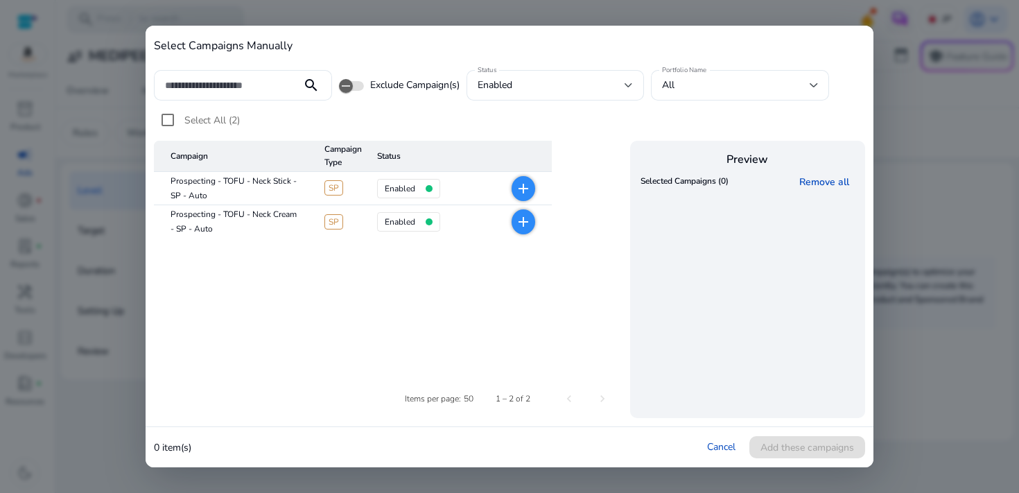
click at [527, 189] on mat-icon "add" at bounding box center [523, 188] width 17 height 17
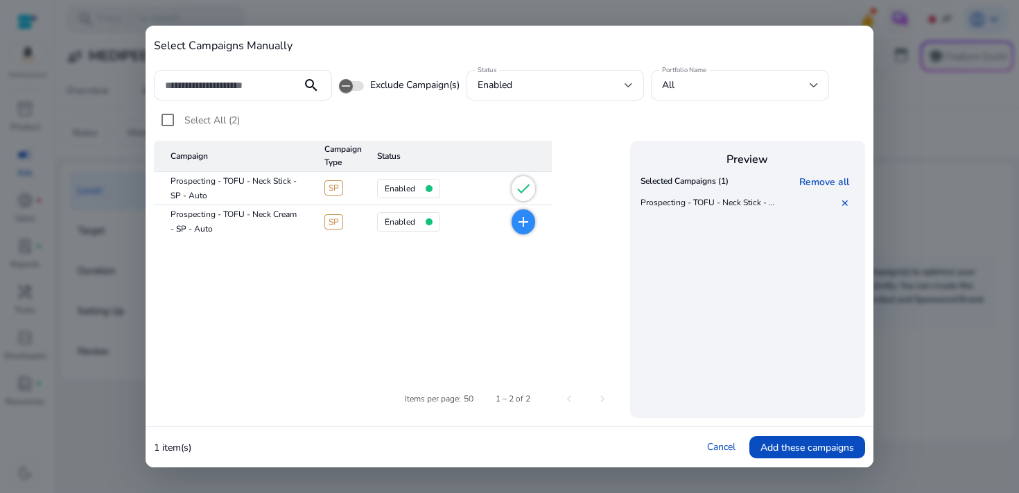
click at [527, 223] on mat-icon "add" at bounding box center [523, 222] width 17 height 17
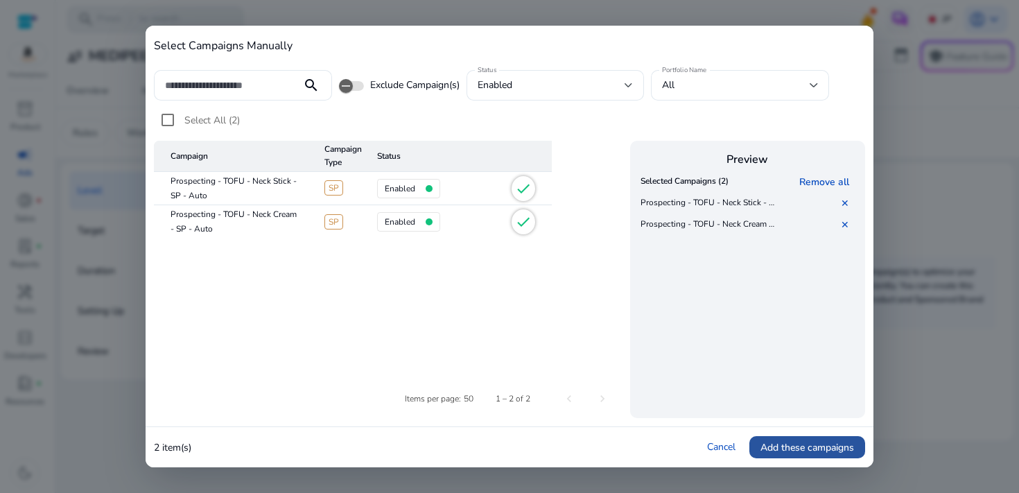
click at [826, 454] on span "Add these campaigns" at bounding box center [807, 447] width 94 height 15
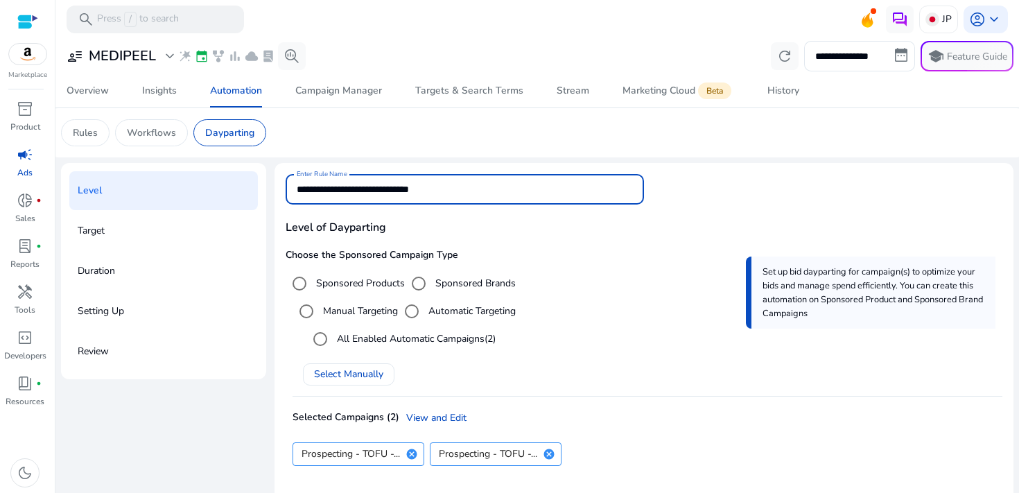
drag, startPoint x: 471, startPoint y: 188, endPoint x: 216, endPoint y: 179, distance: 254.6
click at [216, 179] on div "**********" at bounding box center [537, 351] width 953 height 377
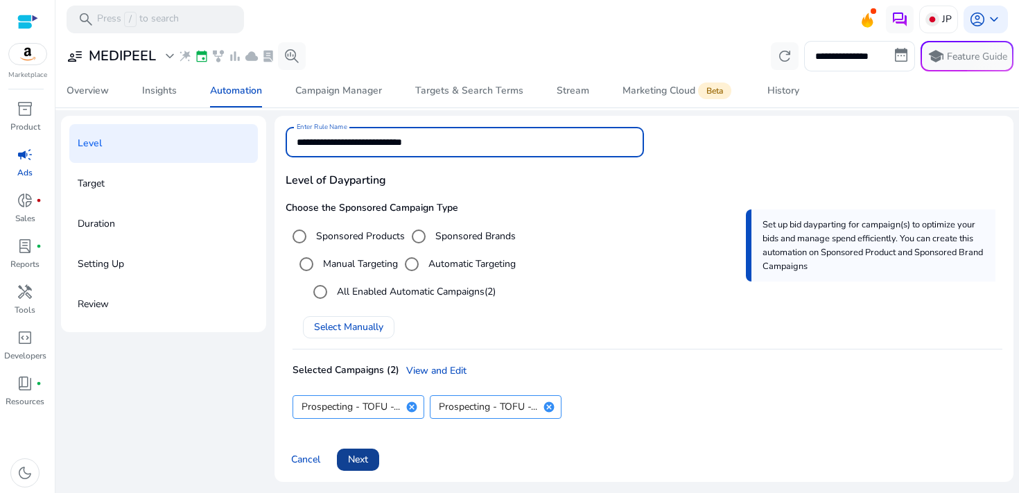
type input "**********"
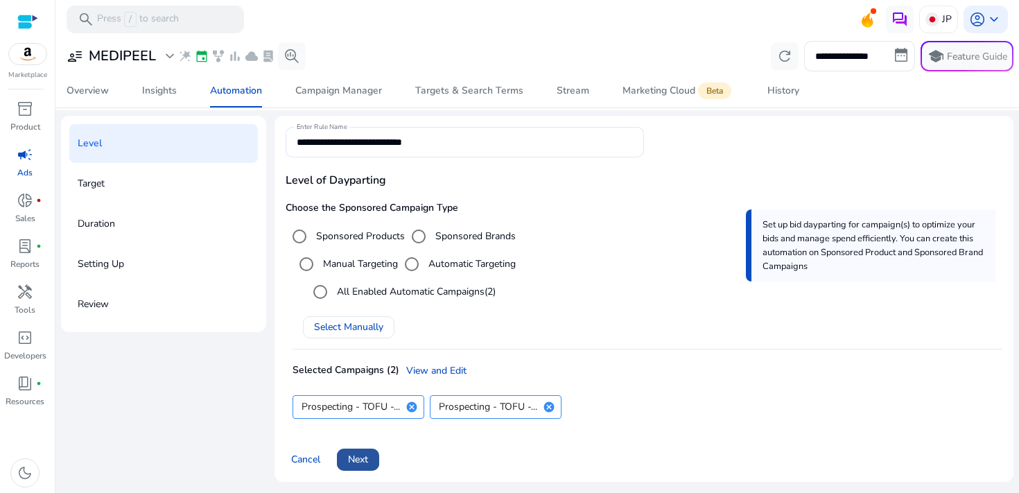
click at [360, 471] on span at bounding box center [358, 459] width 42 height 33
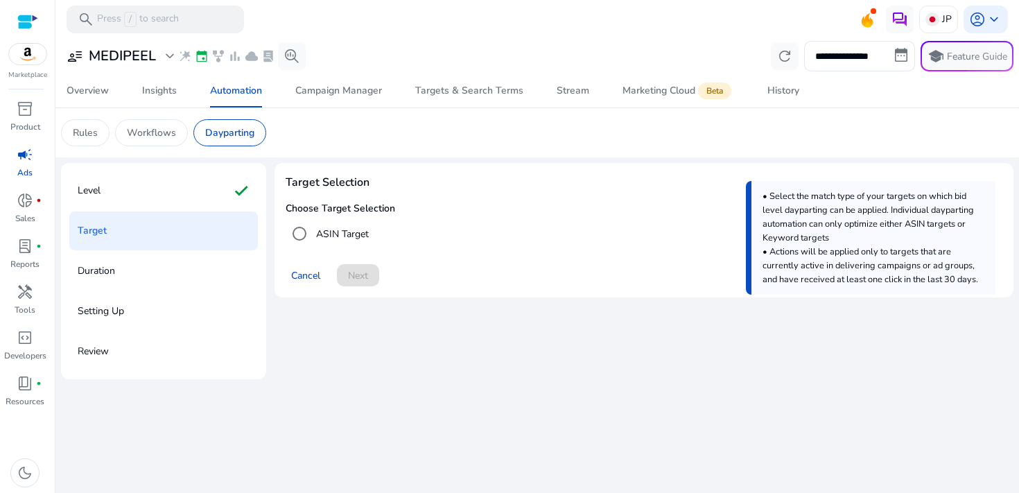
click at [340, 244] on div "ASIN Target" at bounding box center [327, 234] width 83 height 28
click at [336, 235] on label "ASIN Target" at bounding box center [340, 234] width 55 height 15
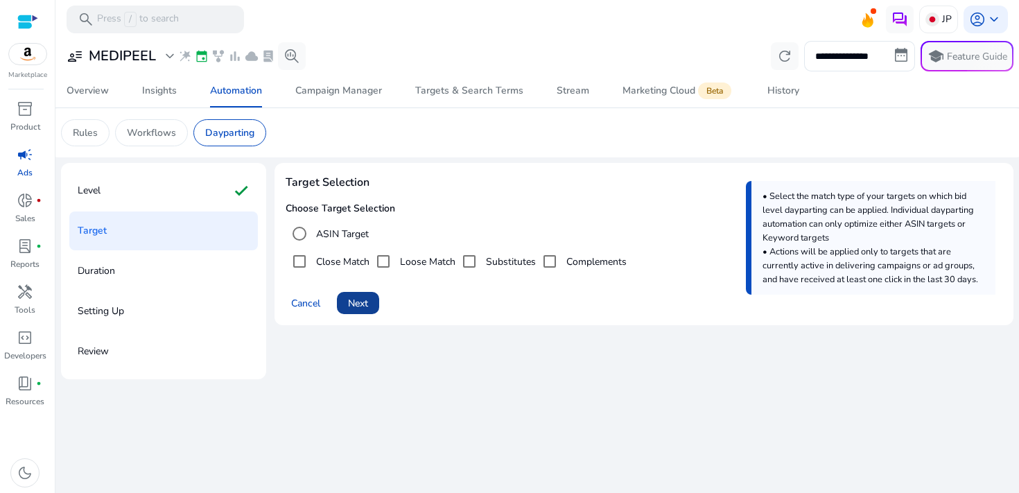
click at [358, 306] on span "Next" at bounding box center [358, 303] width 20 height 15
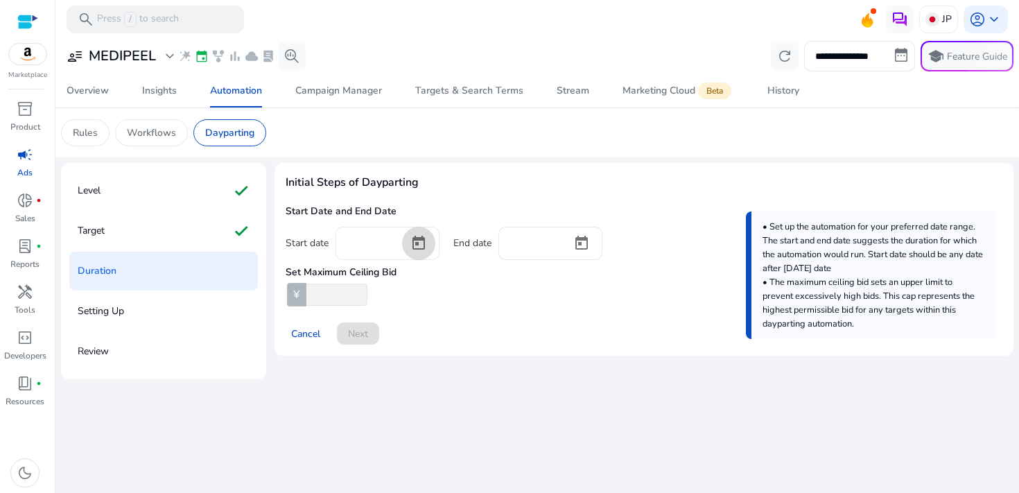
click at [418, 251] on span "Open calendar" at bounding box center [418, 243] width 33 height 33
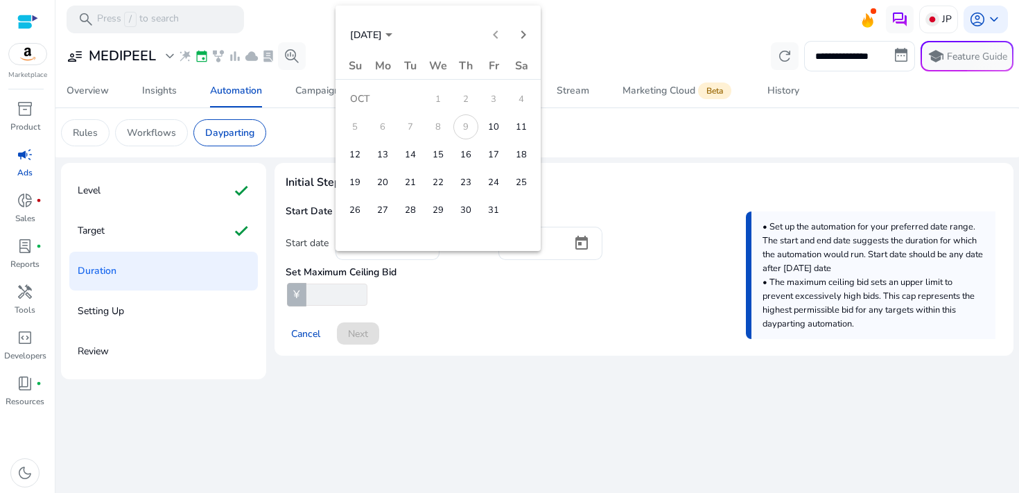
click at [512, 130] on span "11" at bounding box center [521, 126] width 25 height 25
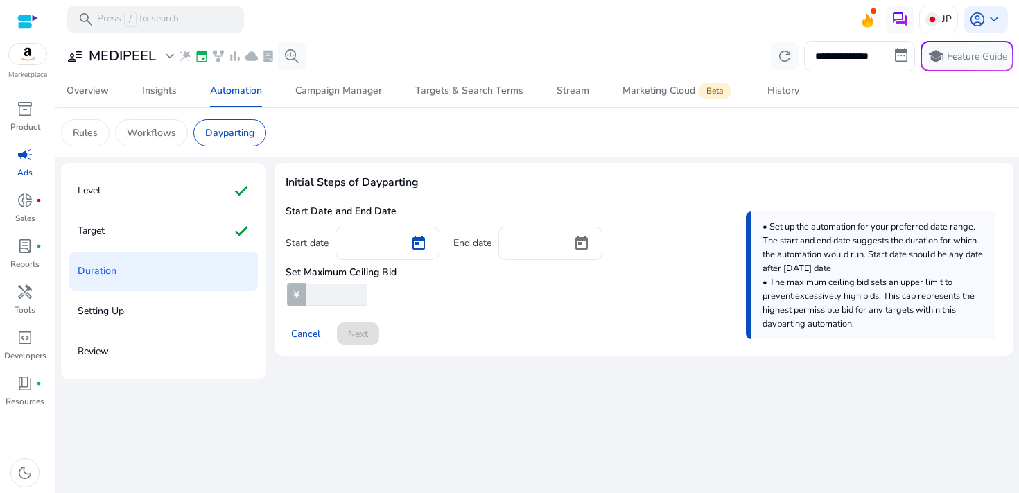
type input "**********"
click at [589, 238] on span "Open calendar" at bounding box center [581, 243] width 33 height 33
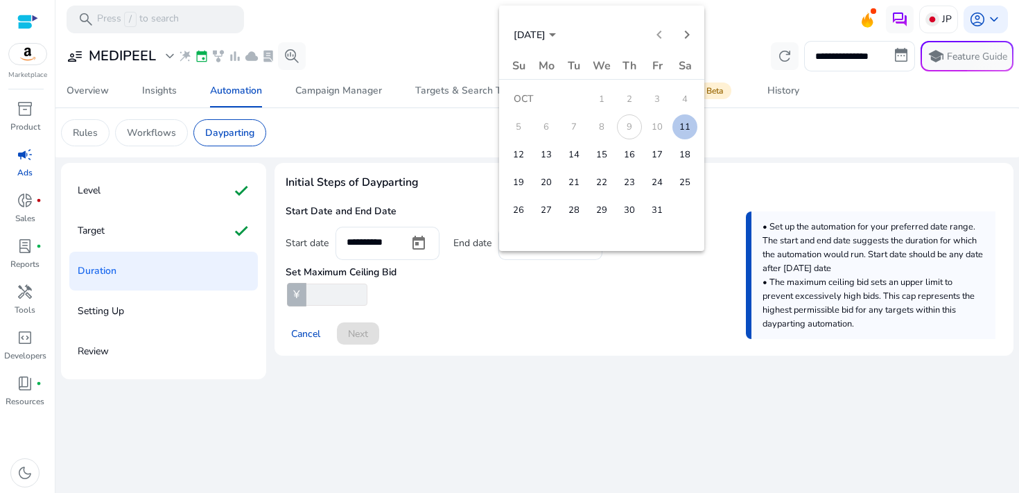
click at [686, 131] on span "11" at bounding box center [684, 126] width 25 height 25
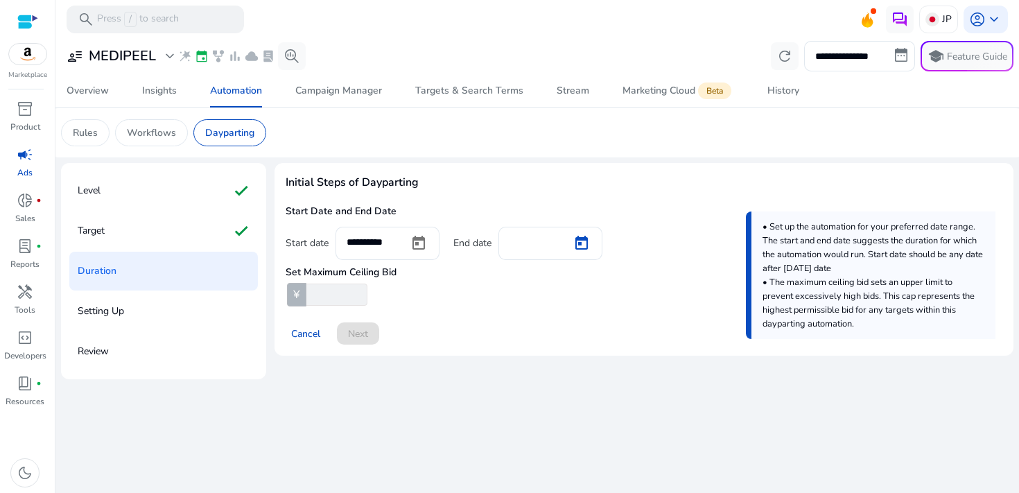
type input "**********"
click at [336, 306] on input "number" at bounding box center [336, 295] width 64 height 22
type input "***"
click at [366, 335] on span "Next" at bounding box center [358, 334] width 20 height 15
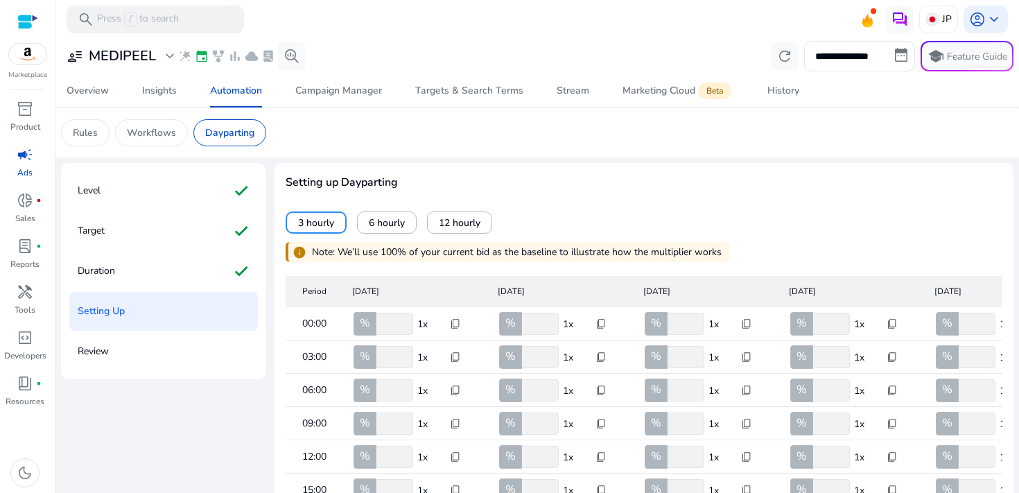
scroll to position [3, 0]
click at [389, 232] on span at bounding box center [387, 222] width 58 height 33
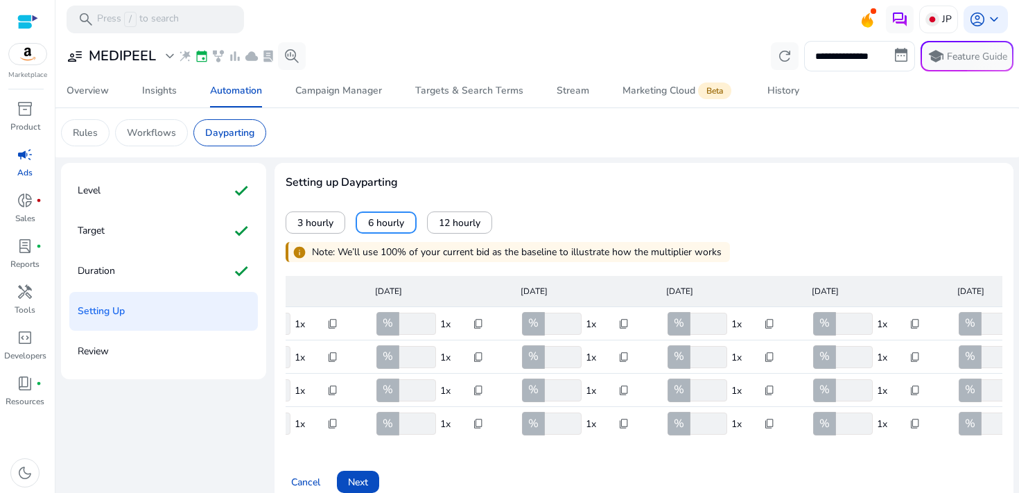
scroll to position [0, 362]
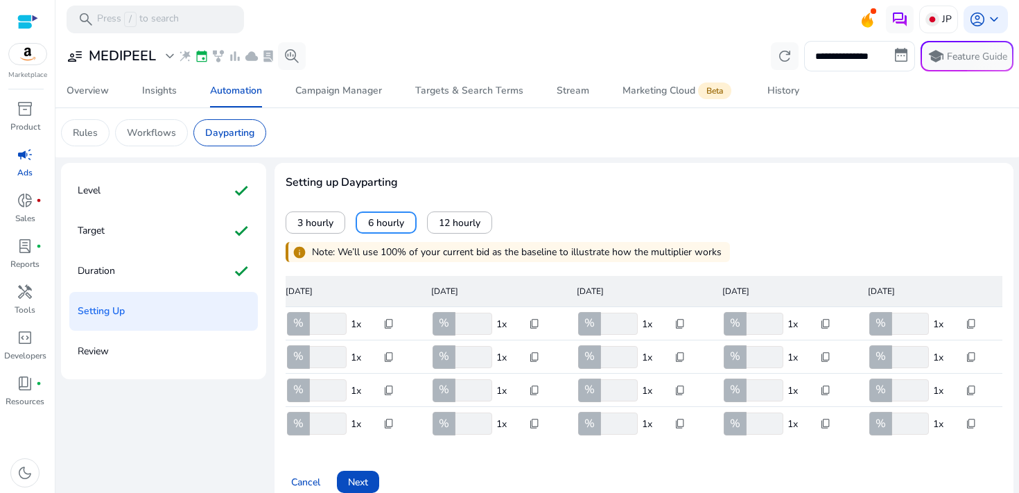
drag, startPoint x: 763, startPoint y: 324, endPoint x: 697, endPoint y: 324, distance: 65.9
click at [645, 324] on mat-row "00:00 % *** 1x content_copy % *** 1x content_copy % *** 1x content_copy % *** 1…" at bounding box center [286, 323] width 717 height 33
type input "**"
drag, startPoint x: 766, startPoint y: 356, endPoint x: 710, endPoint y: 358, distance: 56.2
click at [744, 358] on input "***" at bounding box center [764, 357] width 40 height 22
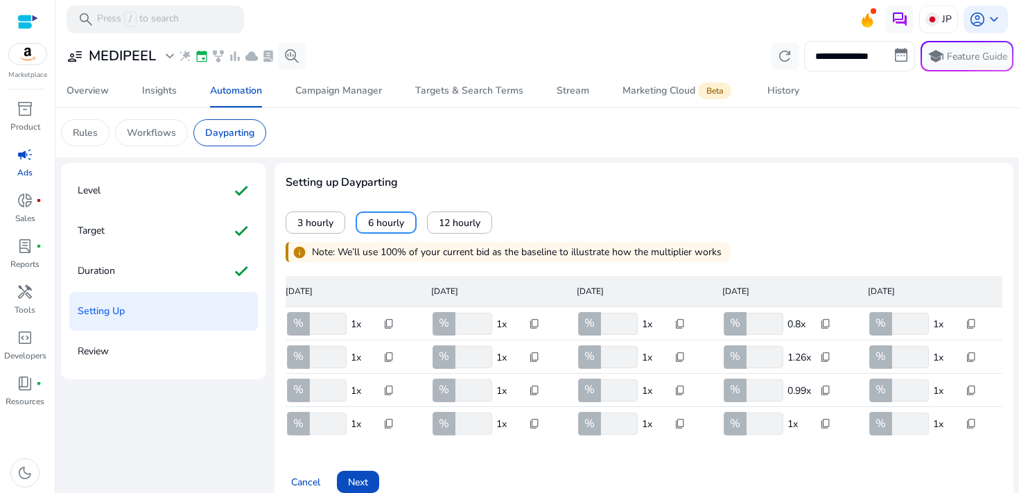
type input "*"
type input "**"
drag, startPoint x: 760, startPoint y: 393, endPoint x: 689, endPoint y: 395, distance: 71.4
click at [645, 395] on mat-row "12:00 % *** 1x content_copy % *** 1x content_copy % *** 1x content_copy % *** 1…" at bounding box center [286, 390] width 717 height 33
type input "**"
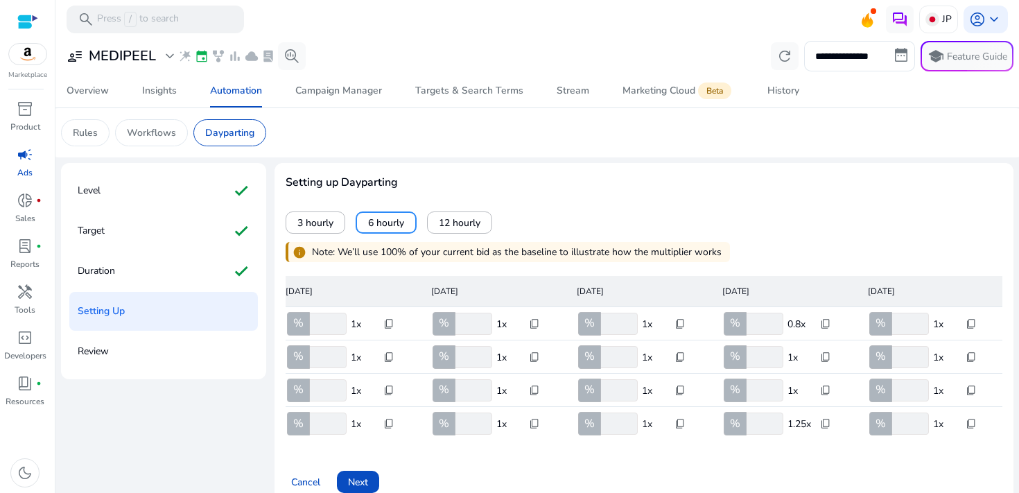
drag, startPoint x: 761, startPoint y: 429, endPoint x: 724, endPoint y: 429, distance: 37.4
click at [724, 429] on div "% ***" at bounding box center [753, 423] width 62 height 22
type input "*"
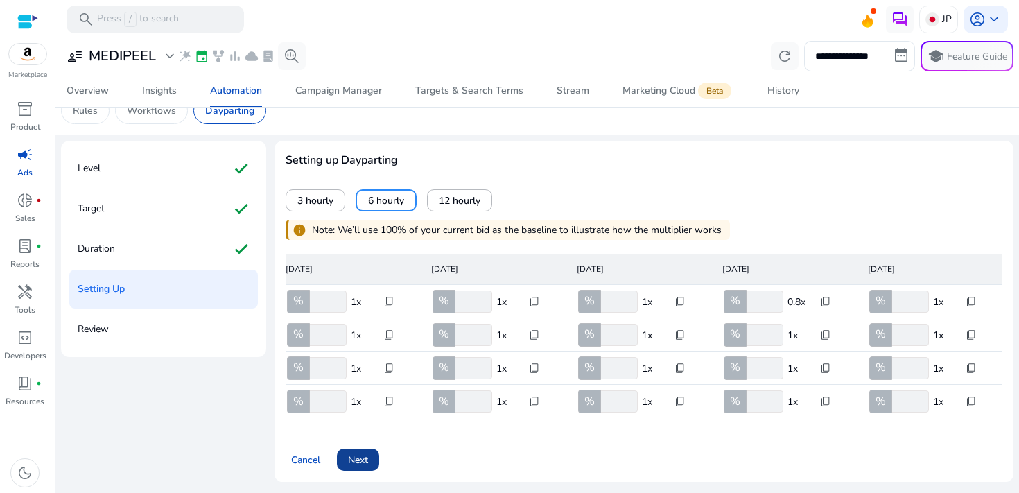
type input "**"
click at [366, 467] on span at bounding box center [358, 459] width 42 height 33
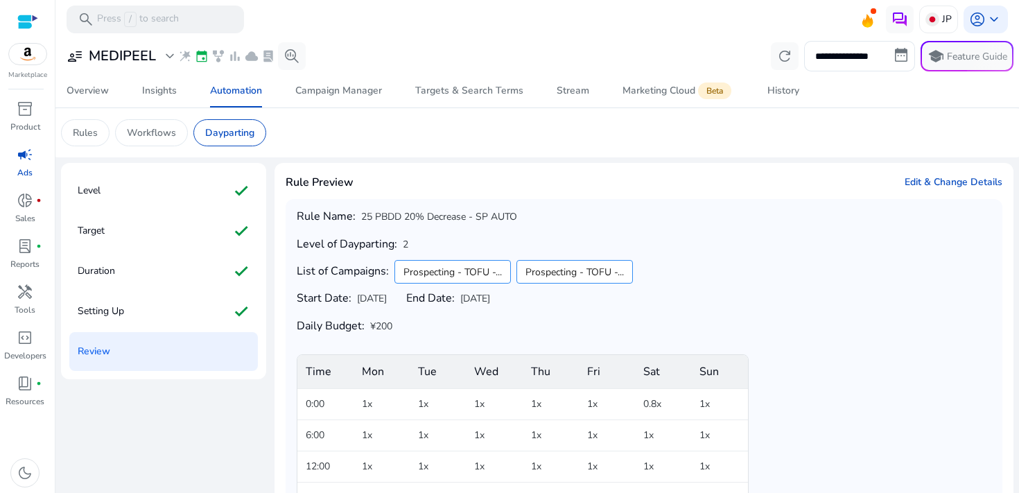
scroll to position [93, 0]
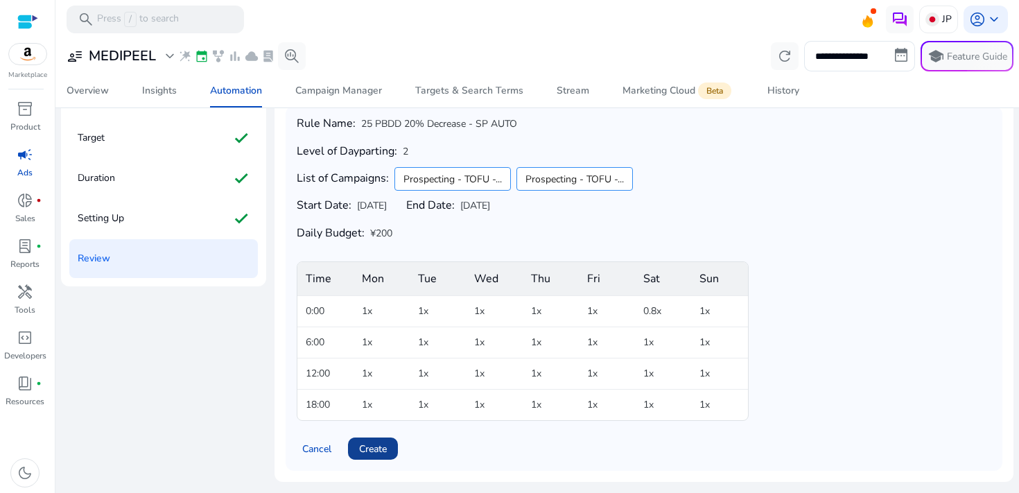
click at [381, 451] on span "Create" at bounding box center [373, 449] width 28 height 15
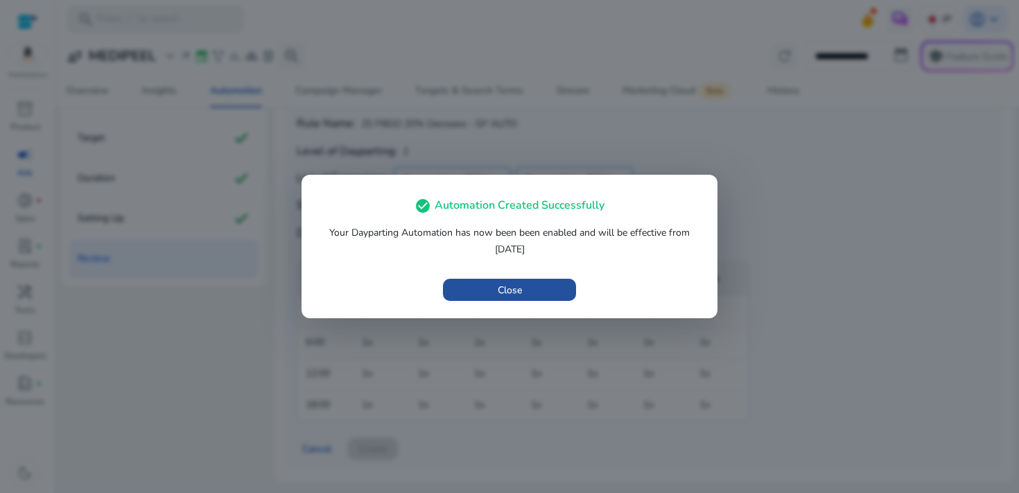
click at [516, 279] on span "button" at bounding box center [509, 289] width 133 height 33
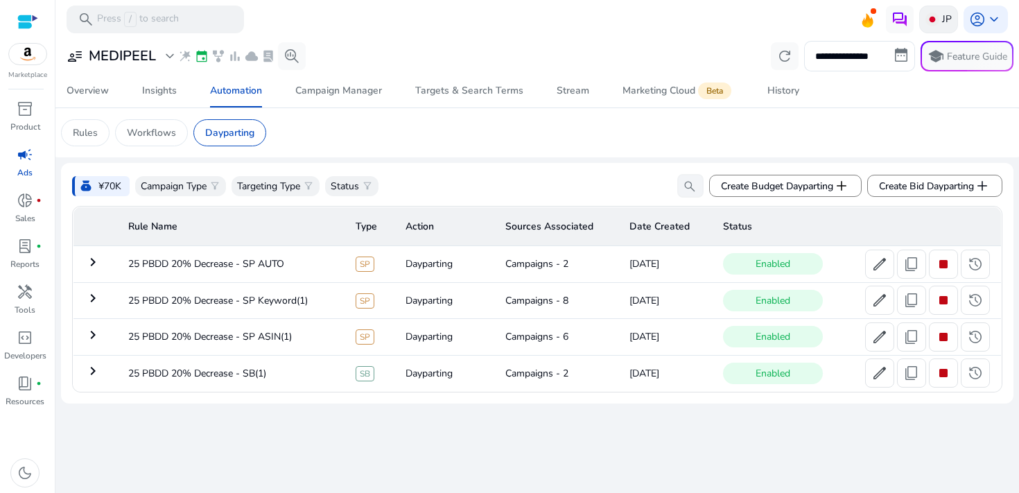
click at [946, 21] on p "JP" at bounding box center [947, 19] width 10 height 24
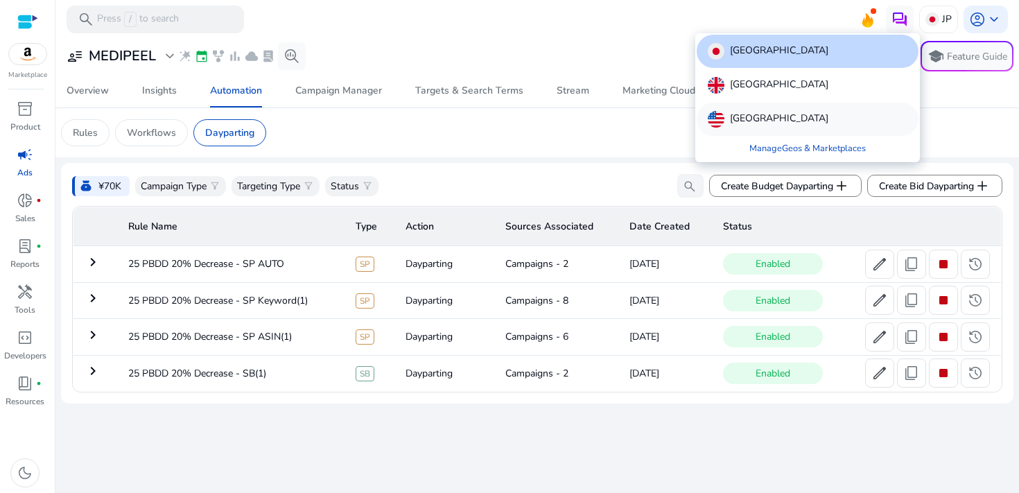
click at [802, 112] on div "[GEOGRAPHIC_DATA]" at bounding box center [808, 119] width 222 height 33
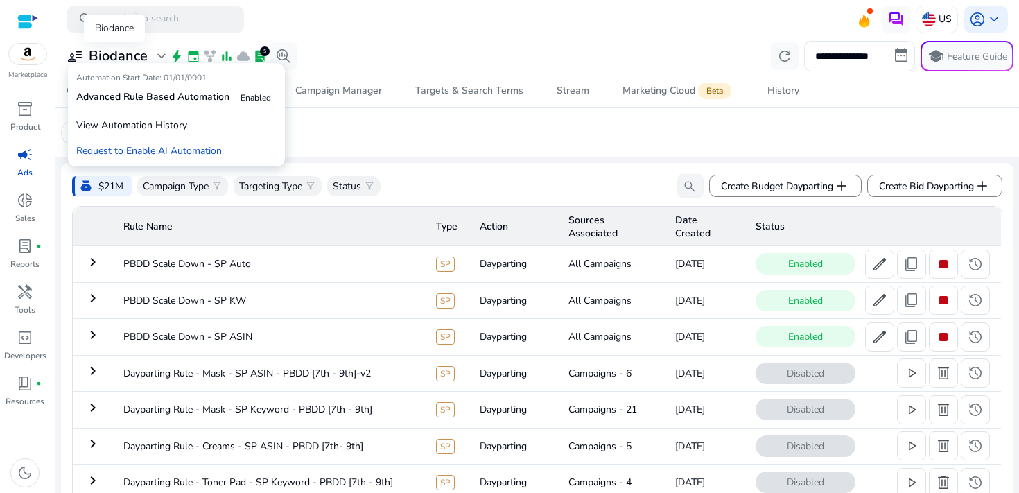
click at [127, 56] on h3 "Biodance" at bounding box center [118, 56] width 59 height 17
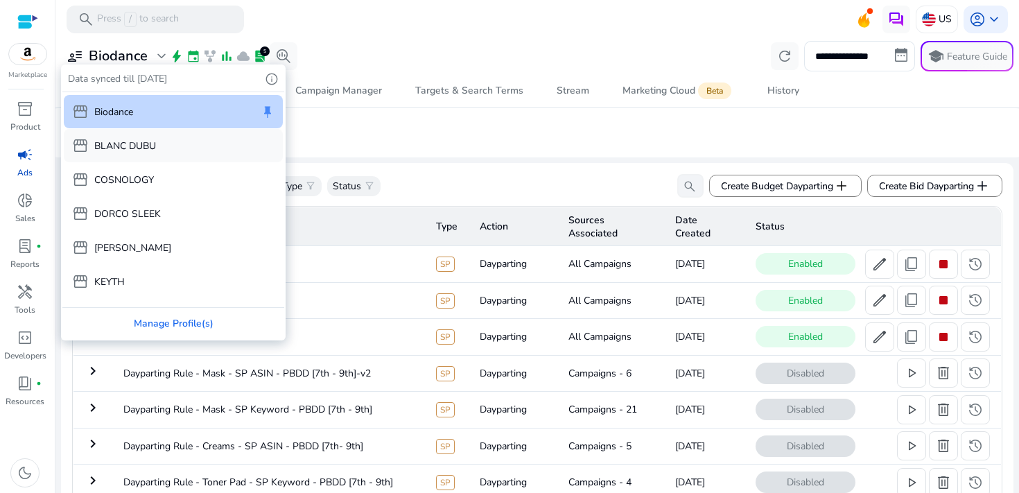
click at [126, 145] on p "BLANC DUBU" at bounding box center [125, 146] width 62 height 15
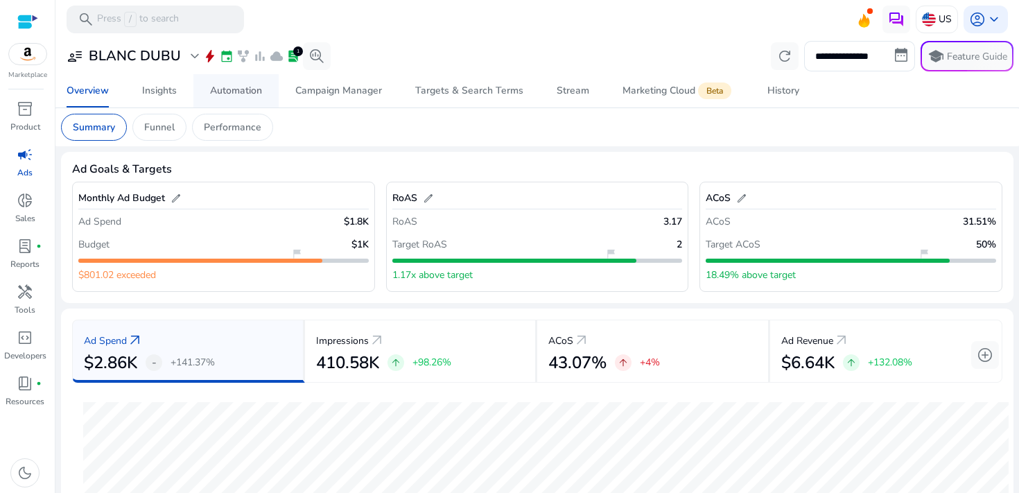
click at [238, 87] on div "Automation" at bounding box center [236, 91] width 52 height 10
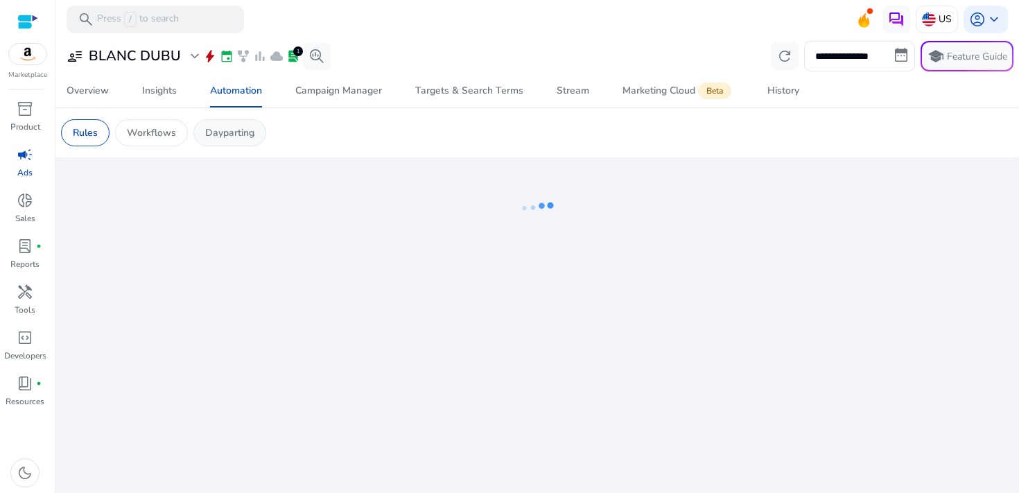
click at [250, 130] on p "Dayparting" at bounding box center [229, 132] width 49 height 15
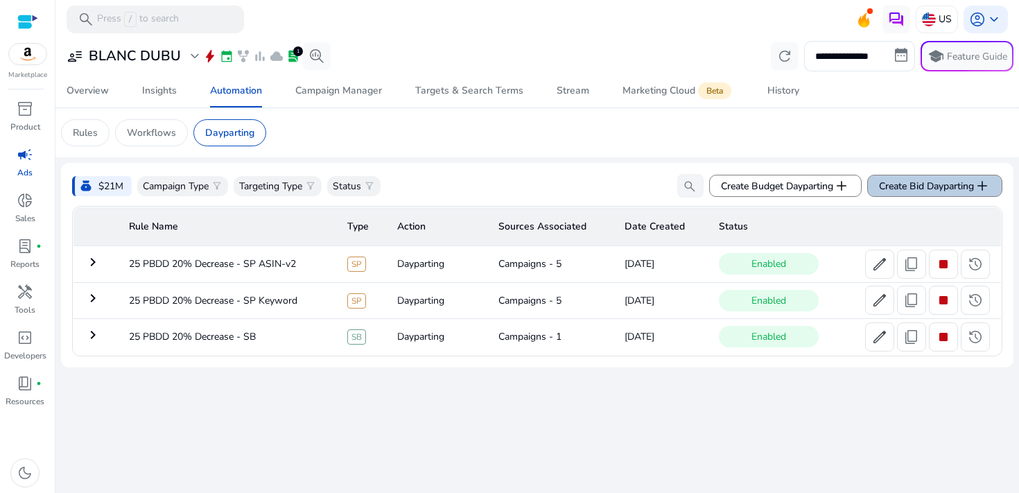
click at [904, 188] on span "Create Bid Dayparting add" at bounding box center [935, 185] width 112 height 17
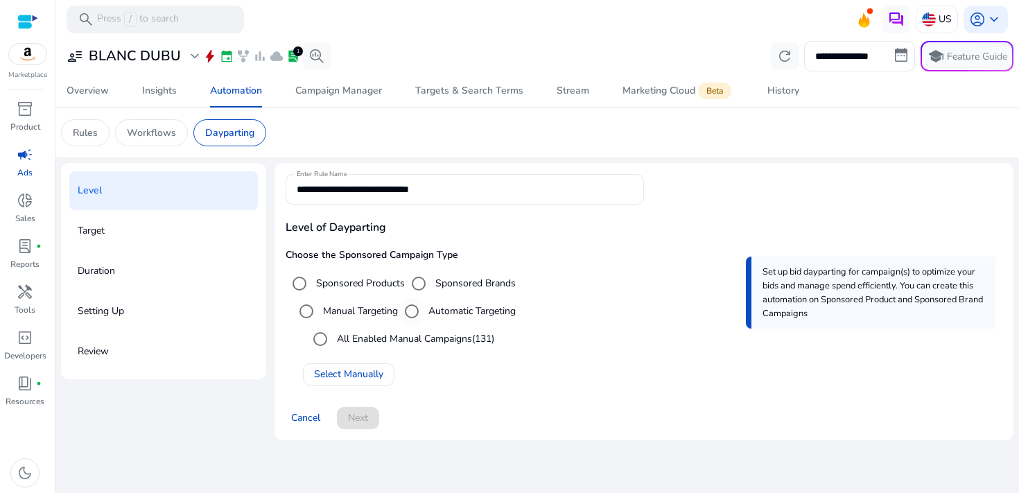
click at [433, 322] on div "Automatic Targeting" at bounding box center [457, 311] width 118 height 28
click at [438, 310] on label "Automatic Targeting" at bounding box center [471, 311] width 90 height 15
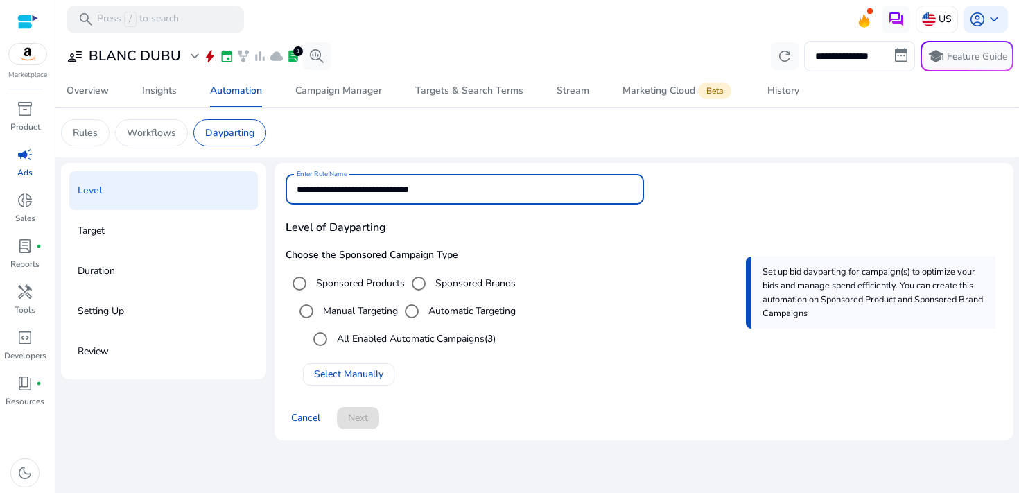
drag, startPoint x: 474, startPoint y: 189, endPoint x: 313, endPoint y: 168, distance: 162.8
click at [313, 168] on div "**********" at bounding box center [644, 301] width 739 height 277
type input "**********"
click at [367, 370] on span "Select Manually" at bounding box center [348, 374] width 69 height 15
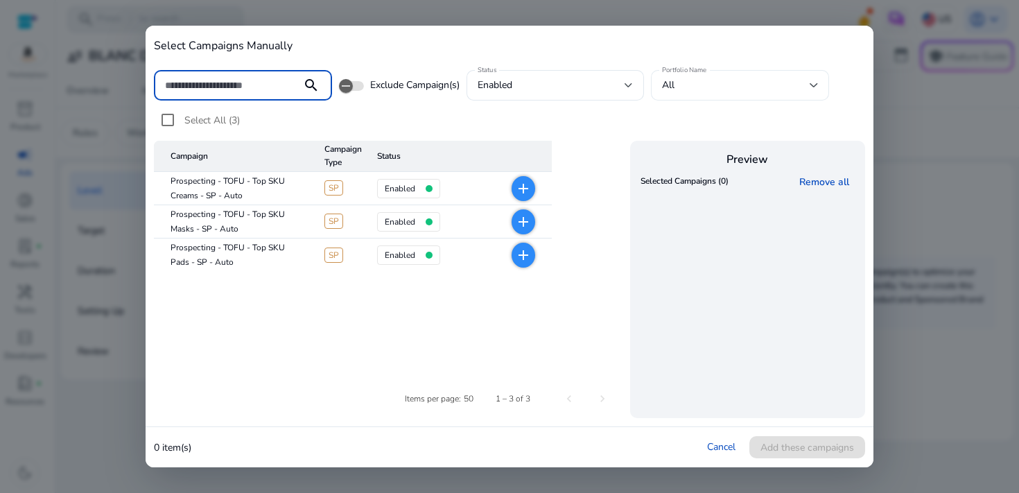
click at [709, 74] on div "All" at bounding box center [740, 85] width 156 height 31
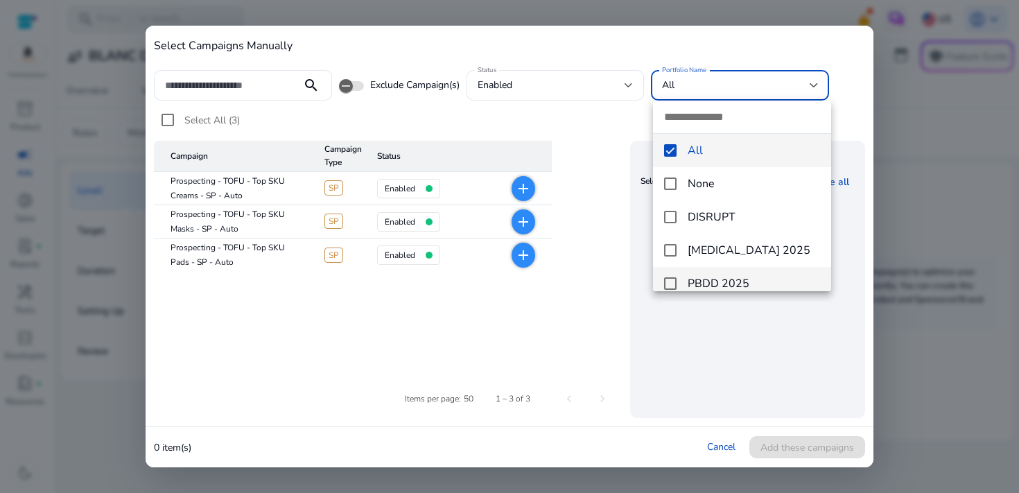
click at [686, 273] on mat-option "PBDD 2025" at bounding box center [742, 283] width 178 height 33
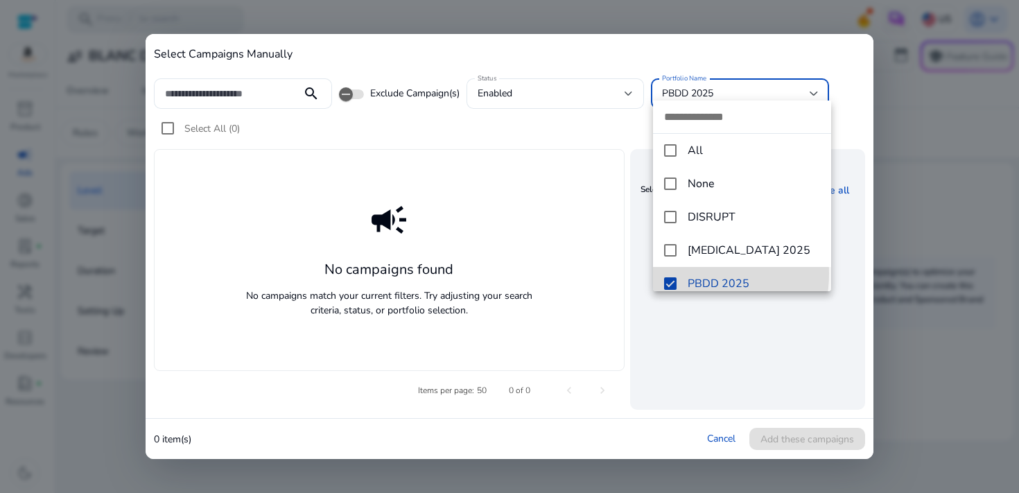
scroll to position [9, 0]
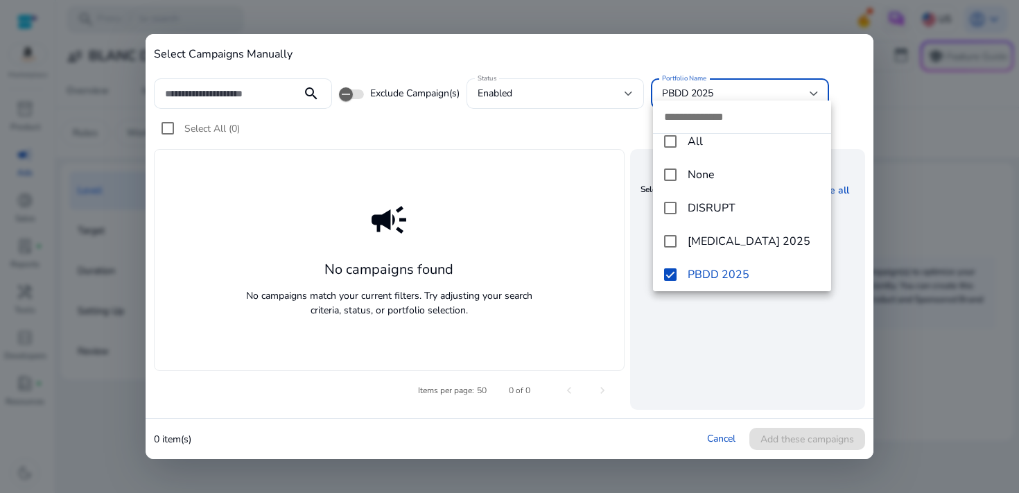
click at [540, 225] on div at bounding box center [509, 246] width 1019 height 493
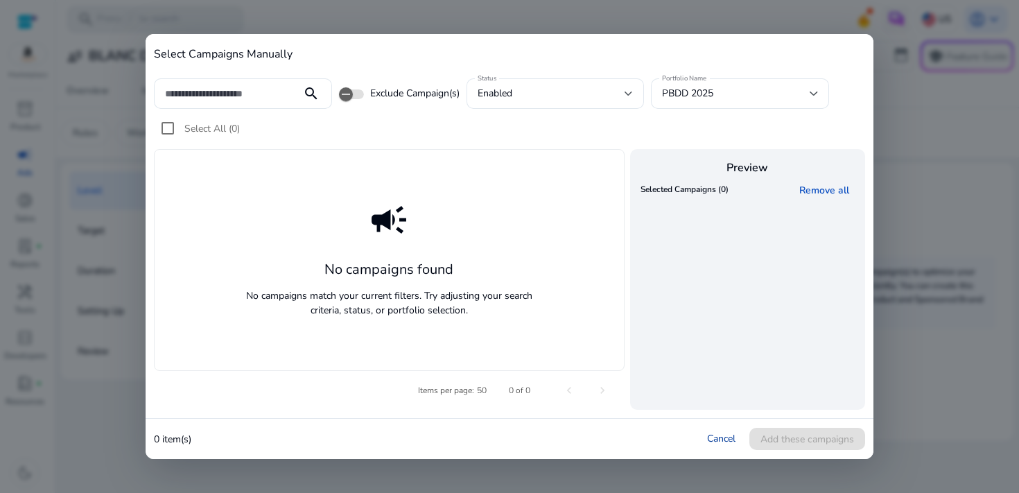
click at [707, 437] on link "Cancel" at bounding box center [721, 438] width 28 height 13
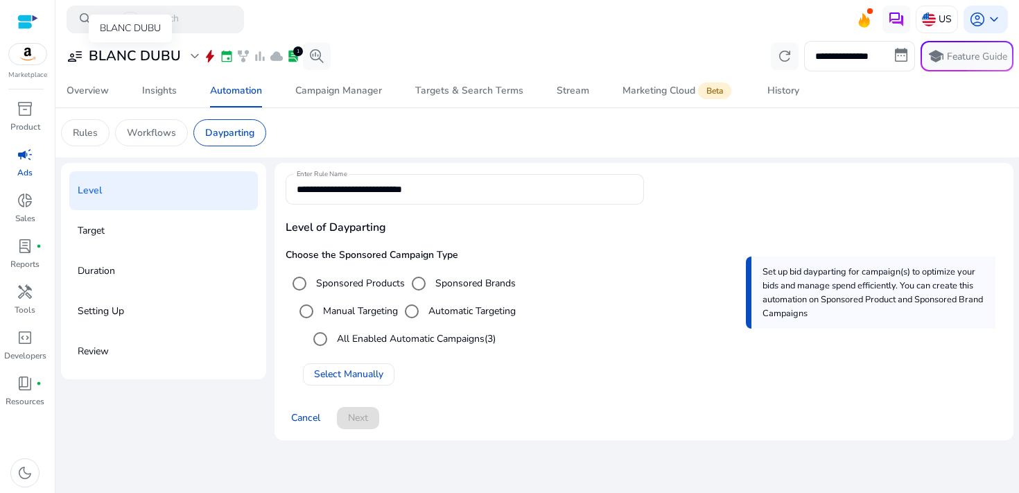
click at [169, 58] on h3 "BLANC DUBU" at bounding box center [135, 56] width 92 height 17
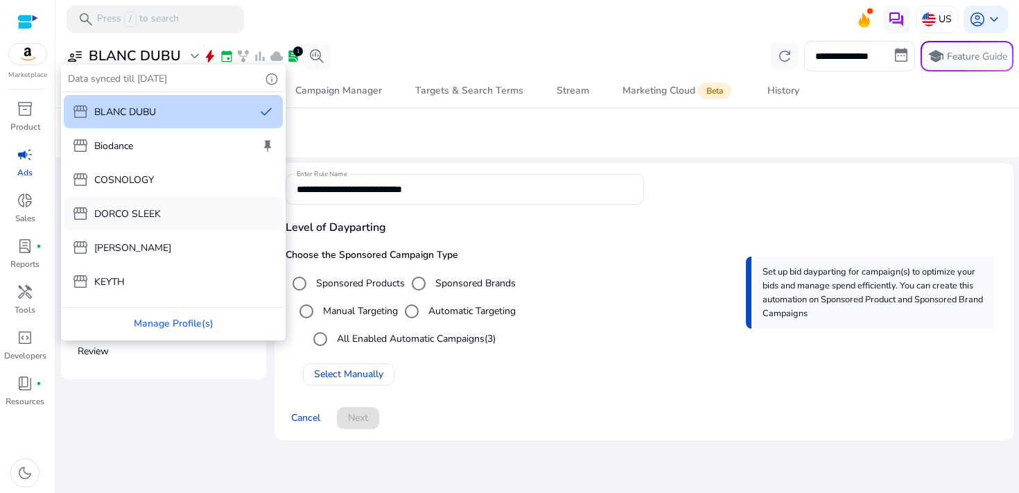
click at [164, 216] on div "storefront DORCO SLEEK" at bounding box center [173, 213] width 219 height 33
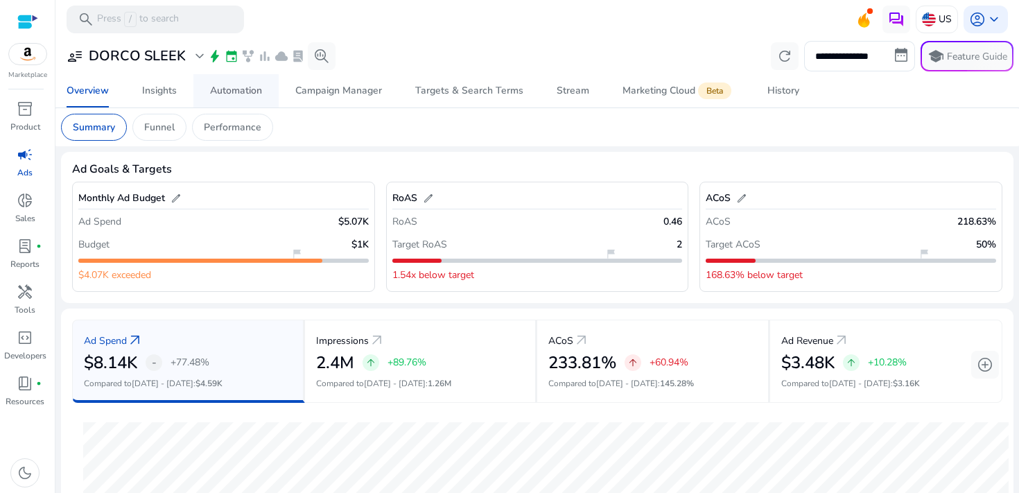
click at [245, 93] on div "Automation" at bounding box center [236, 91] width 52 height 10
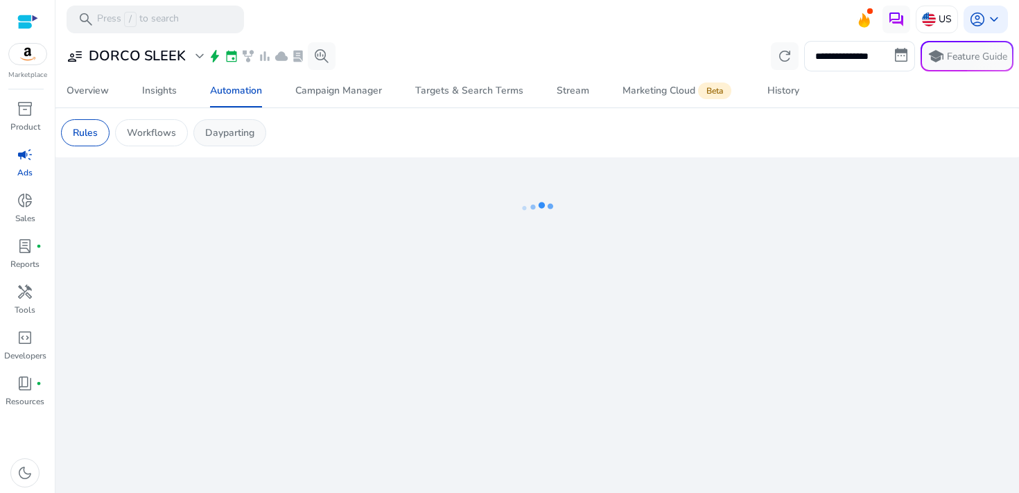
click at [247, 135] on p "Dayparting" at bounding box center [229, 132] width 49 height 15
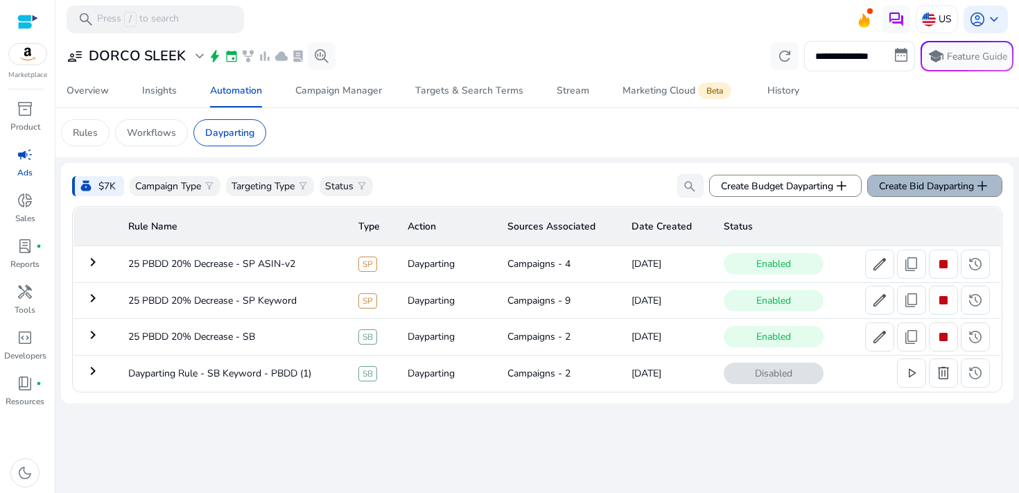
click at [904, 188] on span "Create Bid Dayparting add" at bounding box center [935, 185] width 112 height 17
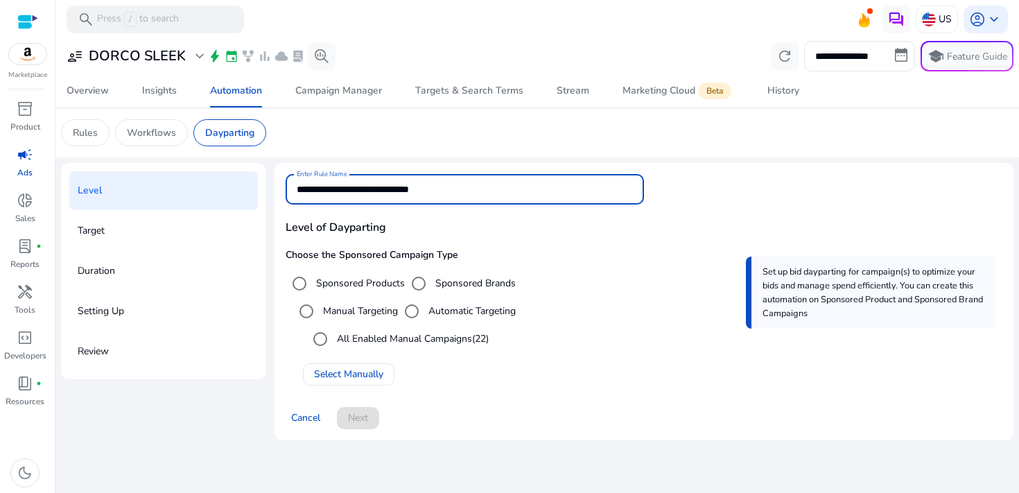
drag, startPoint x: 473, startPoint y: 195, endPoint x: 273, endPoint y: 184, distance: 200.7
click at [273, 184] on div "**********" at bounding box center [537, 307] width 953 height 288
type input "**********"
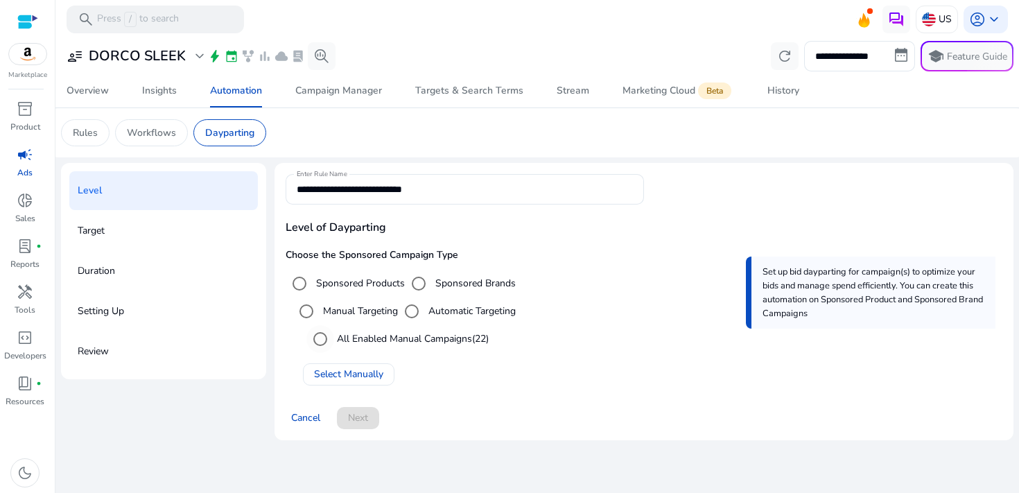
click at [419, 336] on label "All Enabled Manual Campaigns (22)" at bounding box center [411, 338] width 155 height 15
click at [370, 371] on span "Select Manually" at bounding box center [348, 374] width 69 height 15
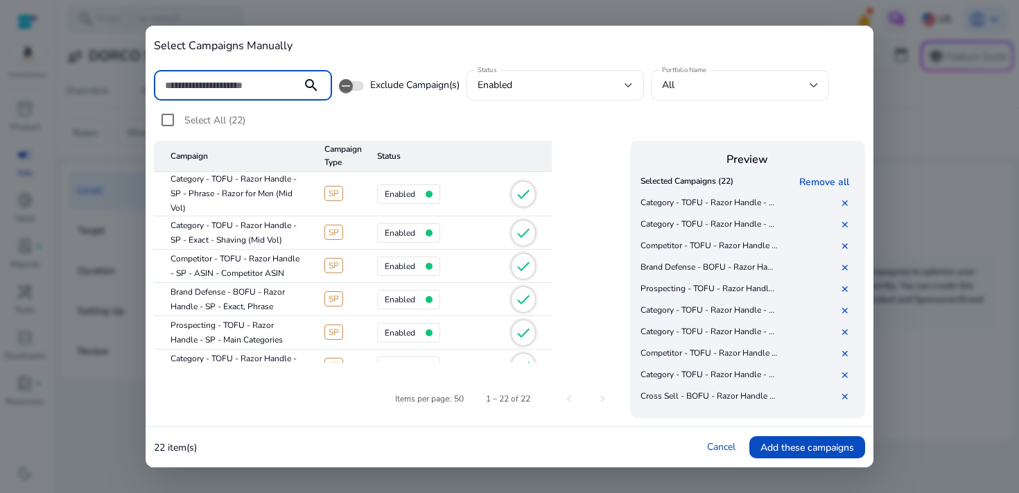
click at [748, 103] on div "search Exclude Campaign(s) Status enabled Portfolio Name All Select All (22) Ca…" at bounding box center [509, 244] width 711 height 348
click at [743, 102] on div "search Exclude Campaign(s) Status enabled Portfolio Name All Select All (22) Ca…" at bounding box center [509, 244] width 711 height 348
click at [718, 98] on div "All" at bounding box center [740, 85] width 156 height 31
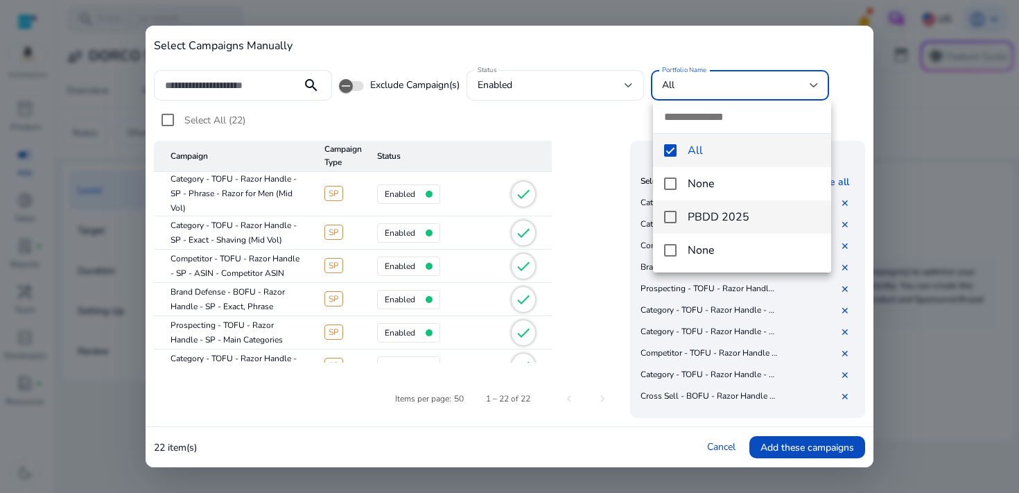
click at [697, 219] on span "PBDD 2025" at bounding box center [754, 216] width 132 height 15
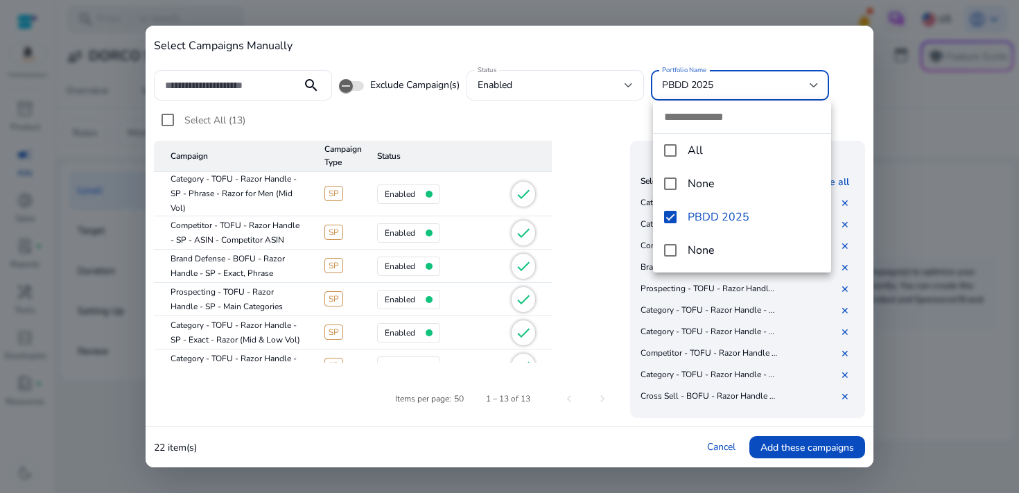
click at [266, 80] on div at bounding box center [509, 246] width 1019 height 493
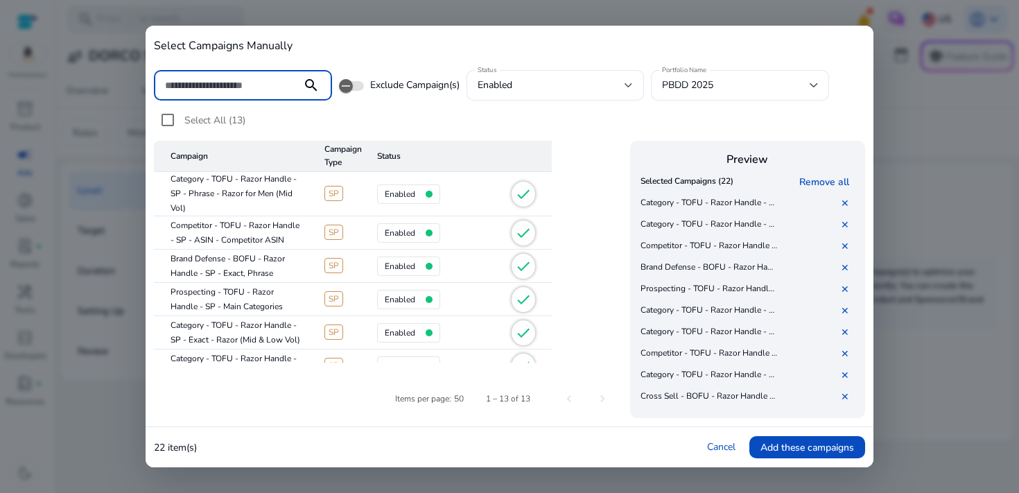
click at [266, 82] on input at bounding box center [227, 85] width 125 height 15
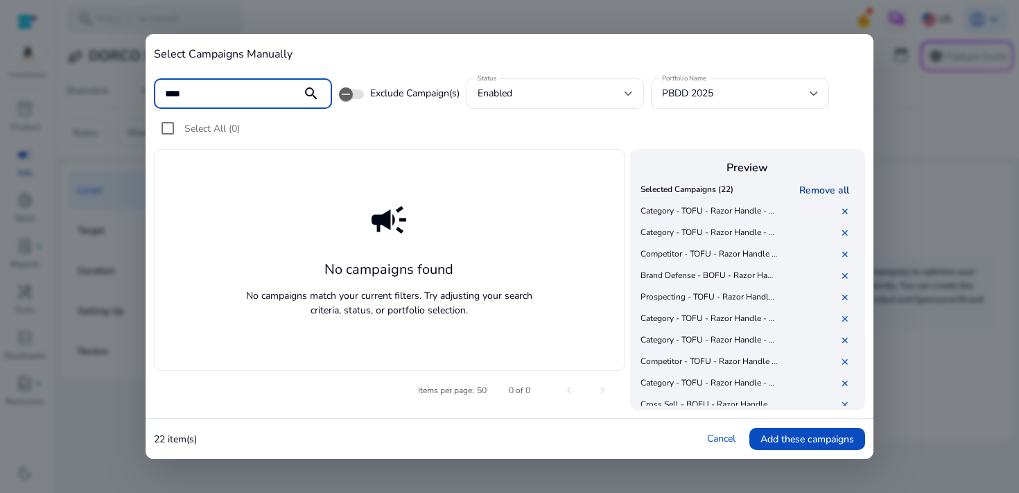
type input "****"
click at [828, 193] on link "Remove all" at bounding box center [826, 190] width 55 height 13
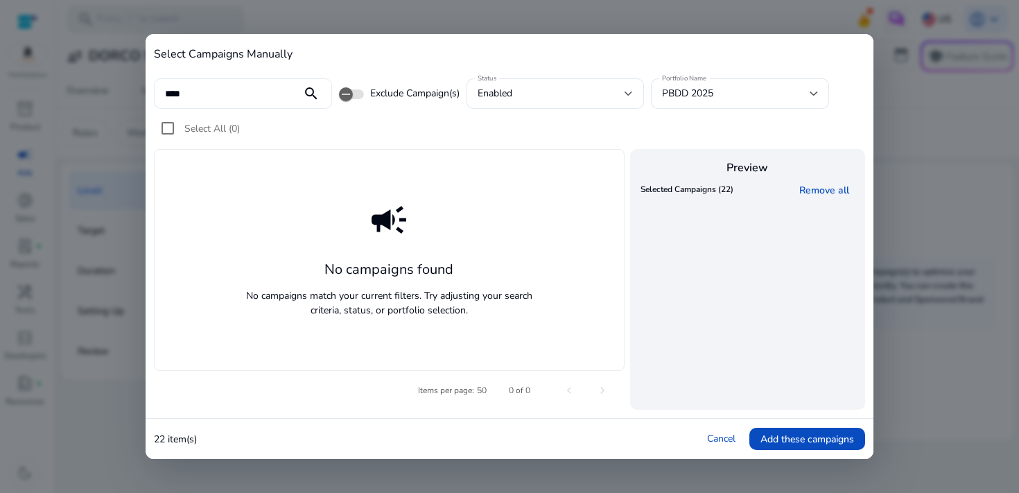
click at [313, 95] on mat-icon "search" at bounding box center [311, 93] width 33 height 17
click at [712, 439] on link "Cancel" at bounding box center [721, 438] width 28 height 13
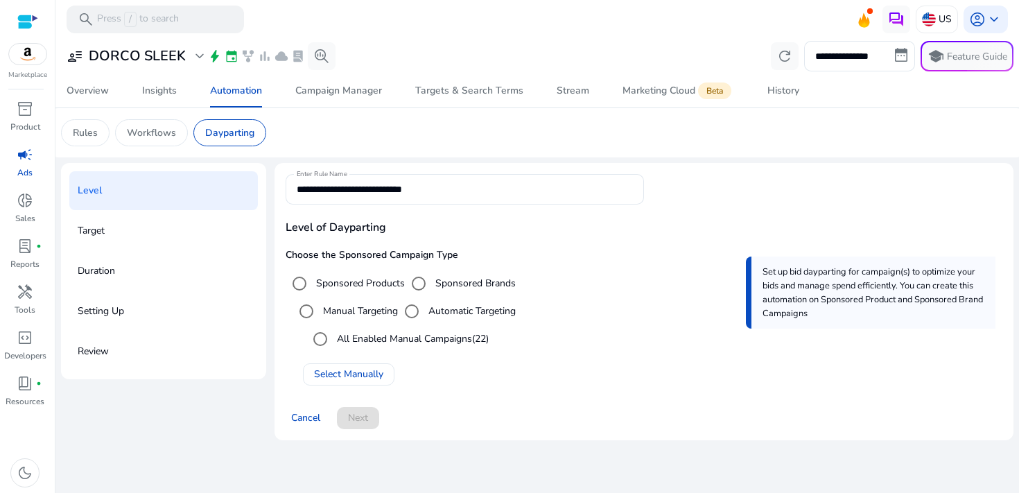
click at [451, 308] on label "Automatic Targeting" at bounding box center [471, 311] width 90 height 15
click at [441, 338] on label "All Enabled Automatic Campaigns (1)" at bounding box center [415, 338] width 162 height 15
click at [361, 417] on span "Next" at bounding box center [358, 417] width 20 height 15
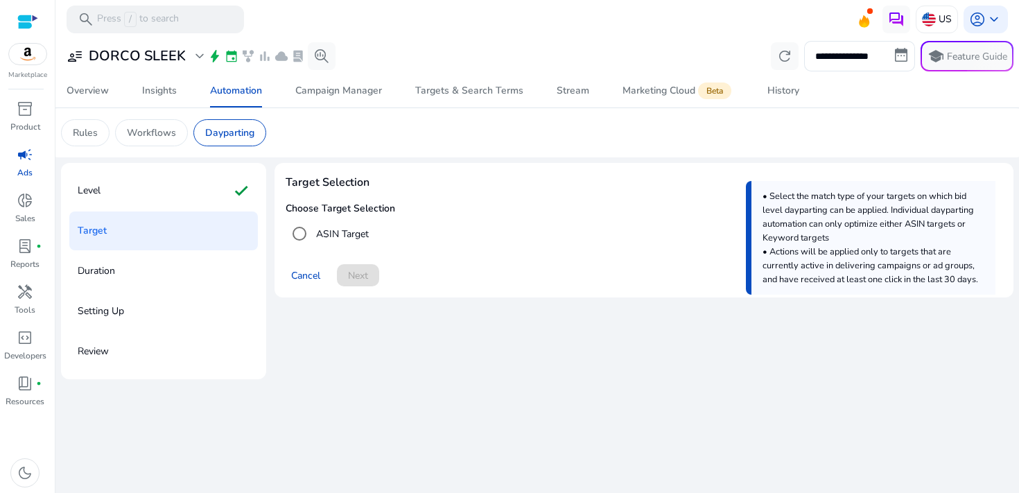
click at [341, 241] on div "ASIN Target" at bounding box center [327, 234] width 83 height 28
click at [346, 236] on label "ASIN Target" at bounding box center [340, 234] width 55 height 15
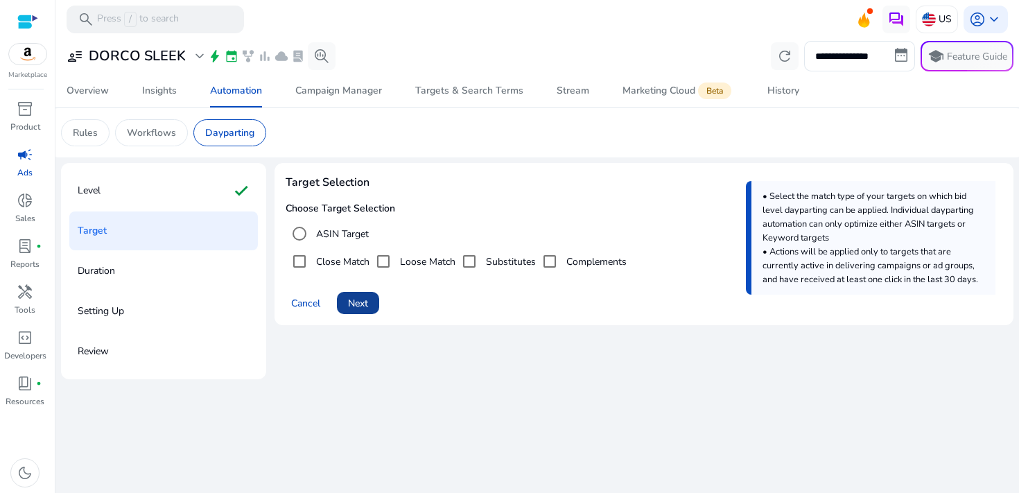
click at [372, 298] on span at bounding box center [358, 302] width 42 height 33
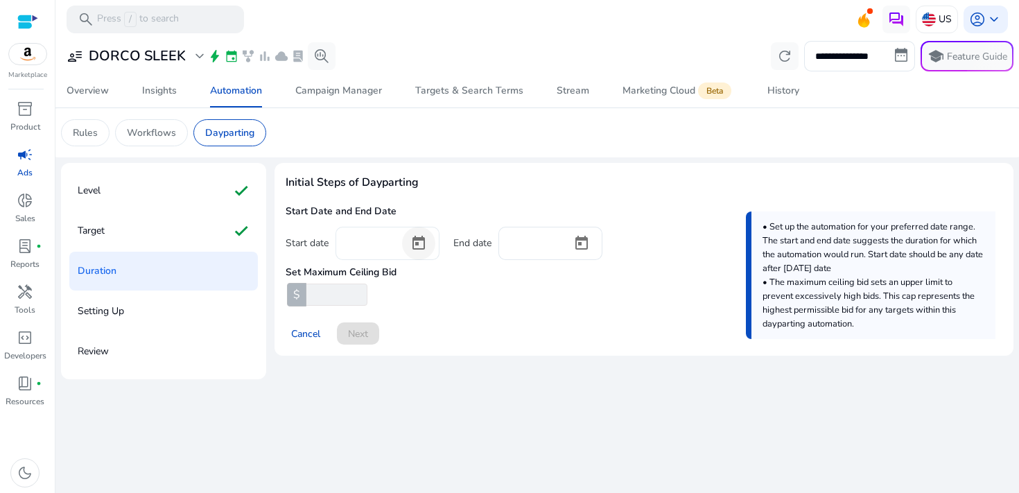
click at [412, 242] on span "Open calendar" at bounding box center [418, 243] width 33 height 33
